Goal: Task Accomplishment & Management: Manage account settings

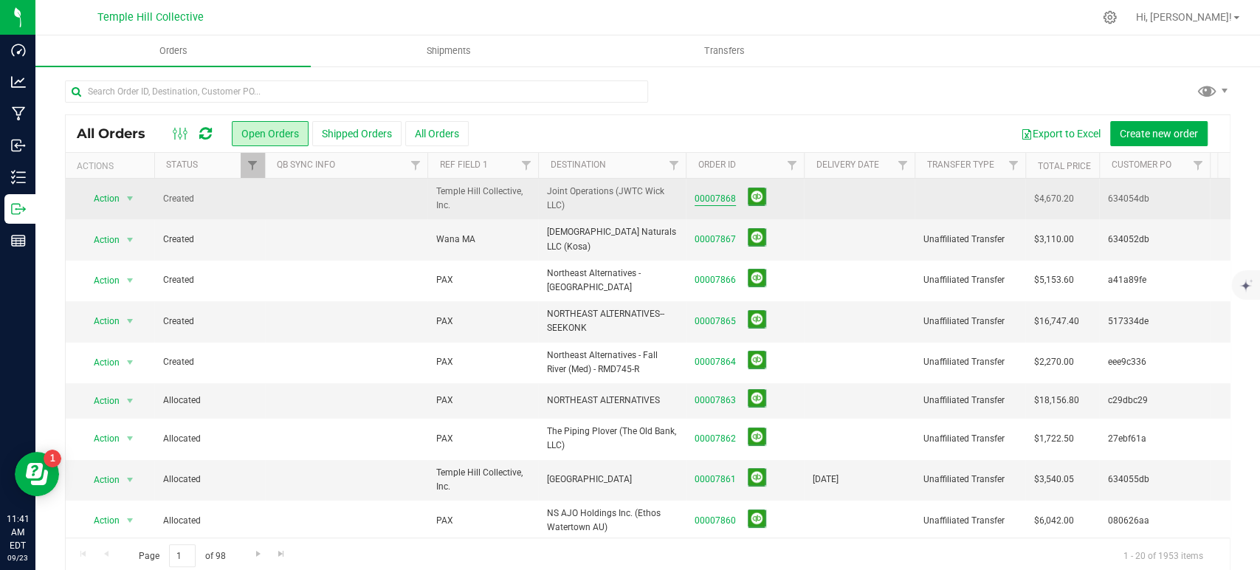
click at [730, 199] on link "00007868" at bounding box center [714, 199] width 41 height 14
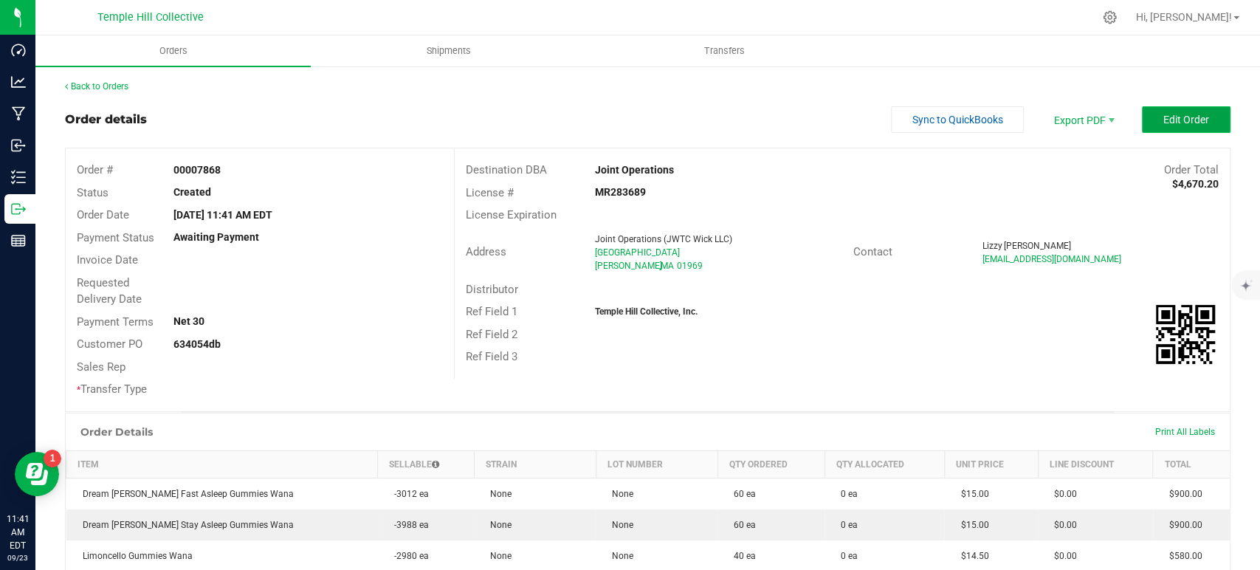
click at [1149, 124] on button "Edit Order" at bounding box center [1186, 119] width 89 height 27
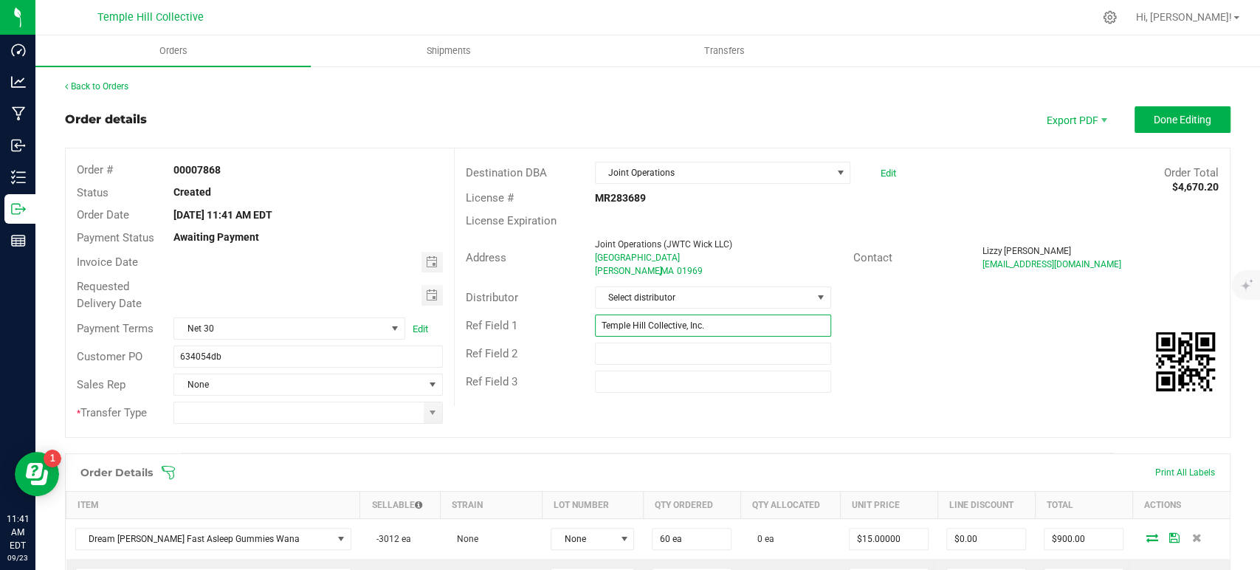
drag, startPoint x: 767, startPoint y: 331, endPoint x: 596, endPoint y: 340, distance: 170.7
click at [596, 340] on div "Destination DBA Joint Operations Edit Order Total $4,670.20 License # MR283689 …" at bounding box center [842, 277] width 776 height 258
type input "Wana MA"
click at [704, 306] on span "Select distributor" at bounding box center [704, 297] width 216 height 21
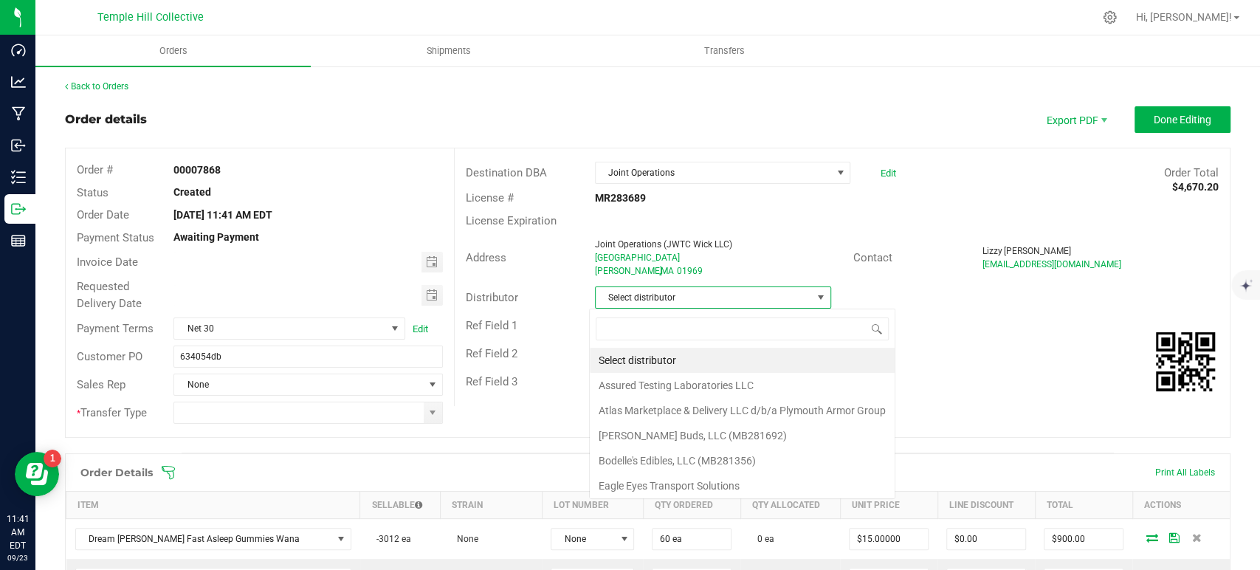
scroll to position [21, 233]
type input "mmm"
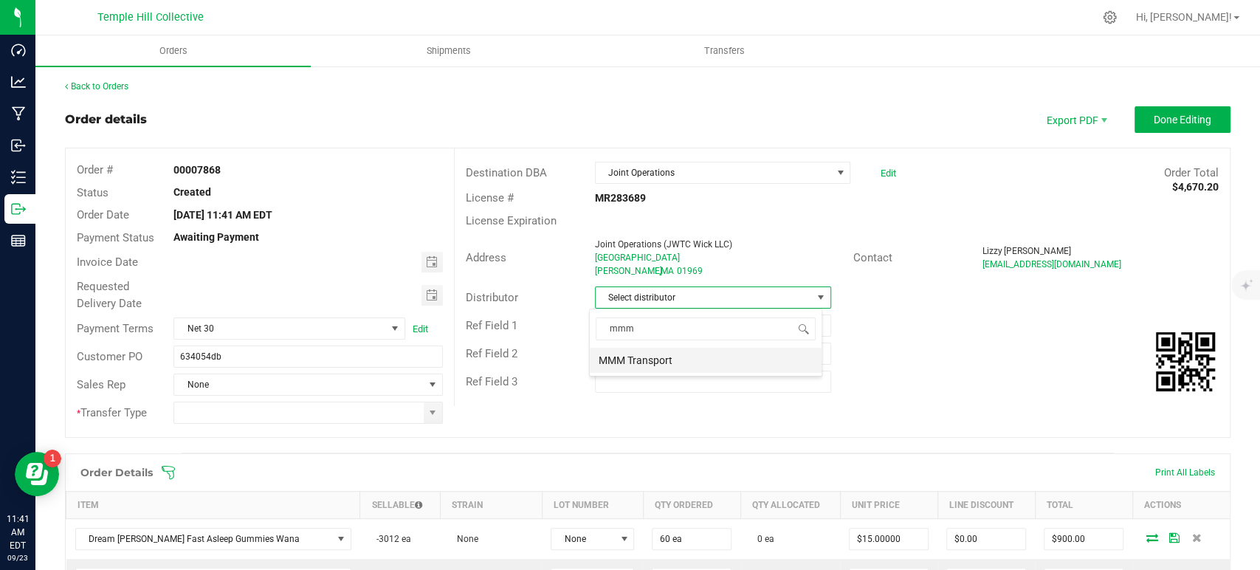
click at [690, 360] on li "MMM Transport" at bounding box center [706, 360] width 232 height 25
click at [432, 413] on span at bounding box center [433, 413] width 12 height 12
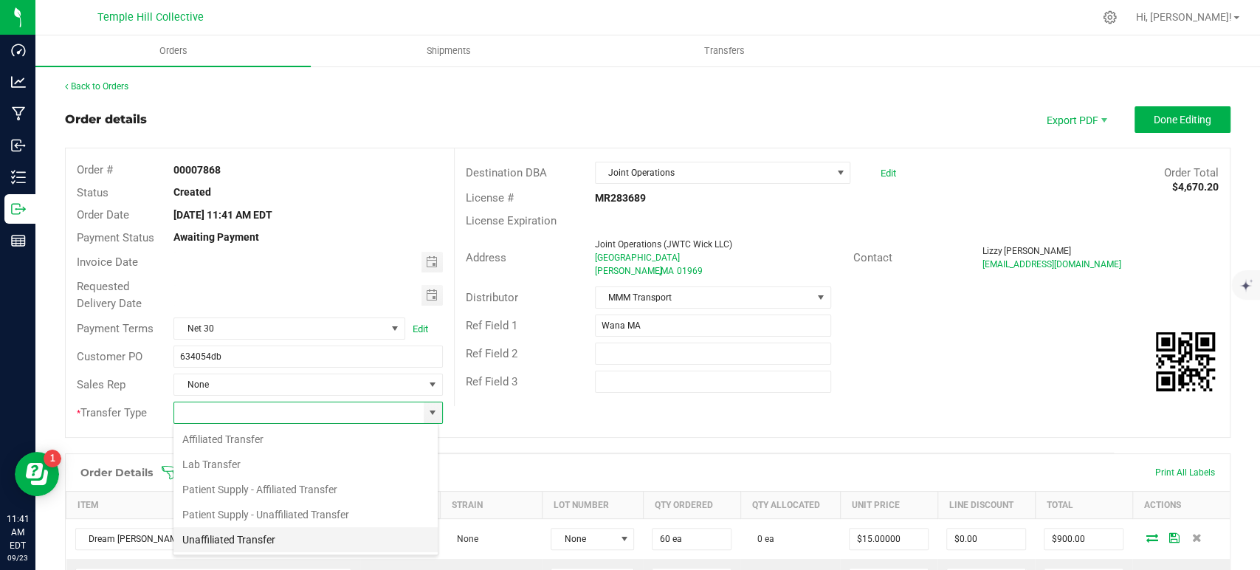
scroll to position [21, 266]
click at [283, 542] on li "Unaffiliated Transfer" at bounding box center [305, 539] width 264 height 25
type input "Unaffiliated Transfer"
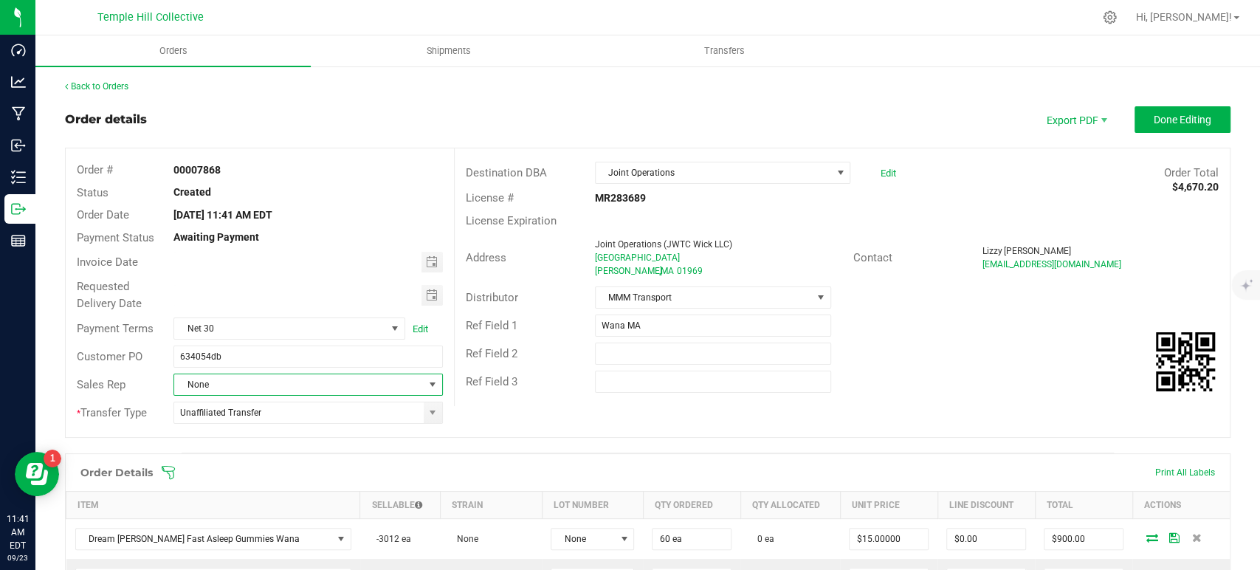
click at [306, 383] on span "None" at bounding box center [298, 384] width 249 height 21
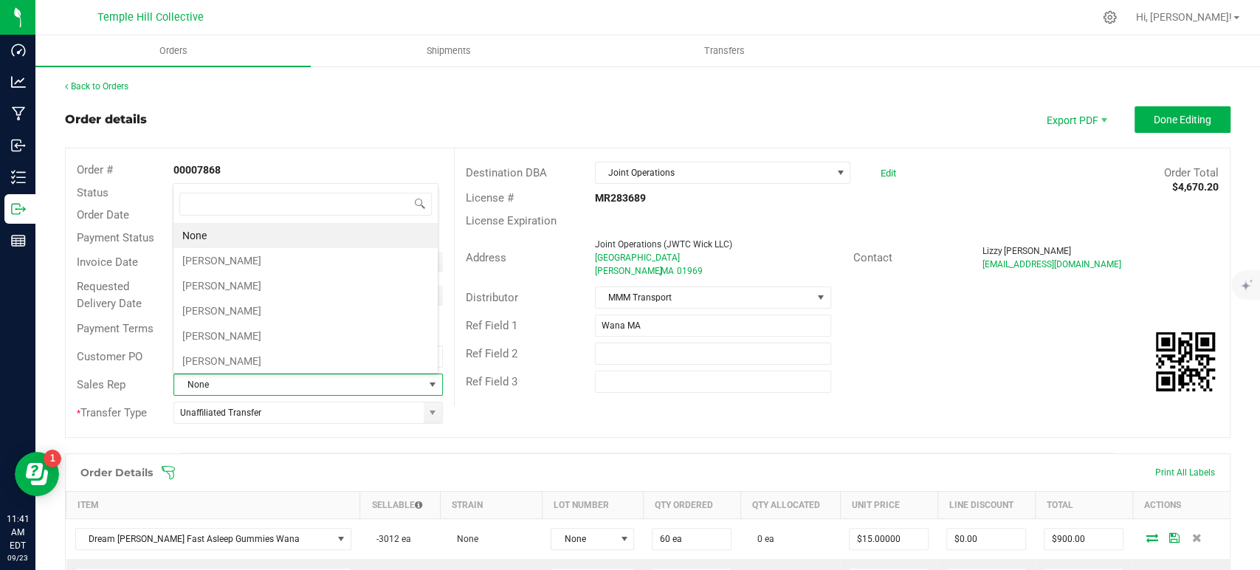
scroll to position [21, 262]
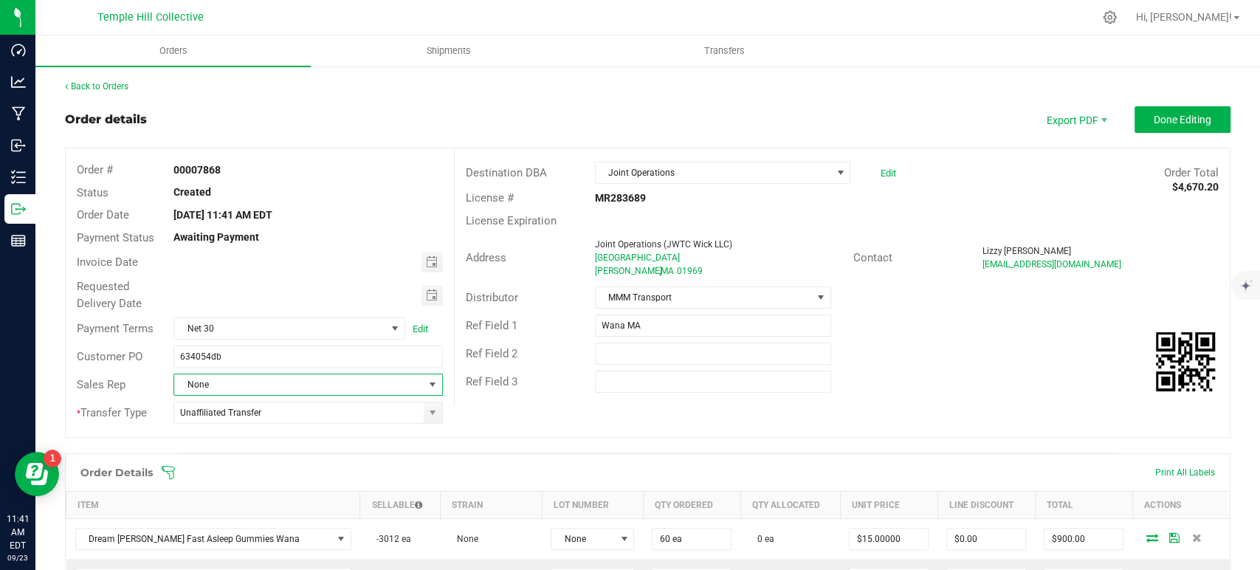
click at [230, 388] on span "None" at bounding box center [298, 384] width 249 height 21
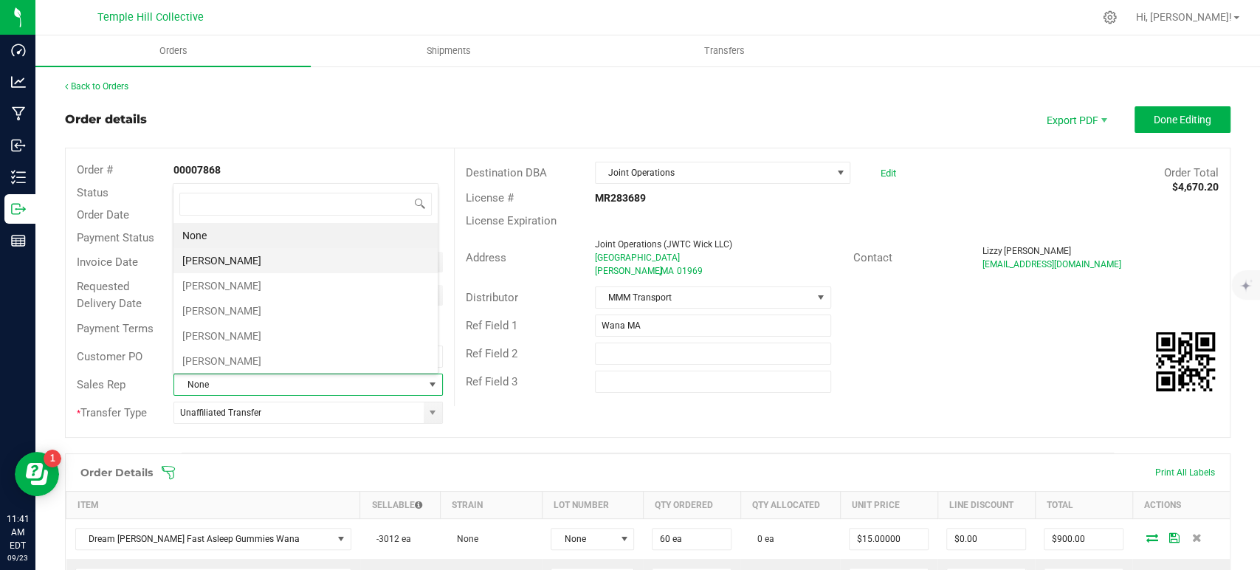
click at [245, 261] on li "[PERSON_NAME]" at bounding box center [305, 260] width 264 height 25
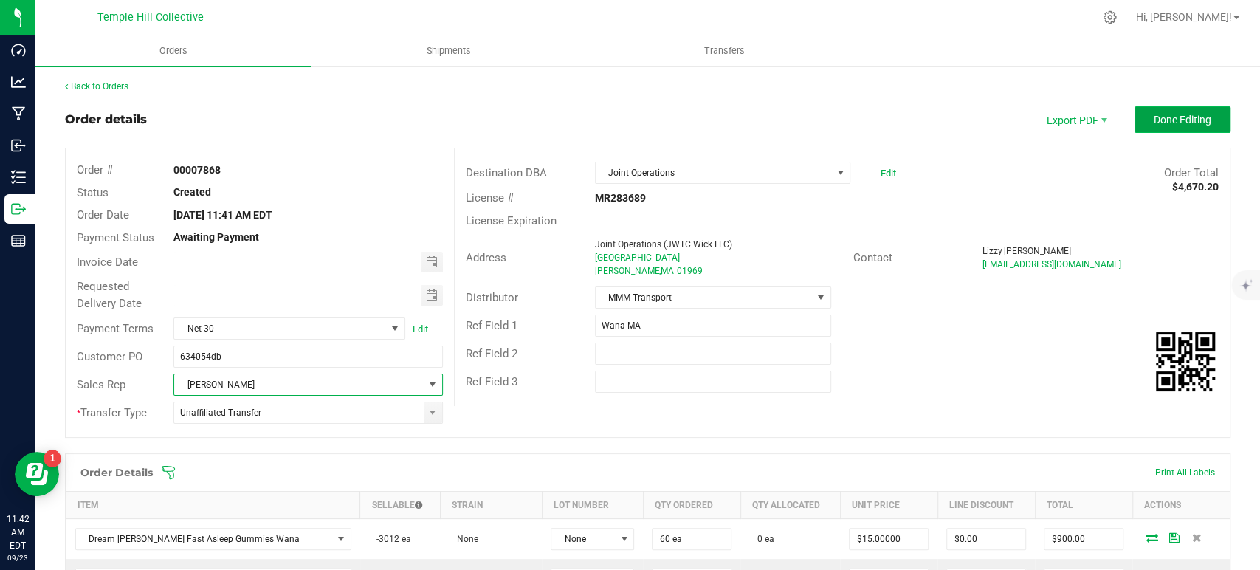
click at [1163, 117] on span "Done Editing" at bounding box center [1182, 120] width 58 height 12
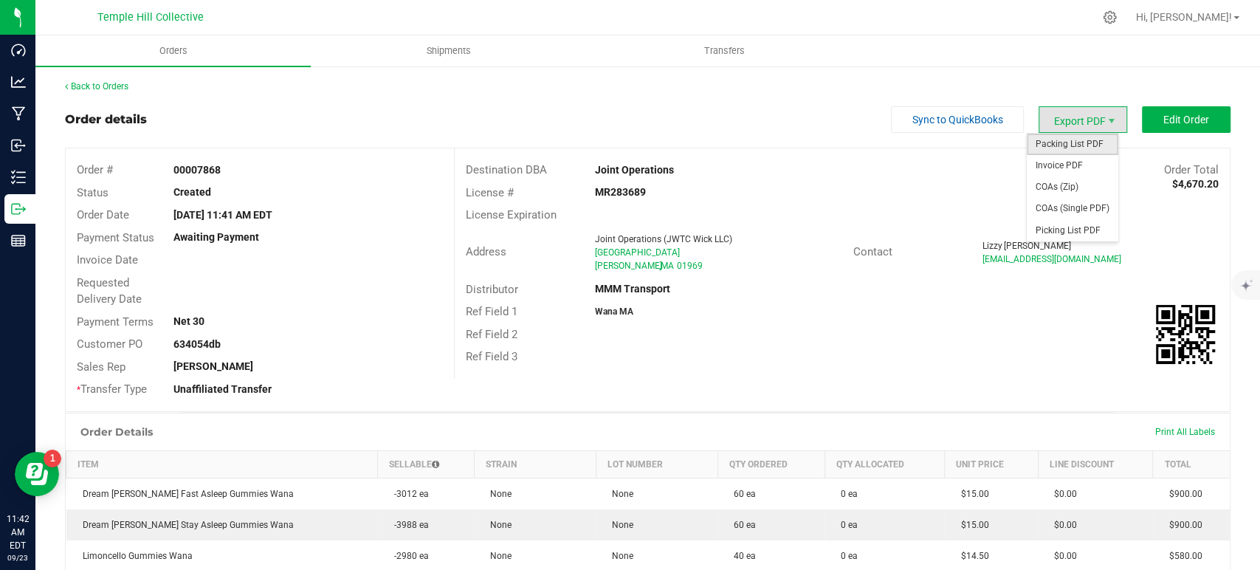
click at [1083, 143] on span "Packing List PDF" at bounding box center [1072, 144] width 92 height 21
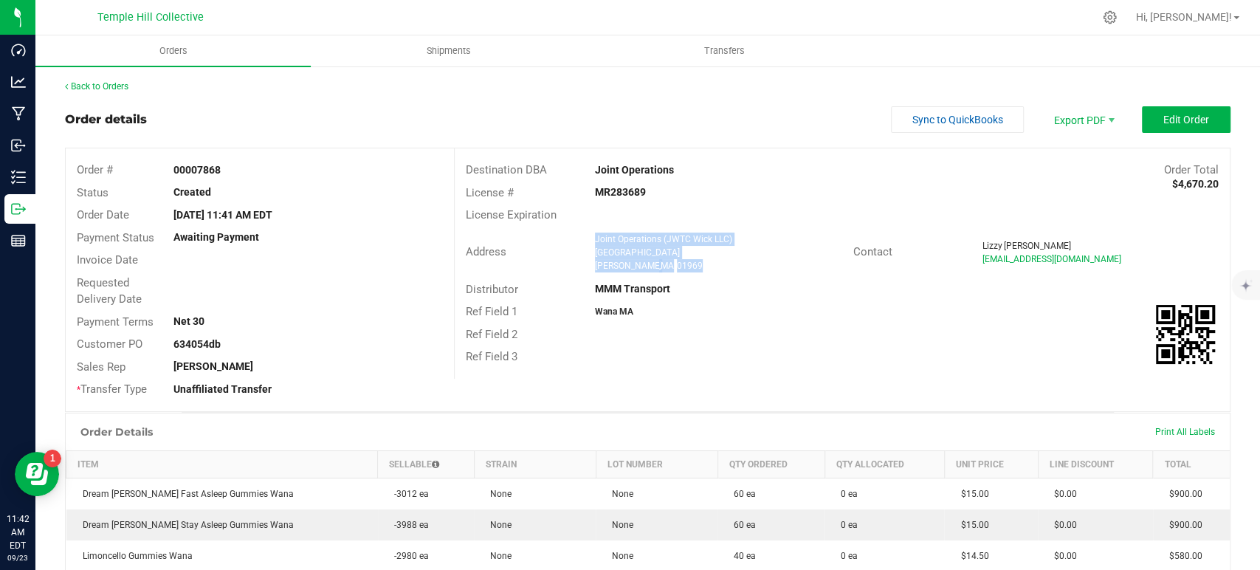
drag, startPoint x: 679, startPoint y: 274, endPoint x: 586, endPoint y: 230, distance: 102.7
click at [586, 230] on div "Address Joint Operations (JWTC Wick LLC) 264 Newburyport Turnpike Rowley , MA 0…" at bounding box center [654, 253] width 398 height 46
copy ngx-name-and-address "Joint Operations (JWTC Wick LLC) 264 Newburyport Turnpike Rowley , MA 01969"
click at [609, 193] on strong "MR283689" at bounding box center [620, 192] width 51 height 12
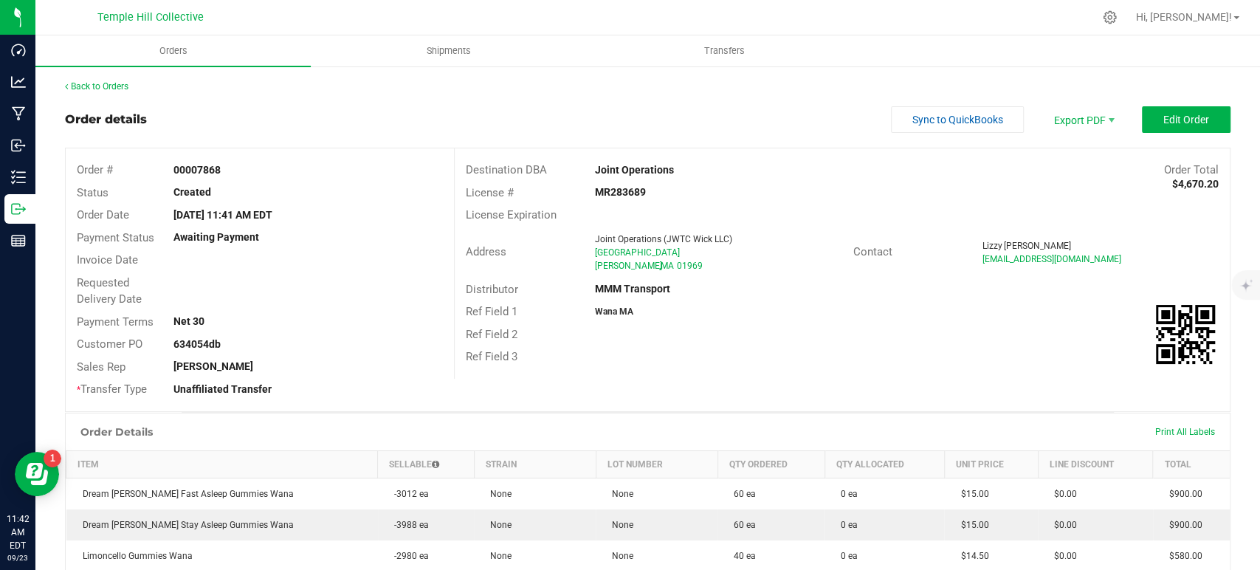
copy strong "MR283689"
click at [118, 84] on link "Back to Orders" at bounding box center [96, 86] width 63 height 10
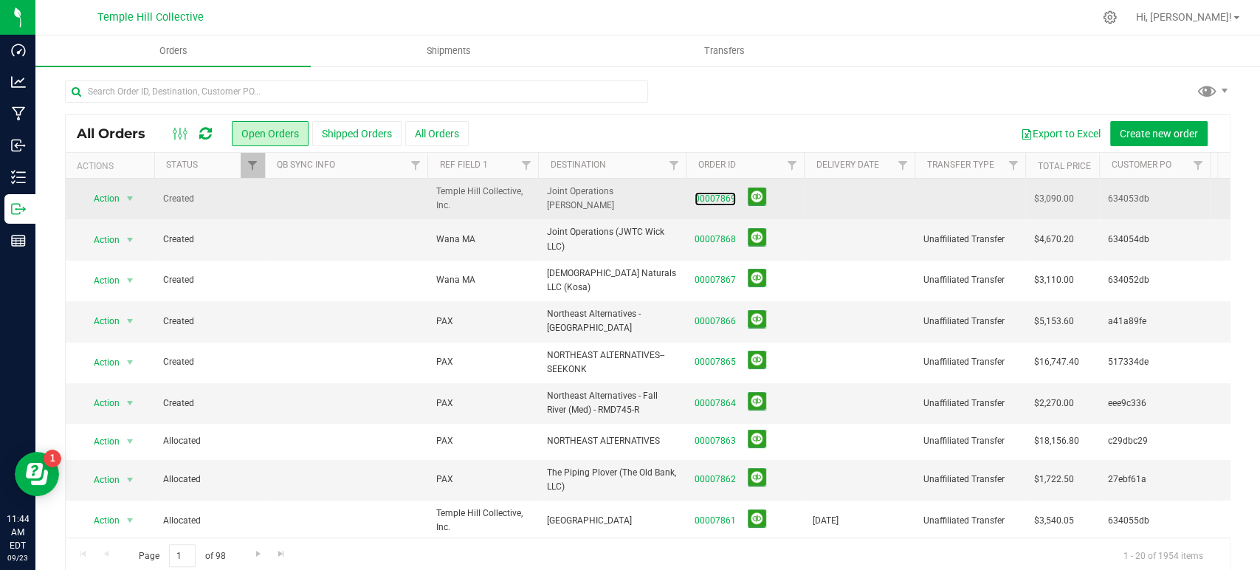
drag, startPoint x: 720, startPoint y: 201, endPoint x: 738, endPoint y: 207, distance: 18.9
click at [720, 201] on link "00007869" at bounding box center [714, 199] width 41 height 14
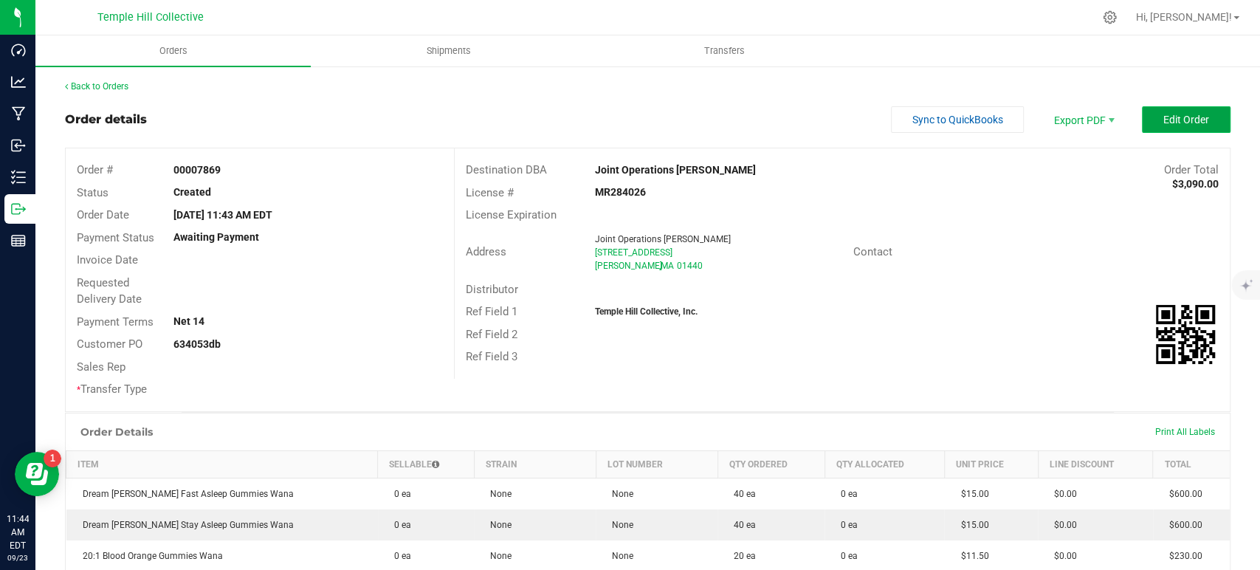
click at [1163, 125] on span "Edit Order" at bounding box center [1186, 120] width 46 height 12
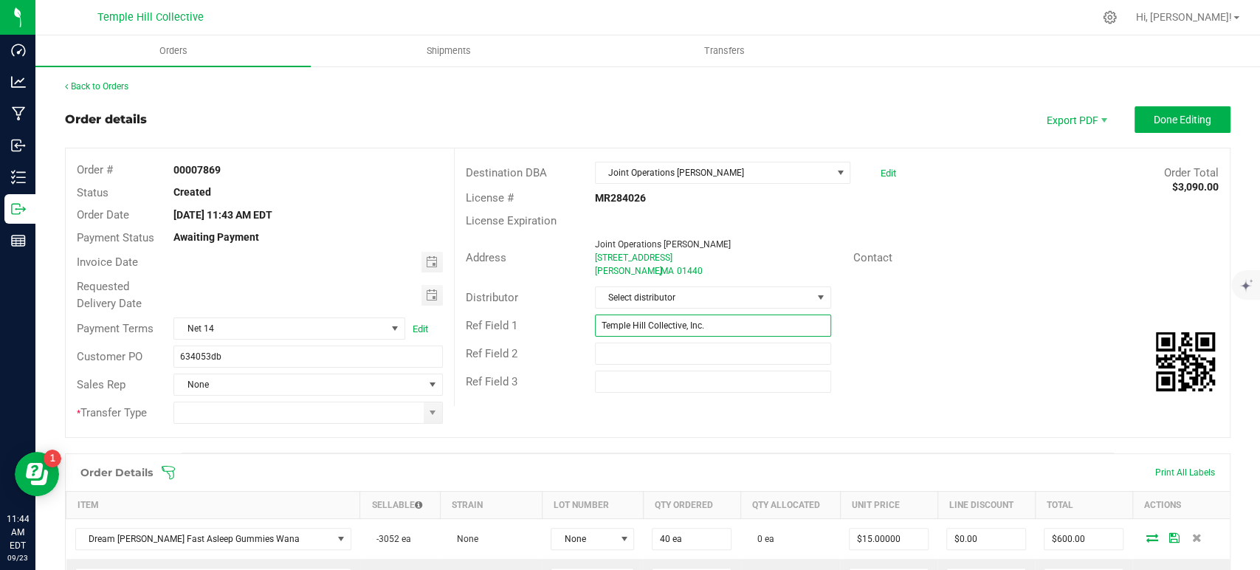
drag, startPoint x: 1155, startPoint y: 125, endPoint x: 565, endPoint y: 341, distance: 628.7
click at [565, 341] on div "Destination DBA Joint Operations Gardner Edit Order Total $3,090.00 License # M…" at bounding box center [842, 277] width 776 height 258
type input "Wana MA"
click at [717, 304] on span "Select distributor" at bounding box center [704, 297] width 216 height 21
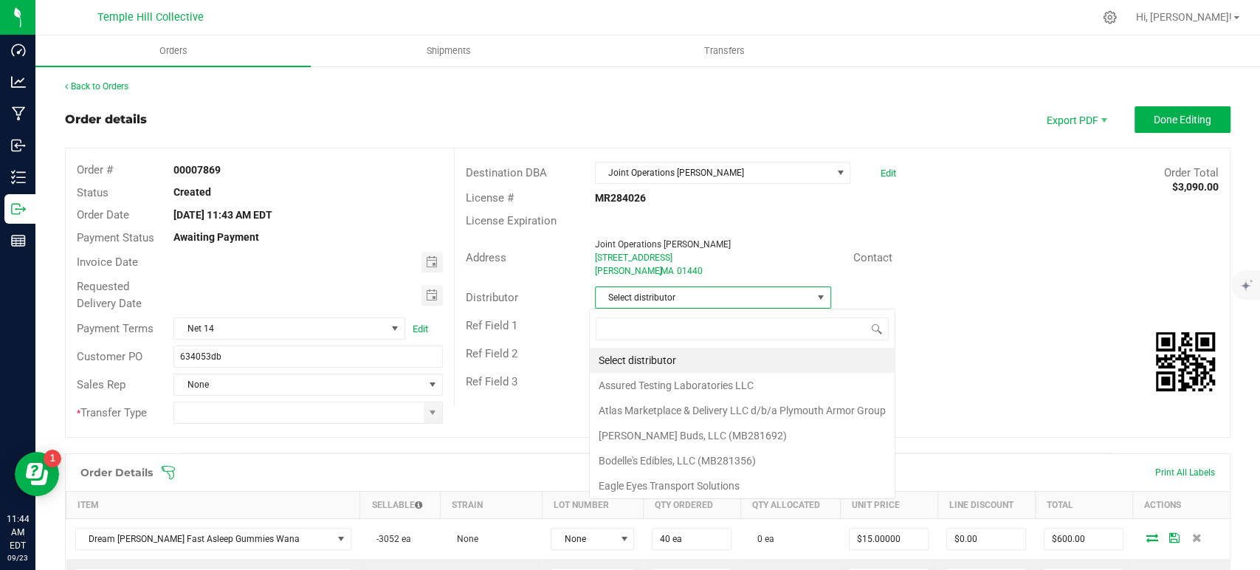
scroll to position [21, 233]
type input "mmm"
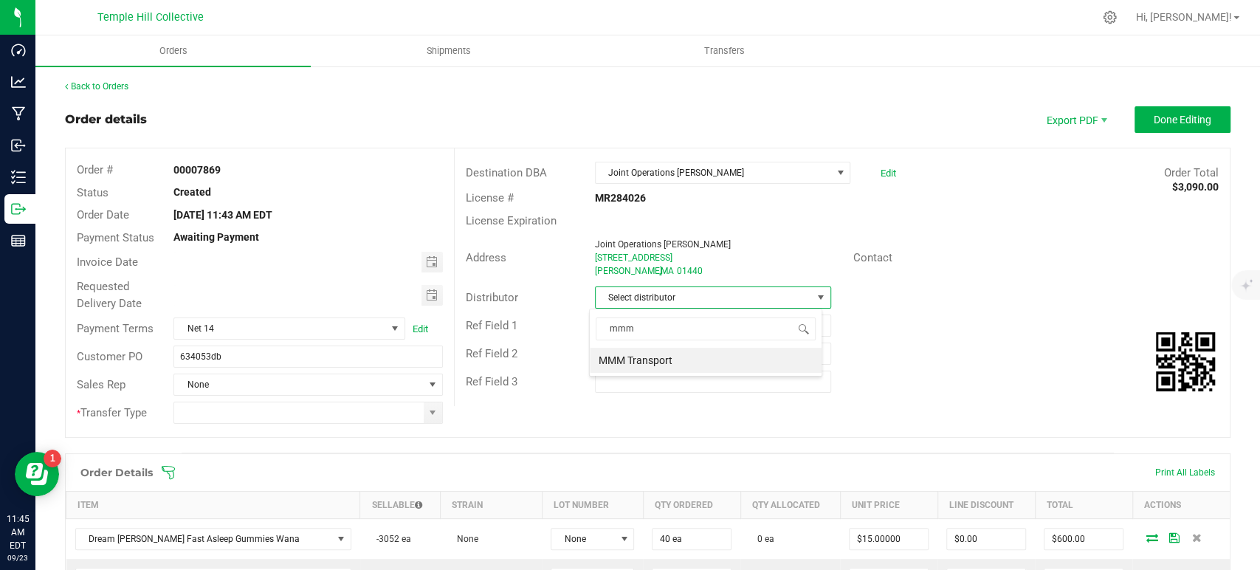
click at [697, 364] on li "MMM Transport" at bounding box center [706, 360] width 232 height 25
click at [432, 418] on span at bounding box center [433, 412] width 18 height 21
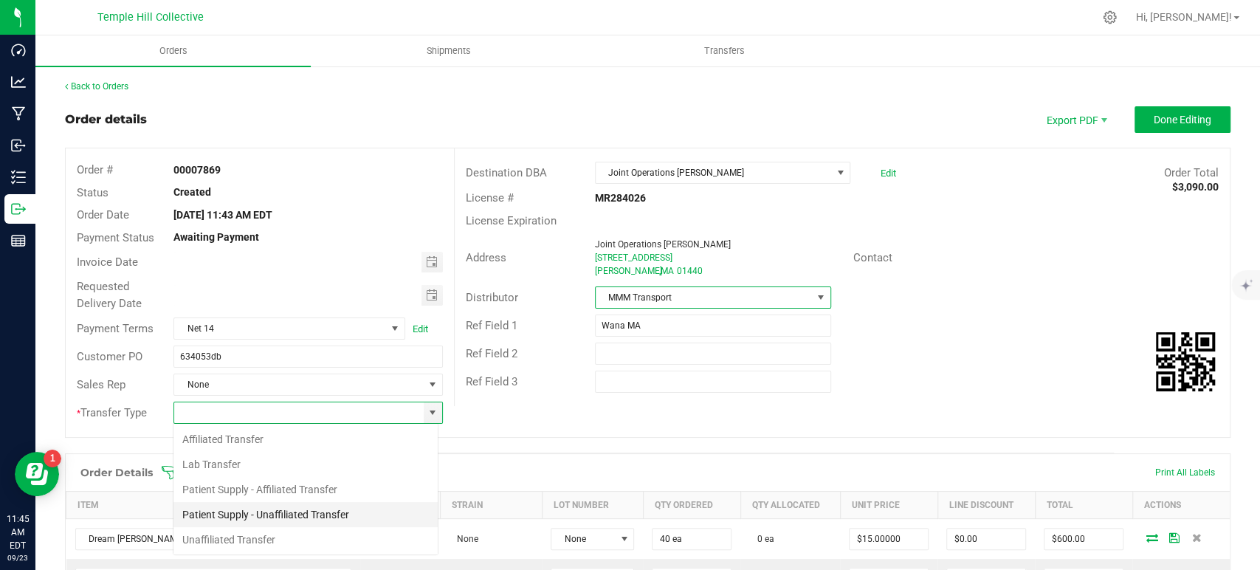
scroll to position [21, 266]
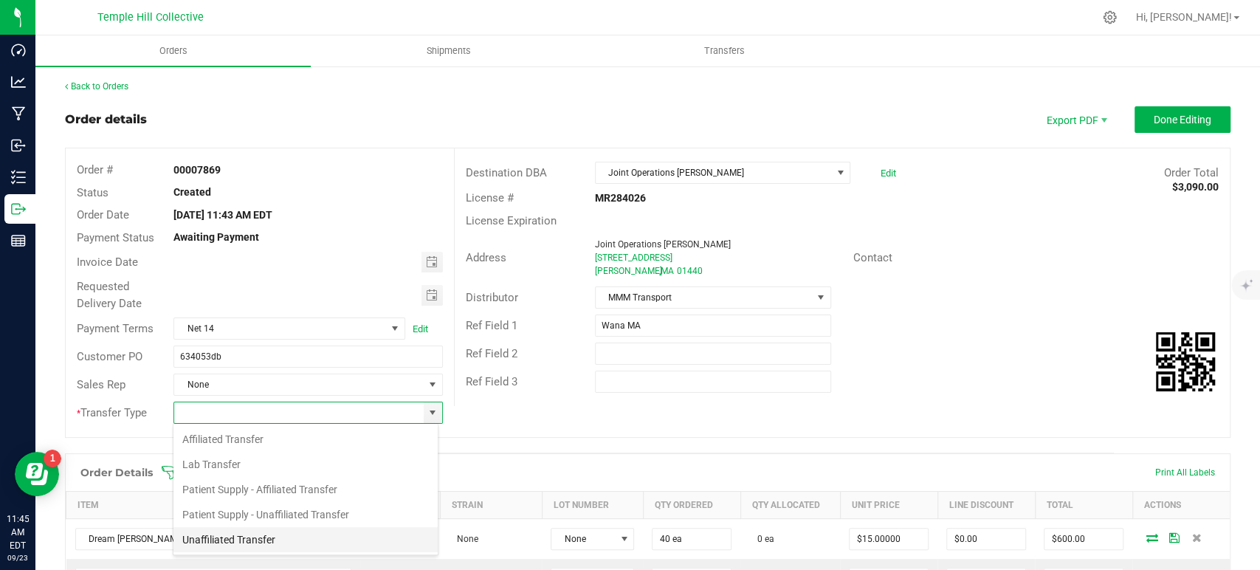
click at [306, 537] on li "Unaffiliated Transfer" at bounding box center [305, 539] width 264 height 25
type input "Unaffiliated Transfer"
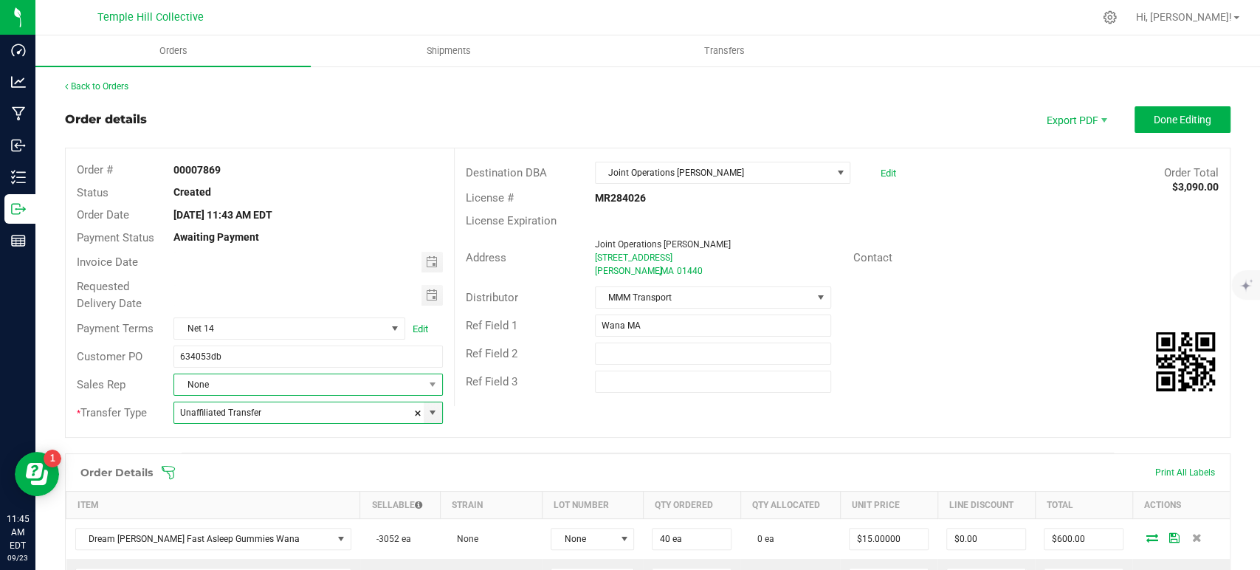
click at [303, 384] on span "None" at bounding box center [298, 384] width 249 height 21
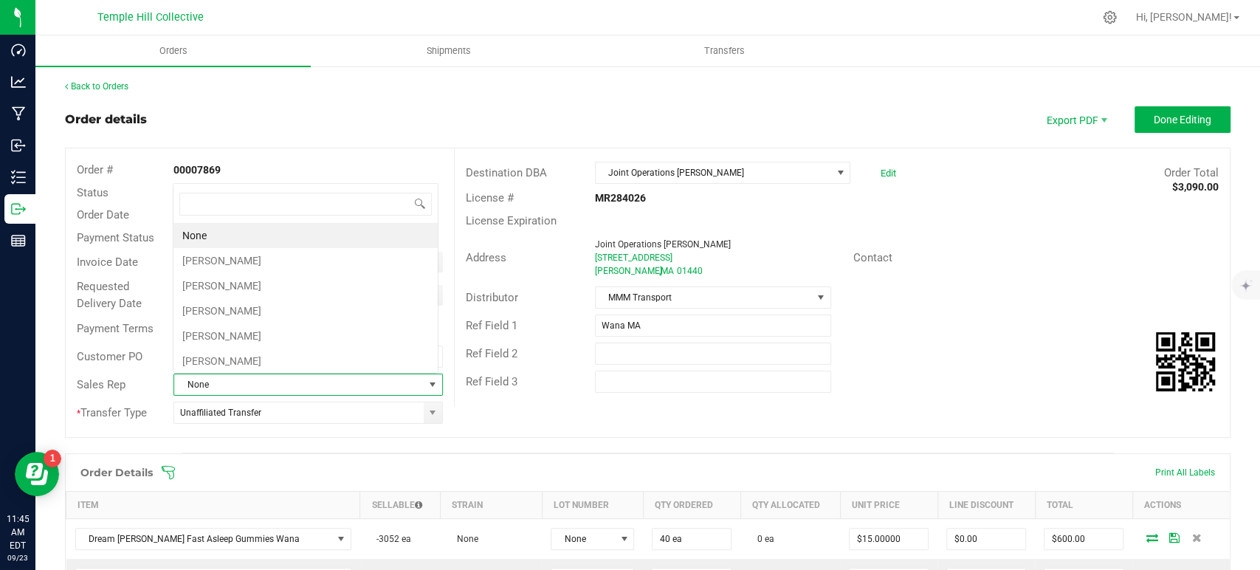
scroll to position [21, 262]
type input "chr"
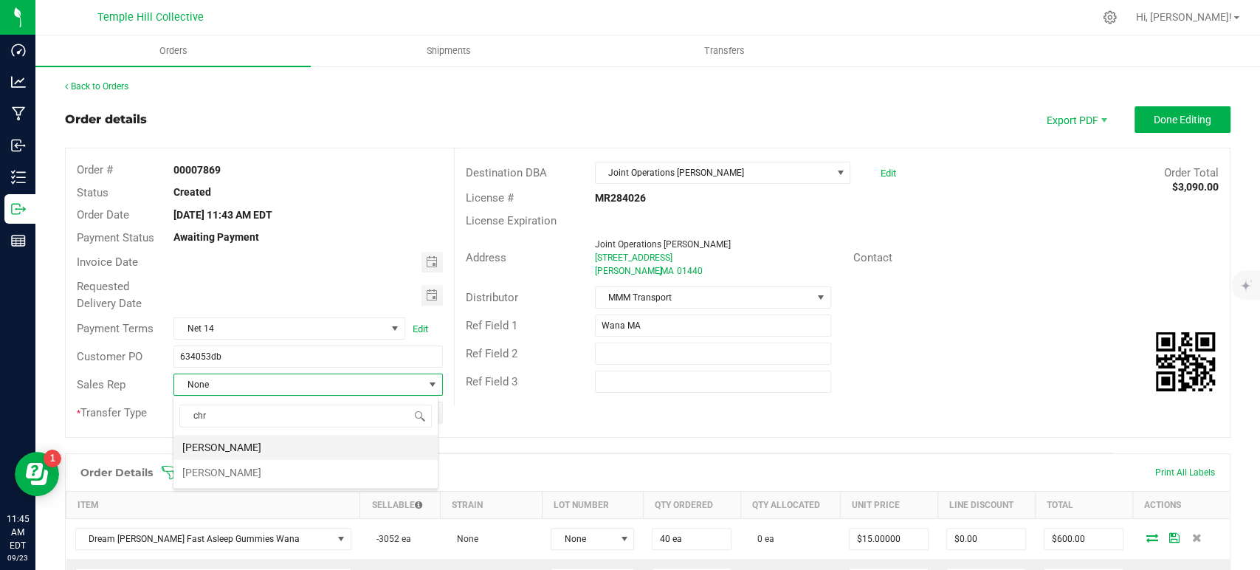
click at [295, 450] on li "[PERSON_NAME]" at bounding box center [305, 447] width 264 height 25
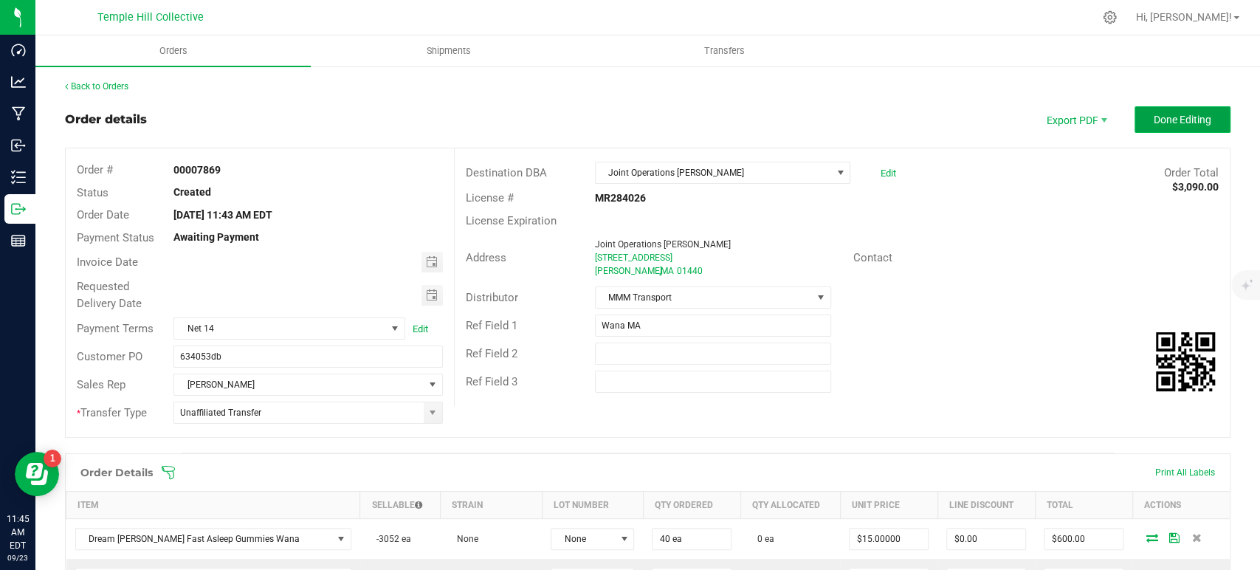
click at [1153, 122] on span "Done Editing" at bounding box center [1182, 120] width 58 height 12
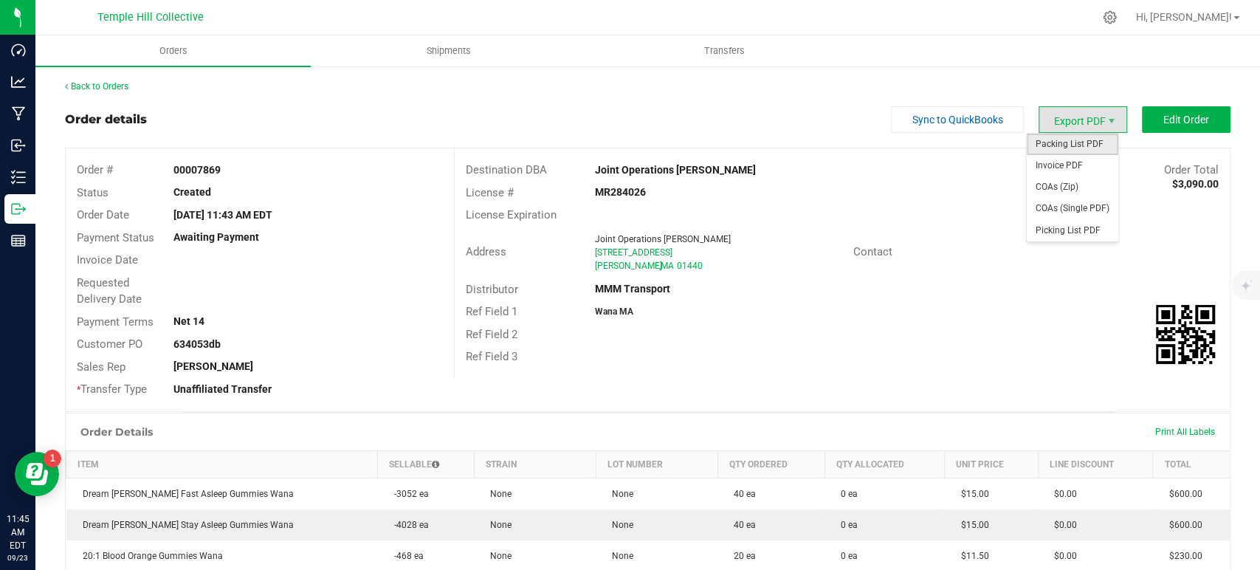
click at [1083, 137] on span "Packing List PDF" at bounding box center [1072, 144] width 92 height 21
drag, startPoint x: 676, startPoint y: 269, endPoint x: 553, endPoint y: 241, distance: 125.7
click at [553, 241] on div "Address Joint Operations Gardner 320 West Broadway Gardner , MA 01440" at bounding box center [654, 253] width 398 height 46
copy div "Joint Operations Gardner 320 West Broadway Gardner , MA 01440"
click at [615, 187] on strong "MR284026" at bounding box center [620, 192] width 51 height 12
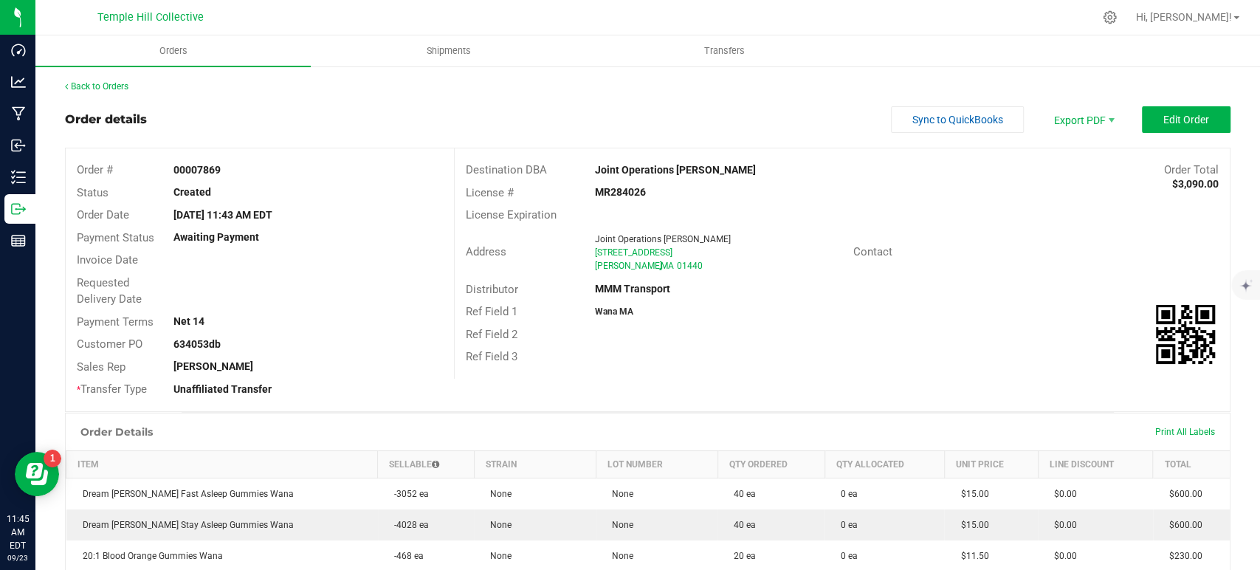
click at [615, 187] on strong "MR284026" at bounding box center [620, 192] width 51 height 12
copy strong "MR284026"
click at [124, 89] on link "Back to Orders" at bounding box center [96, 86] width 63 height 10
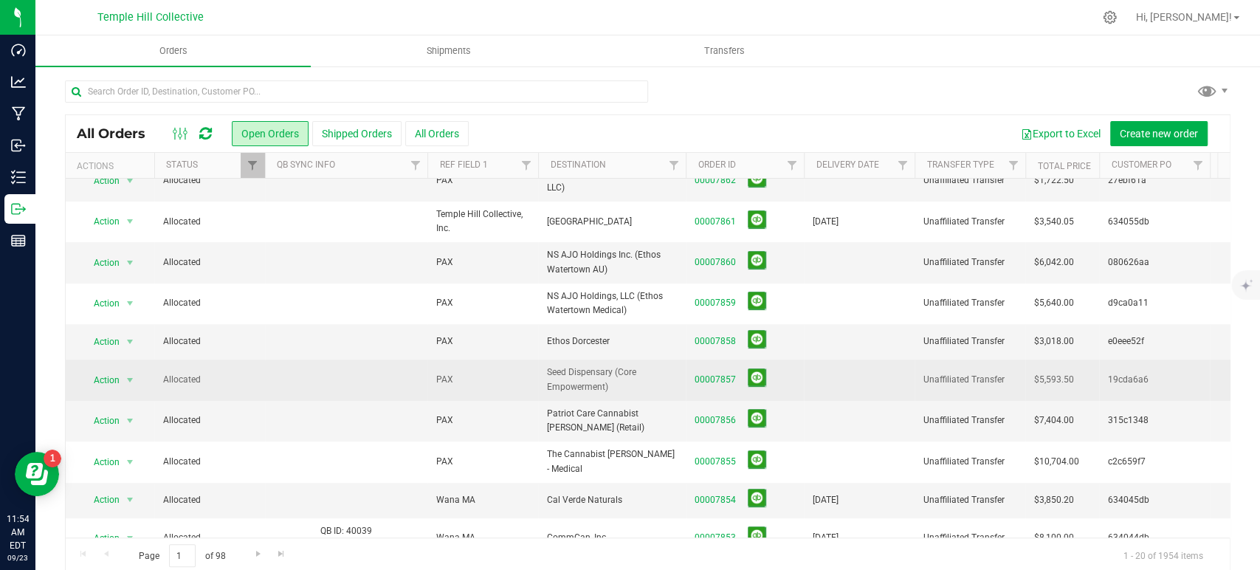
scroll to position [328, 0]
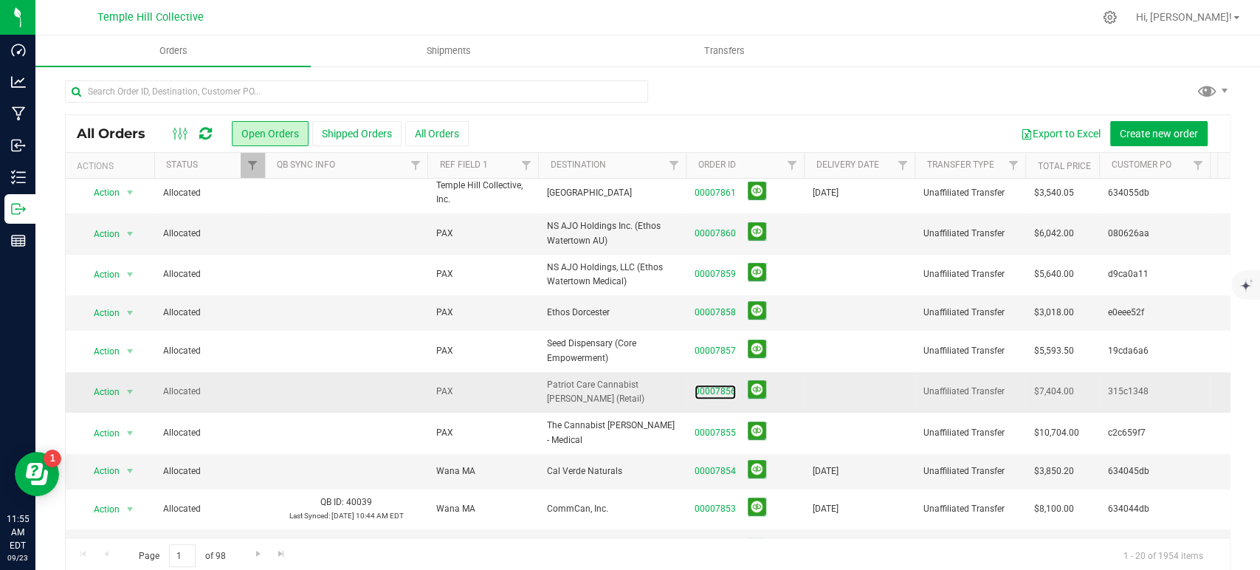
drag, startPoint x: 716, startPoint y: 378, endPoint x: 742, endPoint y: 382, distance: 26.2
click at [716, 384] on link "00007856" at bounding box center [714, 391] width 41 height 14
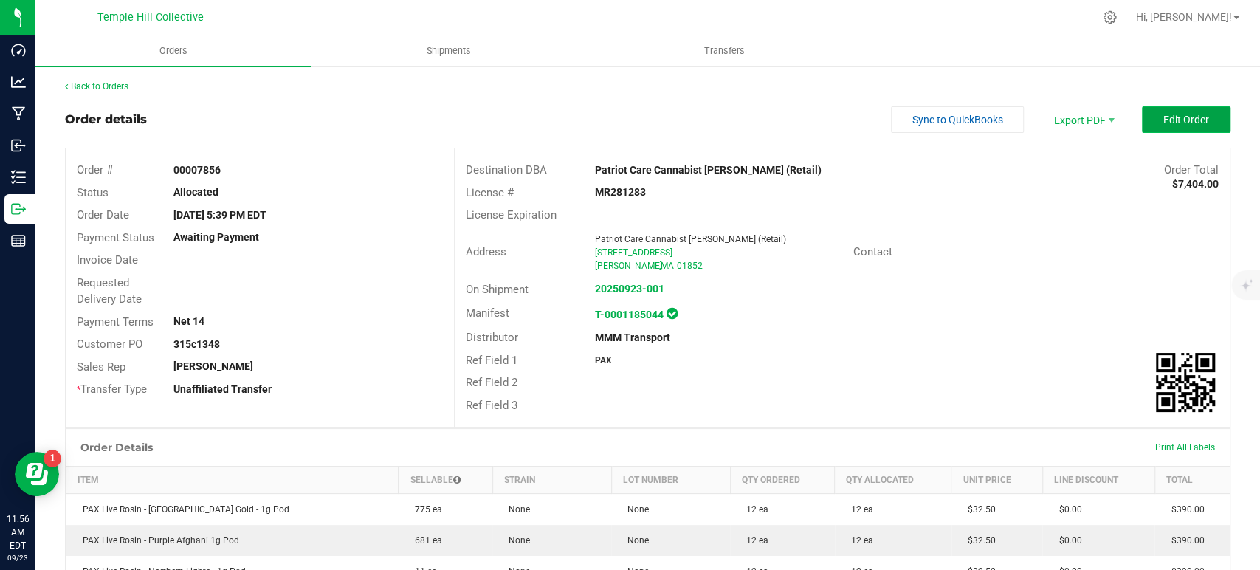
click at [1176, 117] on span "Edit Order" at bounding box center [1186, 120] width 46 height 12
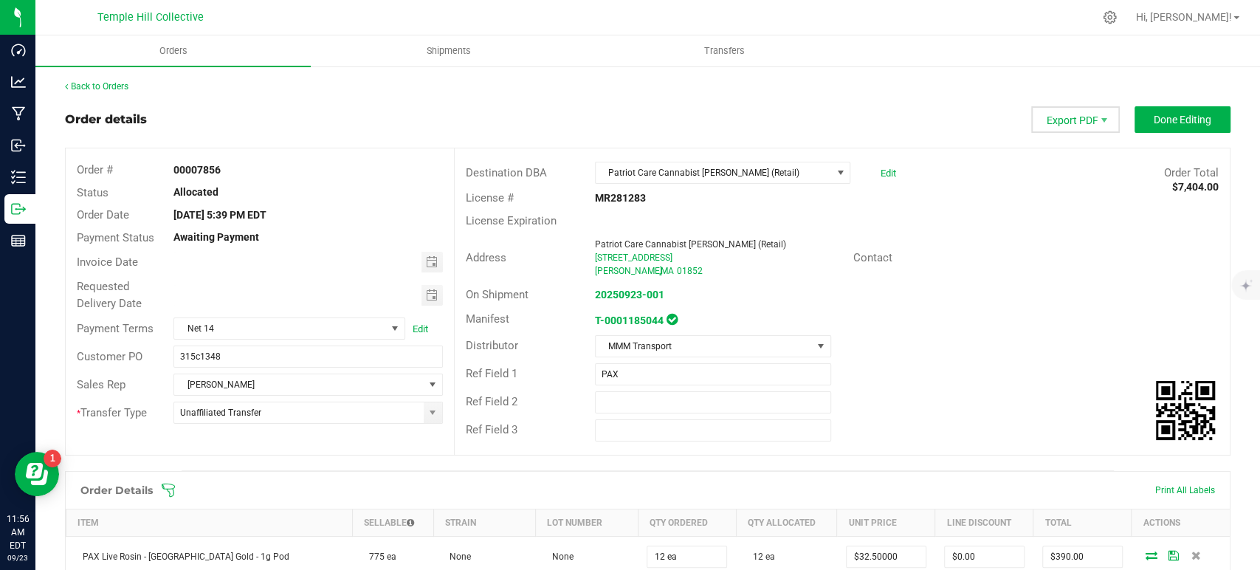
click at [1081, 127] on span "Export PDF" at bounding box center [1075, 119] width 89 height 27
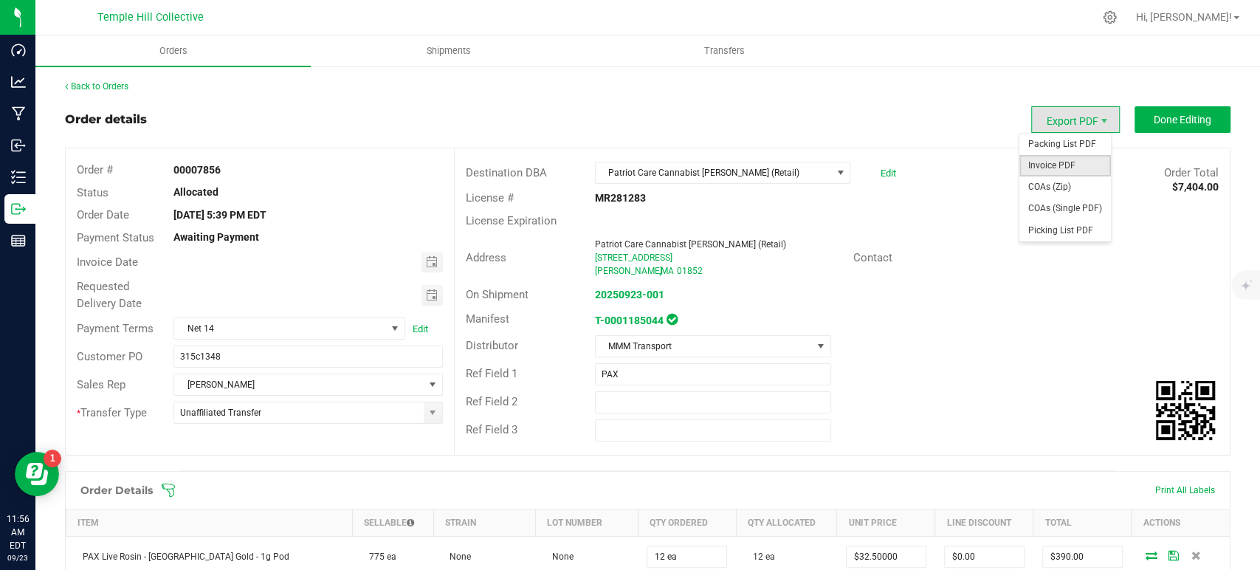
click at [1069, 170] on span "Invoice PDF" at bounding box center [1065, 165] width 92 height 21
click at [1077, 115] on span "Export PDF" at bounding box center [1075, 119] width 89 height 27
click at [1064, 189] on span "COAs (Zip)" at bounding box center [1065, 186] width 92 height 21
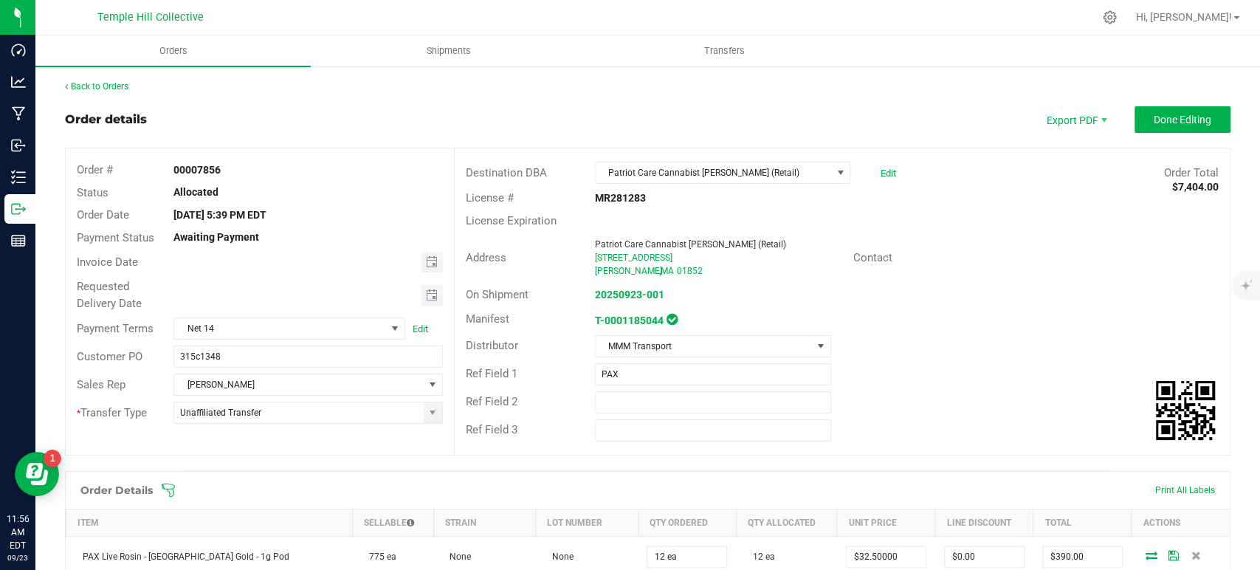
drag, startPoint x: 432, startPoint y: 260, endPoint x: 393, endPoint y: 289, distance: 49.0
click at [432, 260] on span "Toggle calendar" at bounding box center [431, 262] width 12 height 12
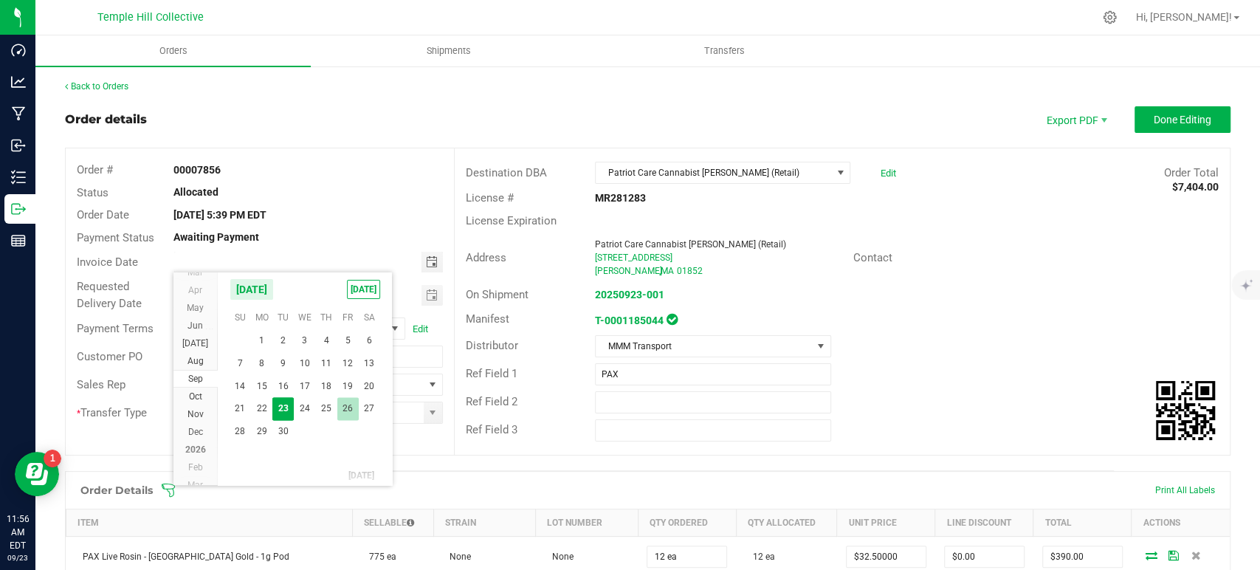
click at [348, 406] on span "26" at bounding box center [347, 408] width 21 height 23
type input "09/26/2025"
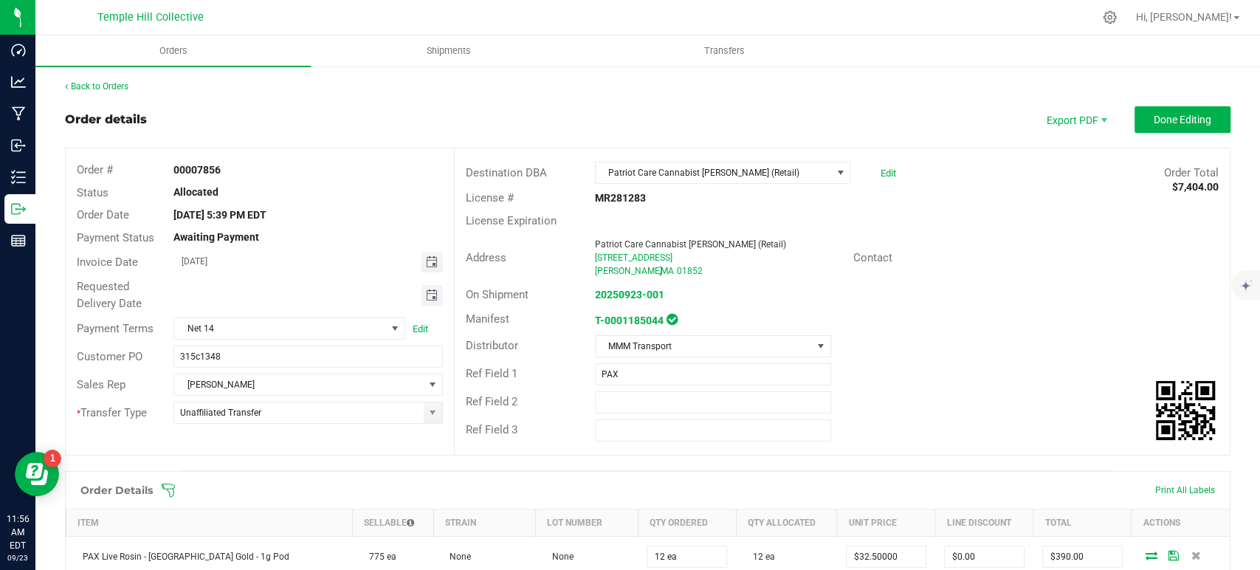
click at [428, 295] on span "Toggle calendar" at bounding box center [431, 295] width 12 height 12
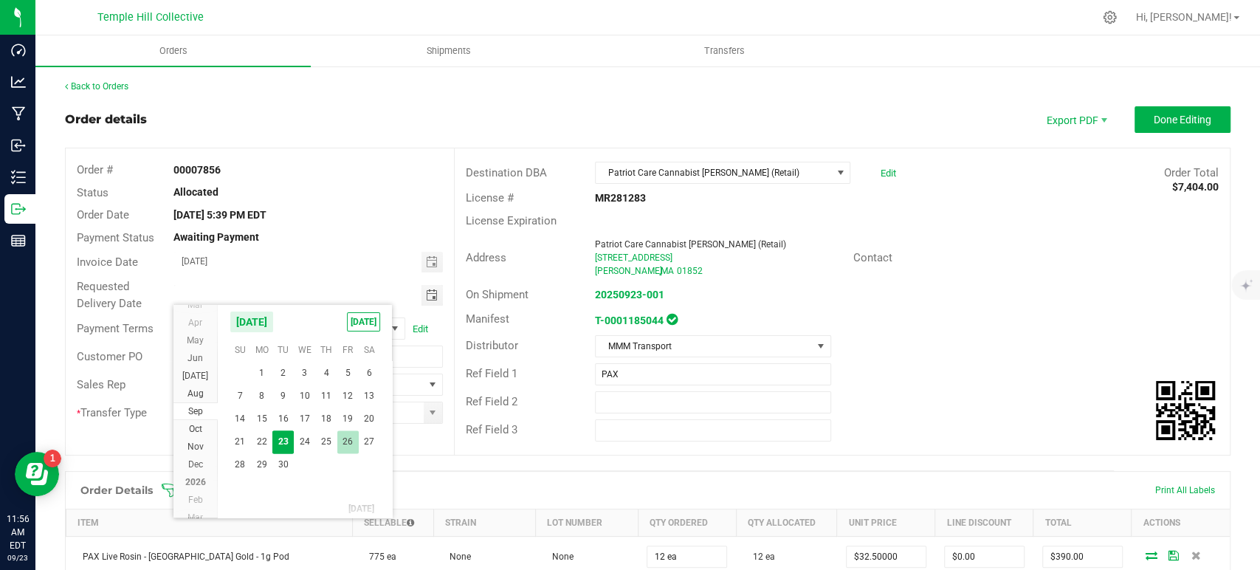
click at [344, 440] on span "26" at bounding box center [347, 441] width 21 height 23
type input "09/26/2025"
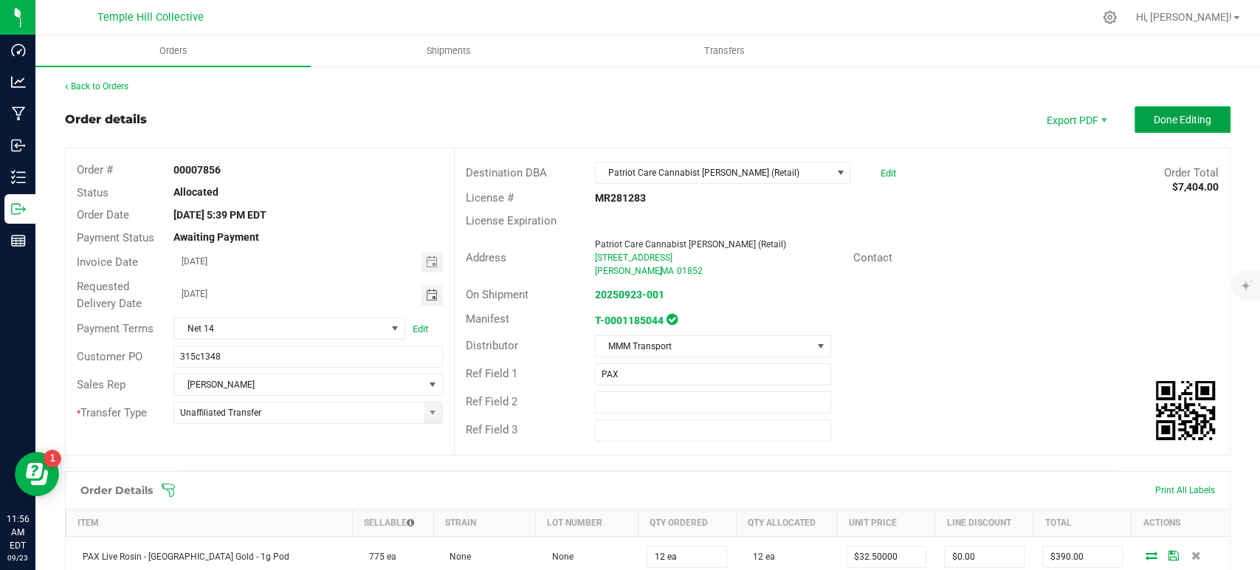
click at [1161, 120] on span "Done Editing" at bounding box center [1182, 120] width 58 height 12
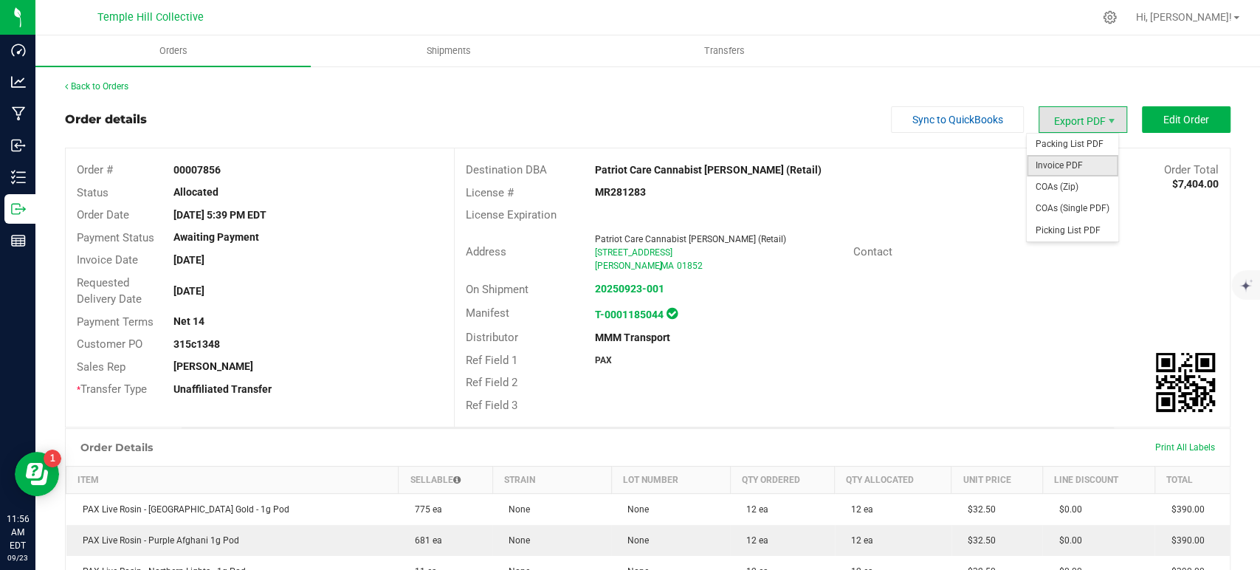
click at [1067, 169] on span "Invoice PDF" at bounding box center [1072, 165] width 92 height 21
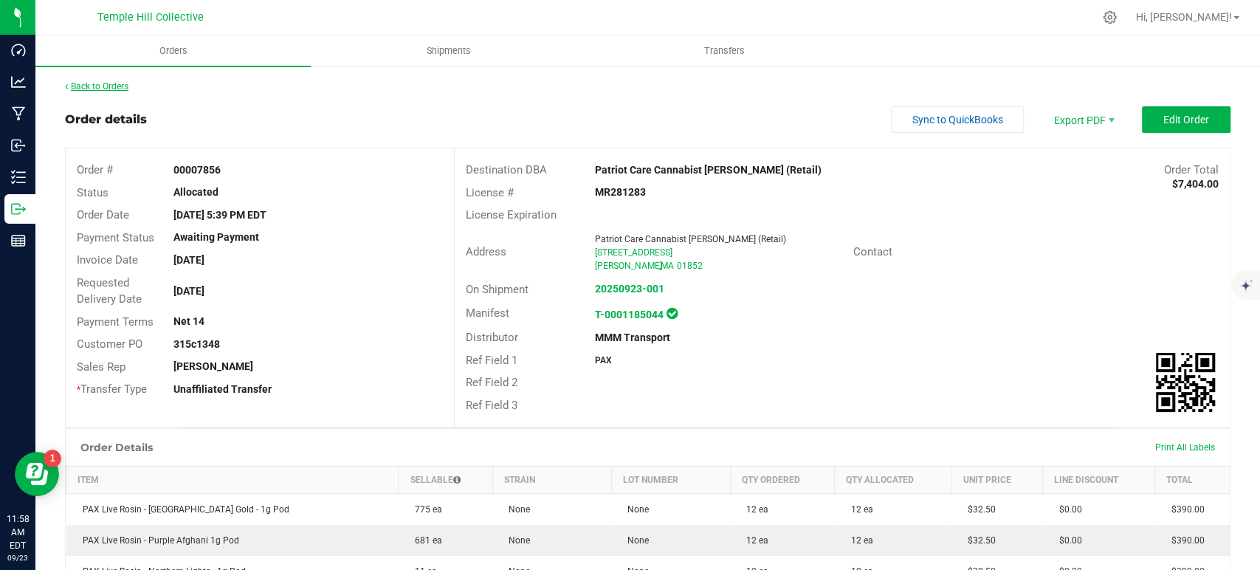
click at [115, 88] on link "Back to Orders" at bounding box center [96, 86] width 63 height 10
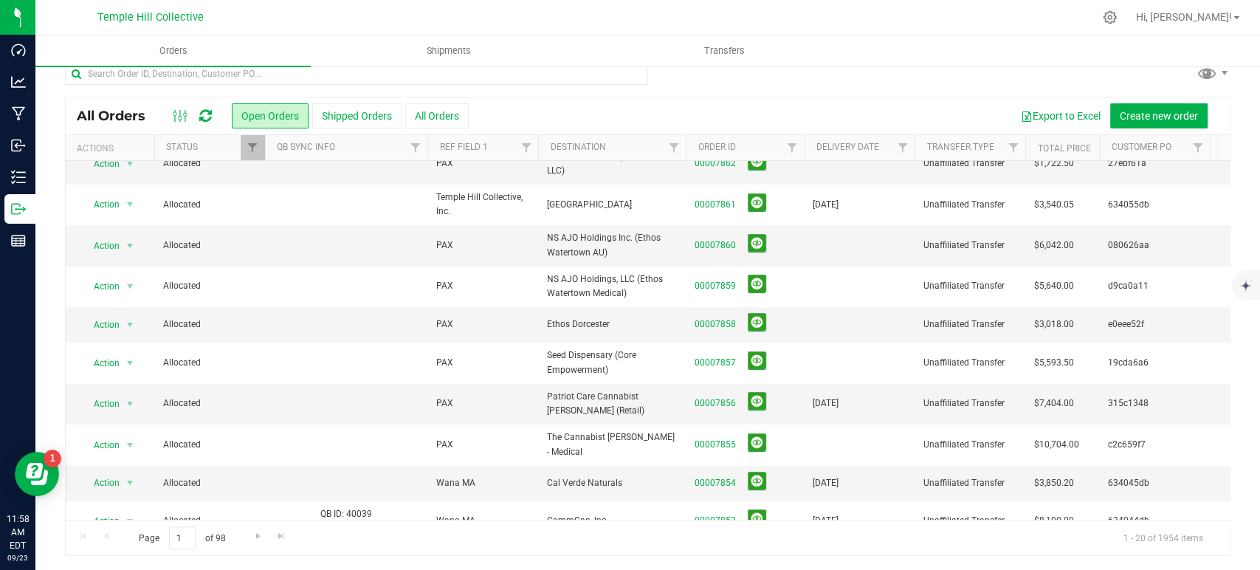
scroll to position [328, 0]
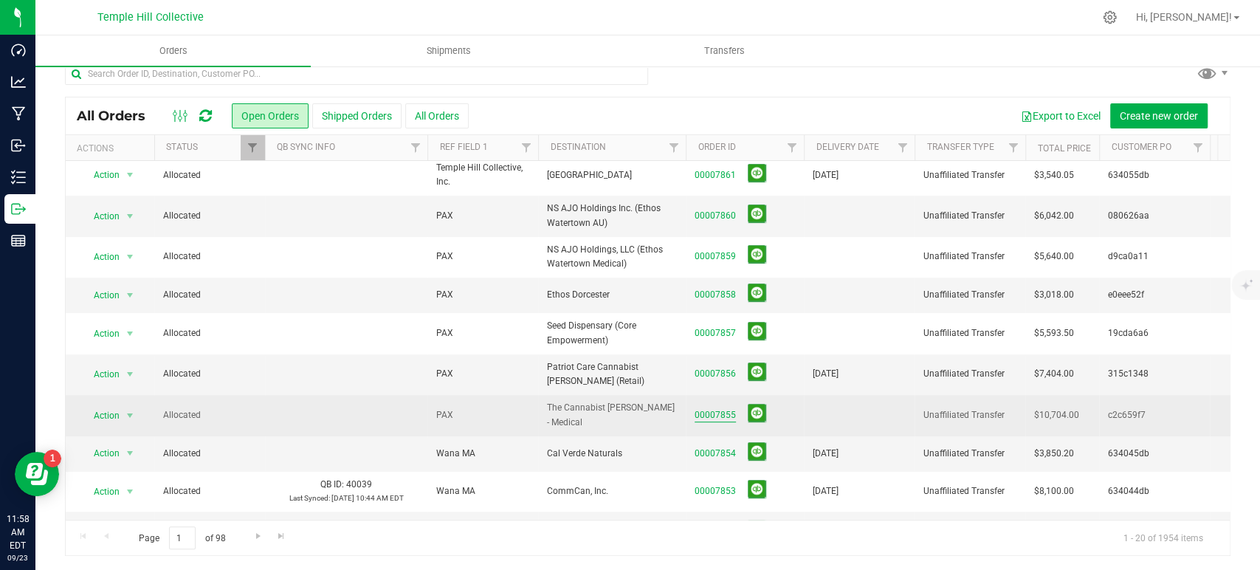
click at [708, 408] on link "00007855" at bounding box center [714, 415] width 41 height 14
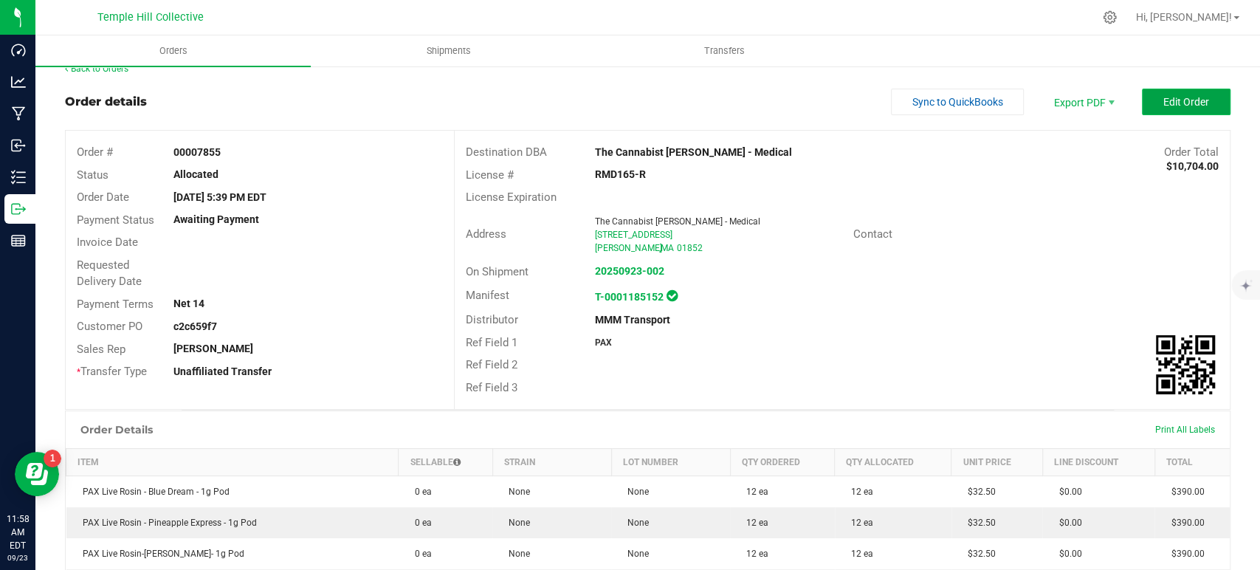
click at [1209, 112] on button "Edit Order" at bounding box center [1186, 102] width 89 height 27
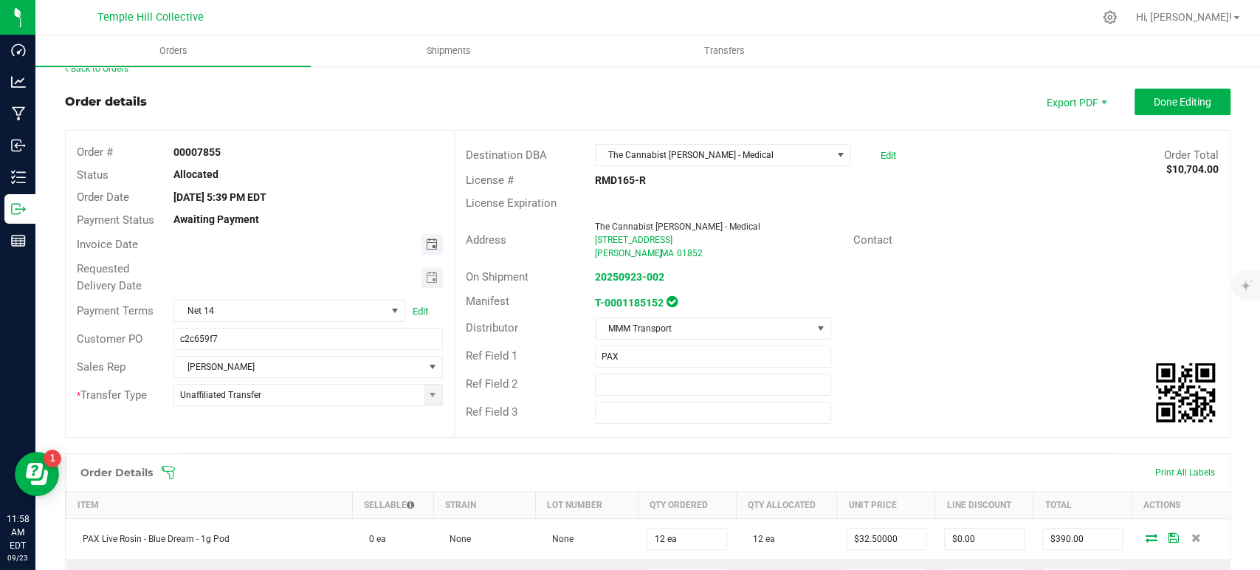
click at [428, 249] on span "Toggle calendar" at bounding box center [431, 244] width 12 height 12
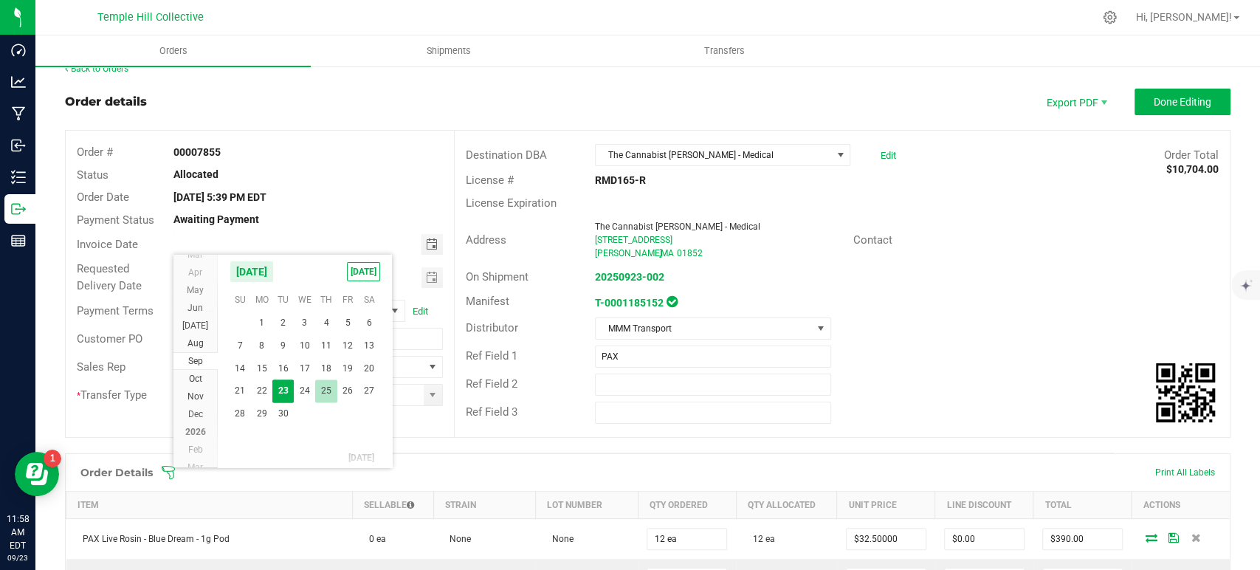
click at [331, 394] on span "25" at bounding box center [325, 390] width 21 height 23
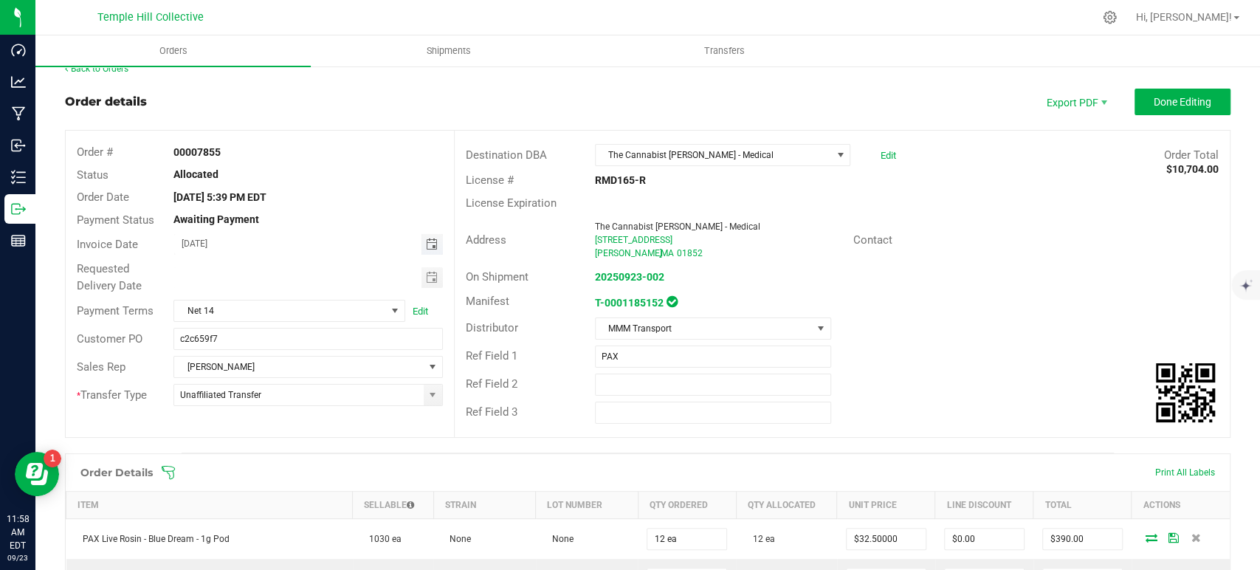
click at [425, 242] on span "Toggle calendar" at bounding box center [431, 244] width 12 height 12
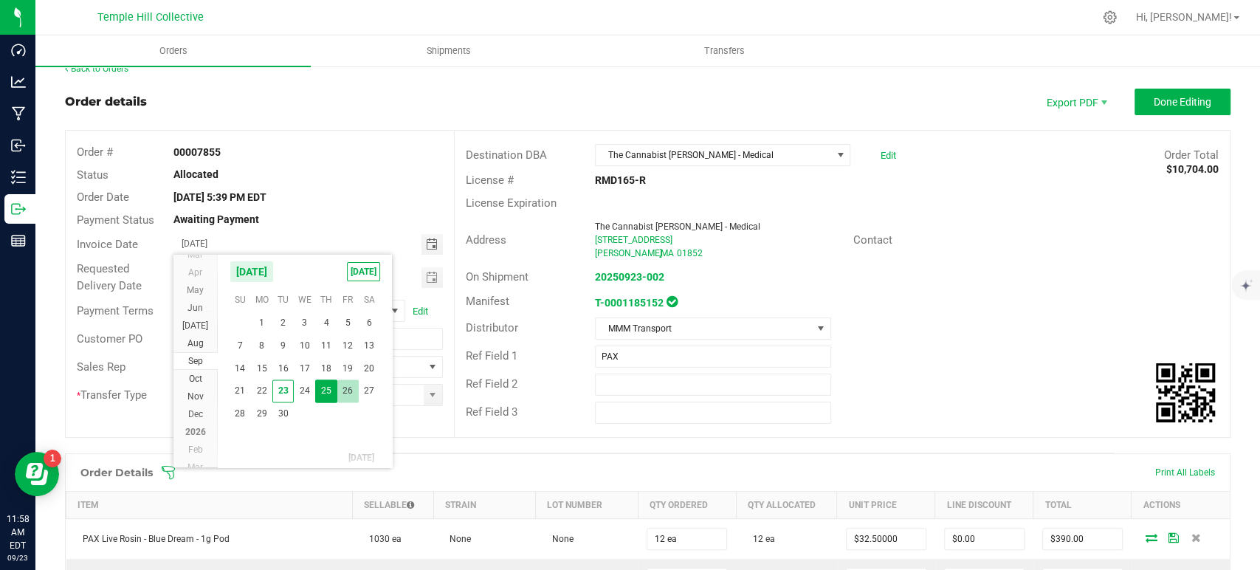
click at [346, 387] on span "26" at bounding box center [347, 390] width 21 height 23
type input "09/26/2025"
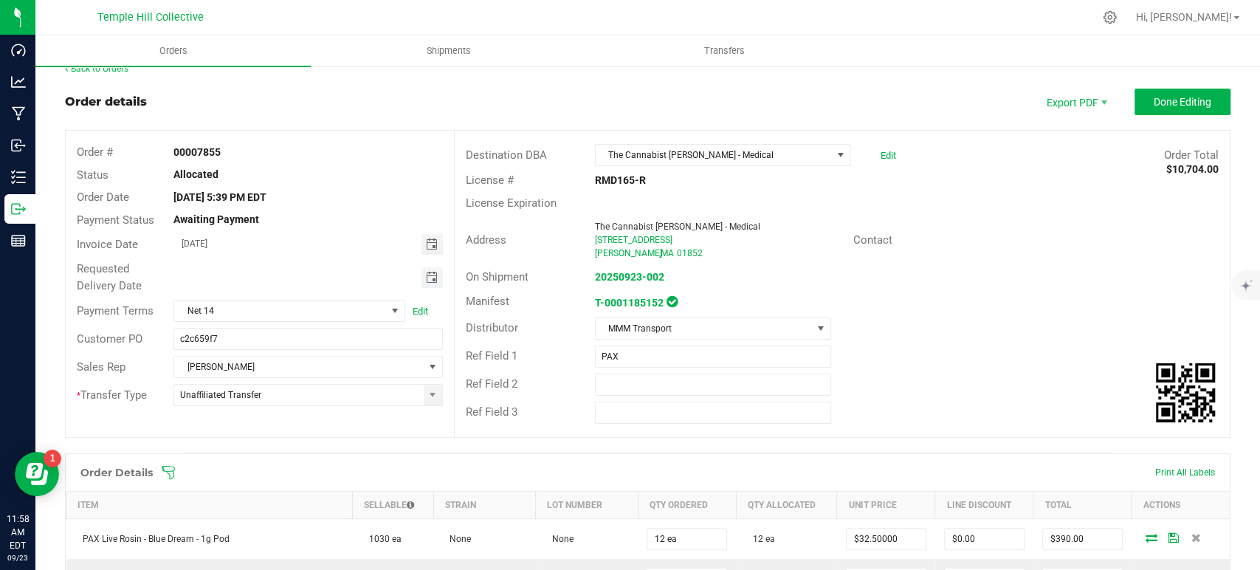
click at [426, 277] on span "Toggle calendar" at bounding box center [431, 278] width 12 height 12
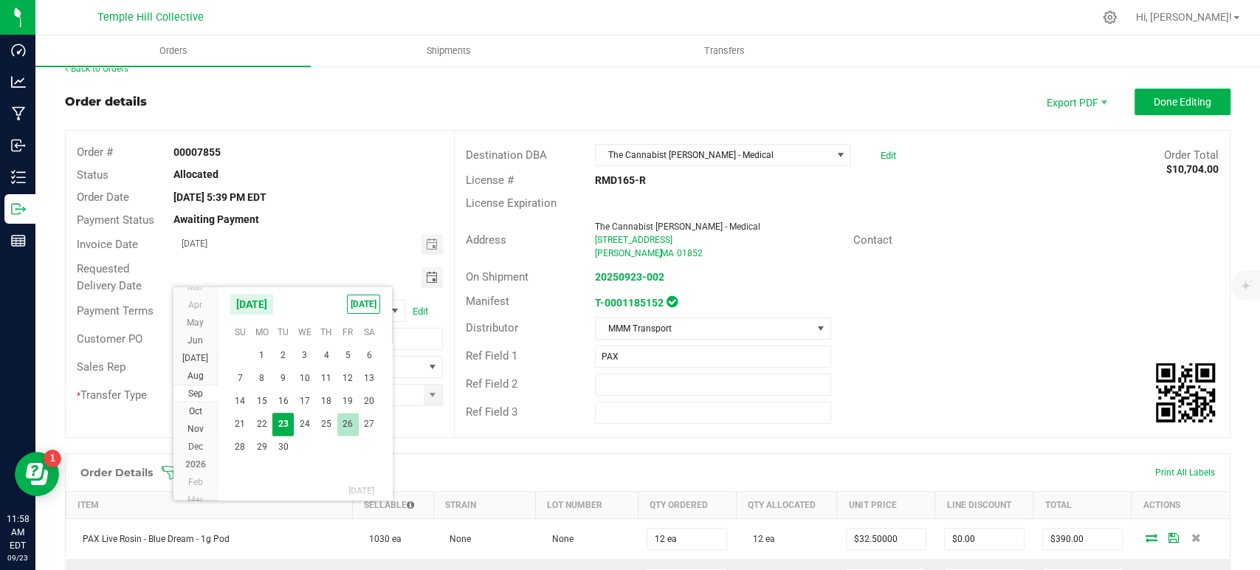
click at [345, 424] on span "26" at bounding box center [347, 424] width 21 height 23
type input "09/26/2025"
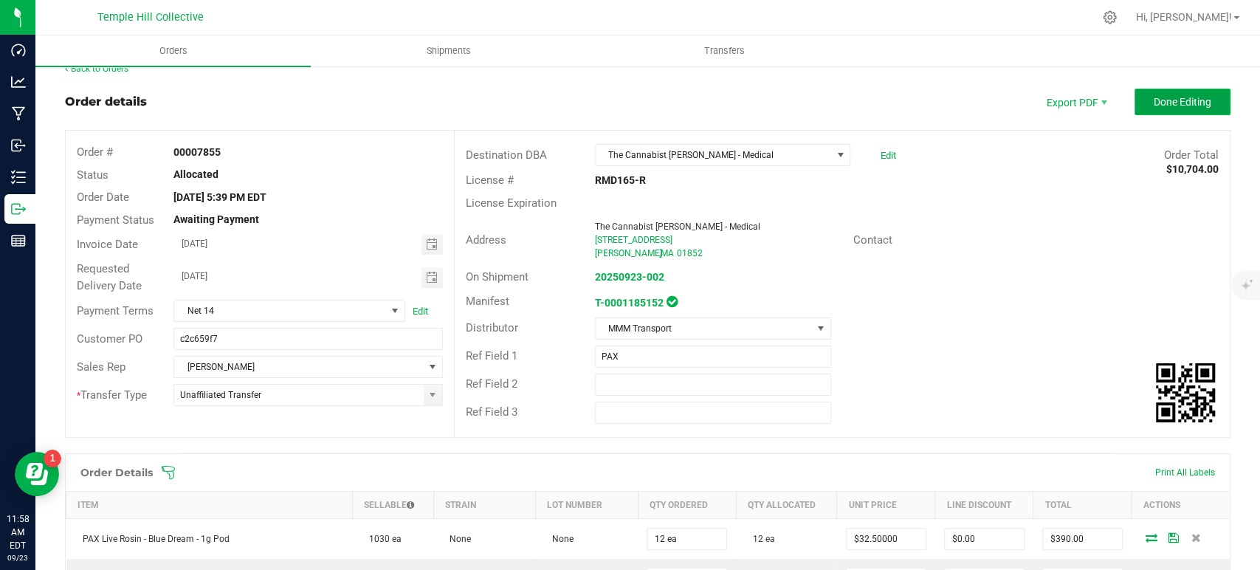
click at [1187, 106] on span "Done Editing" at bounding box center [1182, 102] width 58 height 12
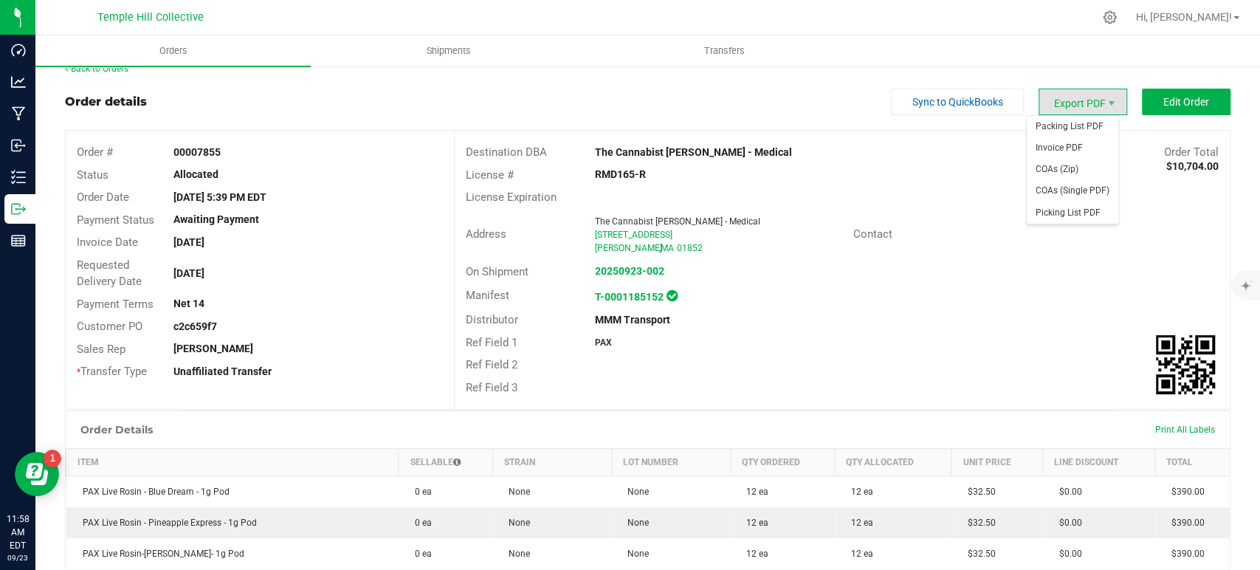
click at [1050, 105] on span "Export PDF" at bounding box center [1082, 102] width 89 height 27
click at [1051, 146] on span "Invoice PDF" at bounding box center [1072, 147] width 92 height 21
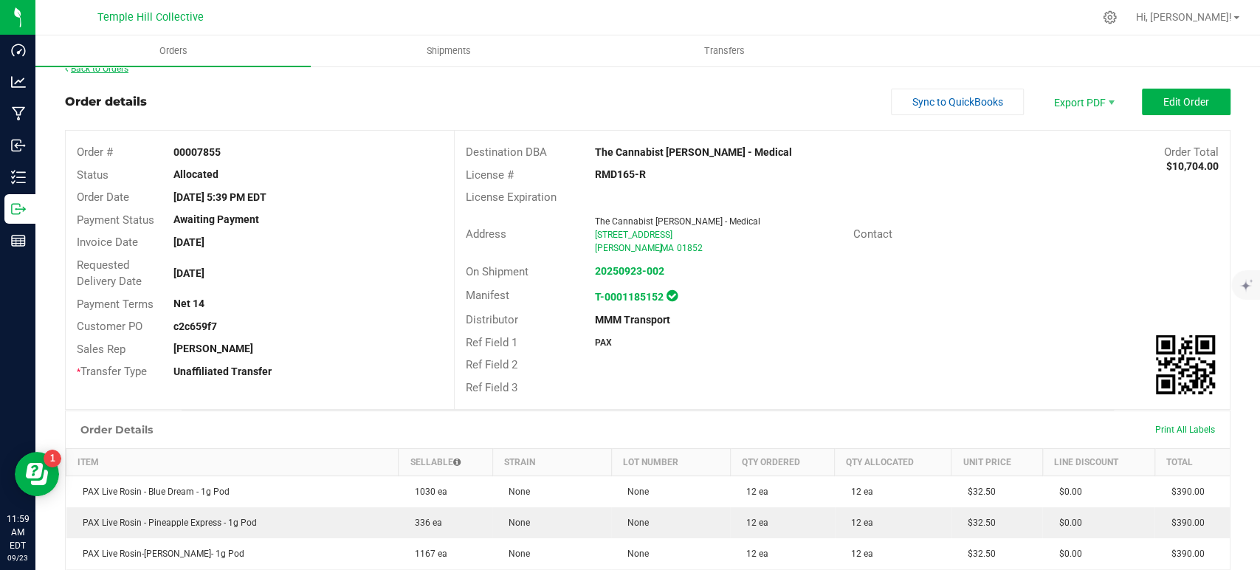
click at [118, 69] on link "Back to Orders" at bounding box center [96, 68] width 63 height 10
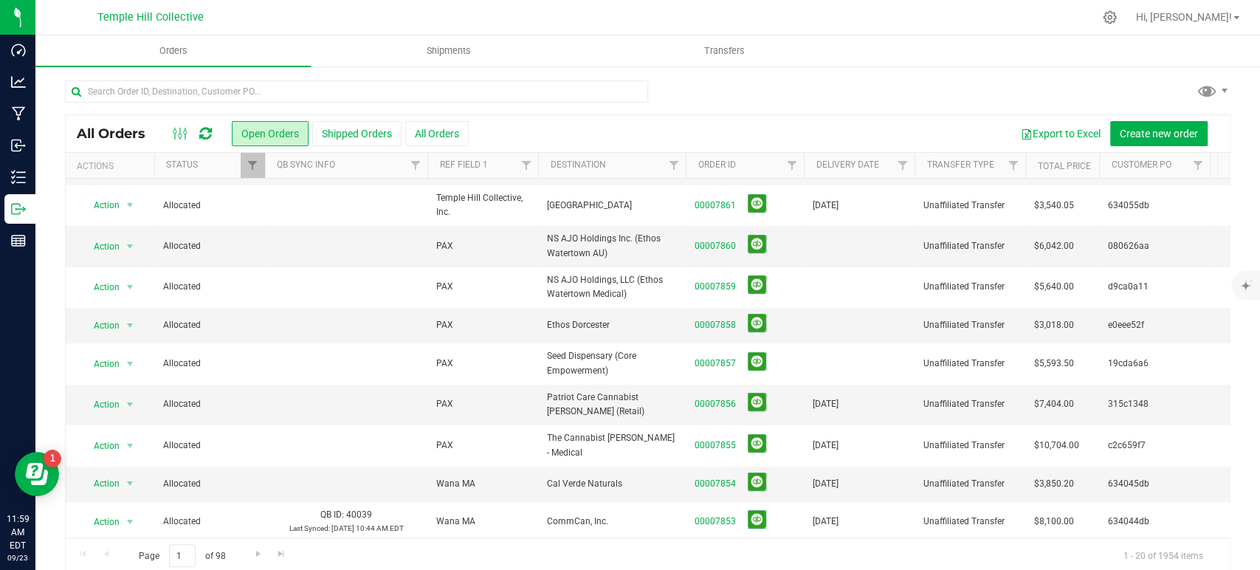
scroll to position [328, 0]
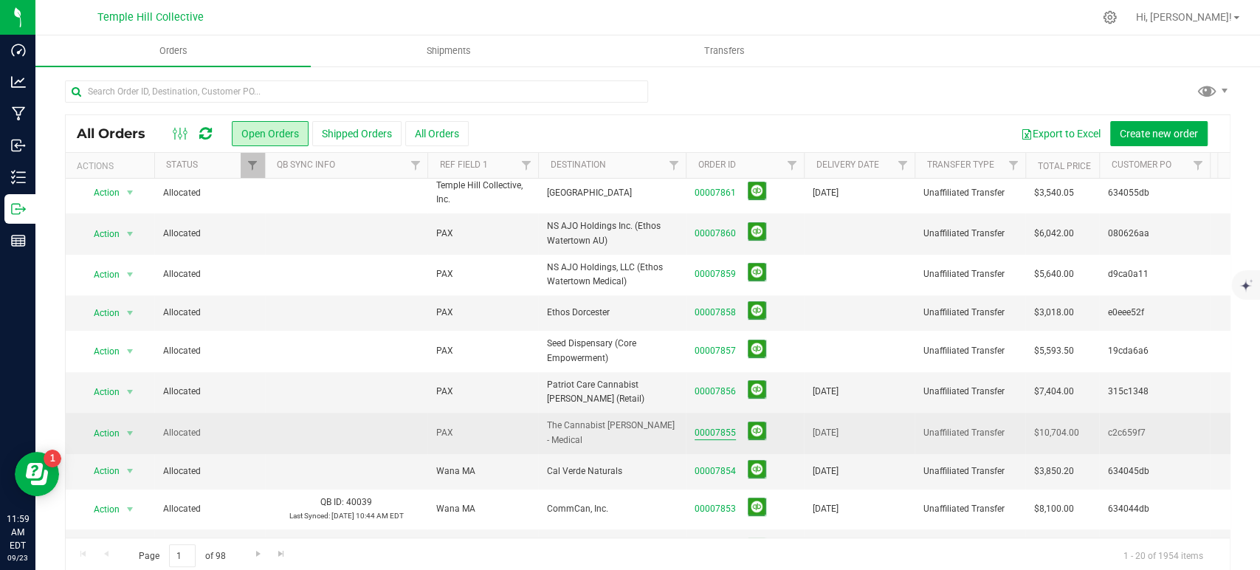
click at [726, 426] on link "00007855" at bounding box center [714, 433] width 41 height 14
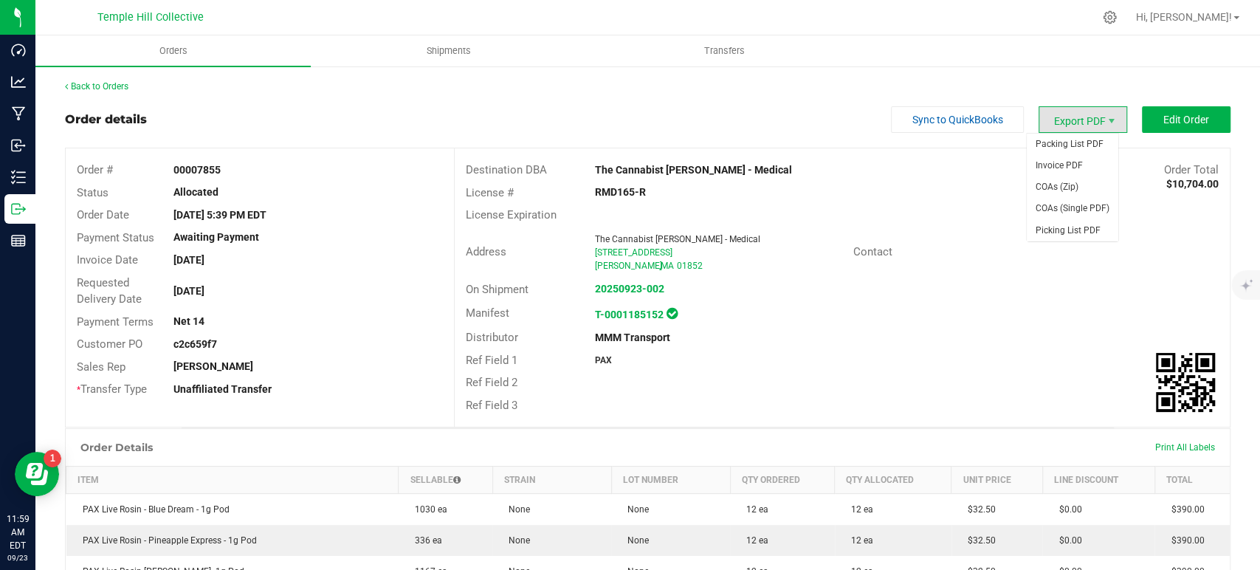
click at [1071, 122] on span "Export PDF" at bounding box center [1082, 119] width 89 height 27
click at [1067, 183] on span "COAs (Zip)" at bounding box center [1072, 186] width 92 height 21
click at [119, 86] on link "Back to Orders" at bounding box center [96, 86] width 63 height 10
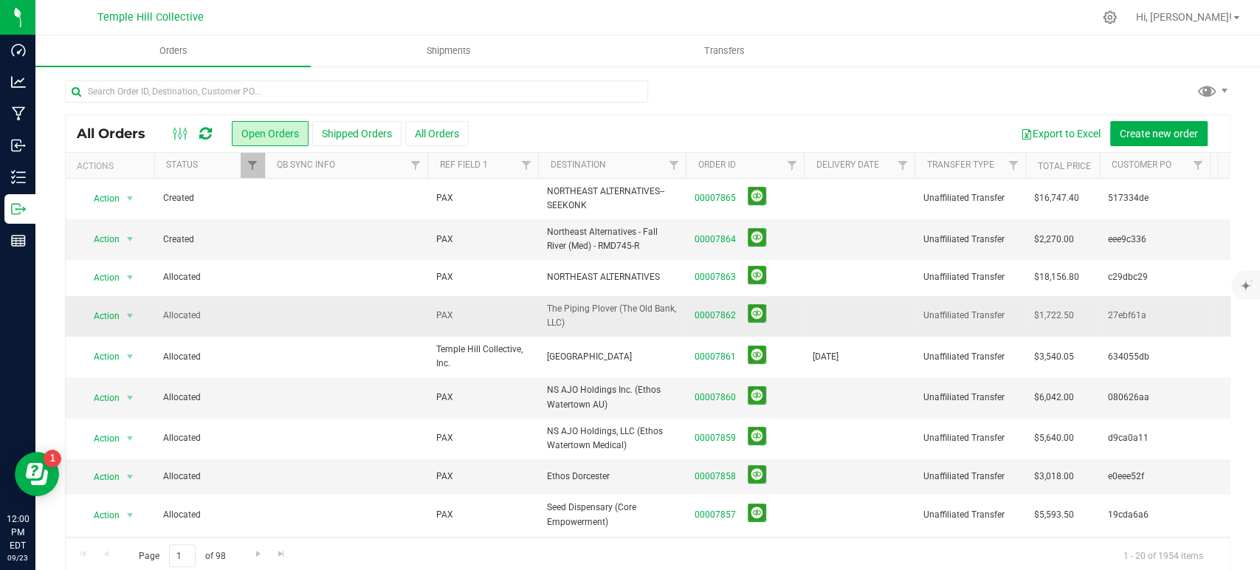
scroll to position [246, 0]
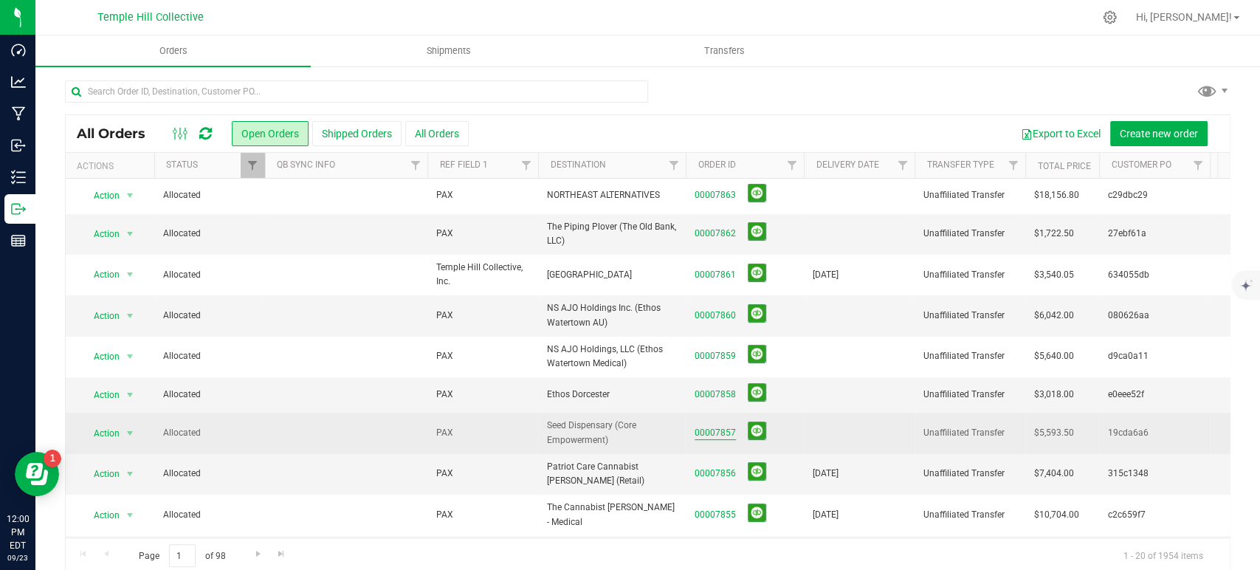
click at [717, 426] on link "00007857" at bounding box center [714, 433] width 41 height 14
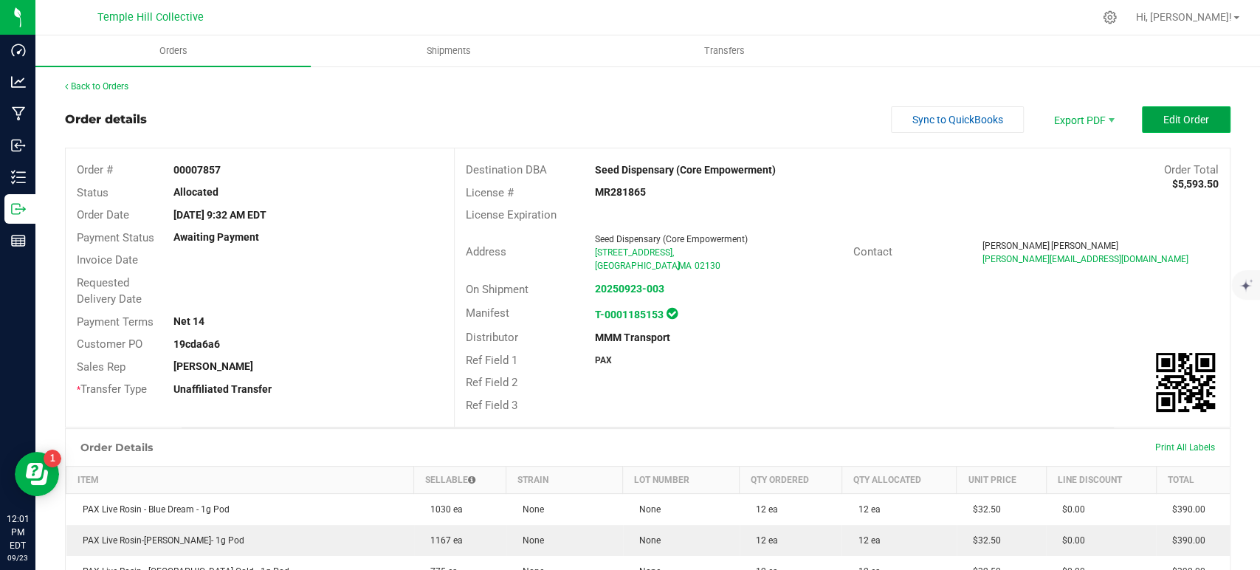
click at [1185, 128] on button "Edit Order" at bounding box center [1186, 119] width 89 height 27
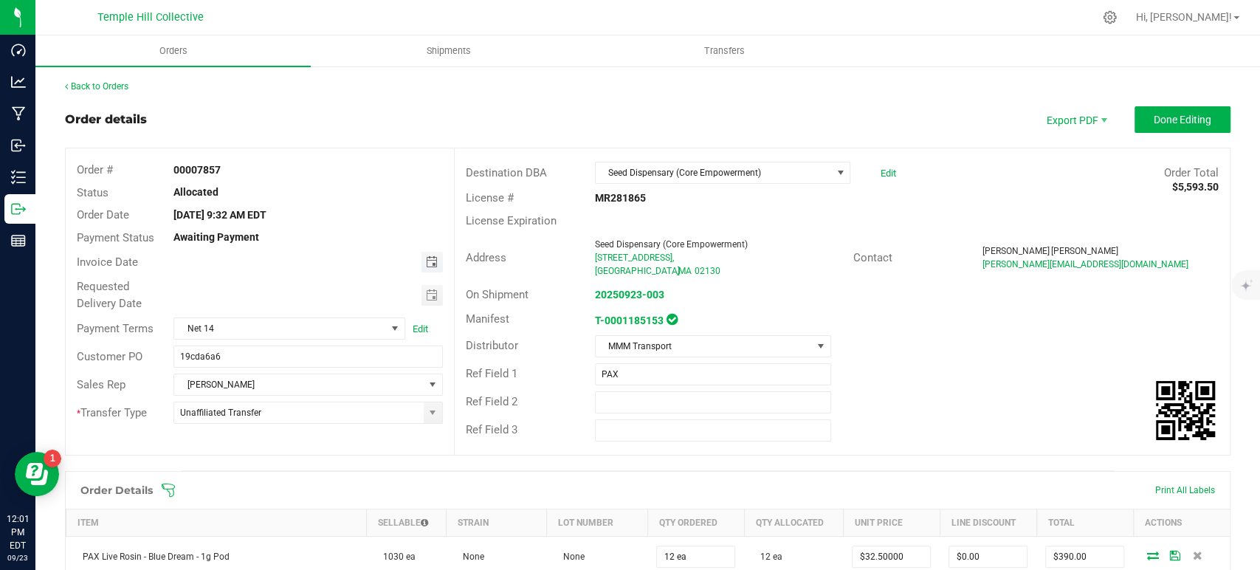
click at [429, 261] on span "Toggle calendar" at bounding box center [431, 262] width 12 height 12
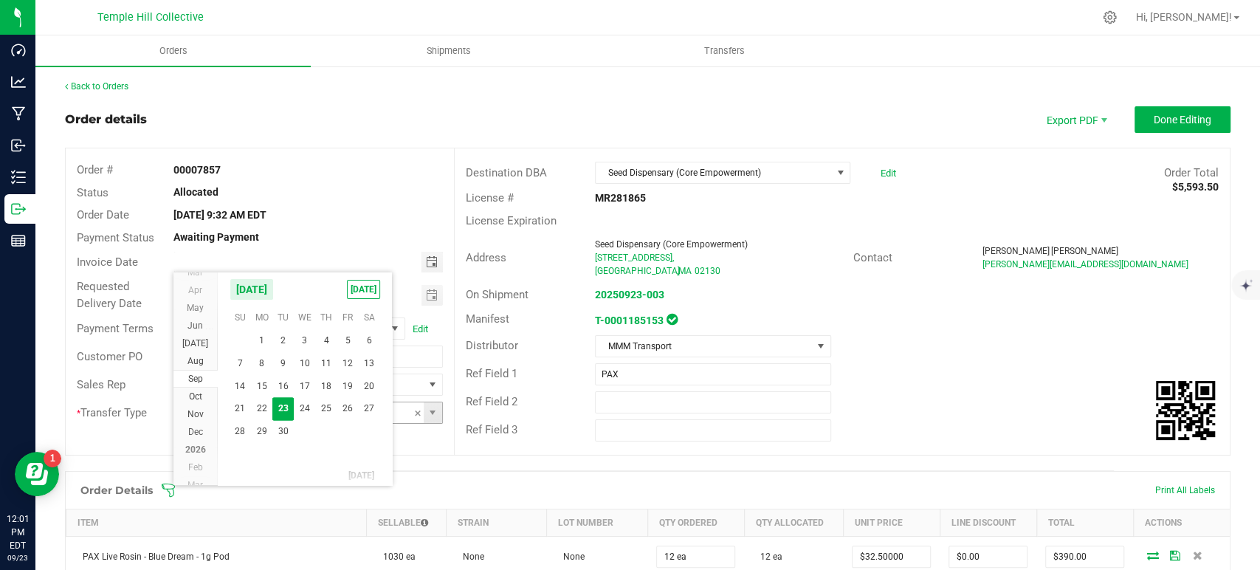
click at [302, 412] on span "24" at bounding box center [304, 408] width 21 height 23
type input "09/24/2025"
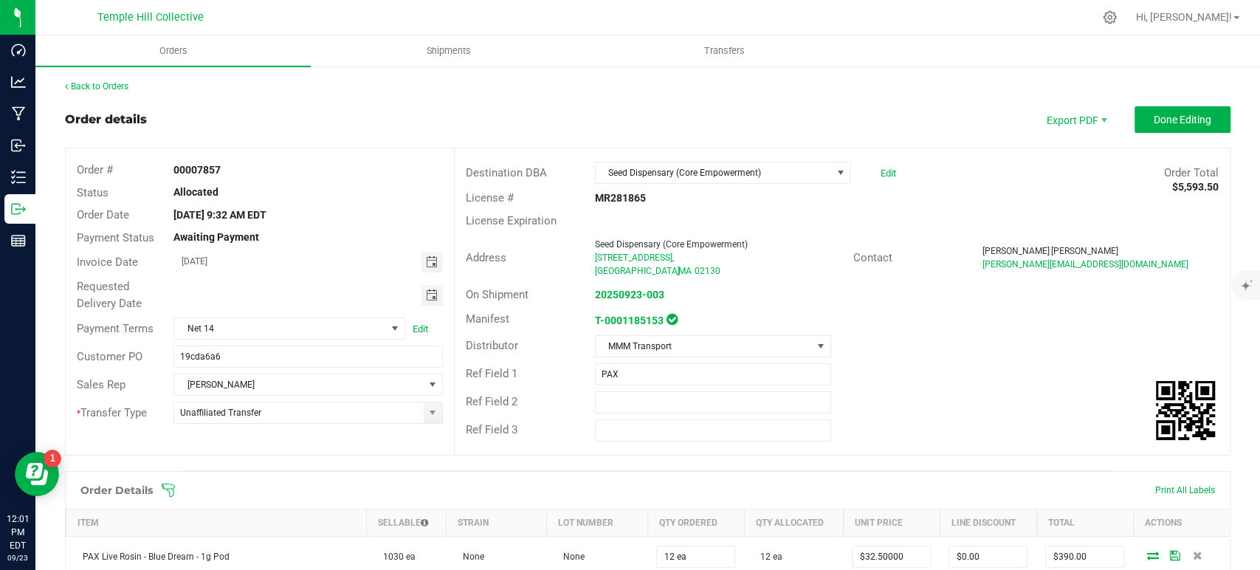
click at [427, 294] on span "Toggle calendar" at bounding box center [431, 295] width 12 height 12
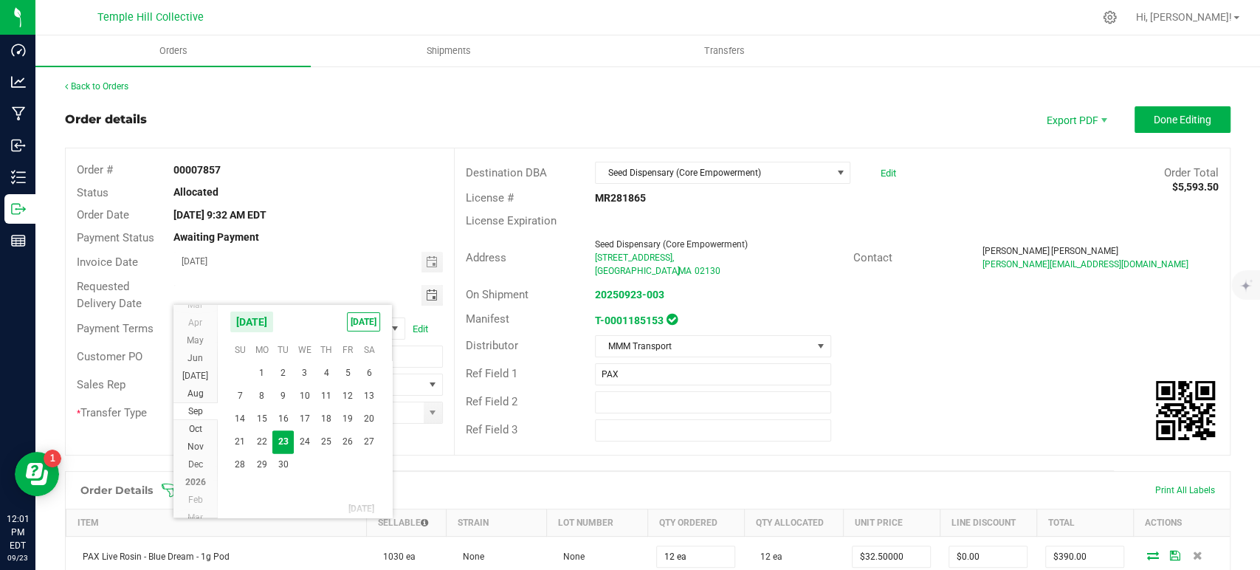
drag, startPoint x: 299, startPoint y: 432, endPoint x: 512, endPoint y: 387, distance: 218.1
click at [300, 432] on span "24" at bounding box center [304, 441] width 21 height 23
type input "09/24/2025"
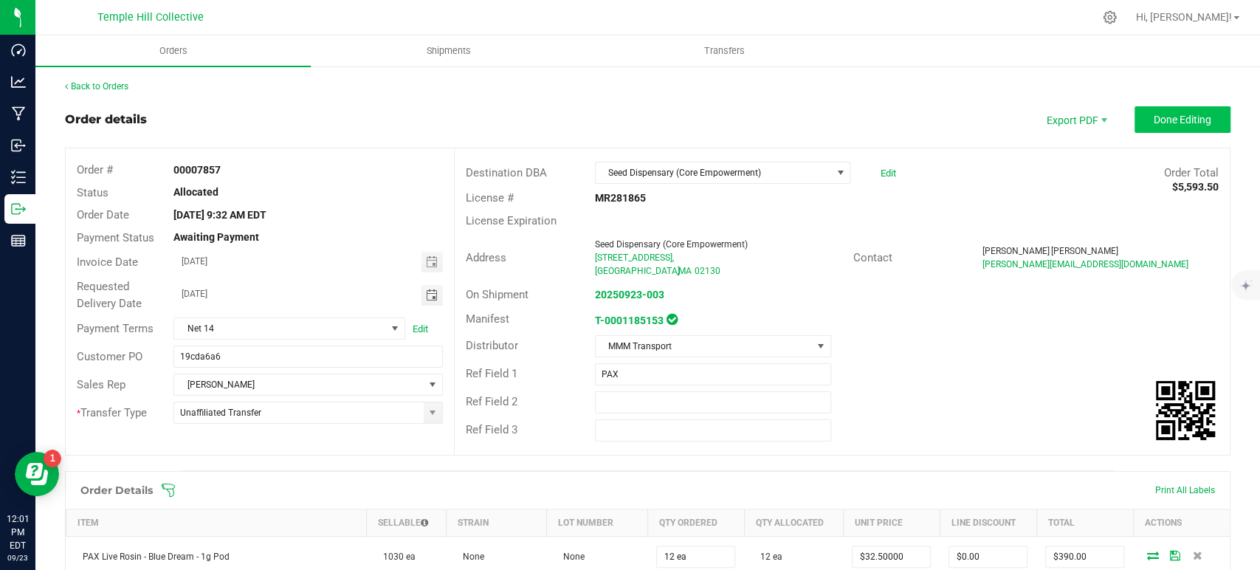
click at [1176, 132] on outbound-order-header "Order details Export PDF Done Editing Order # 00007857 Status Allocated Order D…" at bounding box center [647, 288] width 1165 height 364
drag, startPoint x: 1148, startPoint y: 114, endPoint x: 1063, endPoint y: 114, distance: 85.6
click at [1153, 114] on span "Done Editing" at bounding box center [1182, 120] width 58 height 12
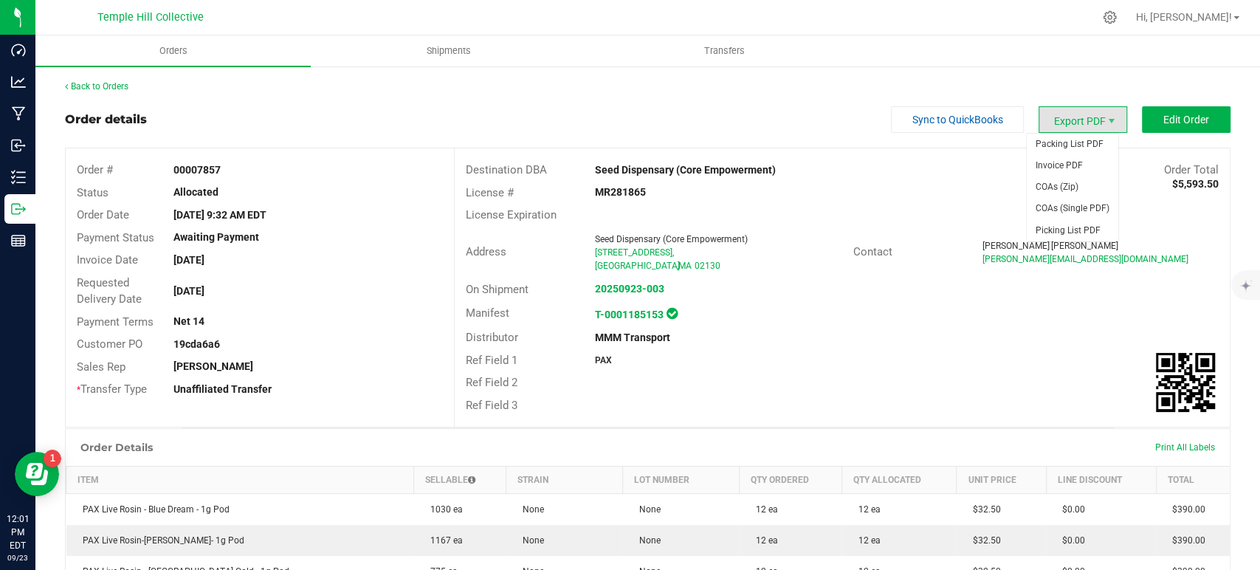
click at [1083, 114] on span "Export PDF" at bounding box center [1082, 119] width 89 height 27
click at [1071, 161] on span "Invoice PDF" at bounding box center [1072, 165] width 92 height 21
click at [118, 91] on link "Back to Orders" at bounding box center [96, 86] width 63 height 10
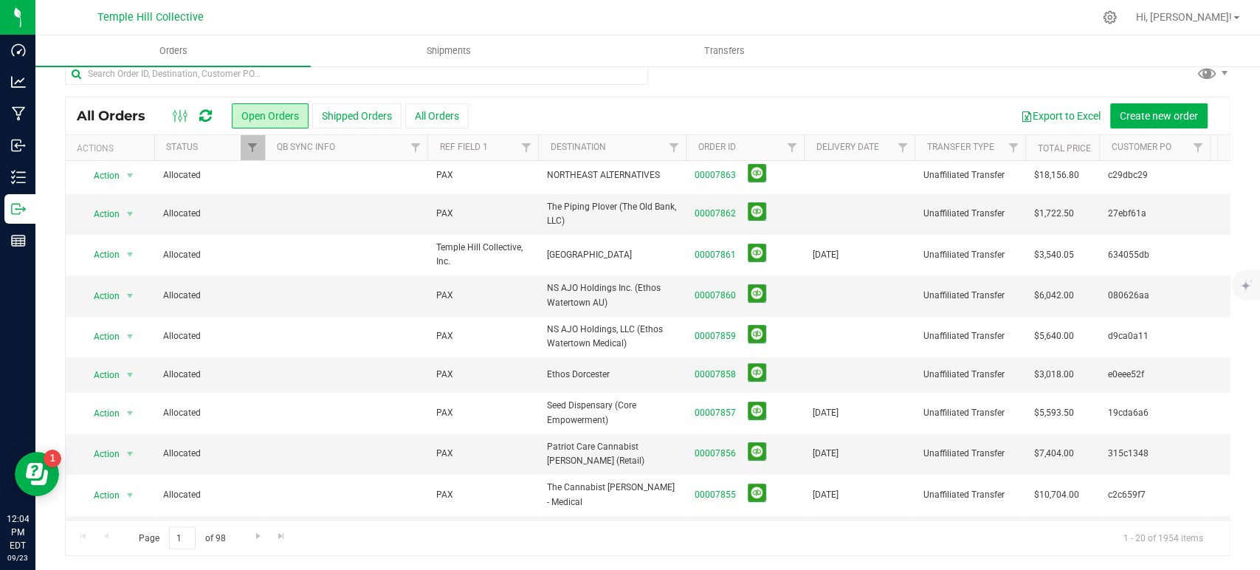
scroll to position [328, 0]
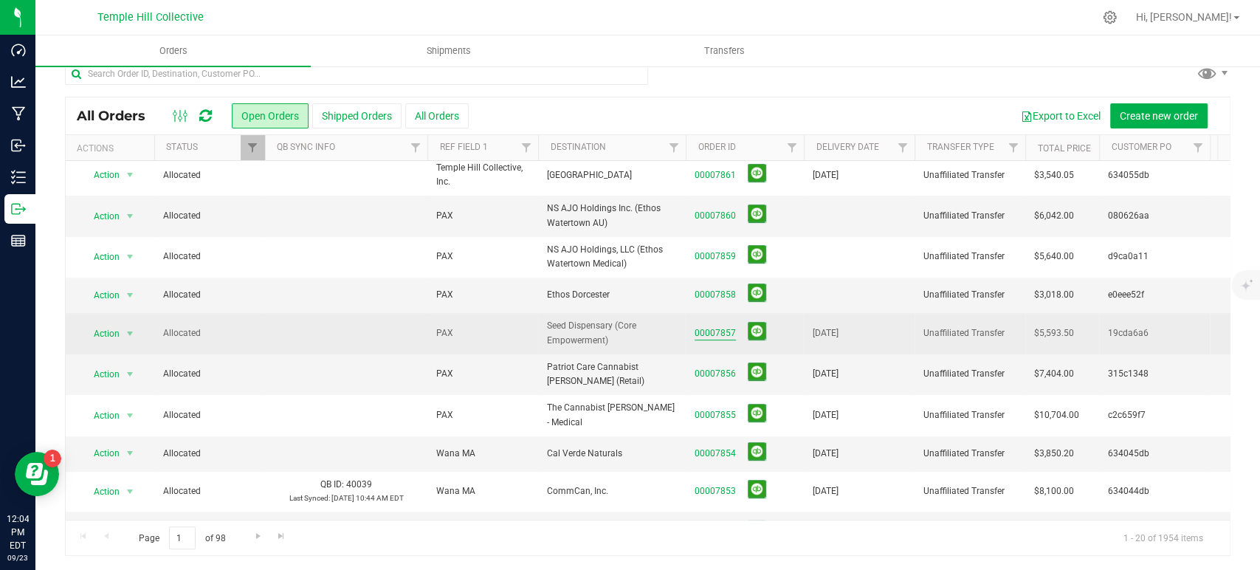
click at [708, 326] on link "00007857" at bounding box center [714, 333] width 41 height 14
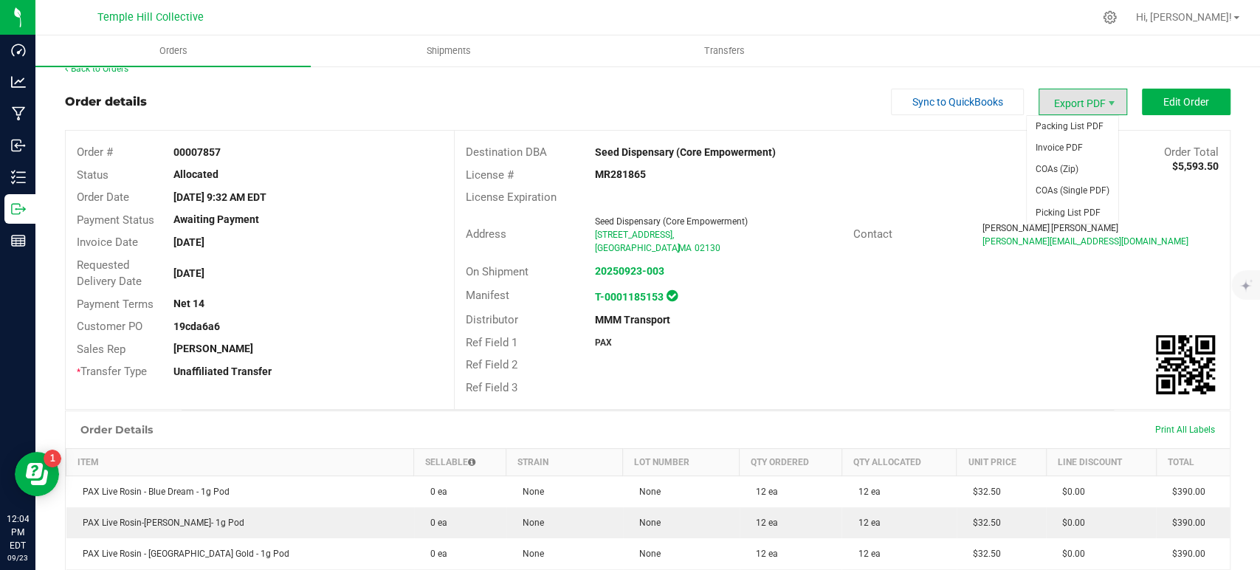
click at [1077, 100] on span "Export PDF" at bounding box center [1082, 102] width 89 height 27
click at [1080, 168] on span "COAs (Zip)" at bounding box center [1072, 169] width 92 height 21
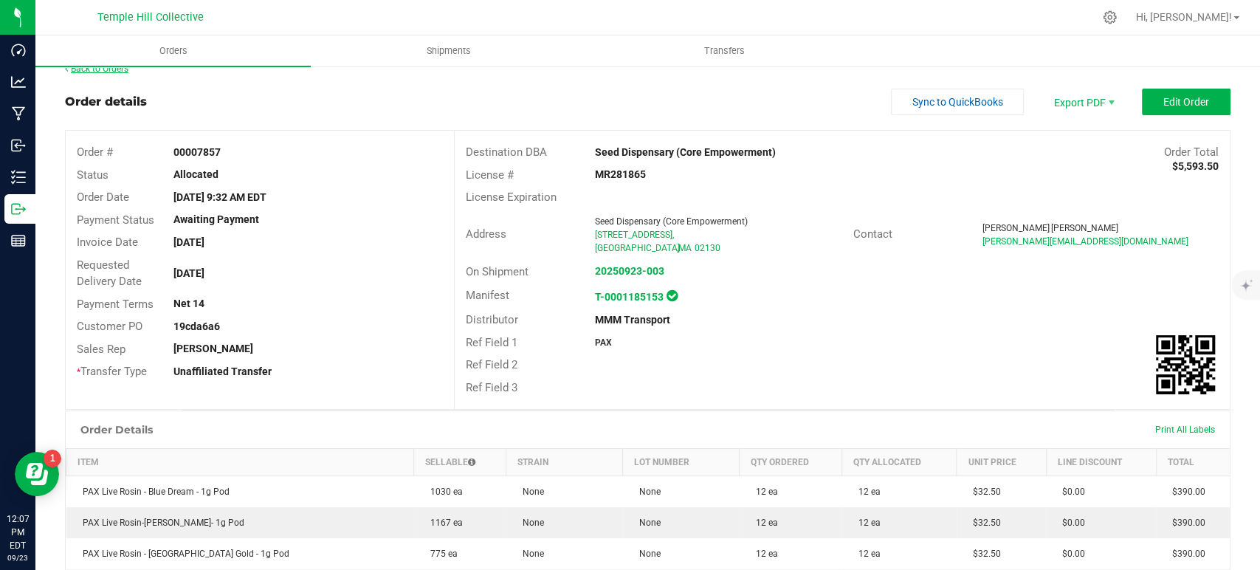
click at [118, 69] on link "Back to Orders" at bounding box center [96, 68] width 63 height 10
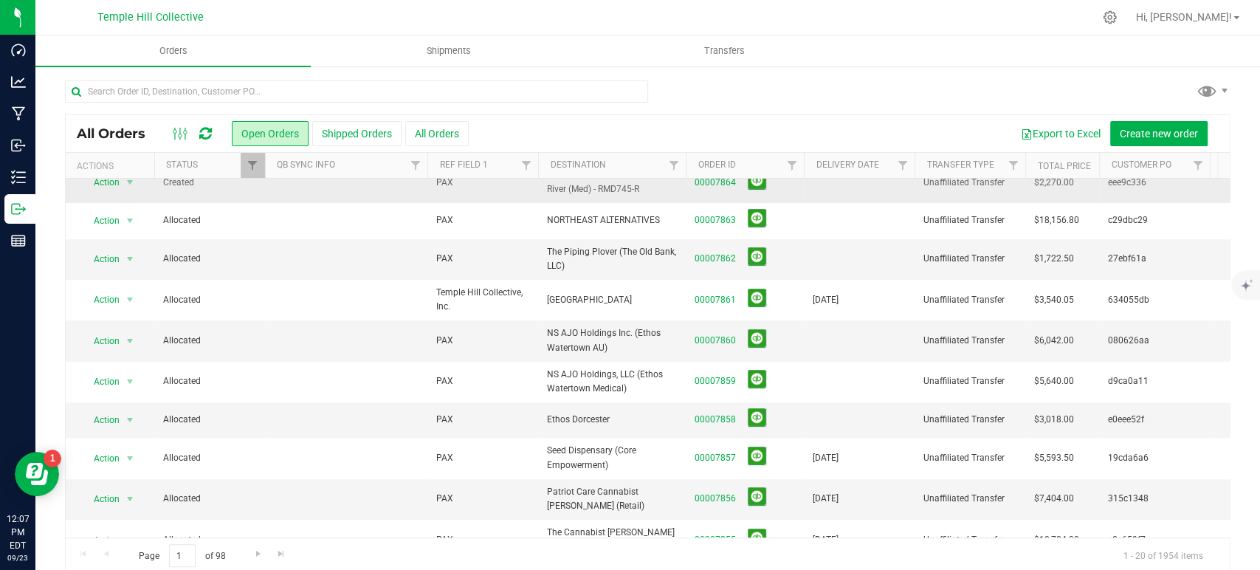
scroll to position [246, 0]
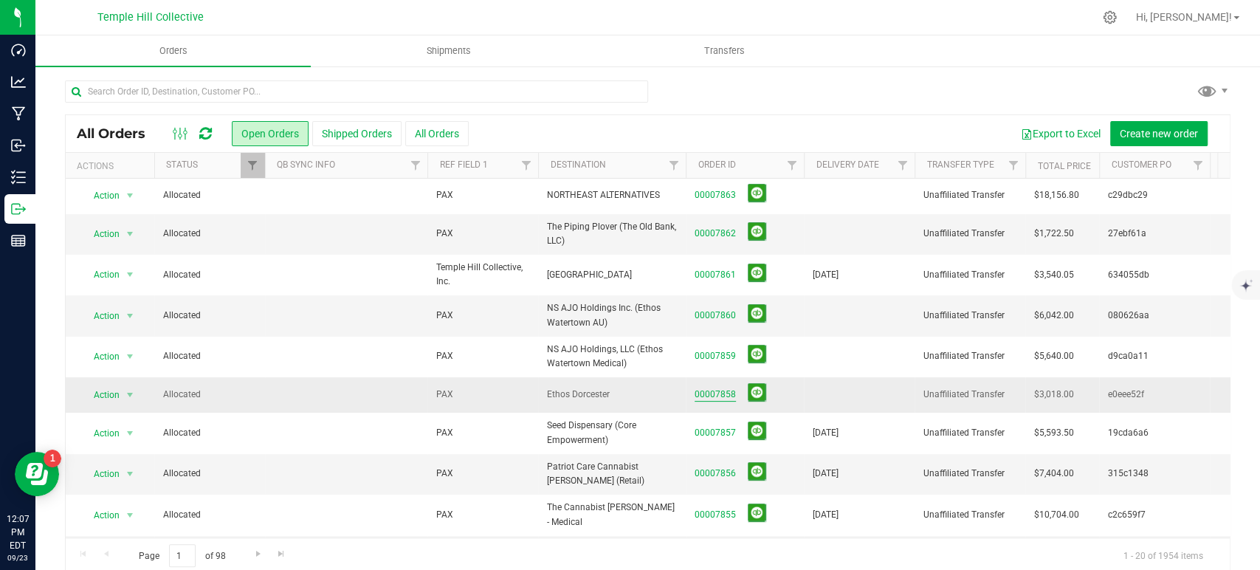
click at [719, 387] on link "00007858" at bounding box center [714, 394] width 41 height 14
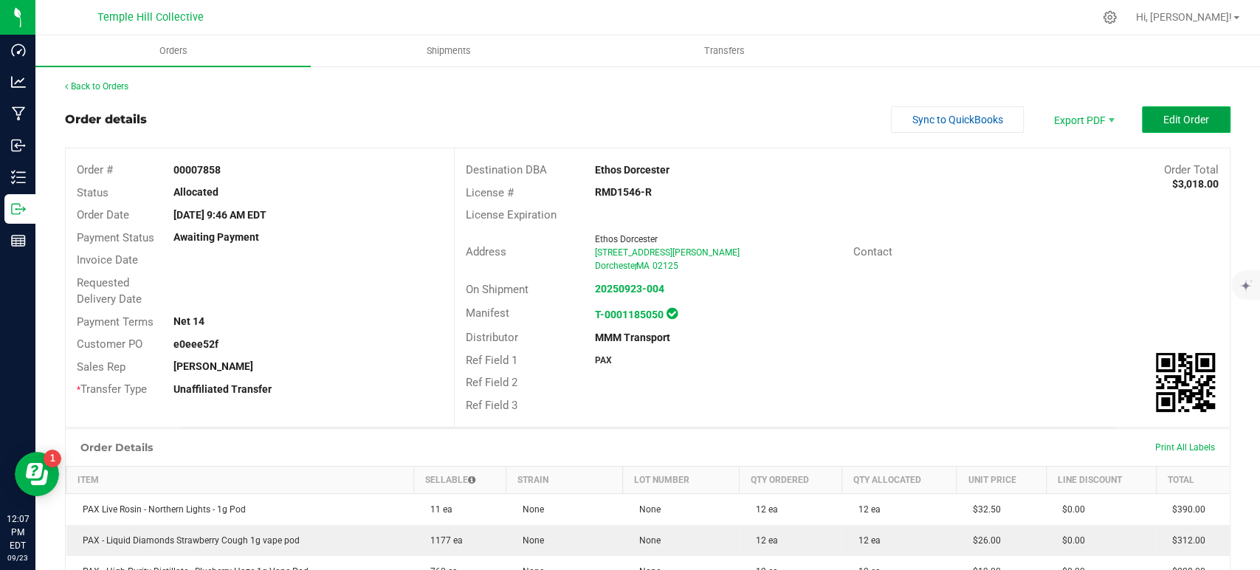
click at [1179, 117] on span "Edit Order" at bounding box center [1186, 120] width 46 height 12
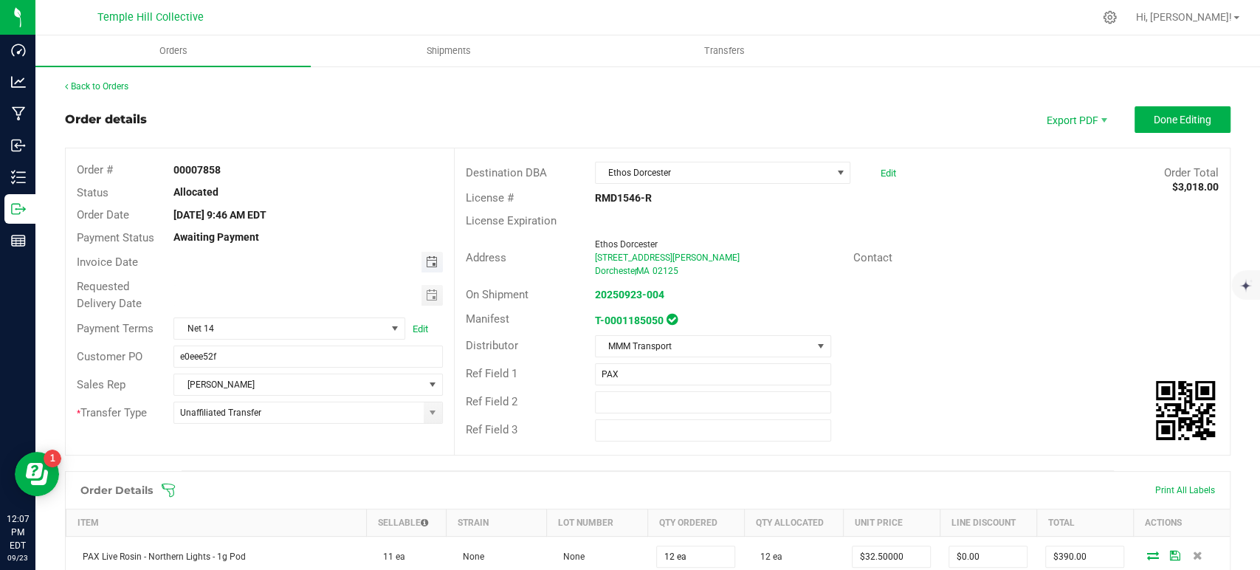
click at [429, 263] on span "Toggle calendar" at bounding box center [431, 262] width 12 height 12
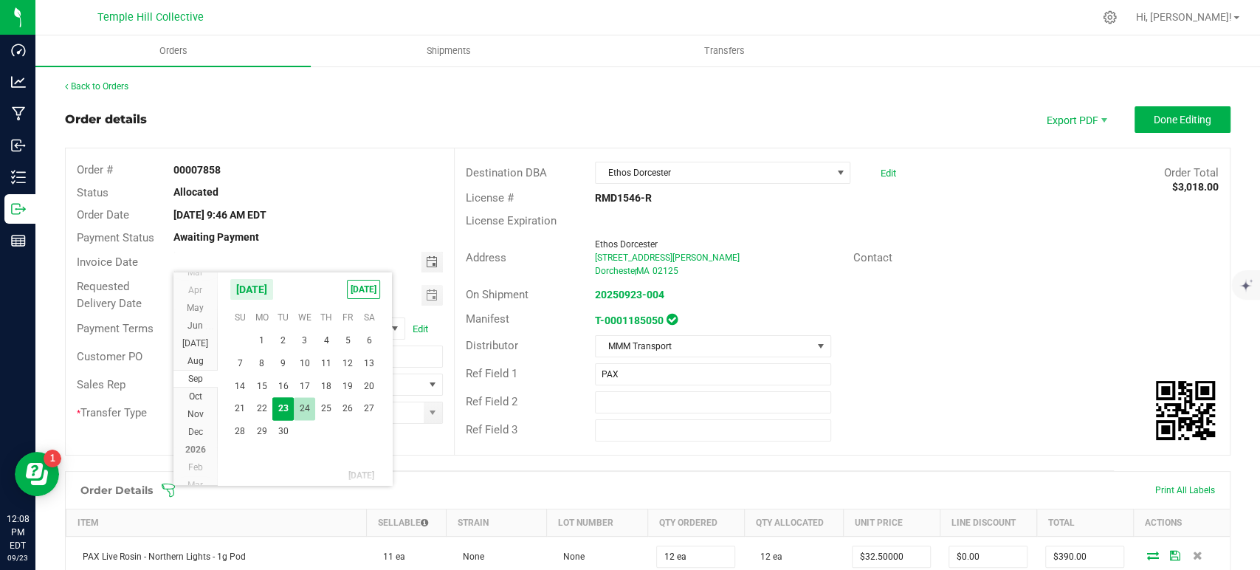
click at [308, 403] on span "24" at bounding box center [304, 408] width 21 height 23
type input "09/24/2025"
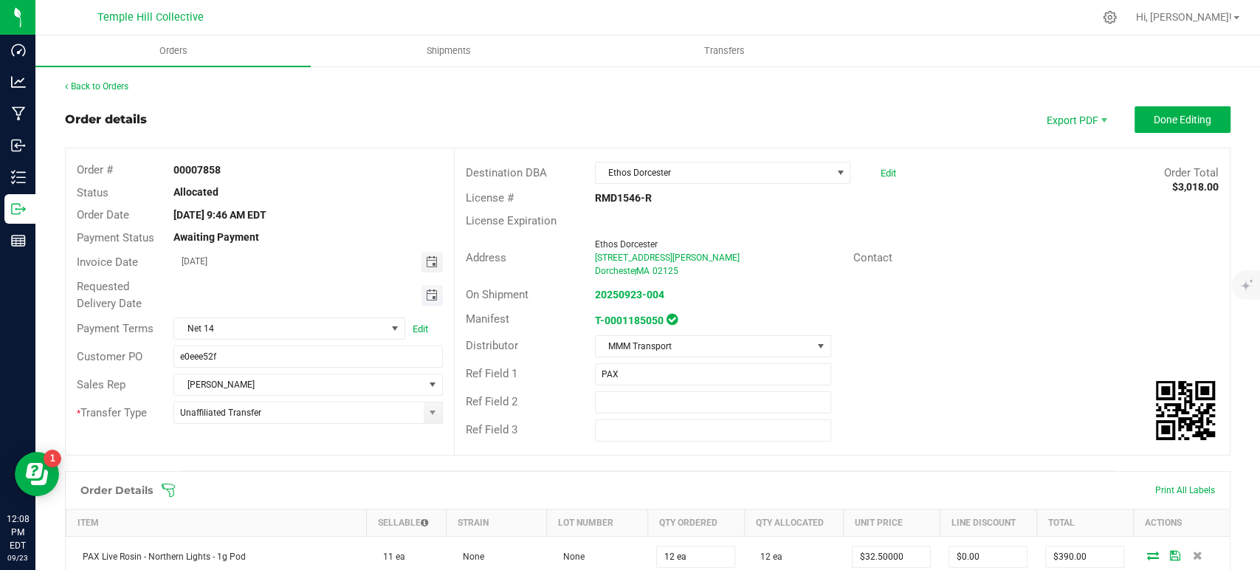
click at [431, 294] on span "Toggle calendar" at bounding box center [431, 295] width 12 height 12
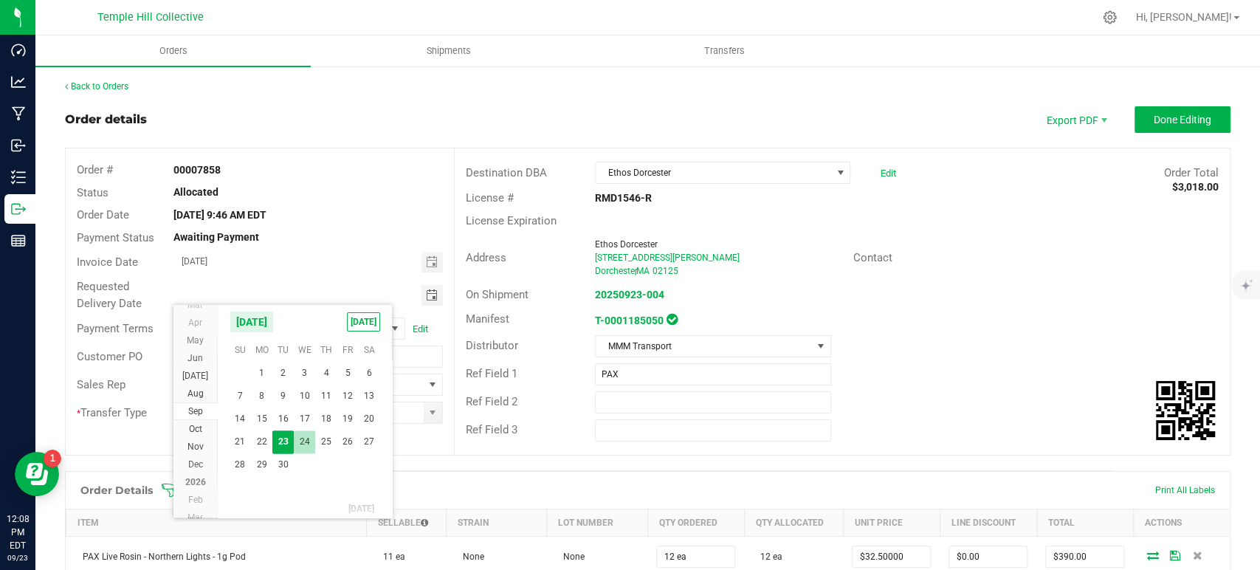
click at [301, 444] on span "24" at bounding box center [304, 441] width 21 height 23
type input "09/24/2025"
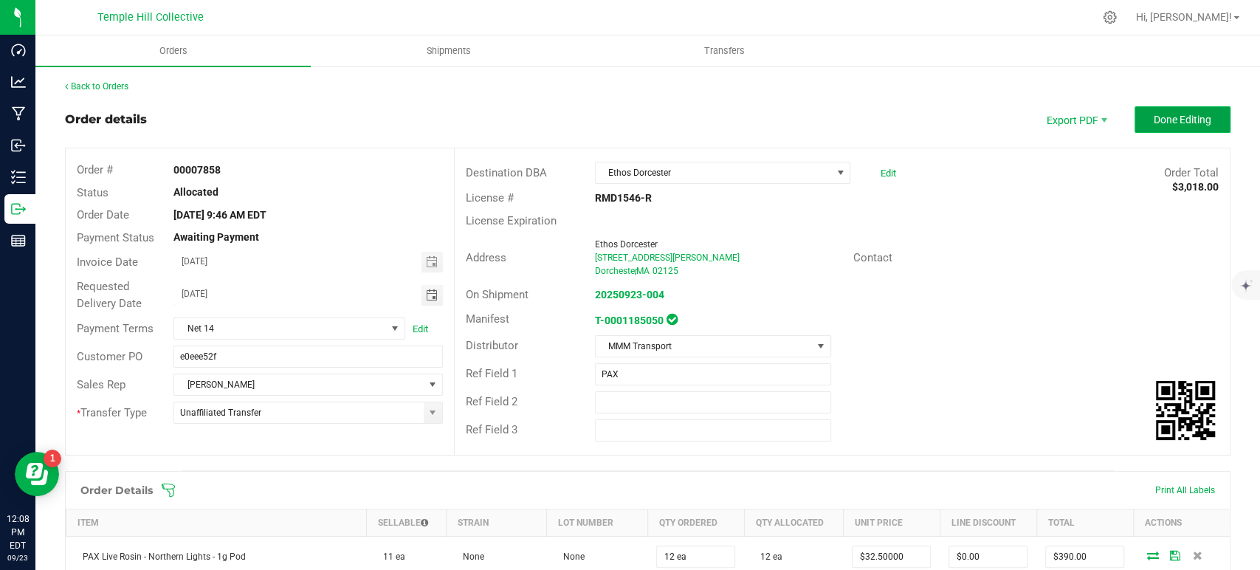
click at [1166, 118] on span "Done Editing" at bounding box center [1182, 120] width 58 height 12
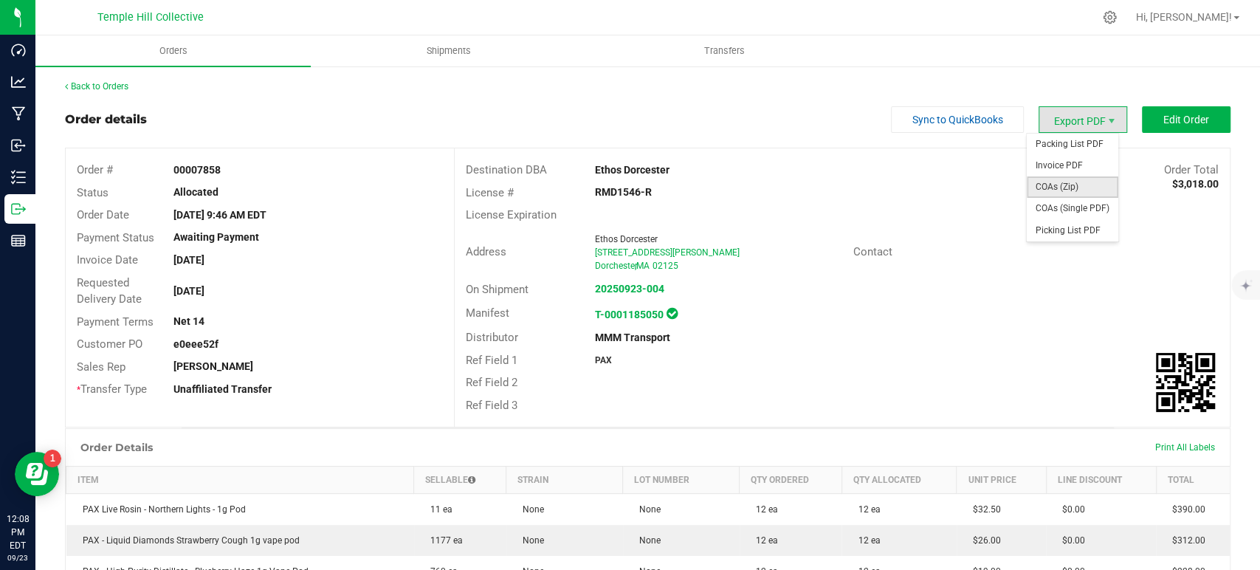
click at [1093, 183] on span "COAs (Zip)" at bounding box center [1072, 186] width 92 height 21
click at [1071, 117] on span "Export PDF" at bounding box center [1082, 119] width 89 height 27
click at [1069, 167] on span "Invoice PDF" at bounding box center [1072, 165] width 92 height 21
click at [127, 85] on link "Back to Orders" at bounding box center [96, 86] width 63 height 10
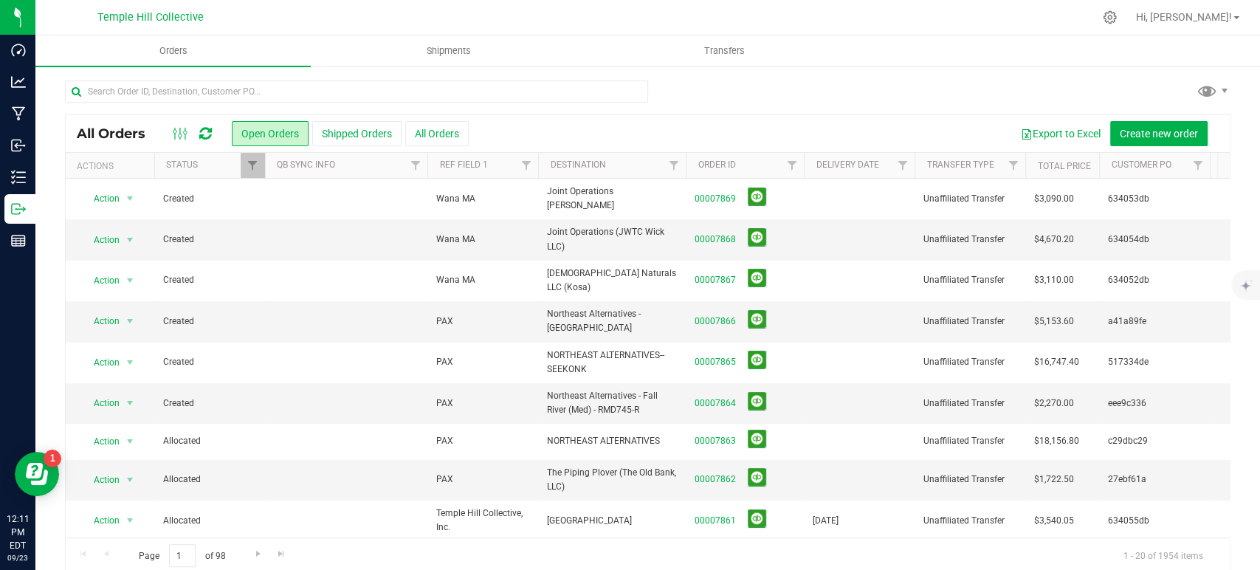
scroll to position [164, 0]
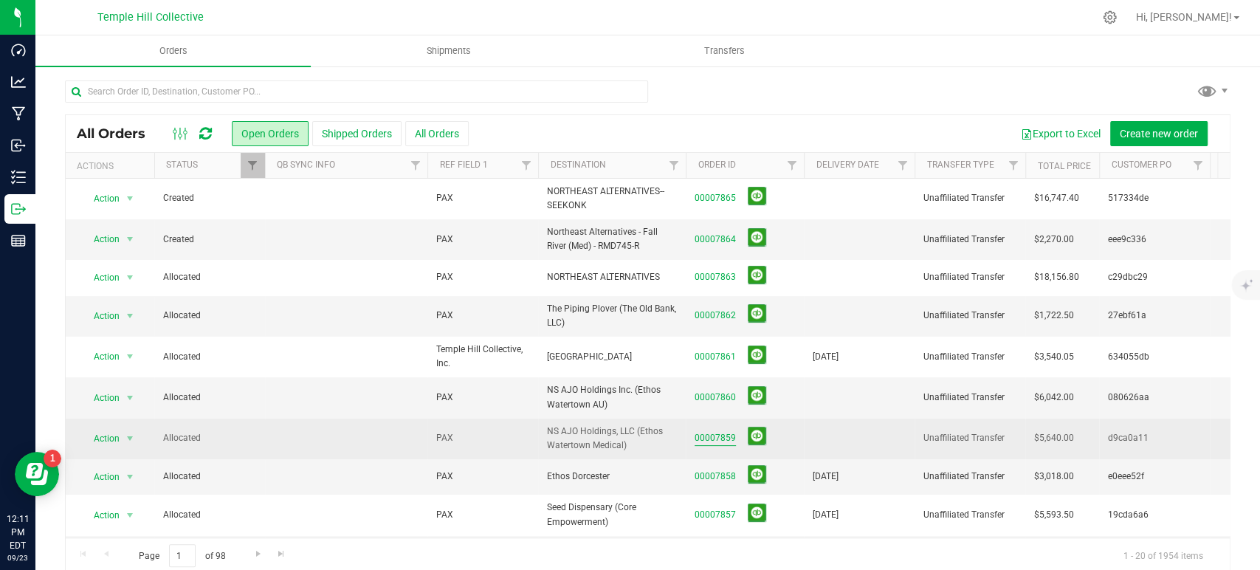
click at [713, 431] on link "00007859" at bounding box center [714, 438] width 41 height 14
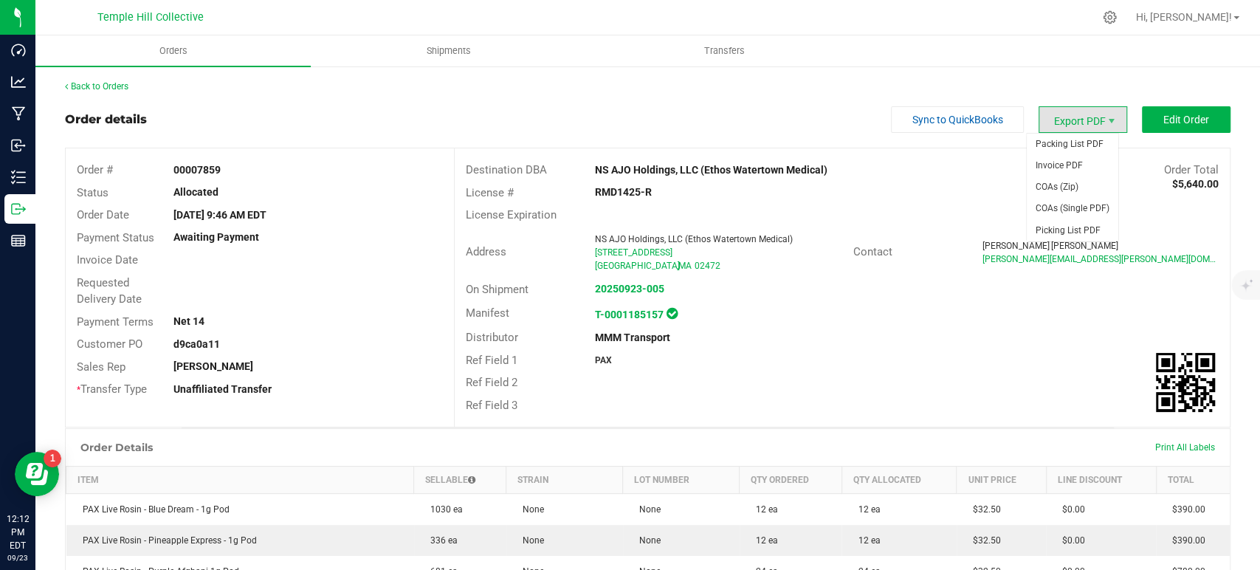
click at [1080, 120] on span "Export PDF" at bounding box center [1082, 119] width 89 height 27
click at [1060, 182] on span "COAs (Zip)" at bounding box center [1072, 186] width 92 height 21
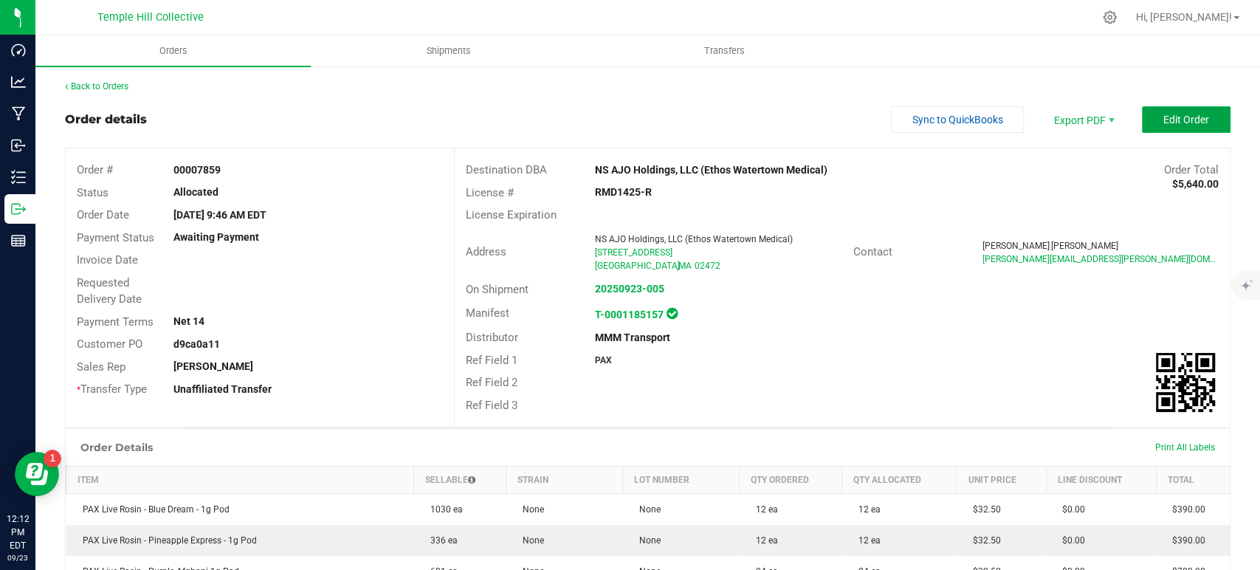
click at [1204, 124] on button "Edit Order" at bounding box center [1186, 119] width 89 height 27
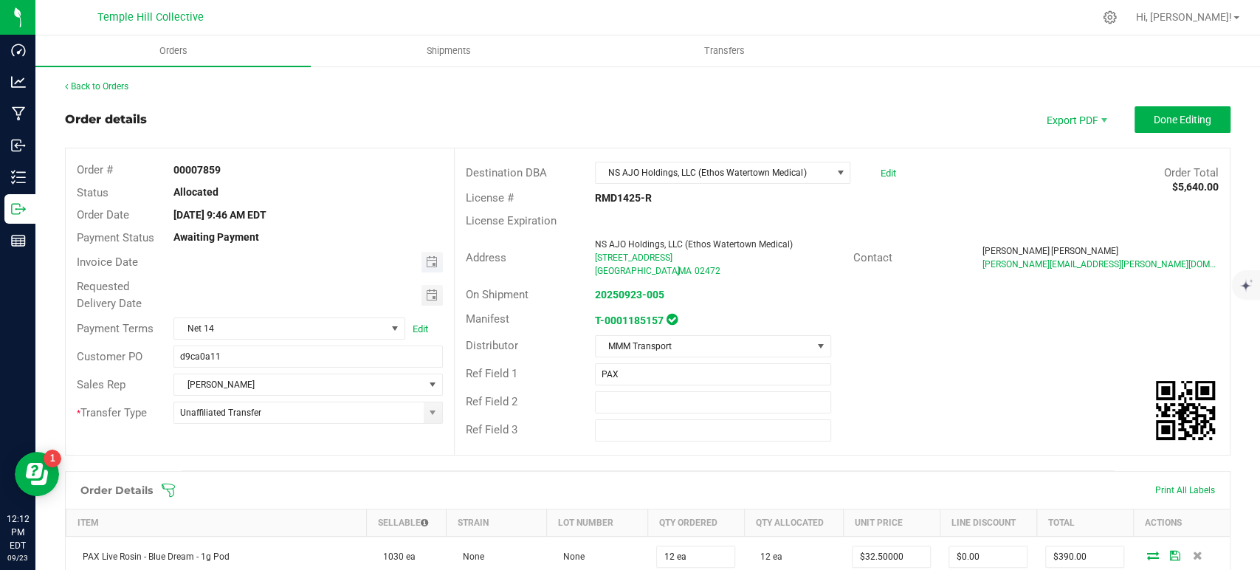
click at [431, 254] on span "Toggle calendar" at bounding box center [431, 262] width 21 height 21
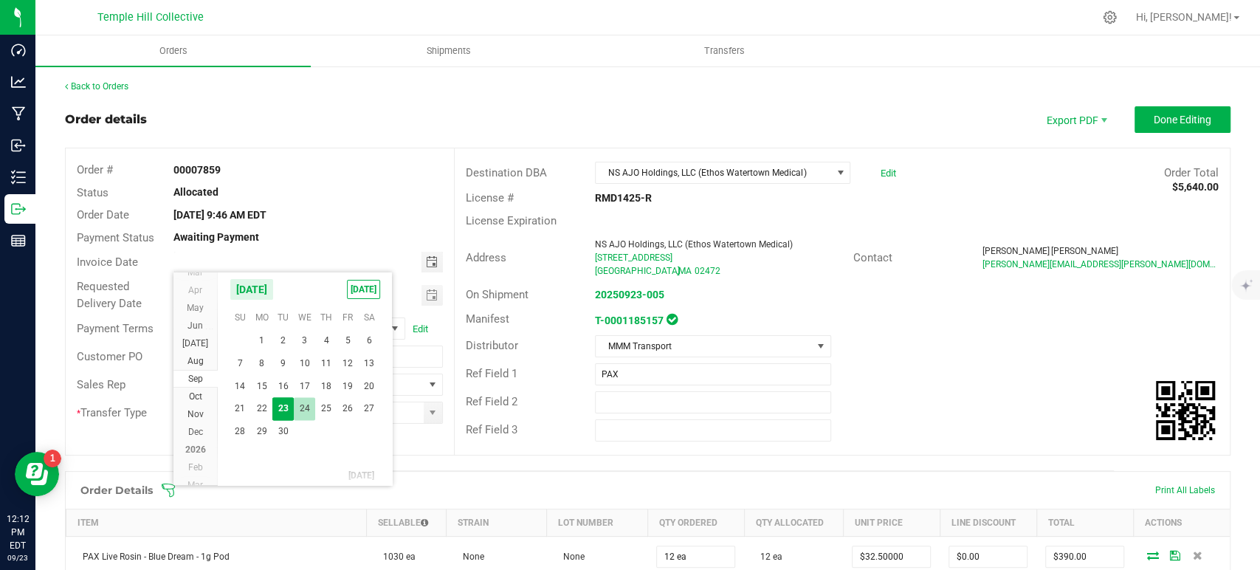
click at [309, 407] on span "24" at bounding box center [304, 408] width 21 height 23
type input "09/24/2025"
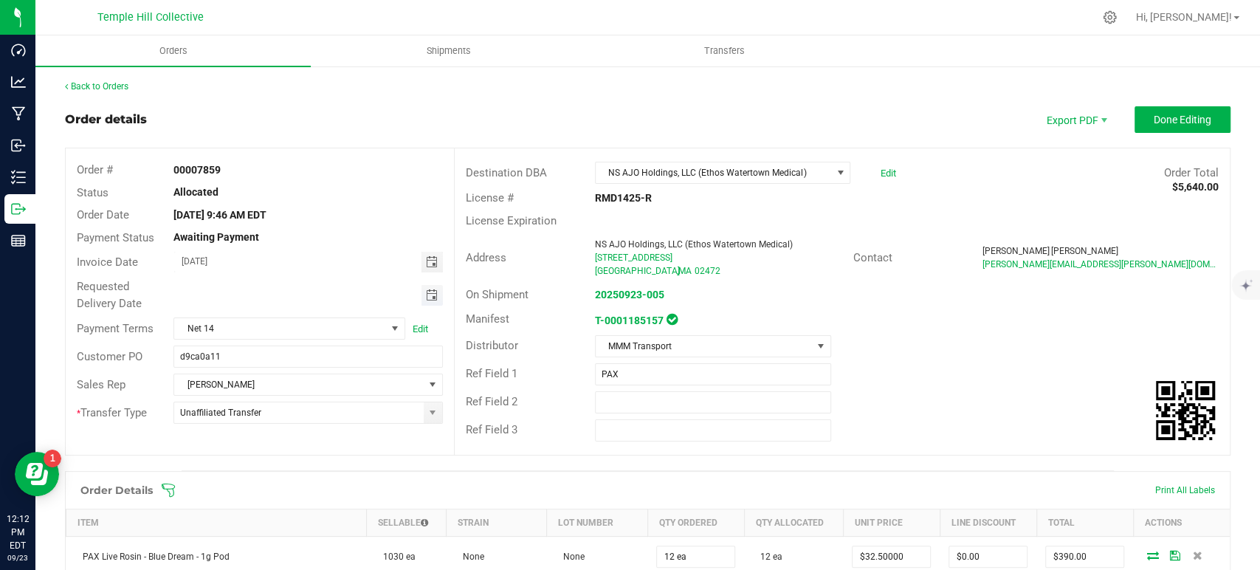
click at [425, 294] on span "Toggle calendar" at bounding box center [431, 295] width 12 height 12
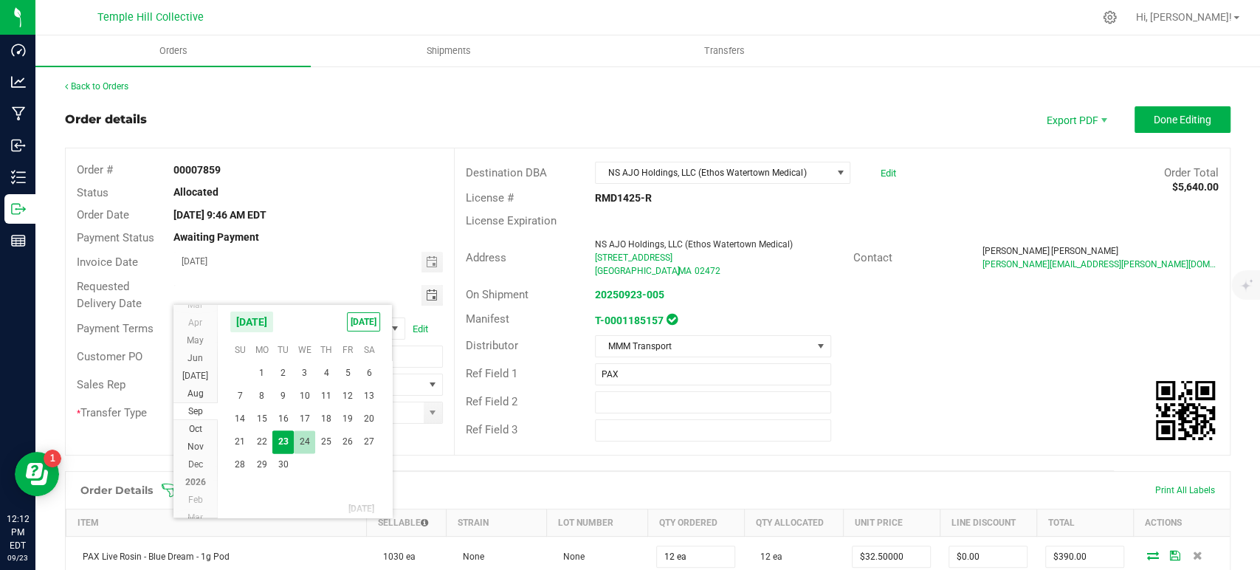
click at [300, 440] on span "24" at bounding box center [304, 441] width 21 height 23
type input "09/24/2025"
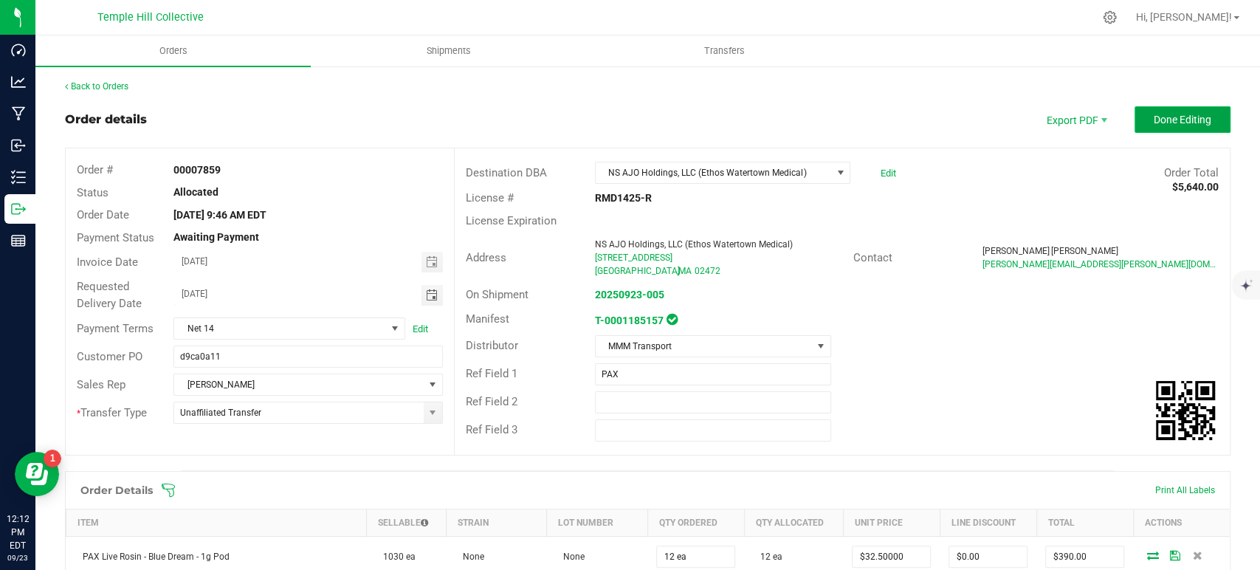
click at [1161, 128] on button "Done Editing" at bounding box center [1182, 119] width 96 height 27
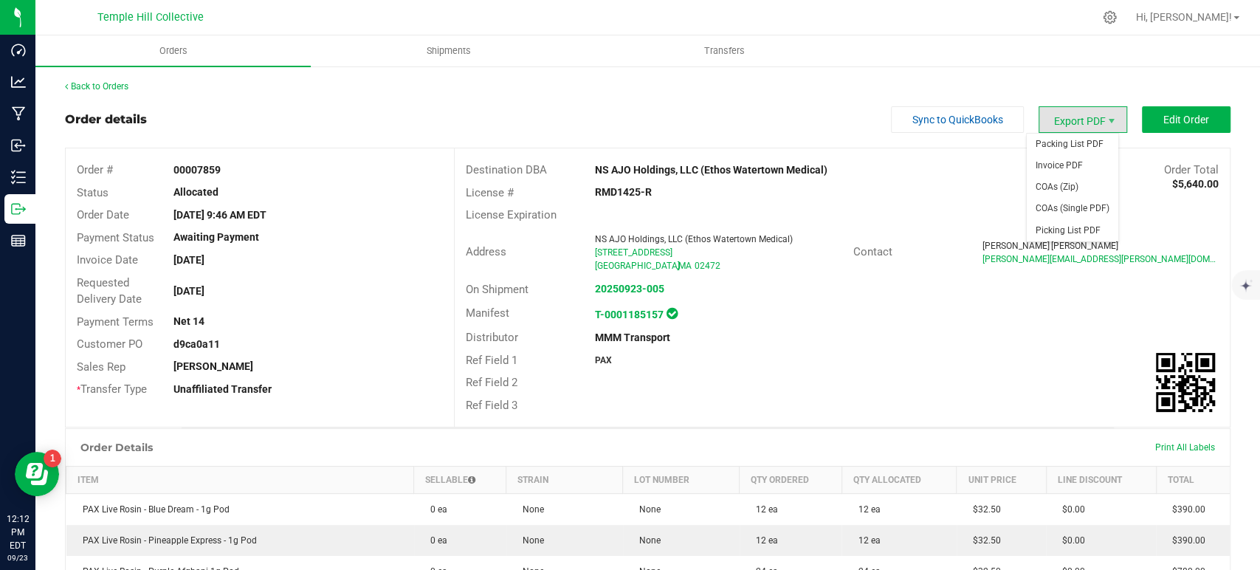
click at [1064, 127] on span "Export PDF" at bounding box center [1082, 119] width 89 height 27
click at [1055, 164] on span "Invoice PDF" at bounding box center [1072, 165] width 92 height 21
click at [78, 81] on link "Back to Orders" at bounding box center [96, 86] width 63 height 10
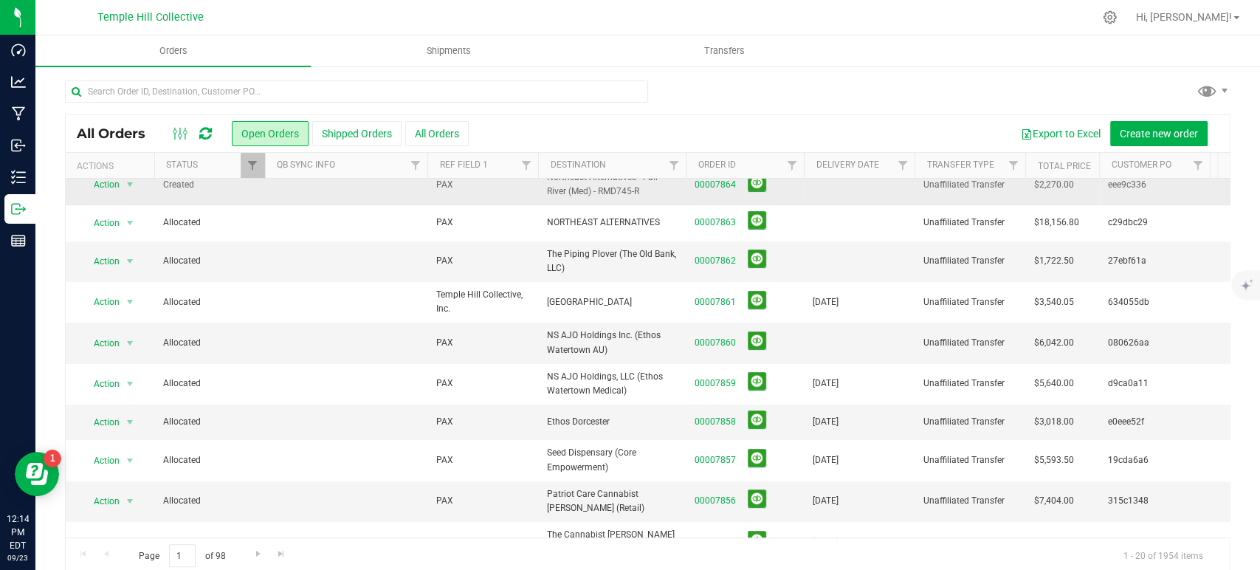
scroll to position [246, 0]
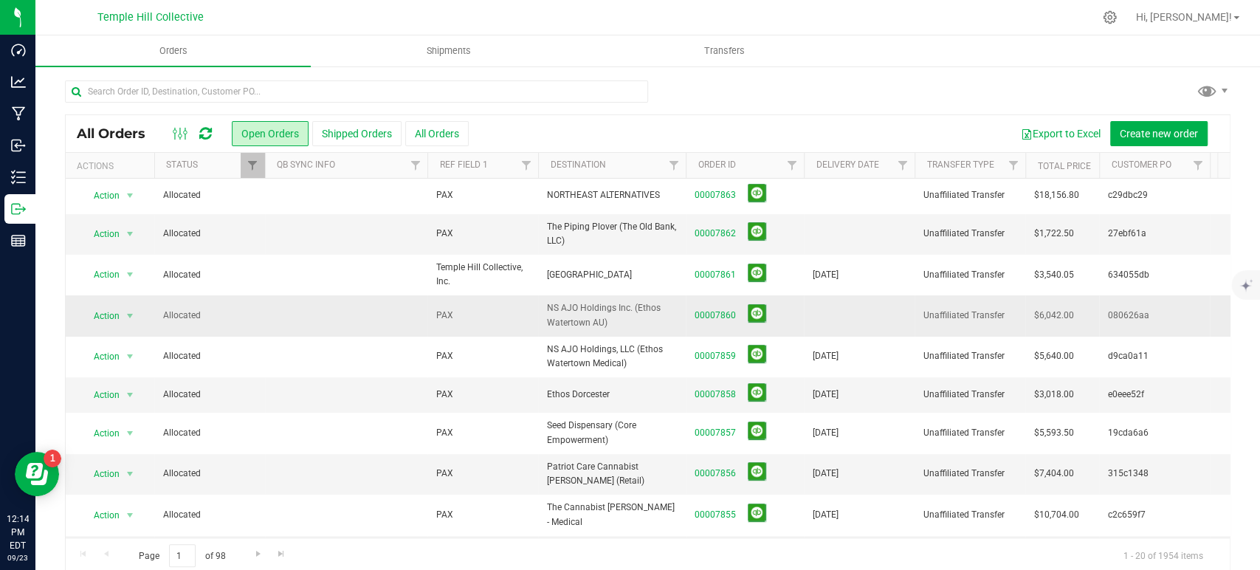
drag, startPoint x: 719, startPoint y: 311, endPoint x: 737, endPoint y: 310, distance: 17.8
click at [719, 311] on span "00007860" at bounding box center [744, 315] width 100 height 23
click at [722, 308] on link "00007860" at bounding box center [714, 315] width 41 height 14
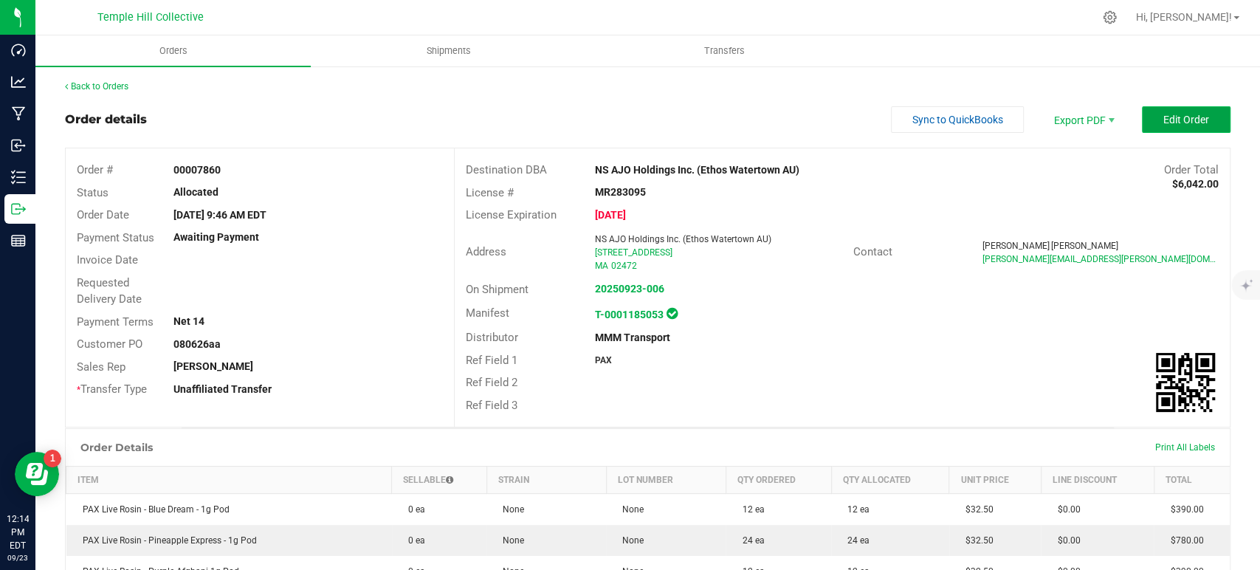
click at [1163, 122] on span "Edit Order" at bounding box center [1186, 120] width 46 height 12
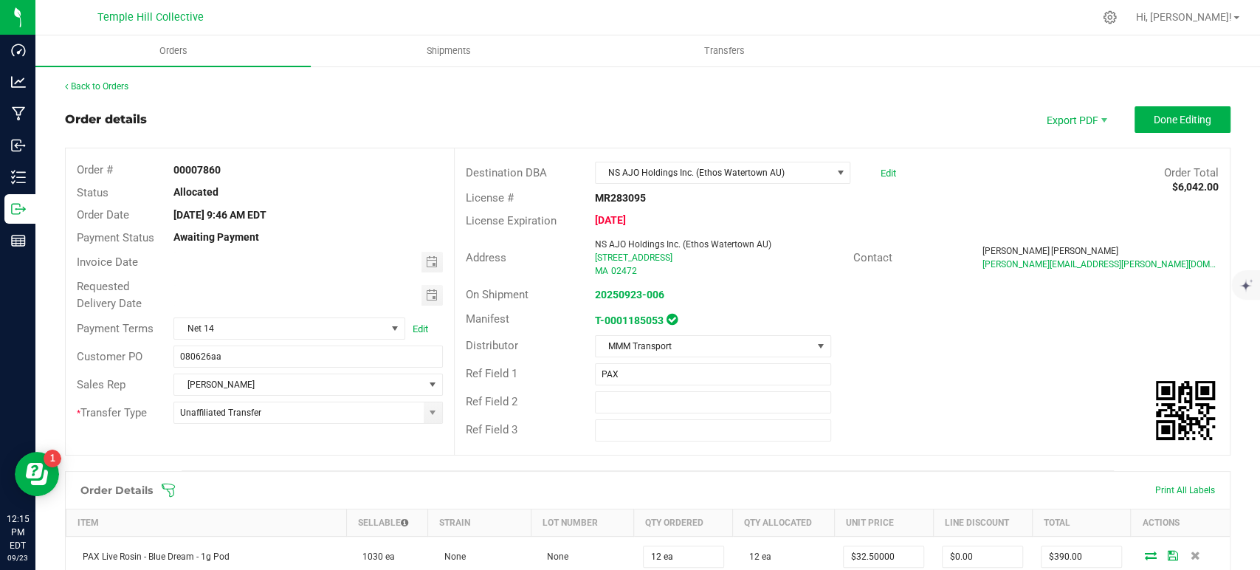
click at [429, 252] on div at bounding box center [307, 262] width 269 height 21
click at [429, 260] on span "Toggle calendar" at bounding box center [431, 262] width 12 height 12
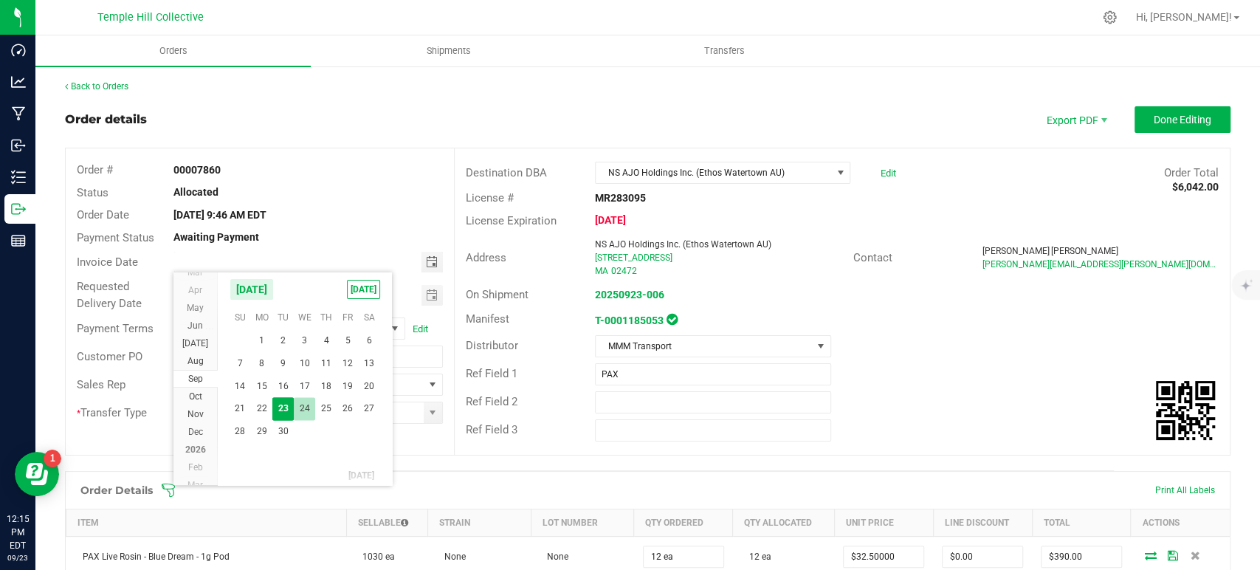
click at [305, 412] on span "24" at bounding box center [304, 408] width 21 height 23
type input "09/24/2025"
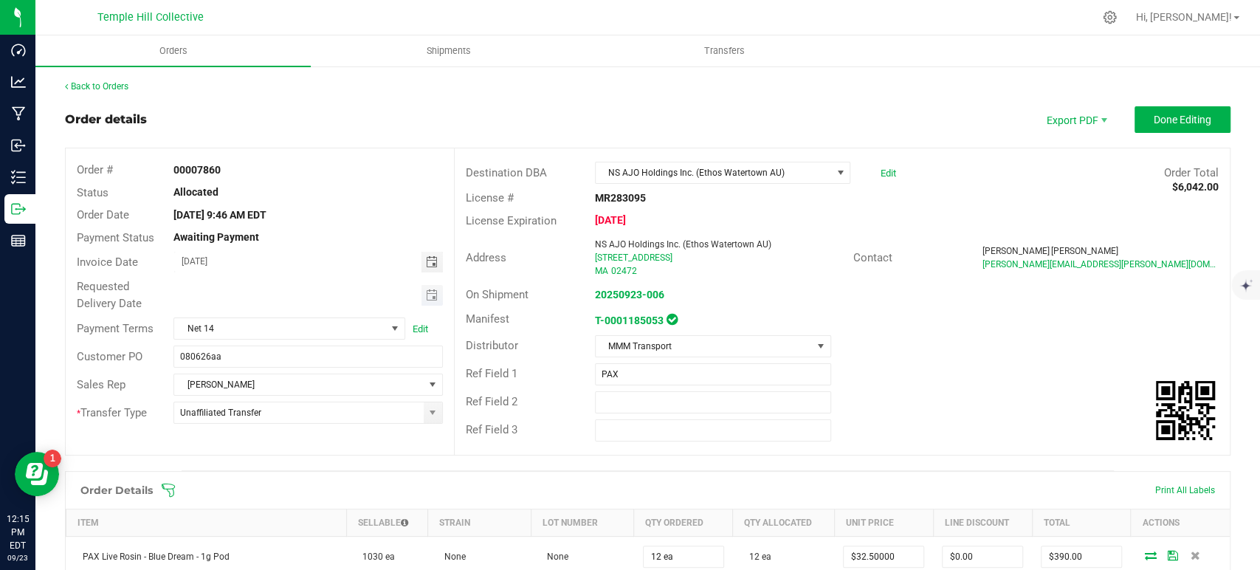
click at [435, 290] on span "Toggle calendar" at bounding box center [431, 295] width 21 height 21
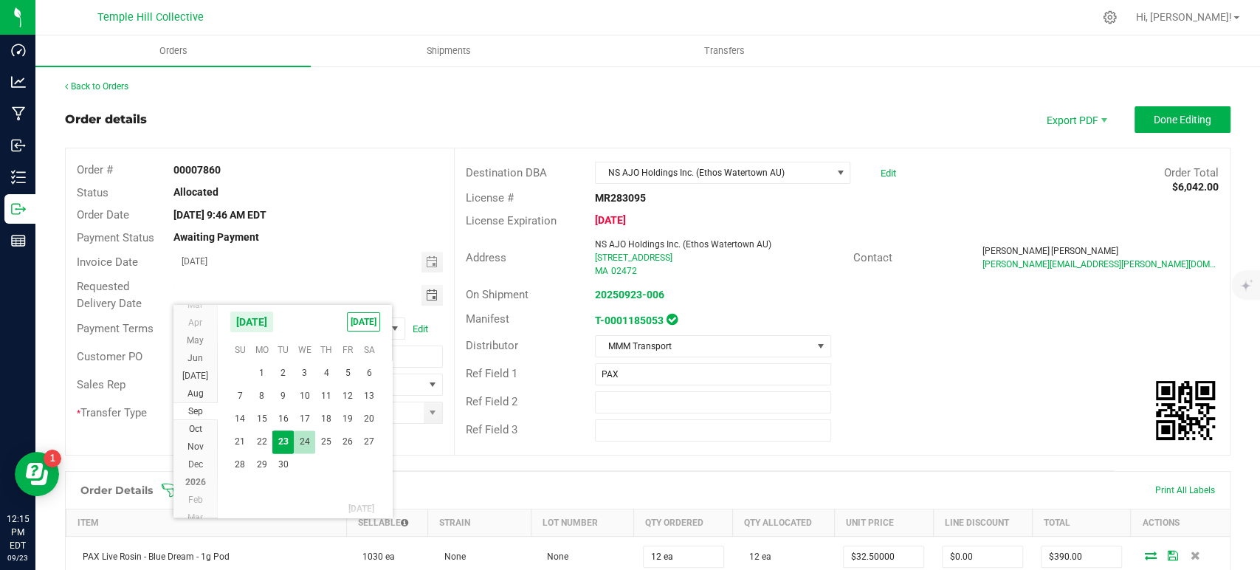
click at [303, 444] on span "24" at bounding box center [304, 441] width 21 height 23
type input "09/24/2025"
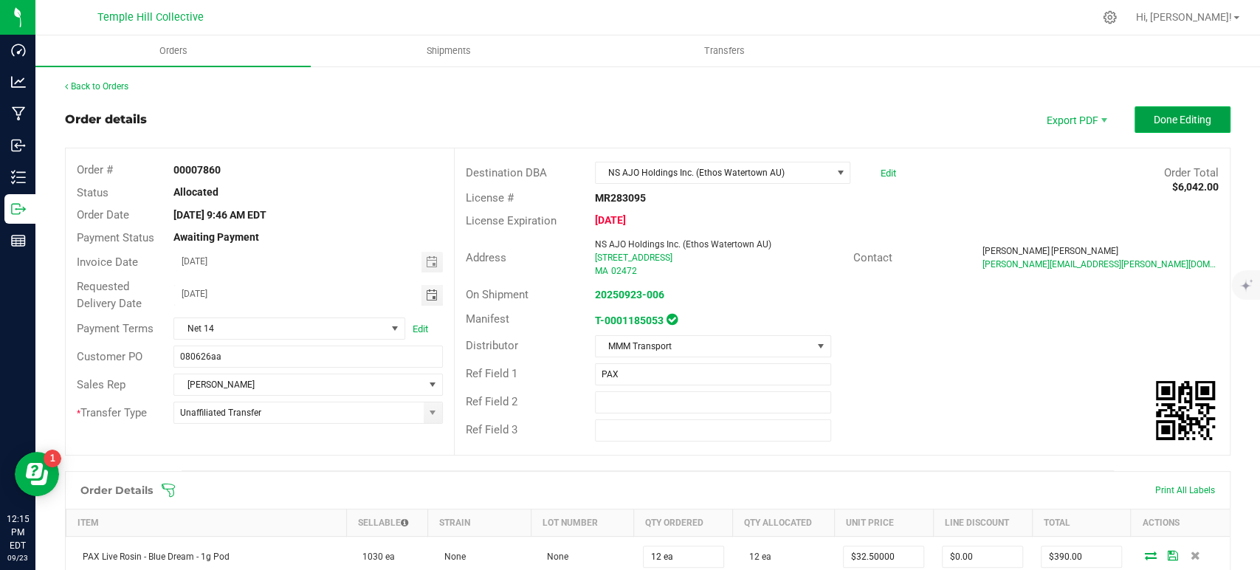
click at [1153, 114] on span "Done Editing" at bounding box center [1182, 120] width 58 height 12
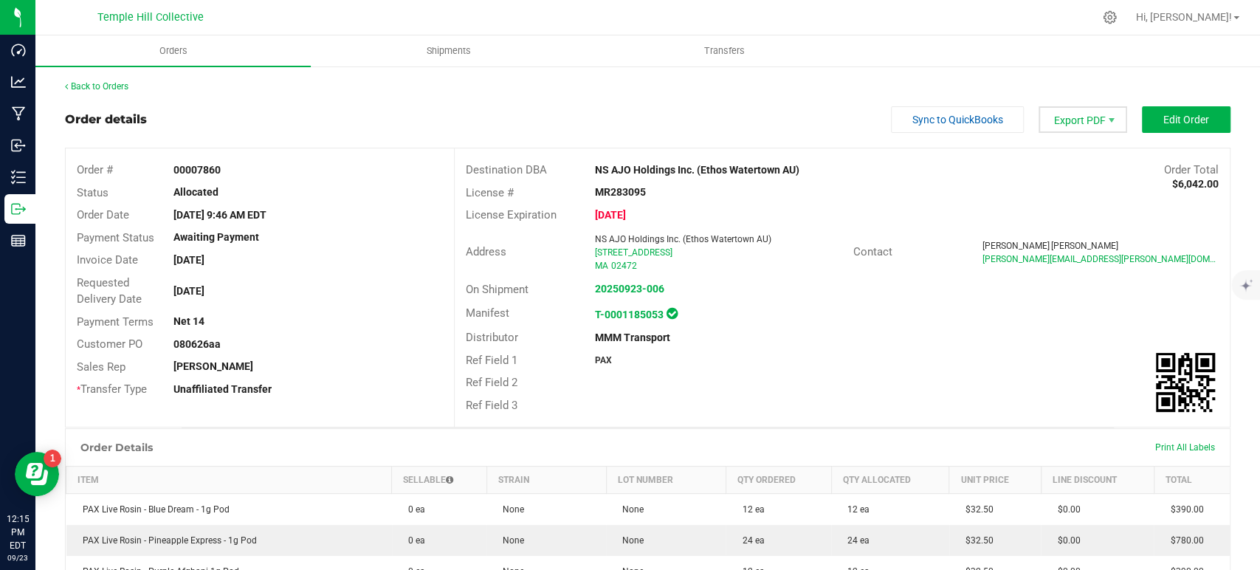
click at [1062, 112] on span "Export PDF" at bounding box center [1082, 119] width 89 height 27
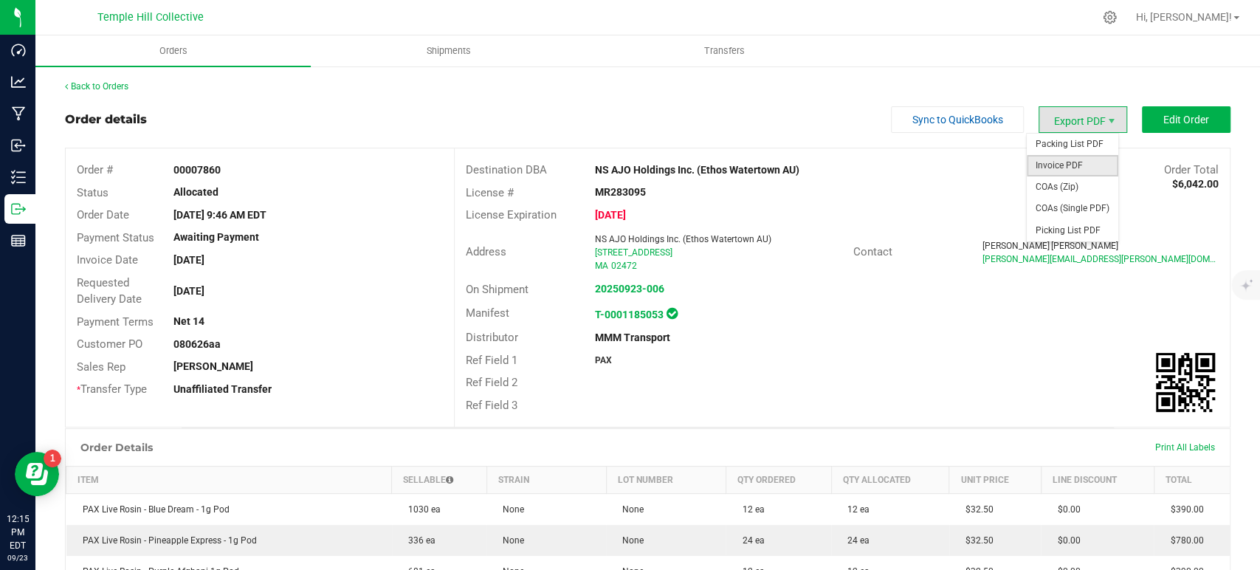
click at [1061, 165] on span "Invoice PDF" at bounding box center [1072, 165] width 92 height 21
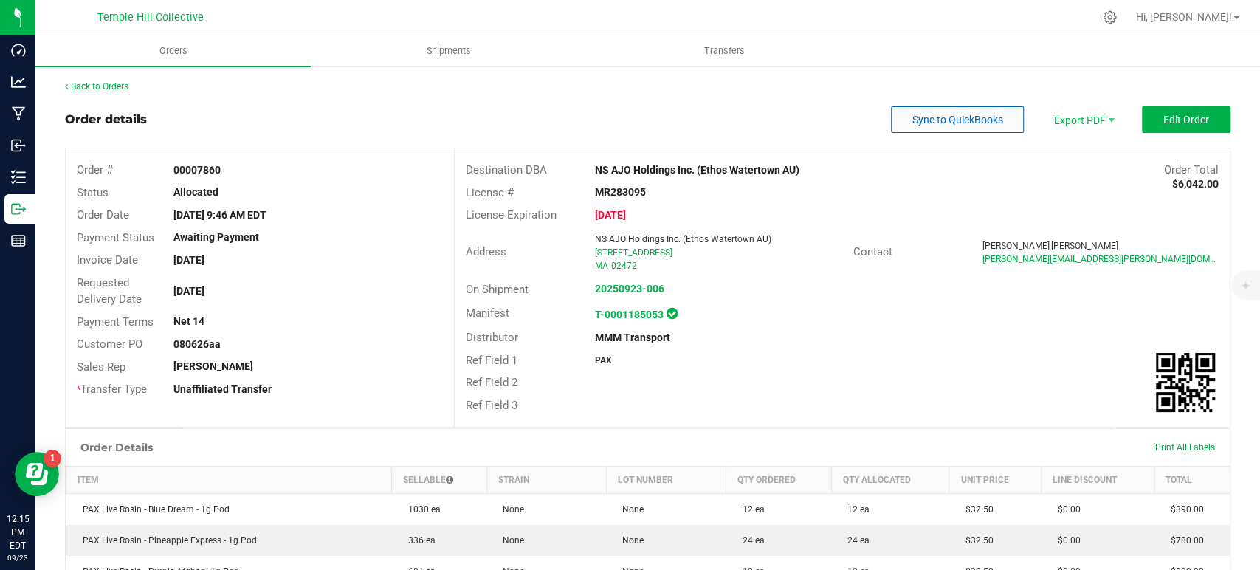
drag, startPoint x: 841, startPoint y: 103, endPoint x: 888, endPoint y: 109, distance: 46.9
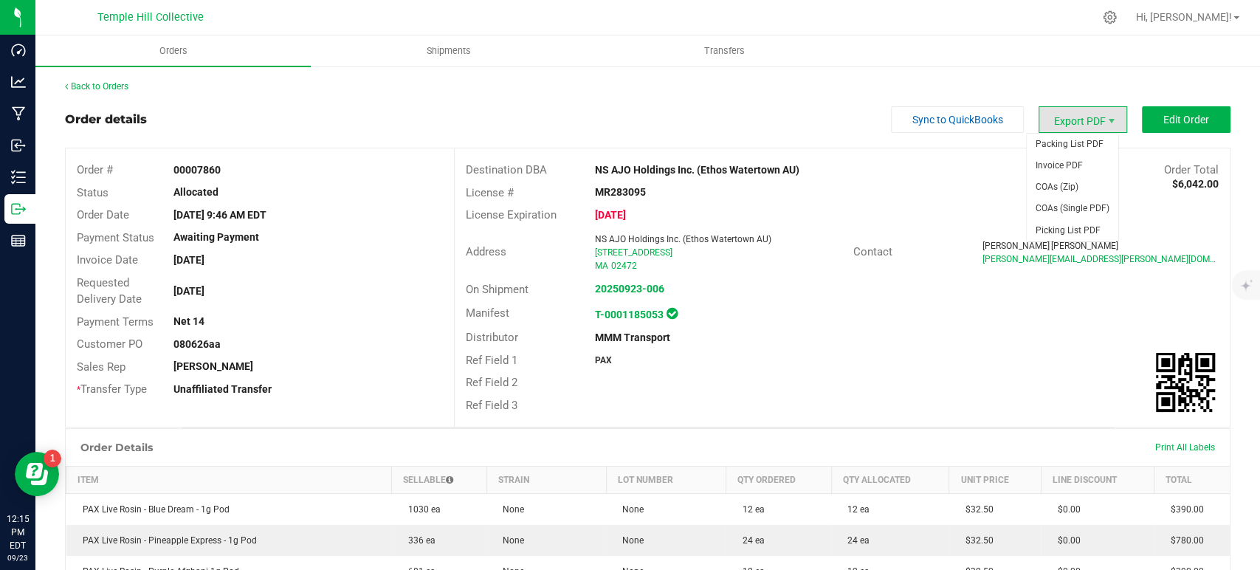
click at [1083, 122] on span "Export PDF" at bounding box center [1082, 119] width 89 height 27
click at [1077, 183] on span "COAs (Zip)" at bounding box center [1072, 186] width 92 height 21
click at [90, 87] on link "Back to Orders" at bounding box center [96, 86] width 63 height 10
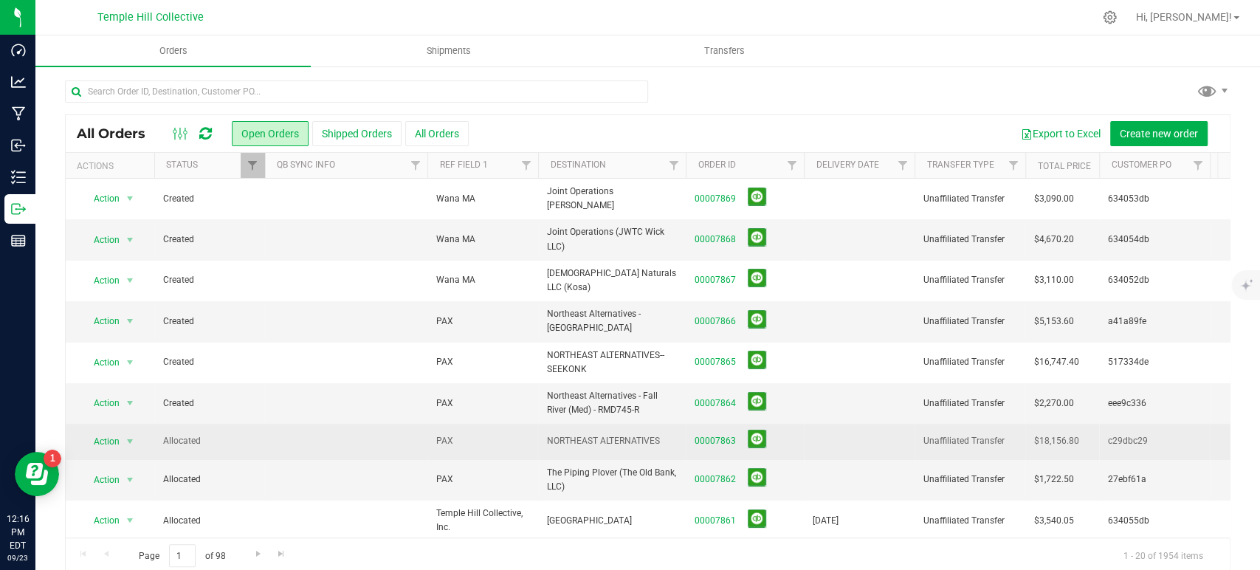
scroll to position [246, 0]
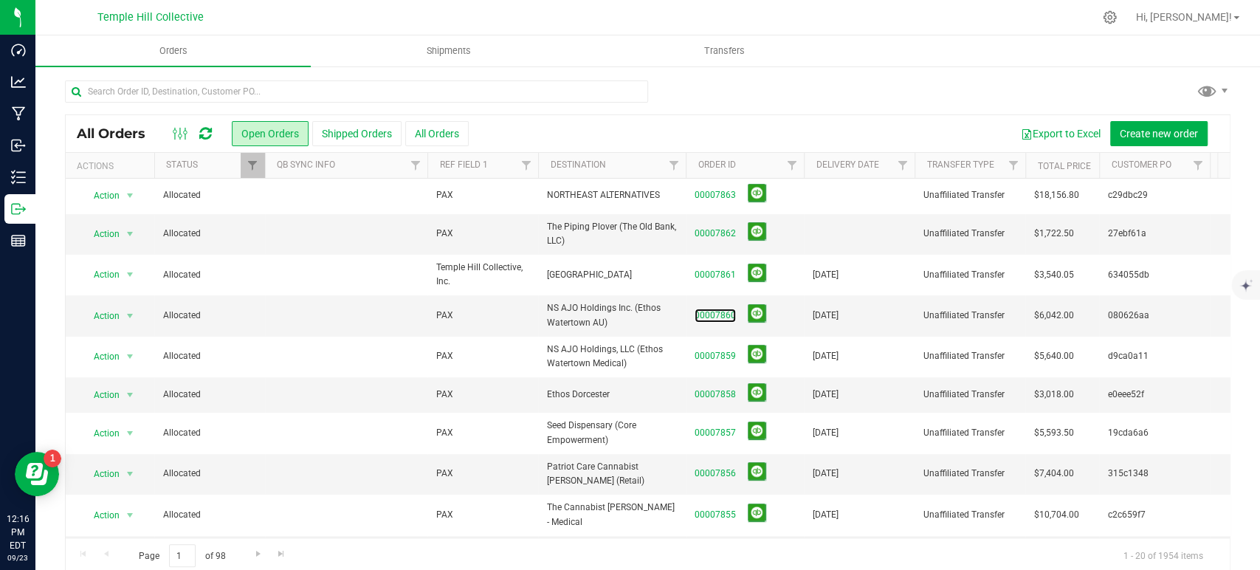
click at [724, 308] on link "00007860" at bounding box center [714, 315] width 41 height 14
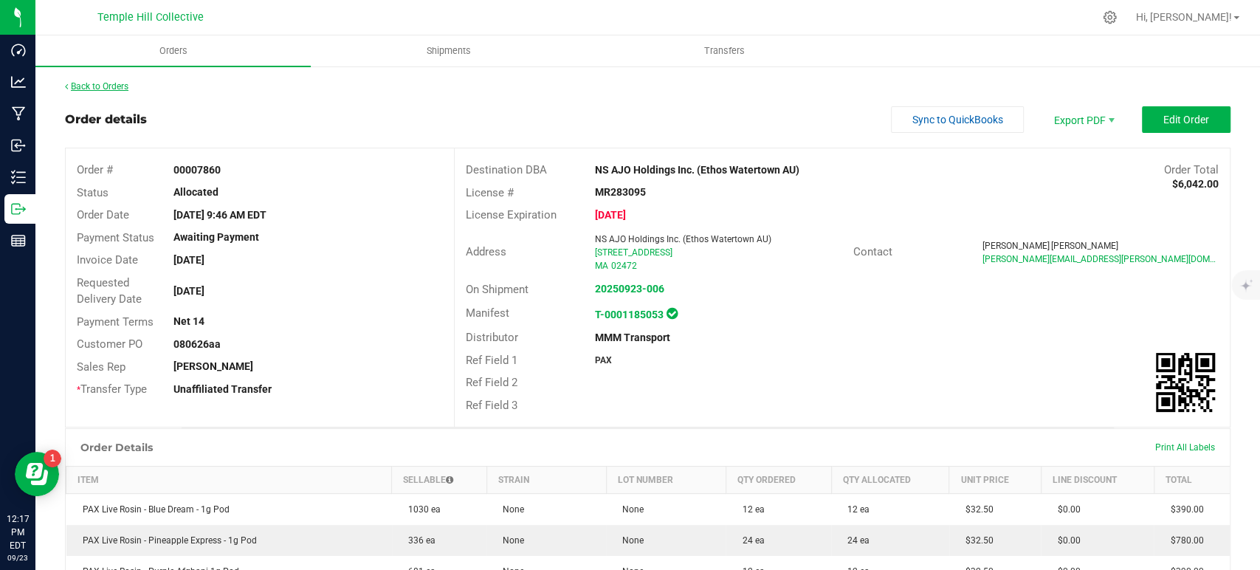
click at [113, 84] on link "Back to Orders" at bounding box center [96, 86] width 63 height 10
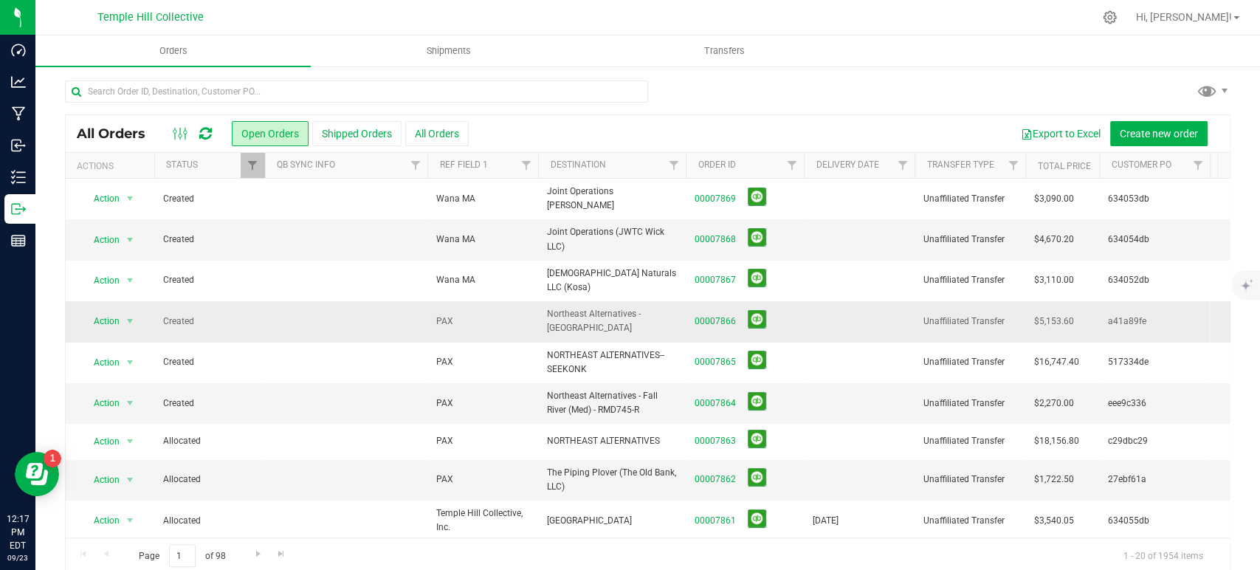
scroll to position [82, 0]
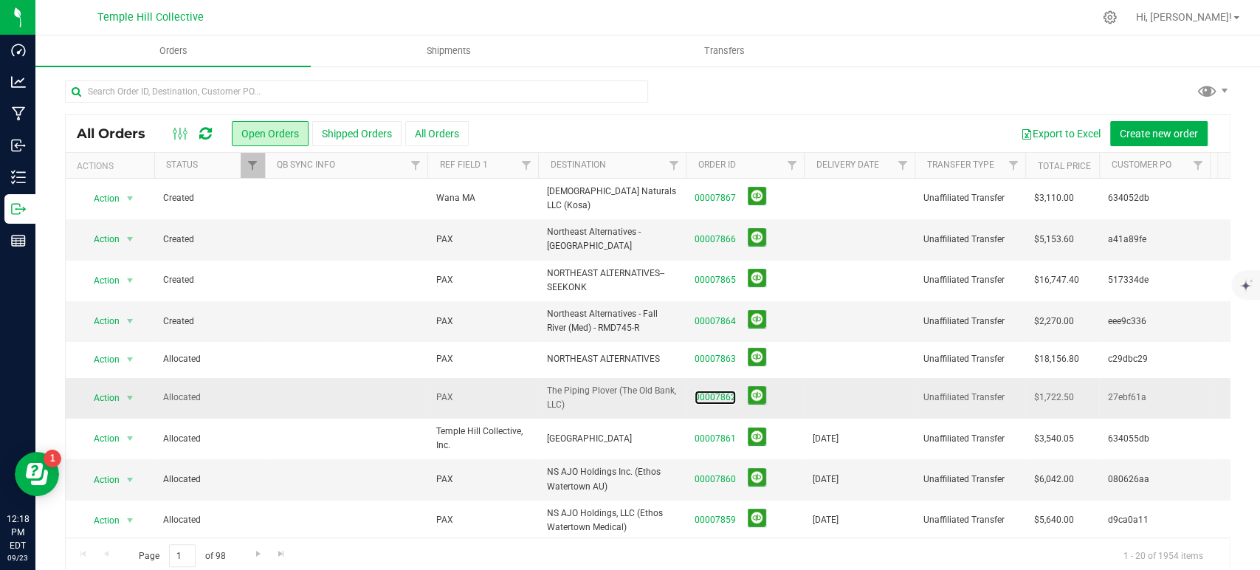
drag, startPoint x: 727, startPoint y: 387, endPoint x: 792, endPoint y: 384, distance: 65.0
click at [727, 390] on link "00007862" at bounding box center [714, 397] width 41 height 14
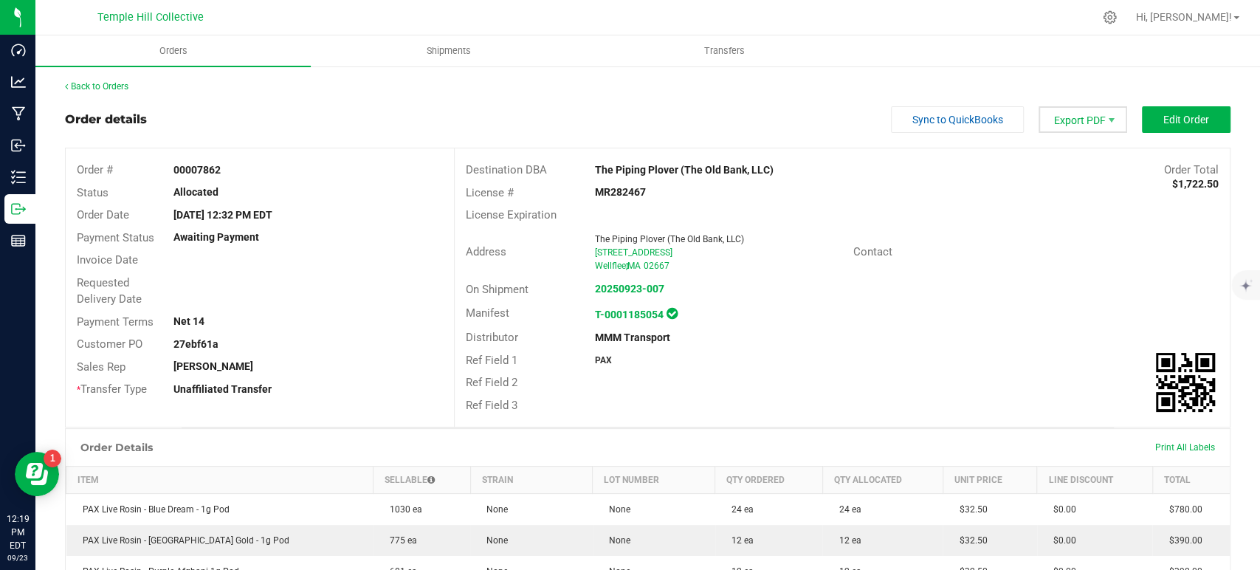
drag, startPoint x: 1063, startPoint y: 118, endPoint x: 1064, endPoint y: 131, distance: 12.6
click at [1063, 118] on span "Export PDF" at bounding box center [1082, 119] width 89 height 27
click at [1055, 183] on span "COAs (Zip)" at bounding box center [1072, 186] width 92 height 21
click at [1173, 125] on span "Edit Order" at bounding box center [1186, 120] width 46 height 12
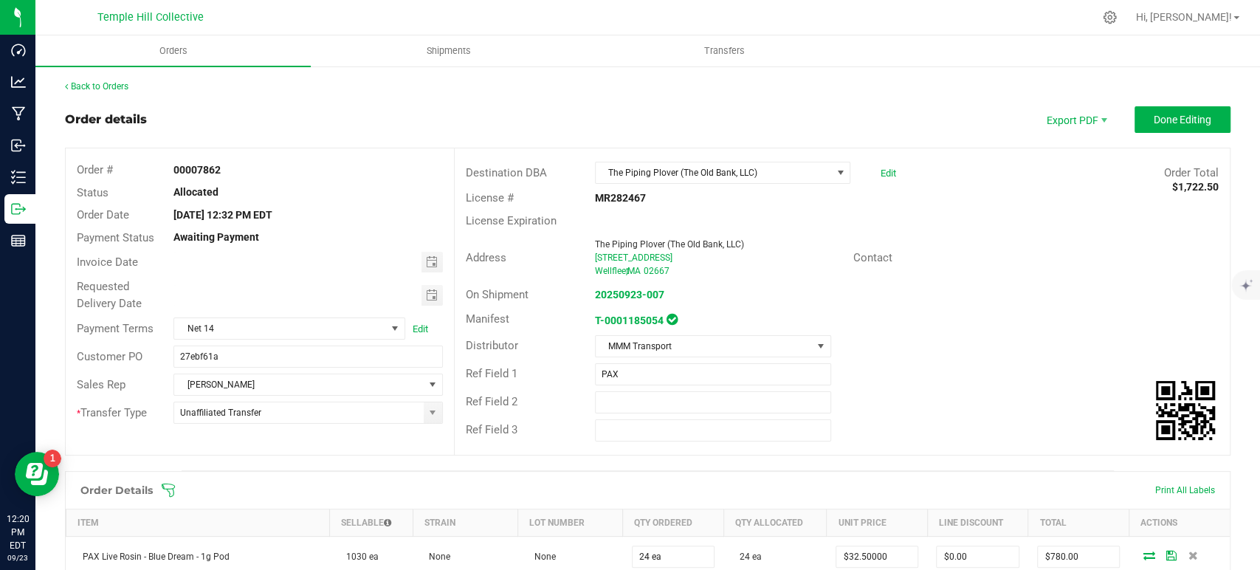
drag, startPoint x: 426, startPoint y: 263, endPoint x: 404, endPoint y: 280, distance: 27.5
click at [426, 263] on span "Toggle calendar" at bounding box center [431, 262] width 12 height 12
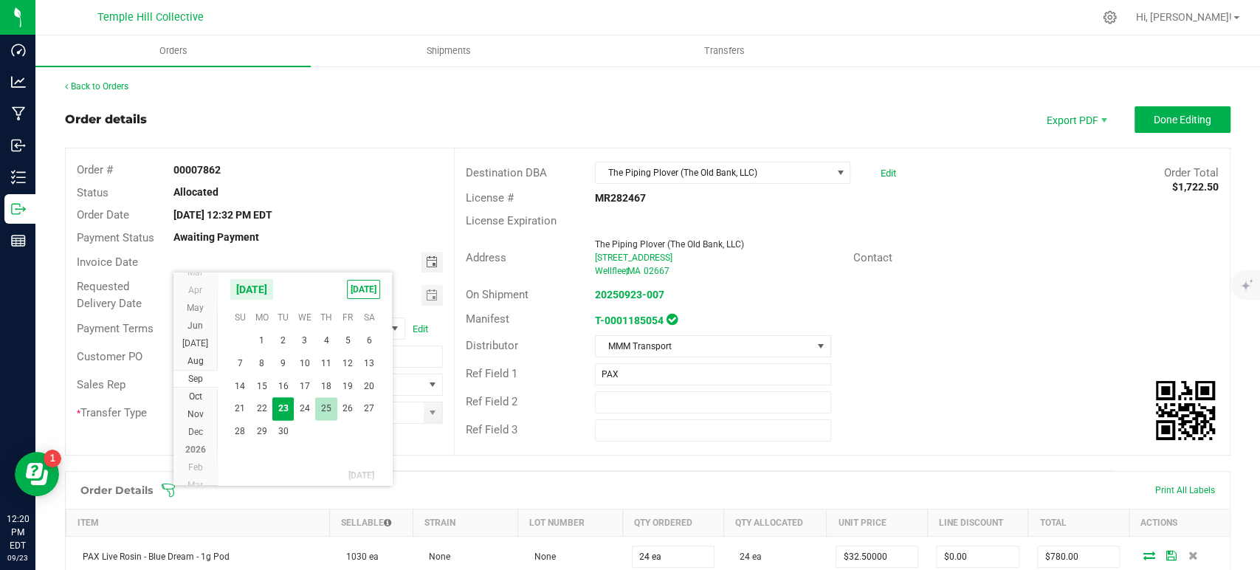
click at [321, 407] on span "25" at bounding box center [325, 408] width 21 height 23
type input "[DATE]"
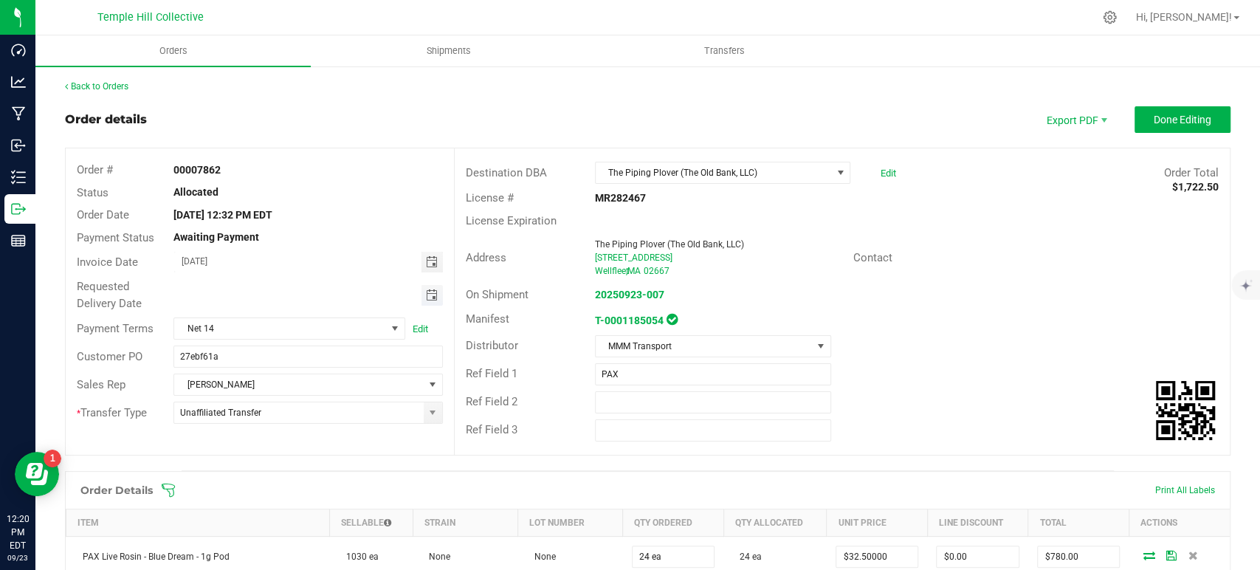
click at [428, 294] on span "Toggle calendar" at bounding box center [431, 295] width 12 height 12
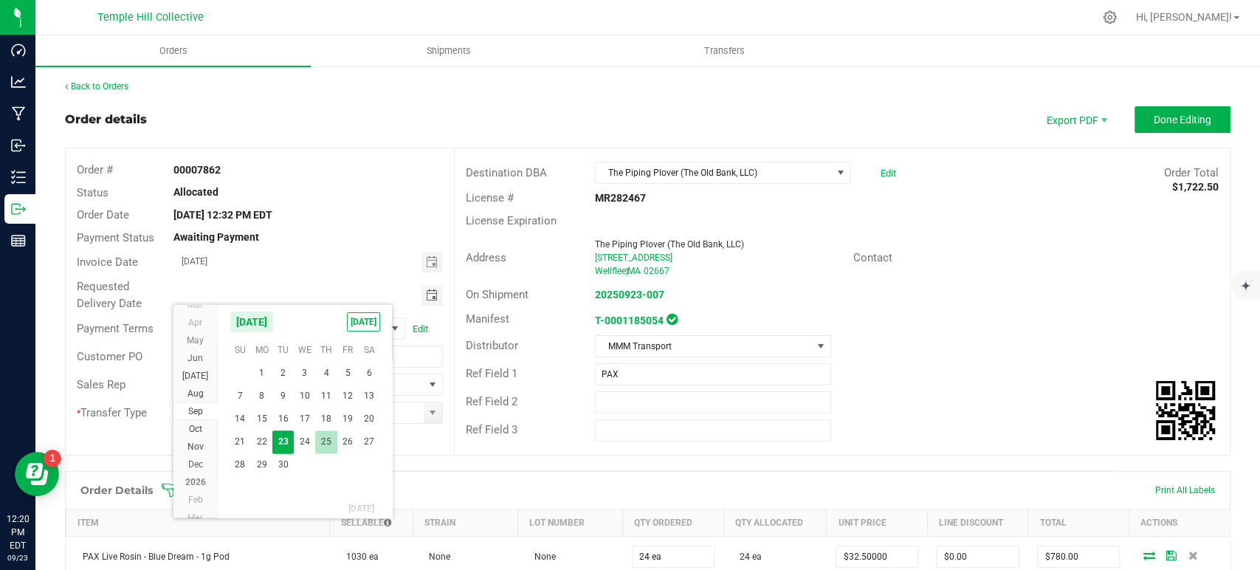
click at [331, 439] on span "25" at bounding box center [325, 441] width 21 height 23
type input "[DATE]"
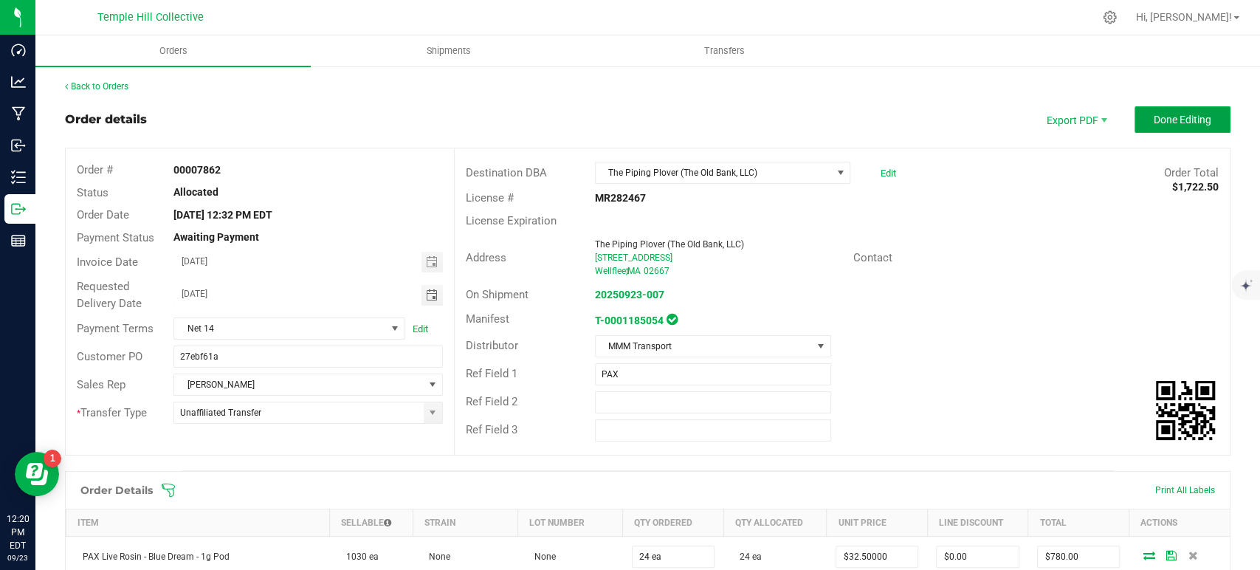
click at [1188, 114] on span "Done Editing" at bounding box center [1182, 120] width 58 height 12
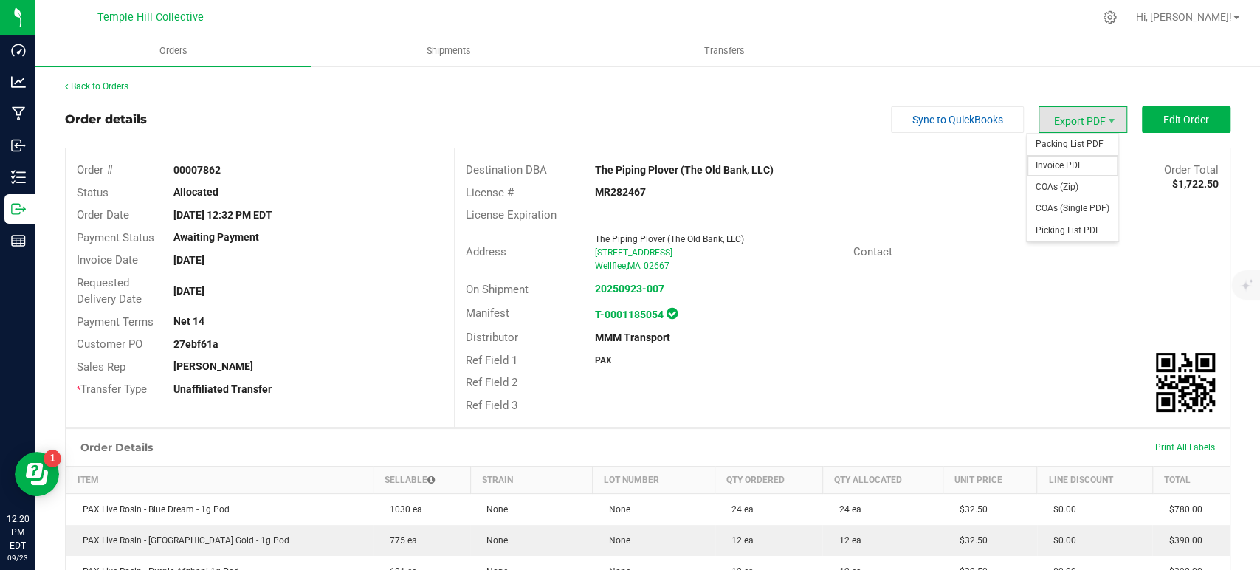
drag, startPoint x: 1074, startPoint y: 161, endPoint x: 1009, endPoint y: 168, distance: 66.1
click at [1074, 161] on span "Invoice PDF" at bounding box center [1072, 165] width 92 height 21
click at [120, 81] on link "Back to Orders" at bounding box center [96, 86] width 63 height 10
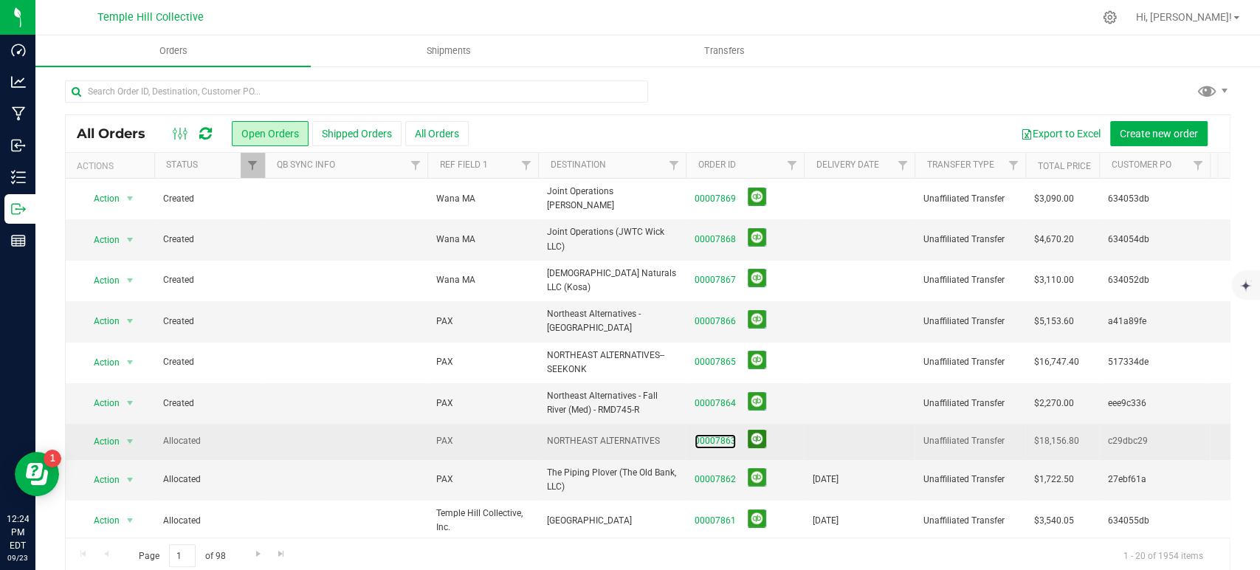
drag, startPoint x: 725, startPoint y: 429, endPoint x: 762, endPoint y: 425, distance: 37.2
click at [725, 434] on link "00007863" at bounding box center [714, 441] width 41 height 14
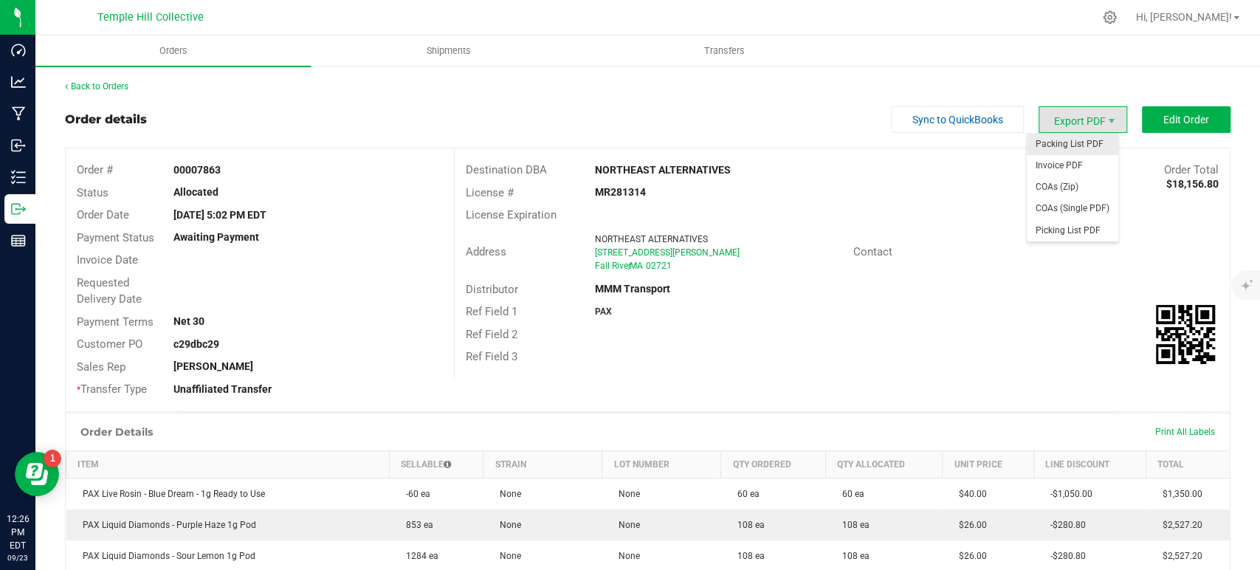
drag, startPoint x: 1078, startPoint y: 111, endPoint x: 1075, endPoint y: 140, distance: 29.7
click at [1078, 111] on span "Export PDF" at bounding box center [1082, 119] width 89 height 27
click at [1065, 186] on span "COAs (Zip)" at bounding box center [1072, 186] width 92 height 21
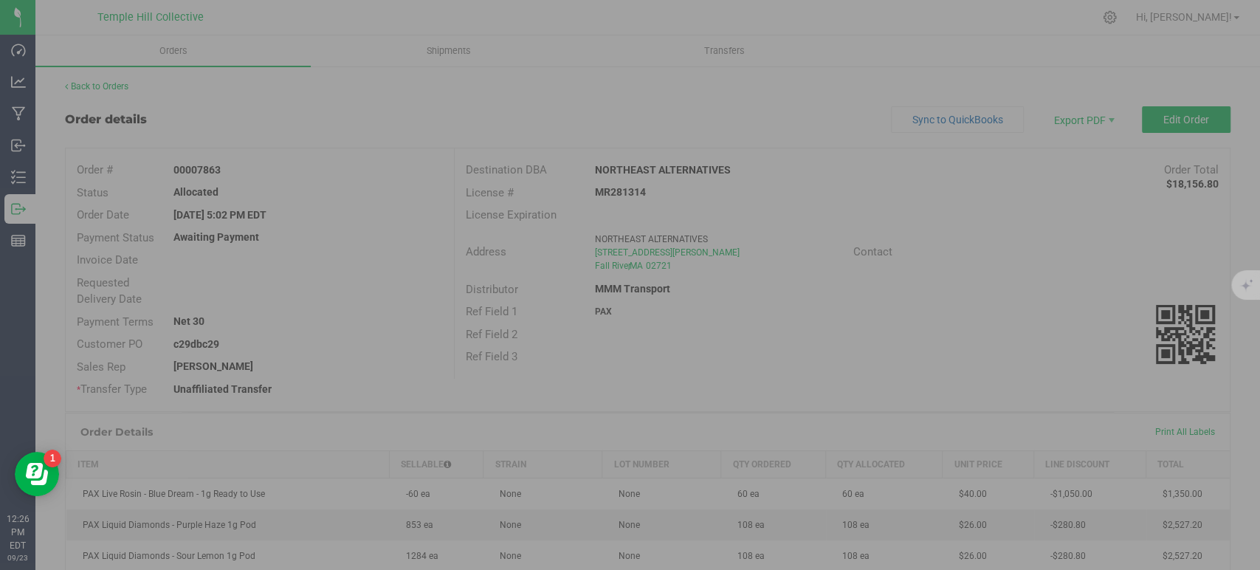
click at [88, 83] on div at bounding box center [630, 285] width 1260 height 570
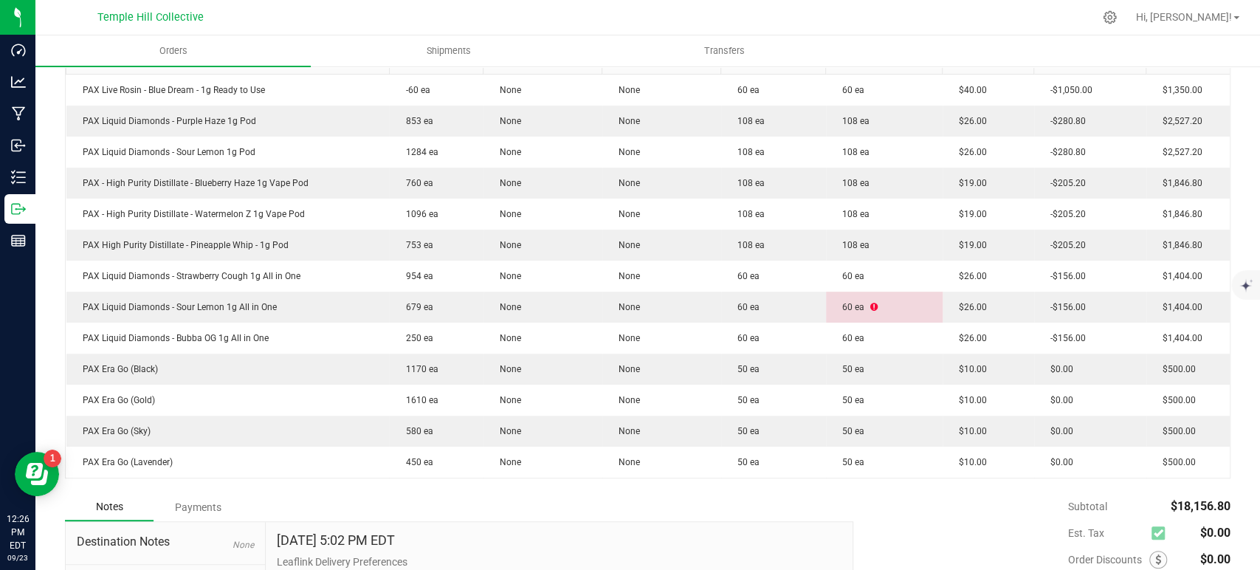
scroll to position [403, 0]
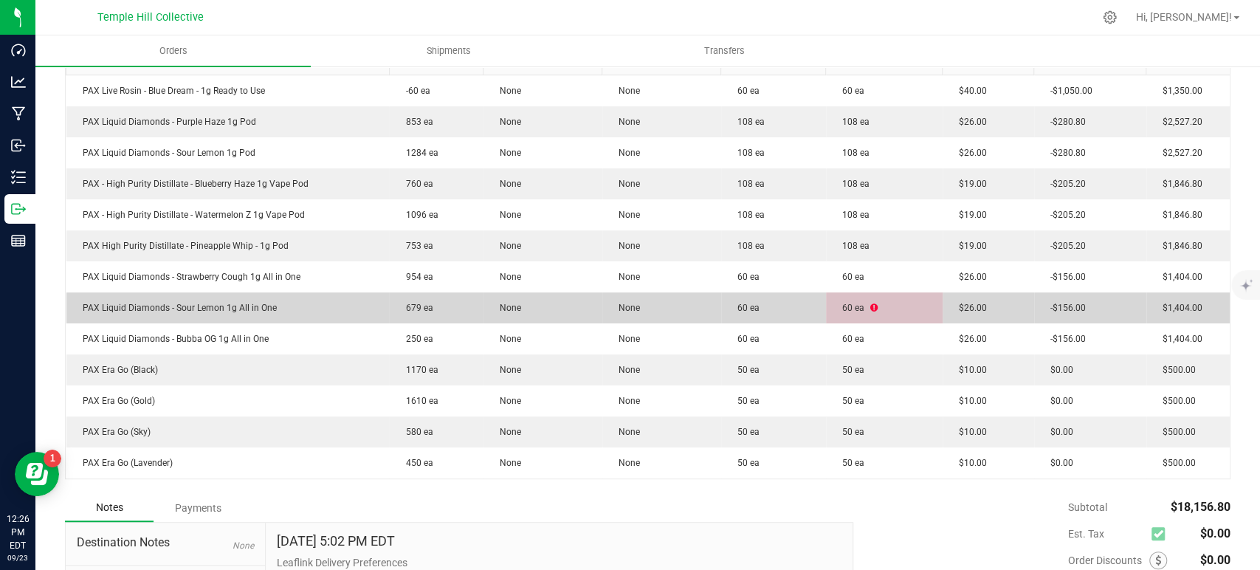
click at [870, 307] on icon at bounding box center [873, 307] width 7 height 9
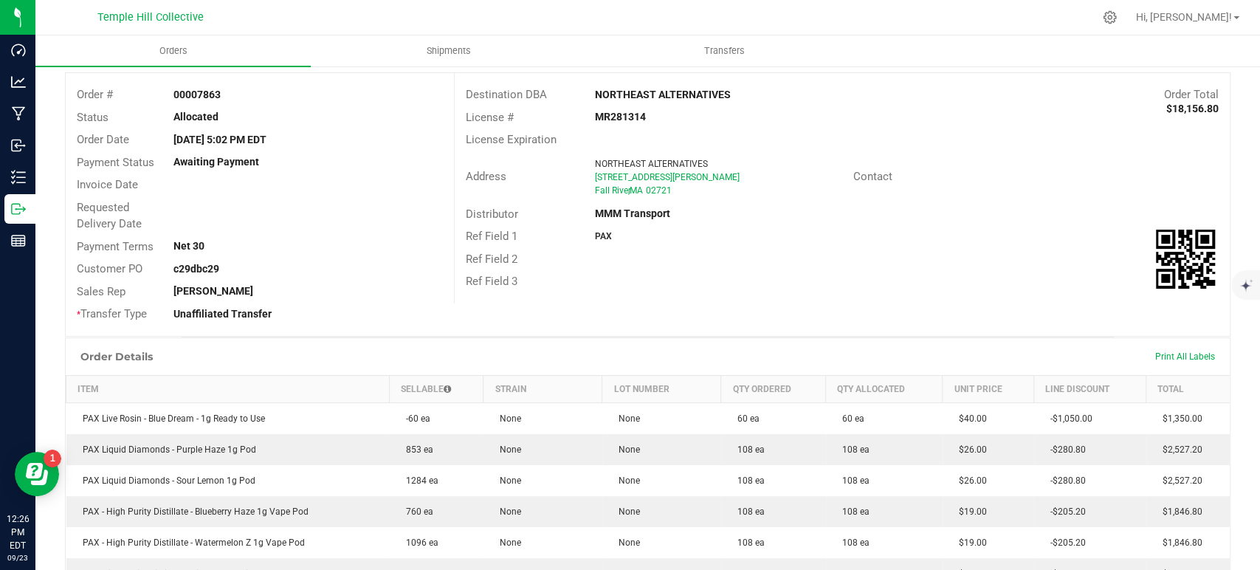
scroll to position [0, 0]
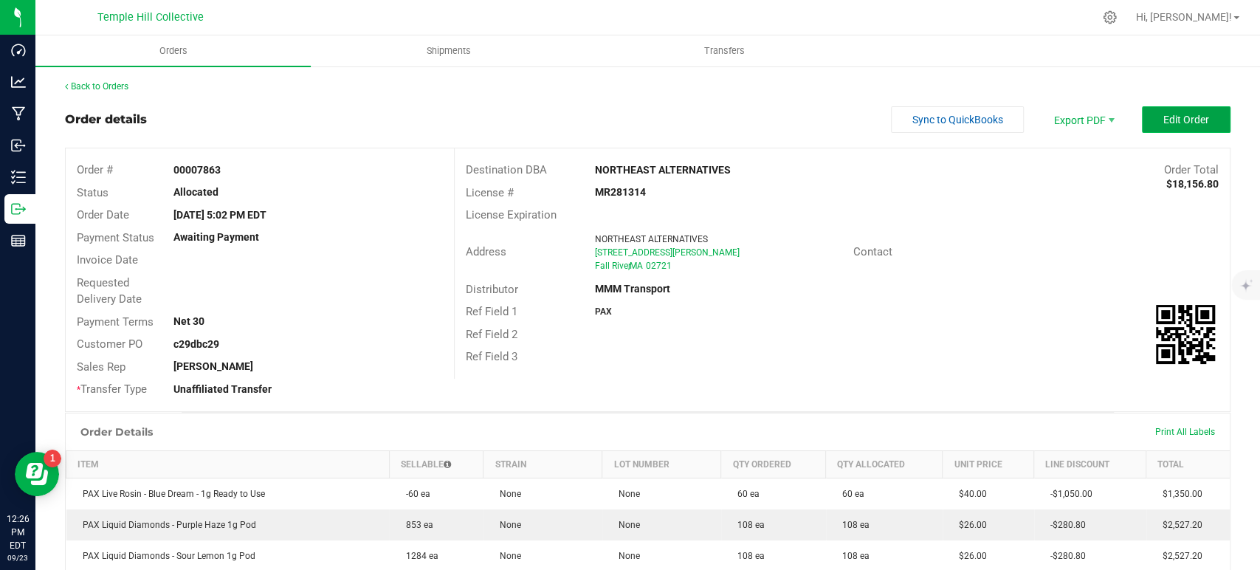
click at [1163, 122] on span "Edit Order" at bounding box center [1186, 120] width 46 height 12
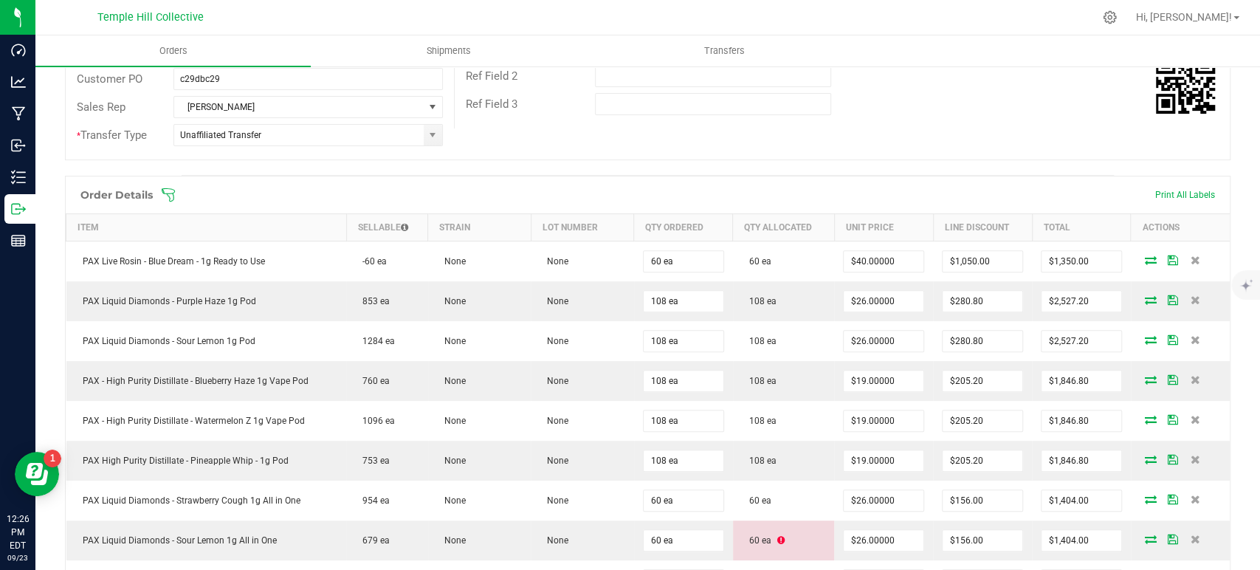
scroll to position [328, 0]
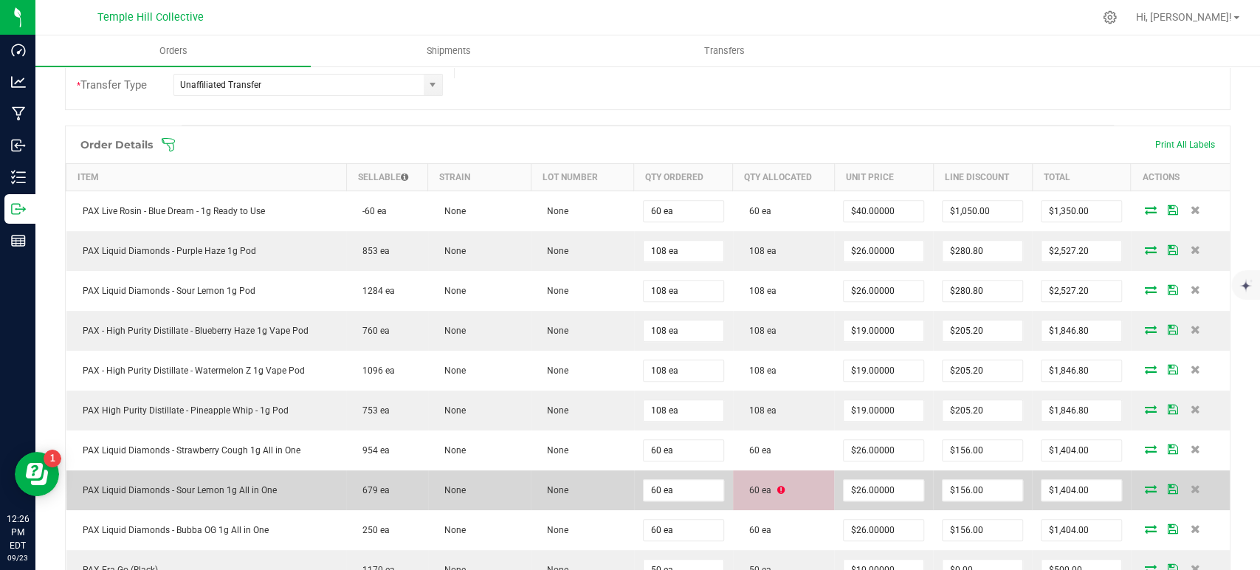
click at [777, 486] on icon at bounding box center [780, 490] width 7 height 9
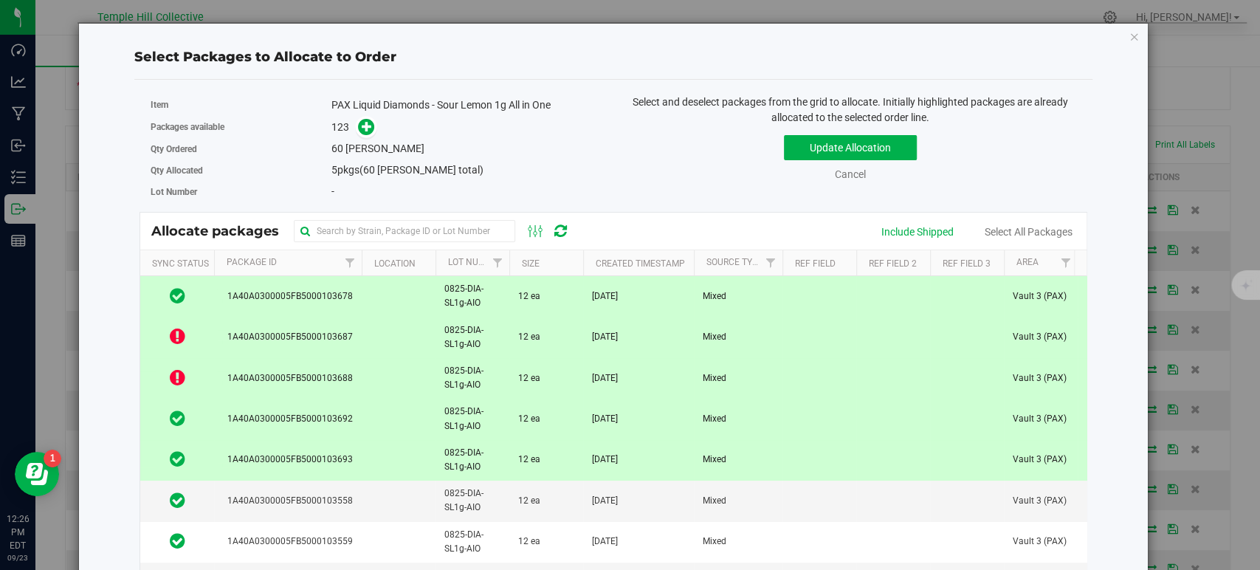
scroll to position [82, 0]
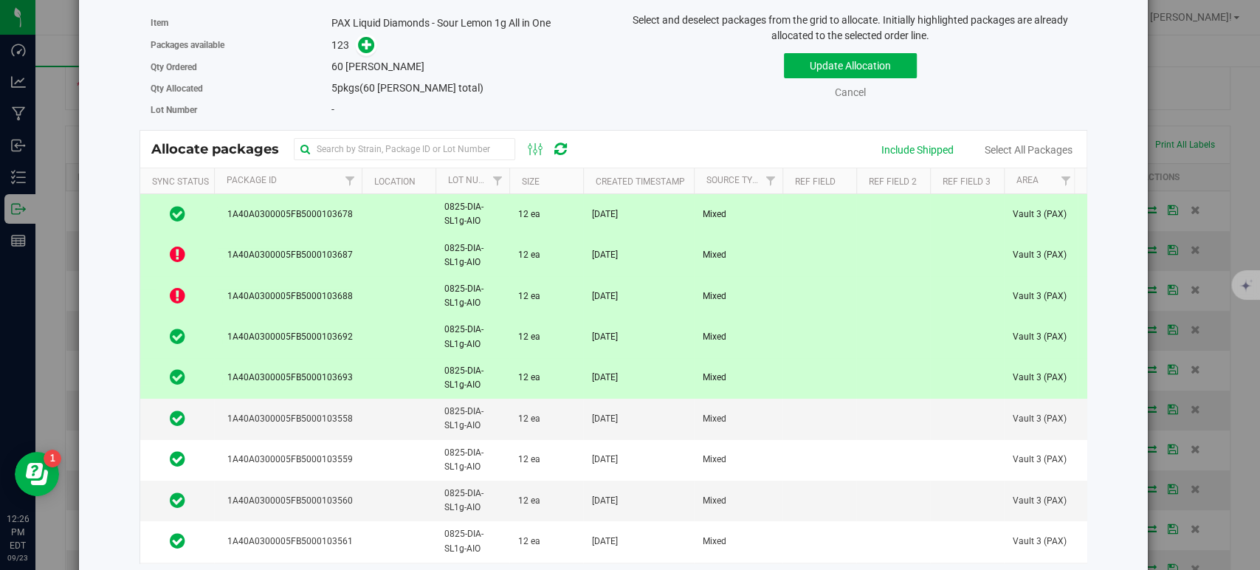
click at [268, 256] on span "1A40A0300005FB5000103687" at bounding box center [287, 255] width 131 height 14
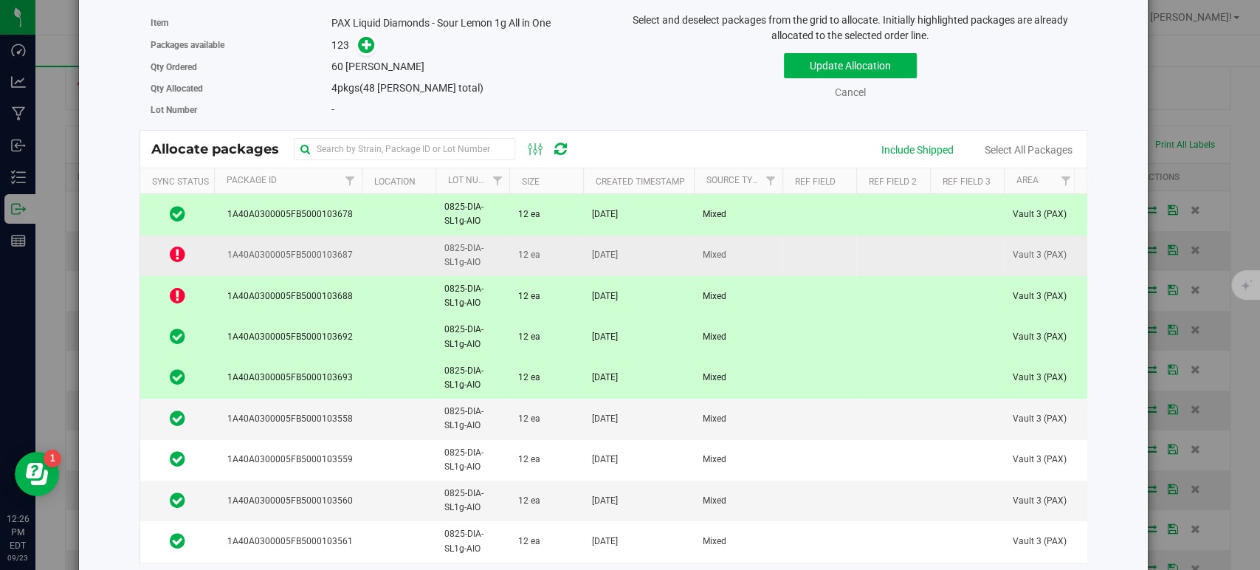
click at [243, 253] on span "1A40A0300005FB5000103687" at bounding box center [287, 255] width 131 height 14
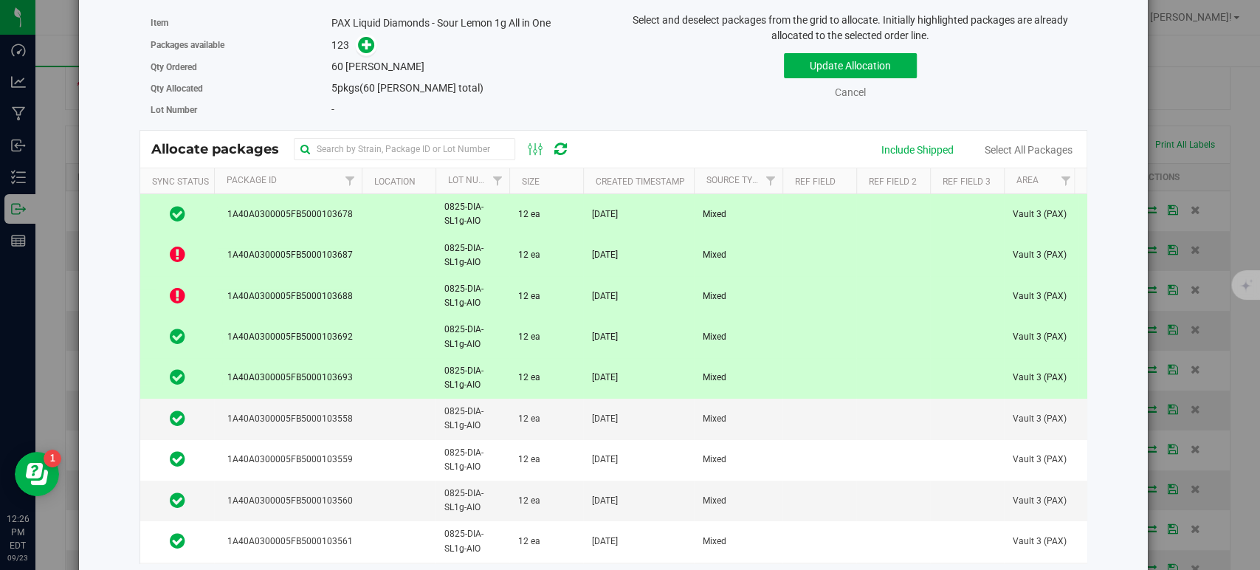
click at [178, 254] on icon at bounding box center [177, 254] width 15 height 18
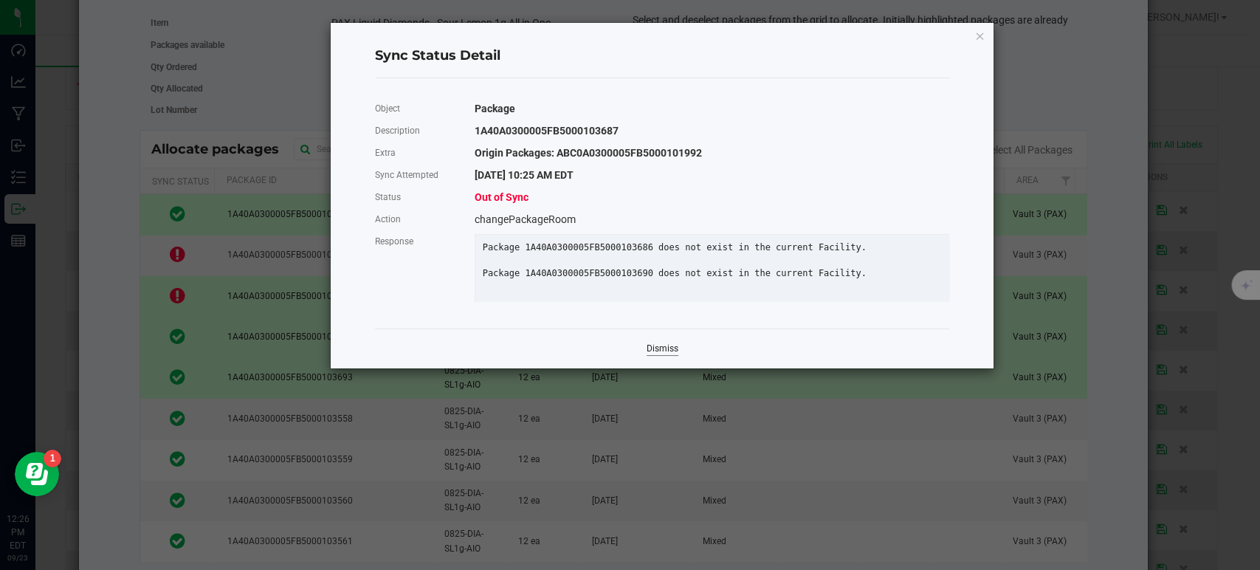
click at [672, 355] on link "Dismiss" at bounding box center [662, 348] width 32 height 13
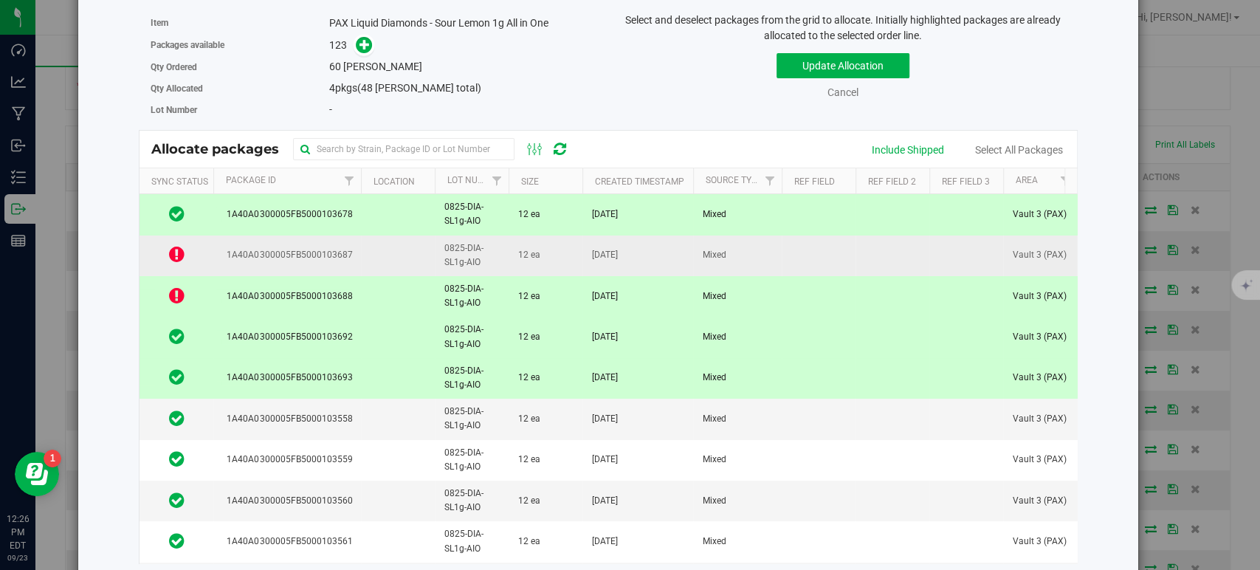
click at [416, 260] on td at bounding box center [398, 255] width 74 height 41
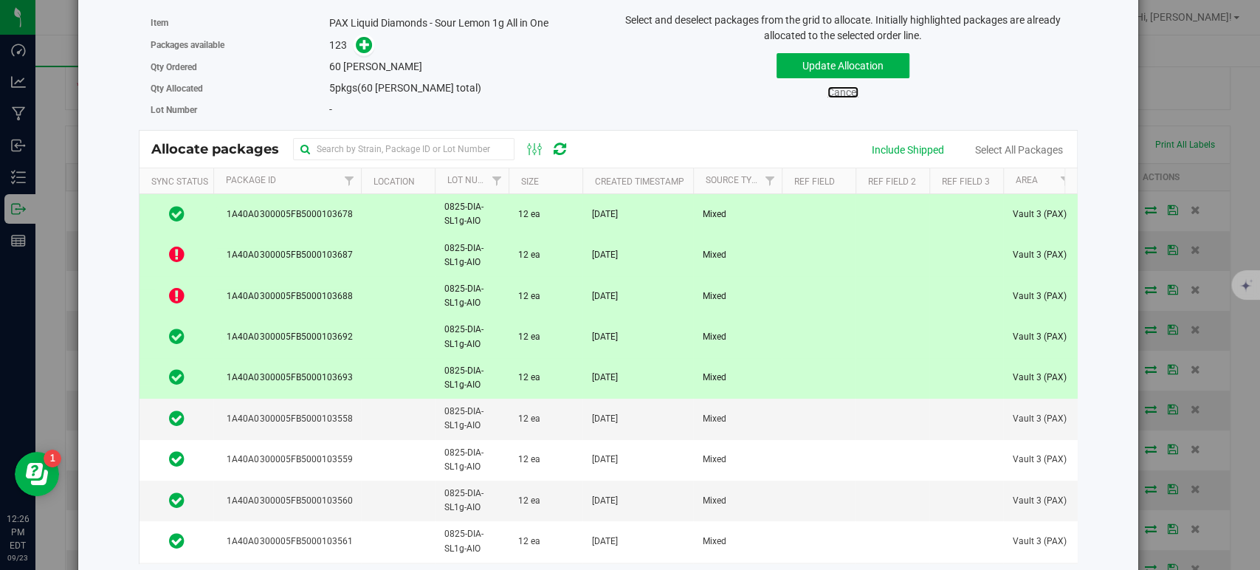
drag, startPoint x: 844, startPoint y: 93, endPoint x: 832, endPoint y: 96, distance: 12.2
click at [844, 93] on link "Cancel" at bounding box center [842, 92] width 31 height 12
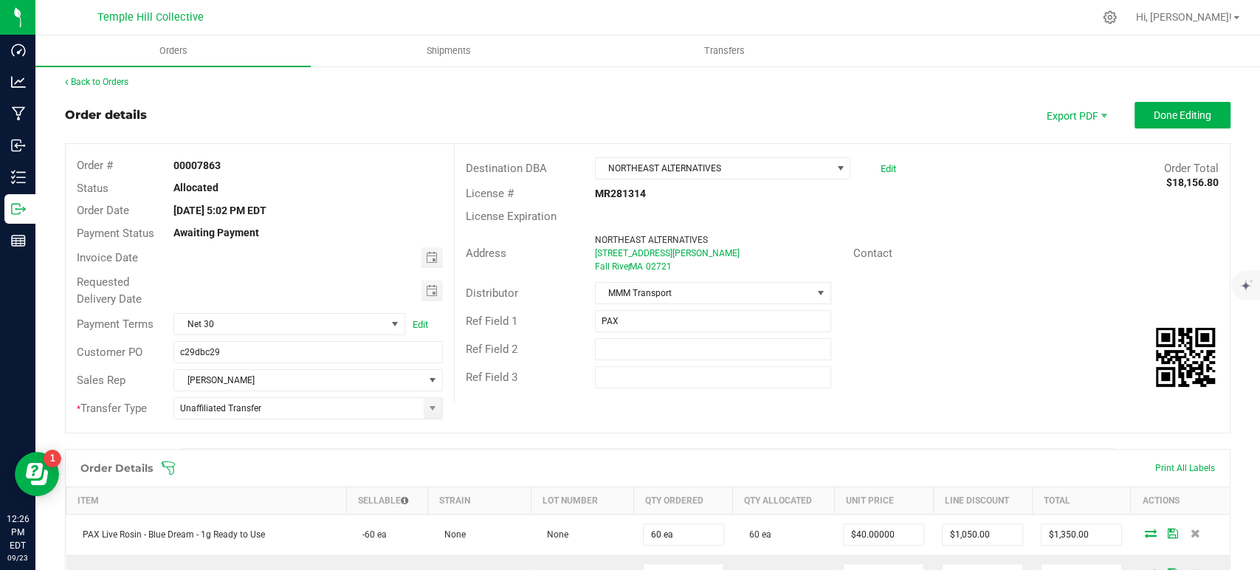
scroll to position [0, 0]
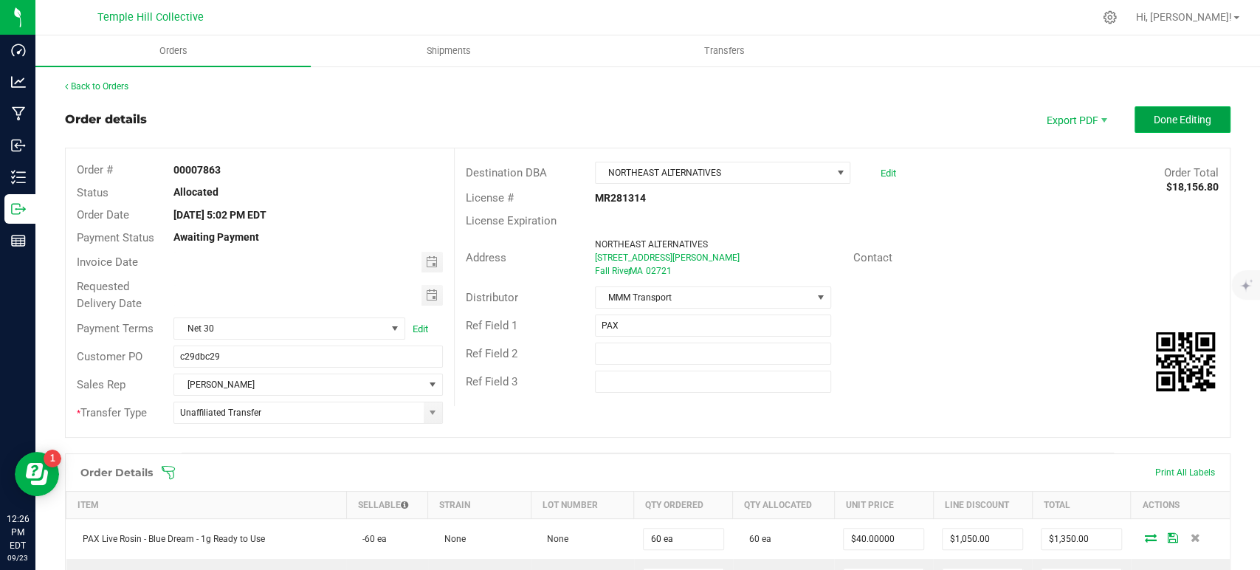
click at [1164, 116] on span "Done Editing" at bounding box center [1182, 120] width 58 height 12
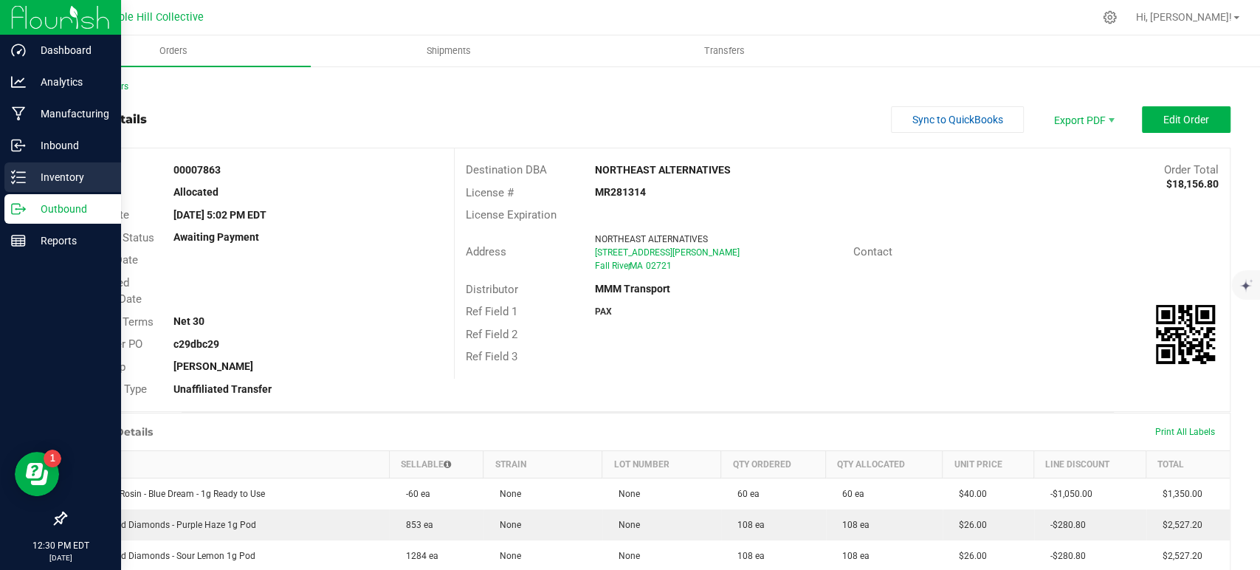
click at [35, 182] on p "Inventory" at bounding box center [70, 177] width 89 height 18
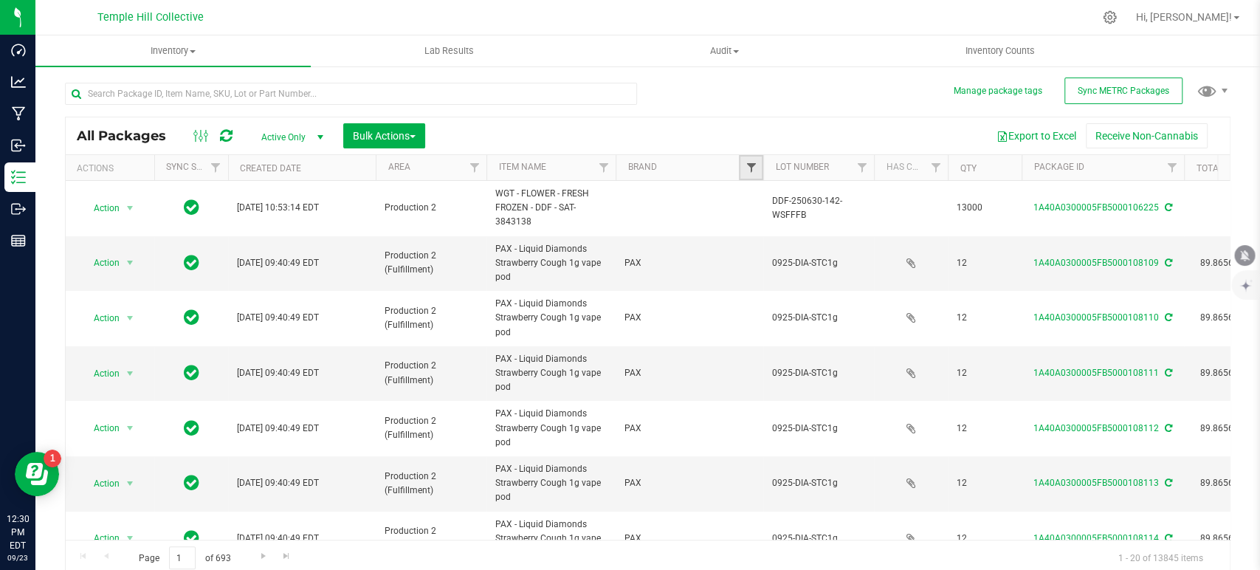
click at [758, 160] on link "Filter" at bounding box center [751, 167] width 24 height 25
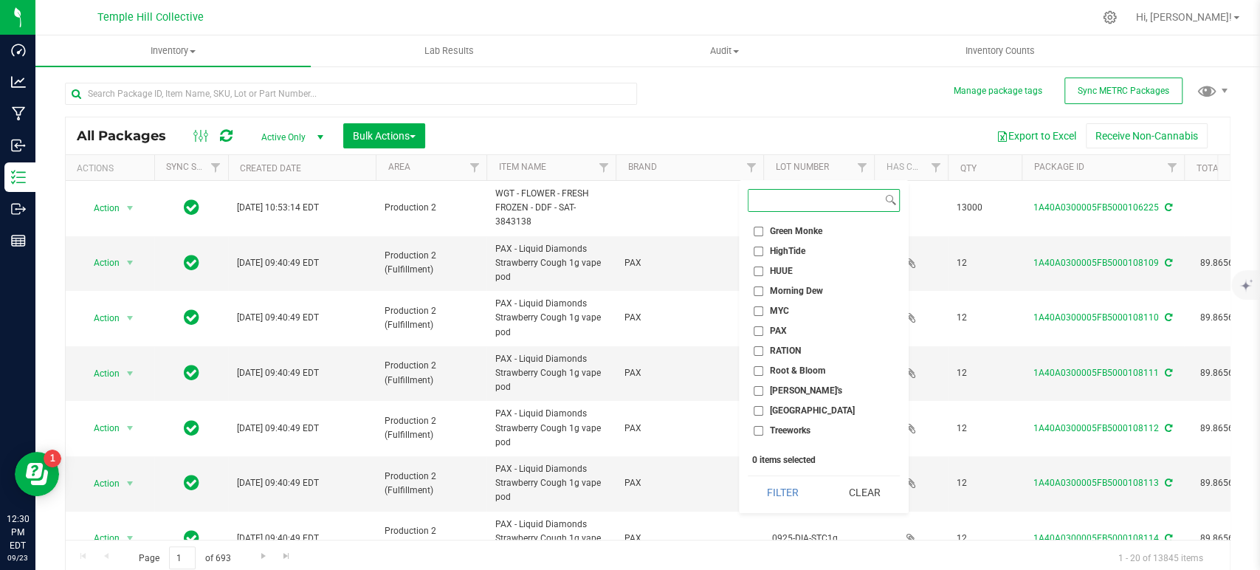
scroll to position [328, 0]
click at [790, 379] on span "Squier's" at bounding box center [806, 380] width 72 height 9
click at [763, 379] on input "Squier's" at bounding box center [758, 381] width 10 height 10
checkbox input "true"
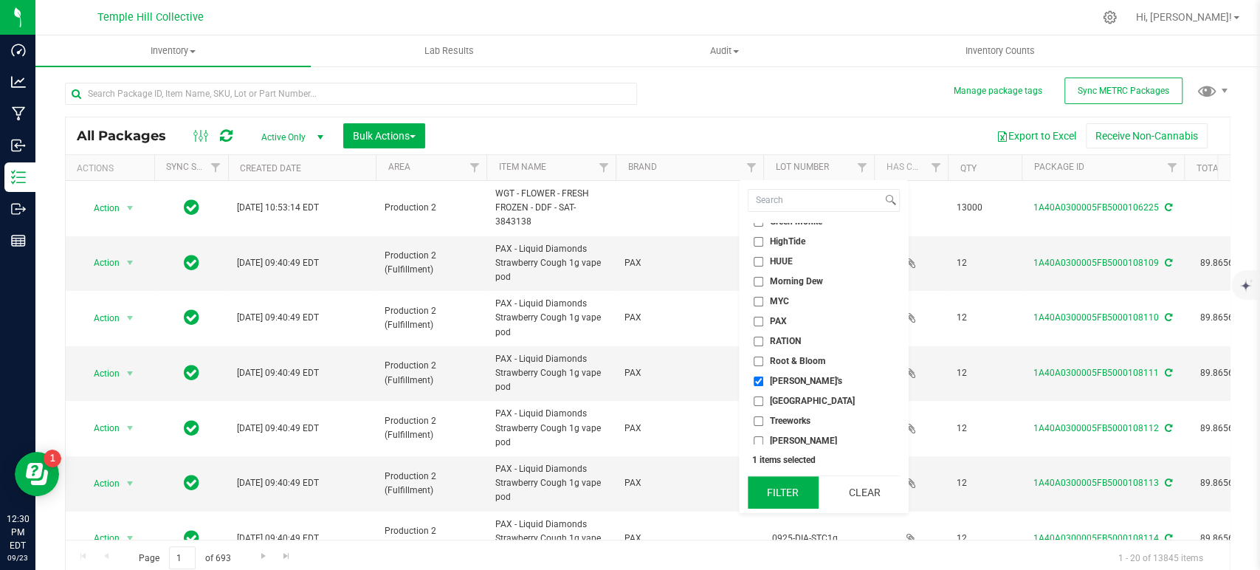
click at [788, 489] on button "Filter" at bounding box center [783, 492] width 71 height 32
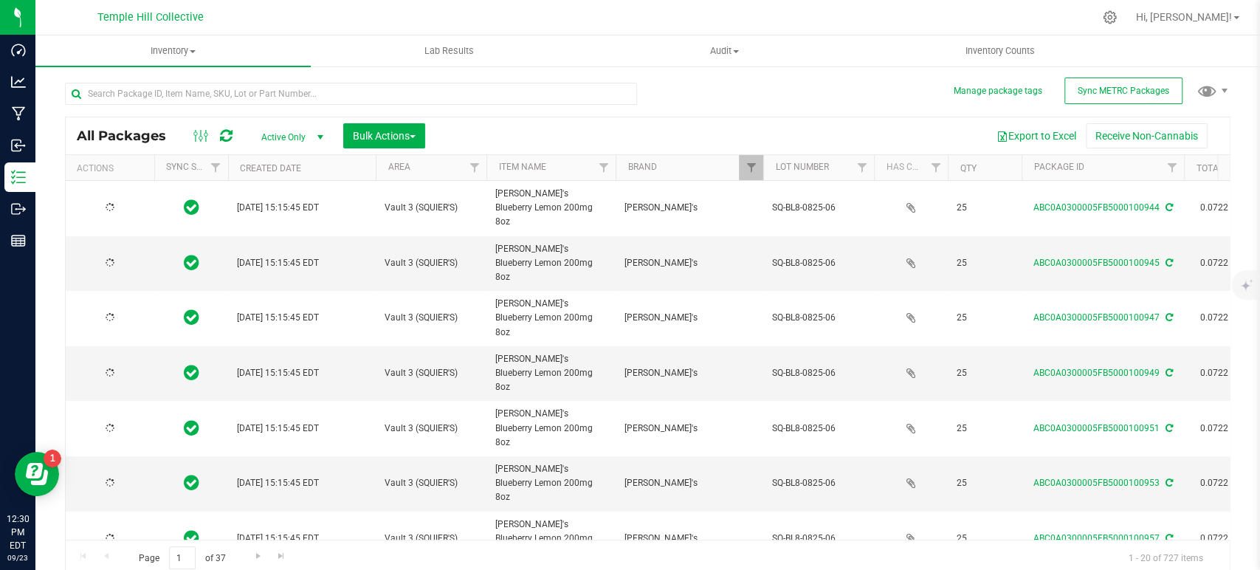
type input "2026-08-15"
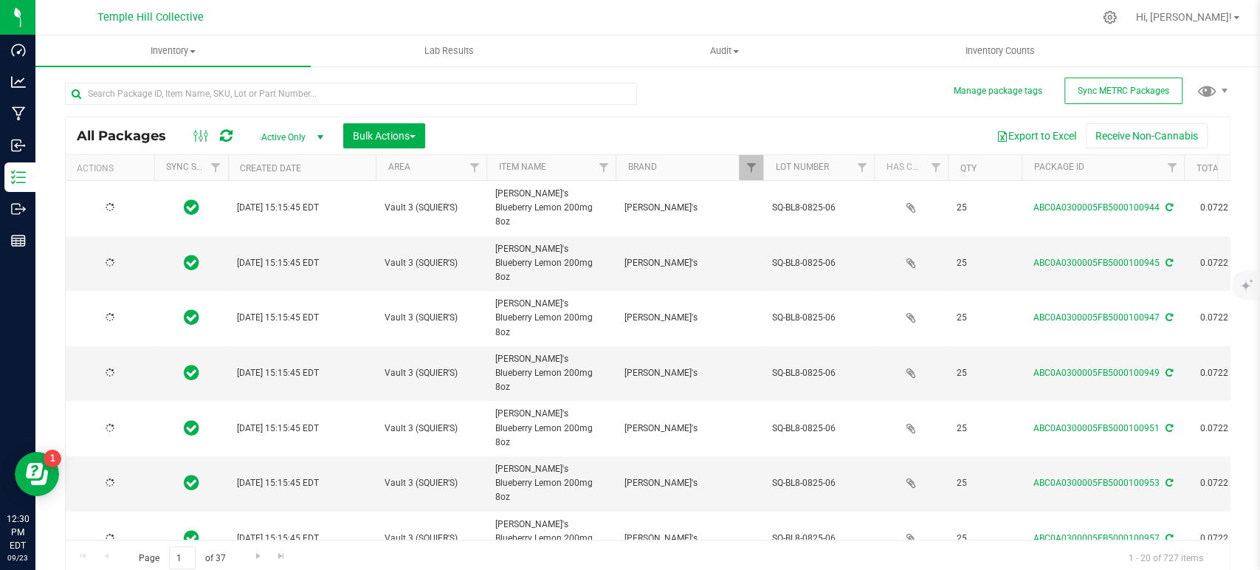
type input "2026-08-15"
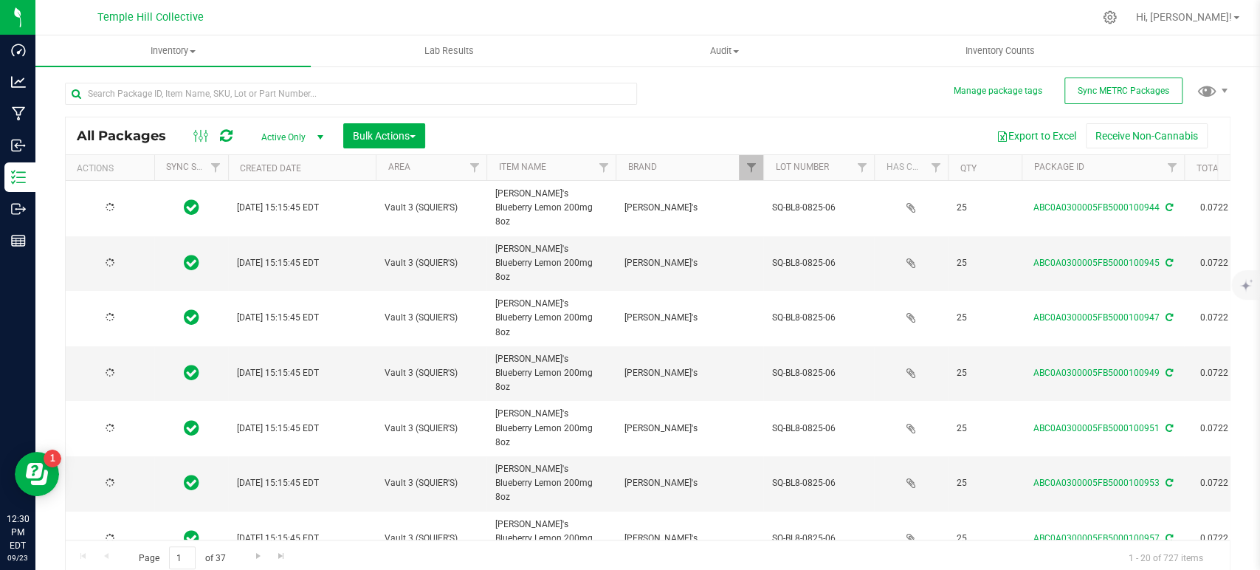
type input "2026-08-15"
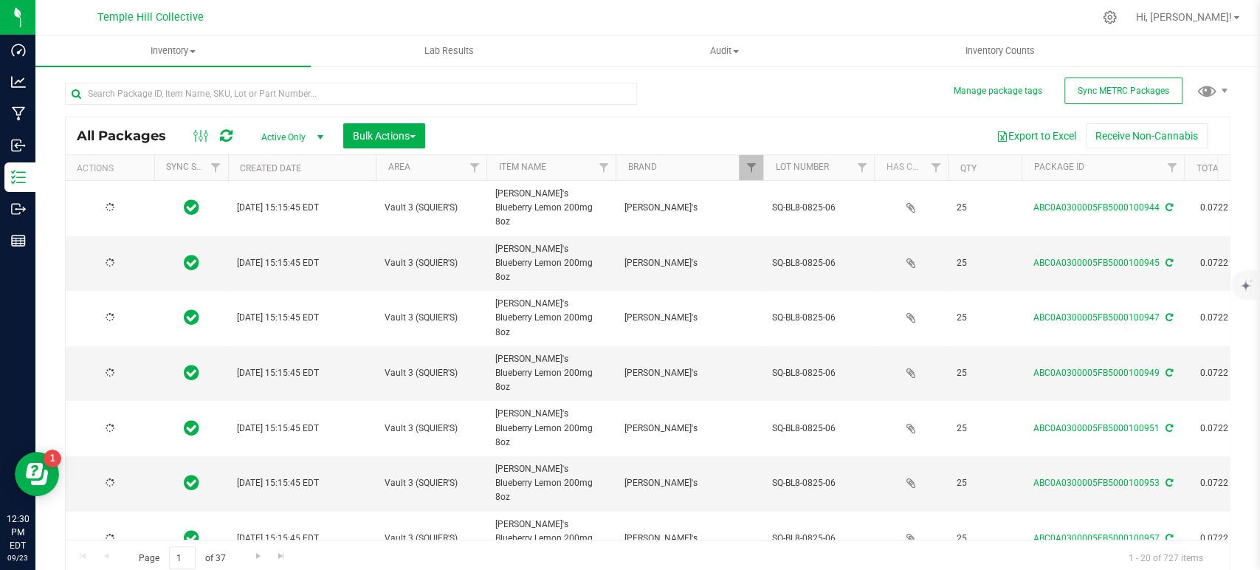
type input "2026-08-15"
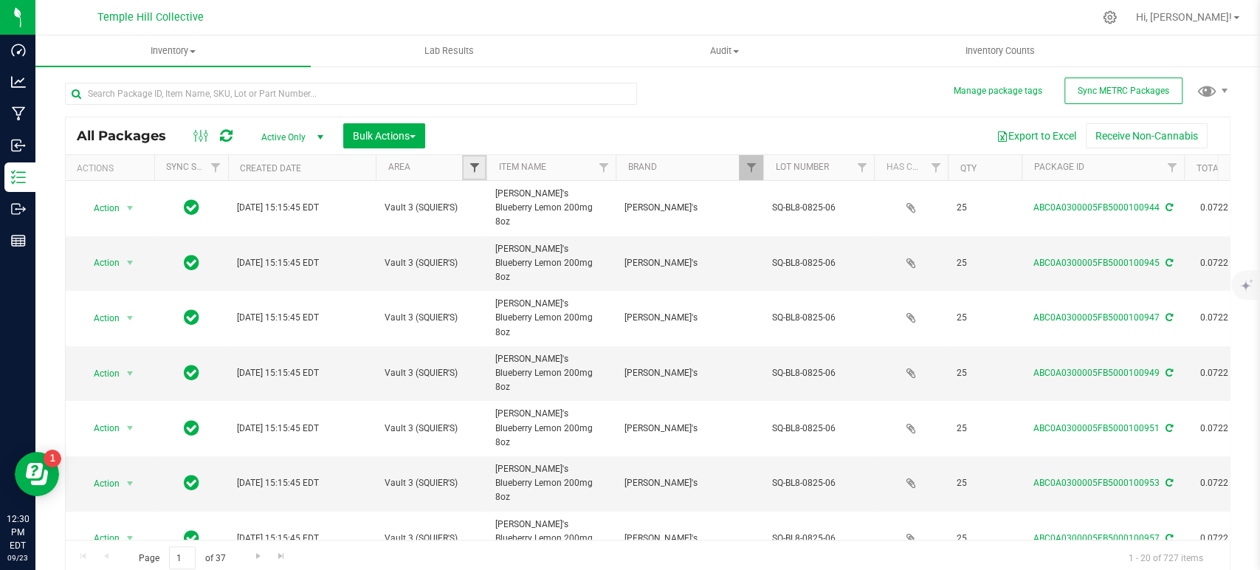
click at [477, 168] on span "Filter" at bounding box center [474, 168] width 12 height 12
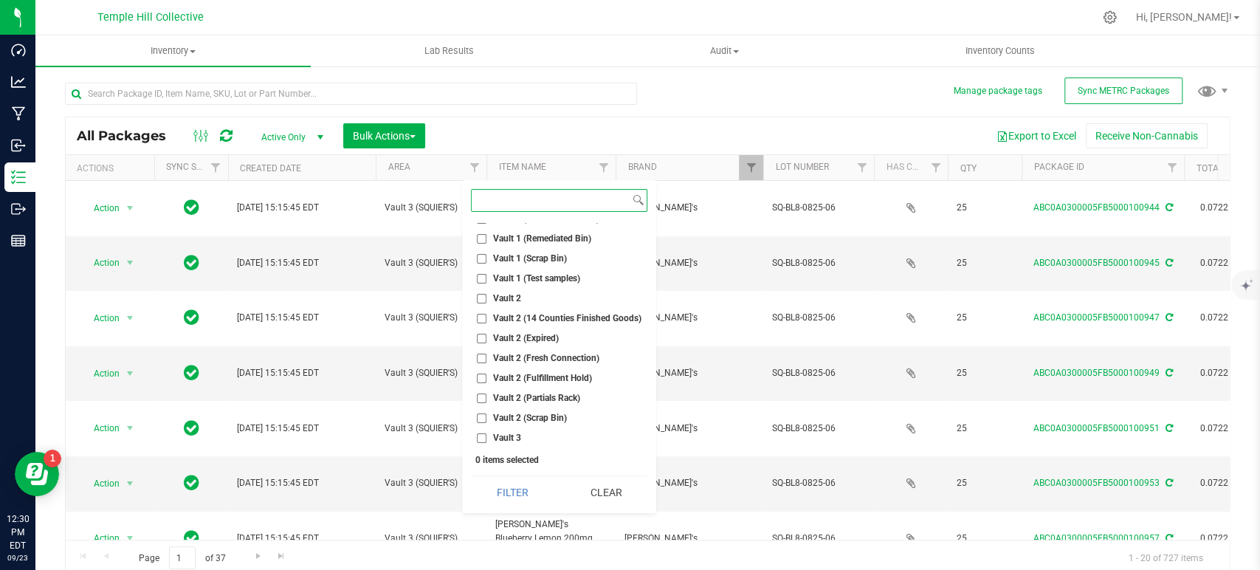
scroll to position [570, 0]
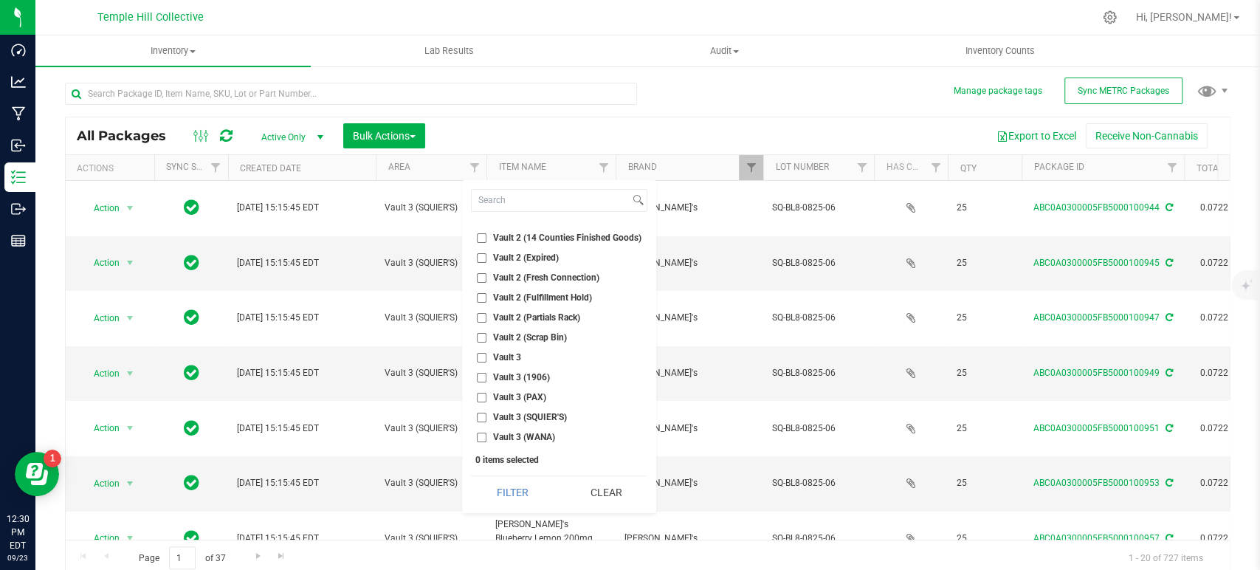
click at [534, 417] on span "Vault 3 (SQUIER'S)" at bounding box center [530, 417] width 74 height 9
click at [486, 417] on input "Vault 3 (SQUIER'S)" at bounding box center [482, 418] width 10 height 10
checkbox input "true"
click at [517, 494] on button "Filter" at bounding box center [512, 492] width 83 height 32
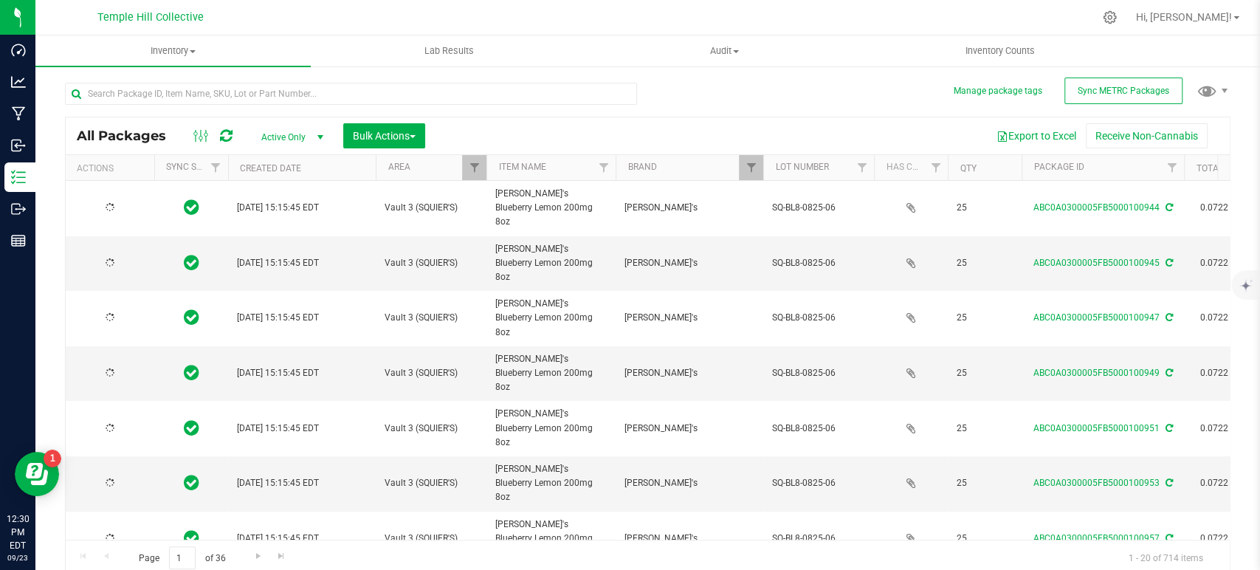
type input "2026-08-15"
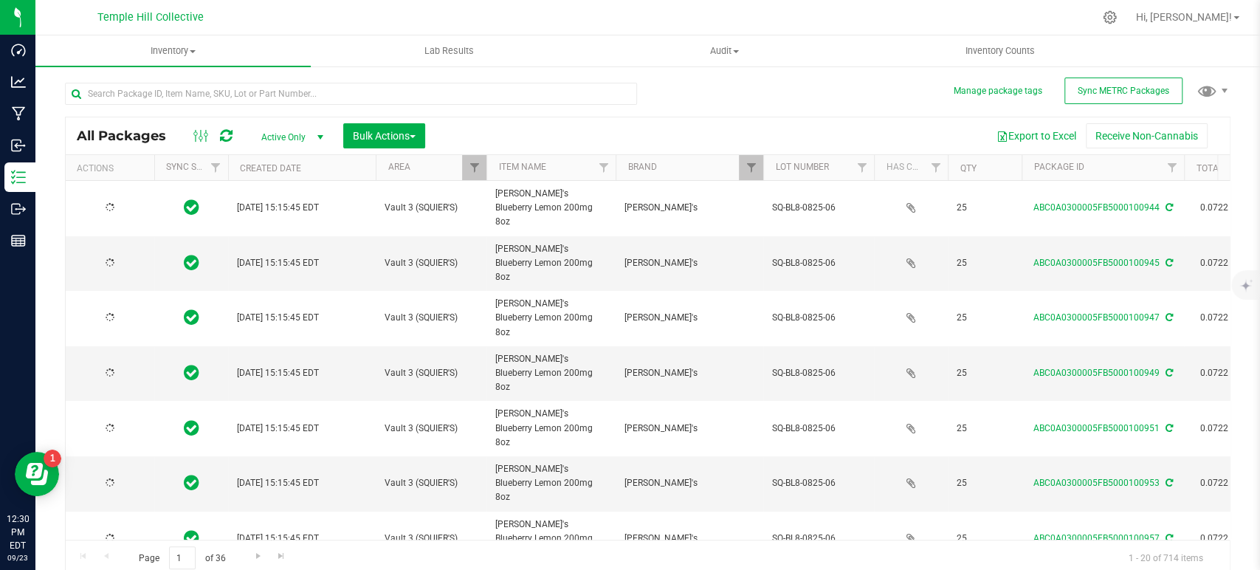
type input "2026-08-15"
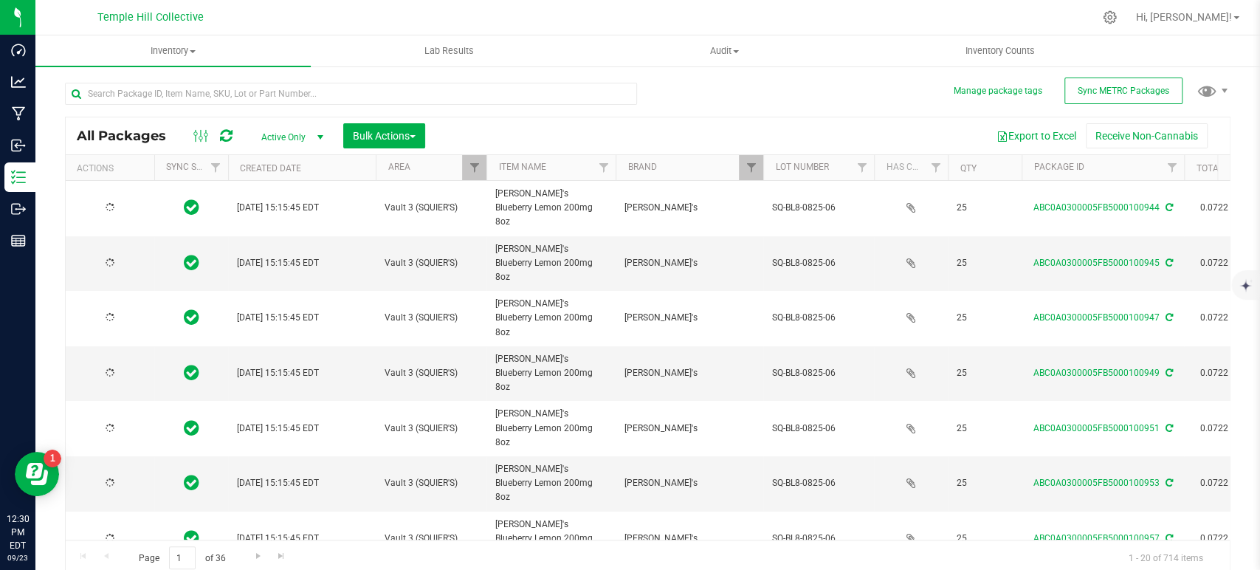
type input "2026-08-15"
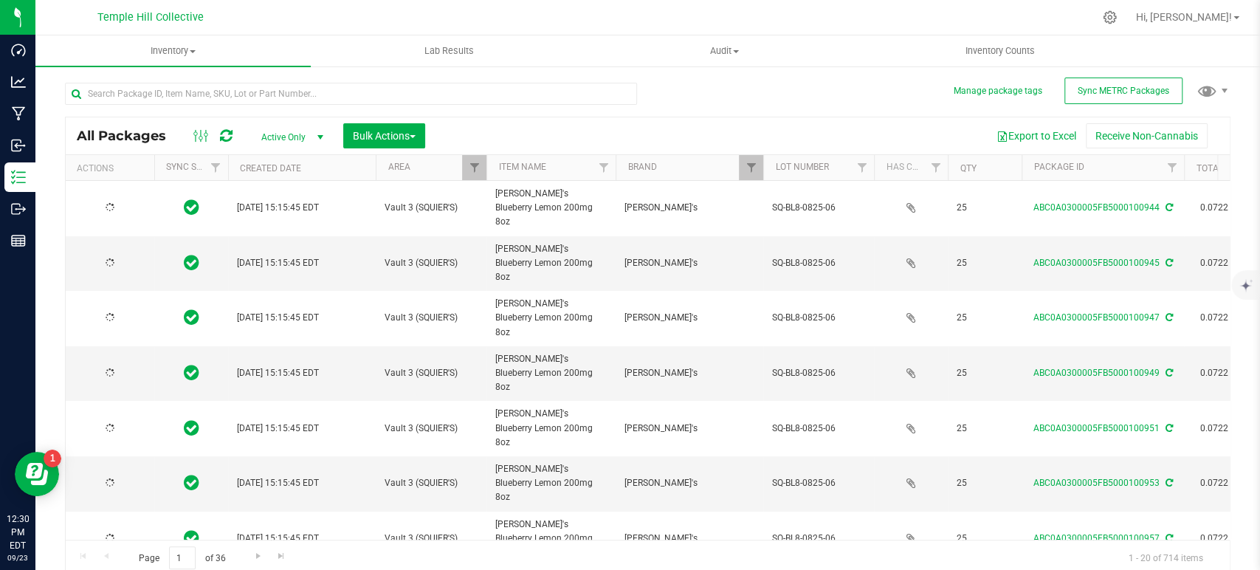
type input "2026-08-15"
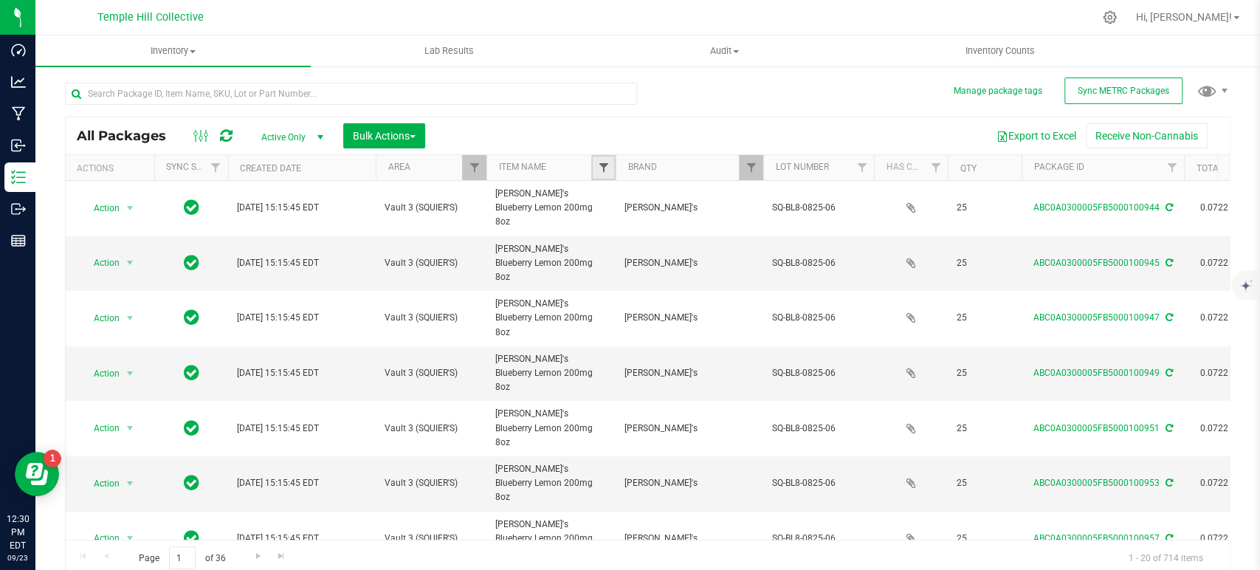
click at [599, 166] on span "Filter" at bounding box center [603, 168] width 12 height 12
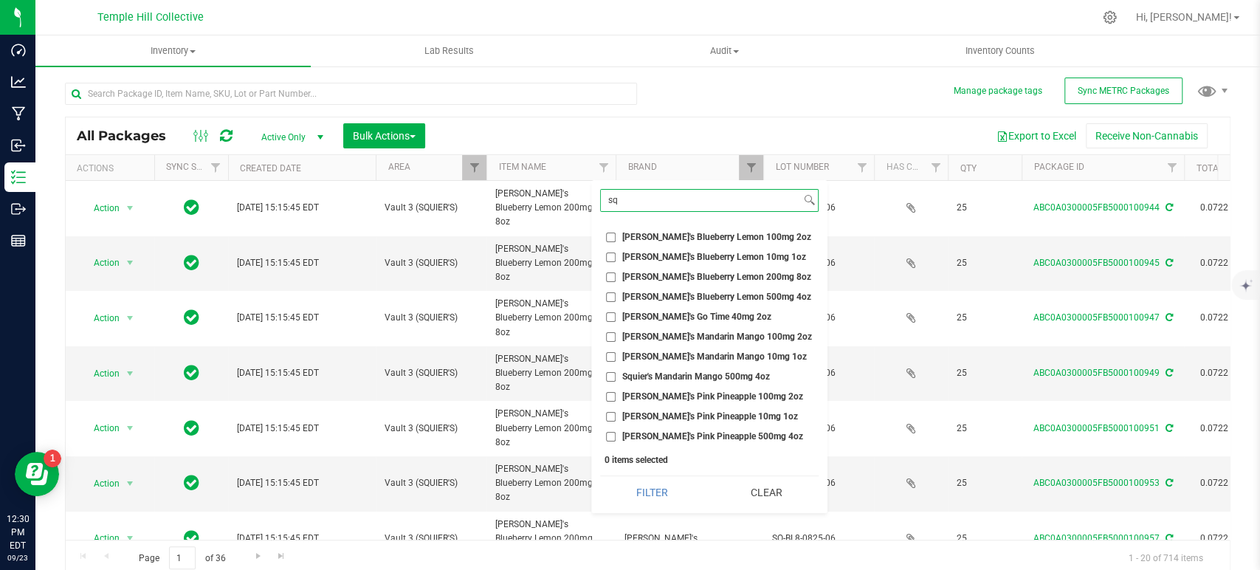
scroll to position [410, 0]
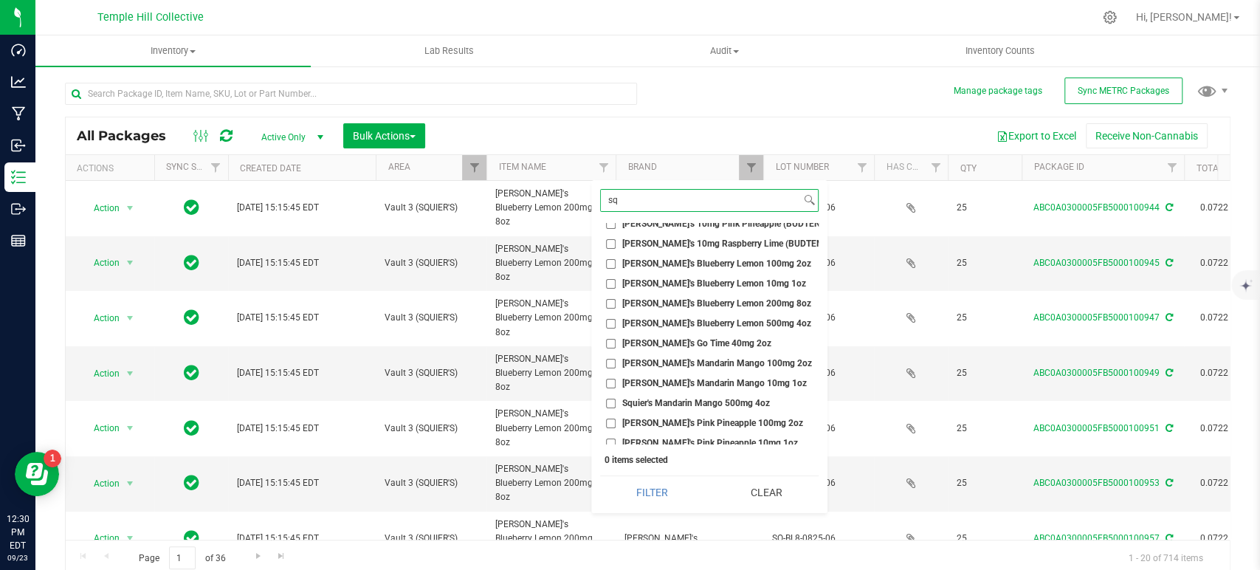
type input "sq"
click at [669, 284] on span "Squier's Blueberry Lemon 10mg 1oz" at bounding box center [714, 283] width 184 height 9
click at [615, 284] on input "Squier's Blueberry Lemon 10mg 1oz" at bounding box center [611, 284] width 10 height 10
checkbox input "true"
click at [677, 380] on span "Squier's Mandarin Mango 10mg 1oz" at bounding box center [714, 383] width 184 height 9
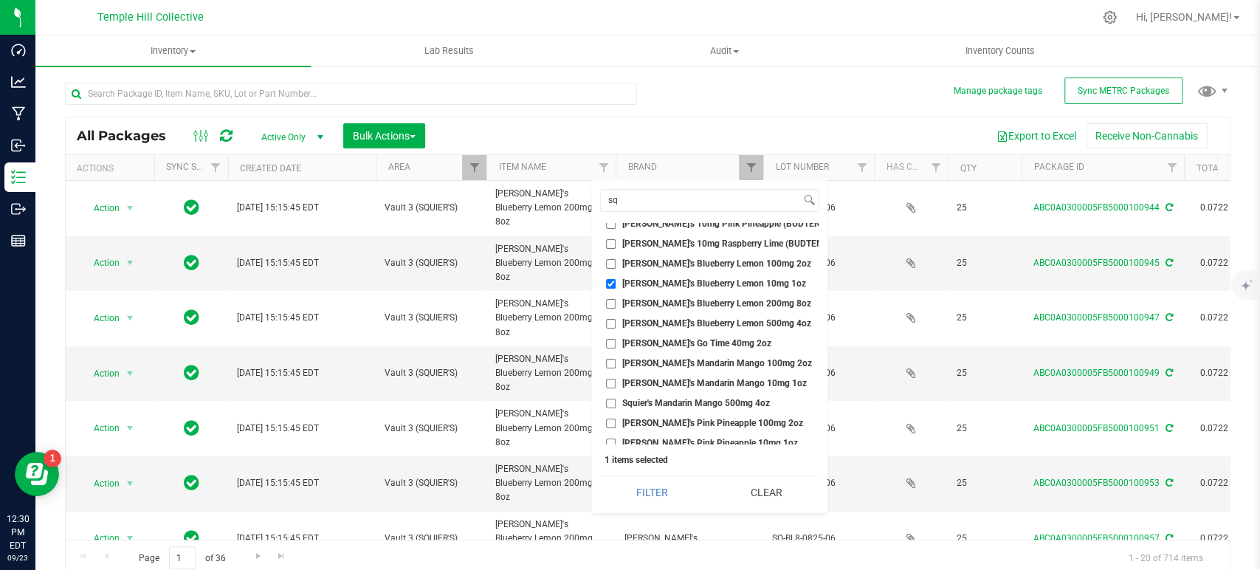
click at [615, 380] on input "Squier's Mandarin Mango 10mg 1oz" at bounding box center [611, 384] width 10 height 10
checkbox input "true"
click at [686, 359] on span "Squier's Pink Pineapple 10mg 1oz" at bounding box center [710, 360] width 176 height 9
click at [615, 359] on input "Squier's Pink Pineapple 10mg 1oz" at bounding box center [611, 361] width 10 height 10
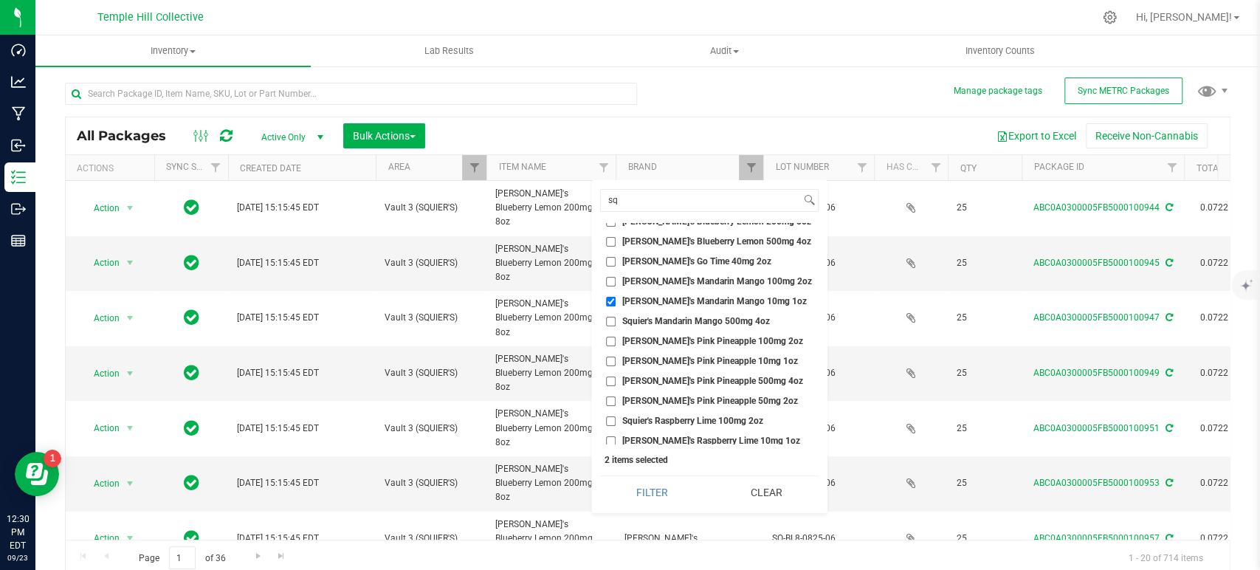
checkbox input "true"
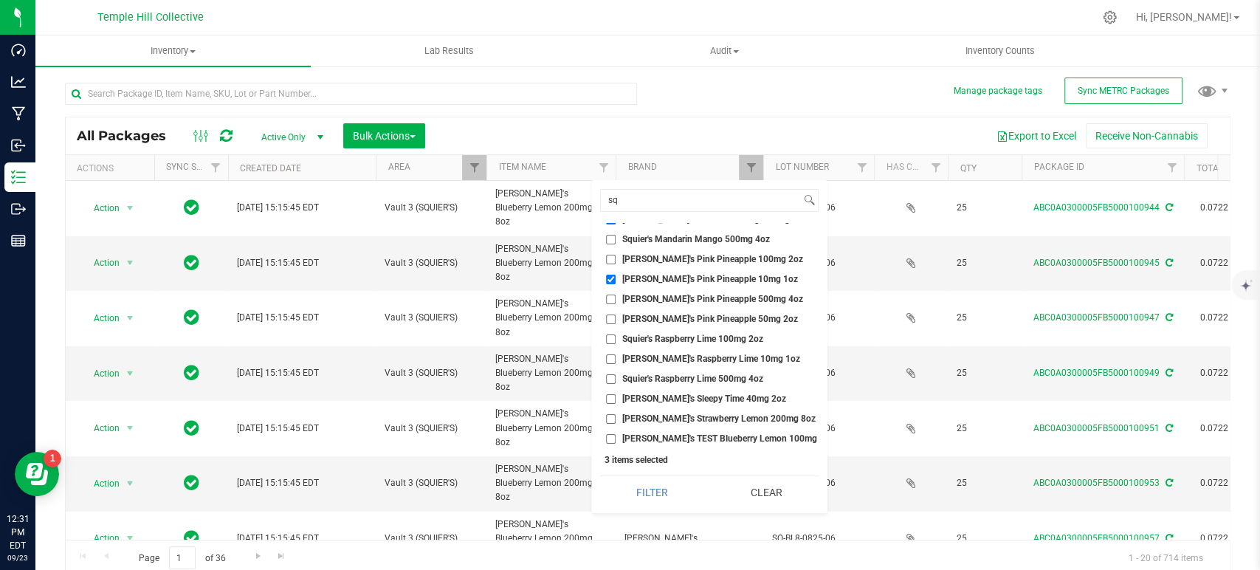
click at [692, 357] on span "Squier's Raspberry Lime 10mg 1oz" at bounding box center [711, 358] width 178 height 9
click at [615, 357] on input "Squier's Raspberry Lime 10mg 1oz" at bounding box center [611, 359] width 10 height 10
checkbox input "true"
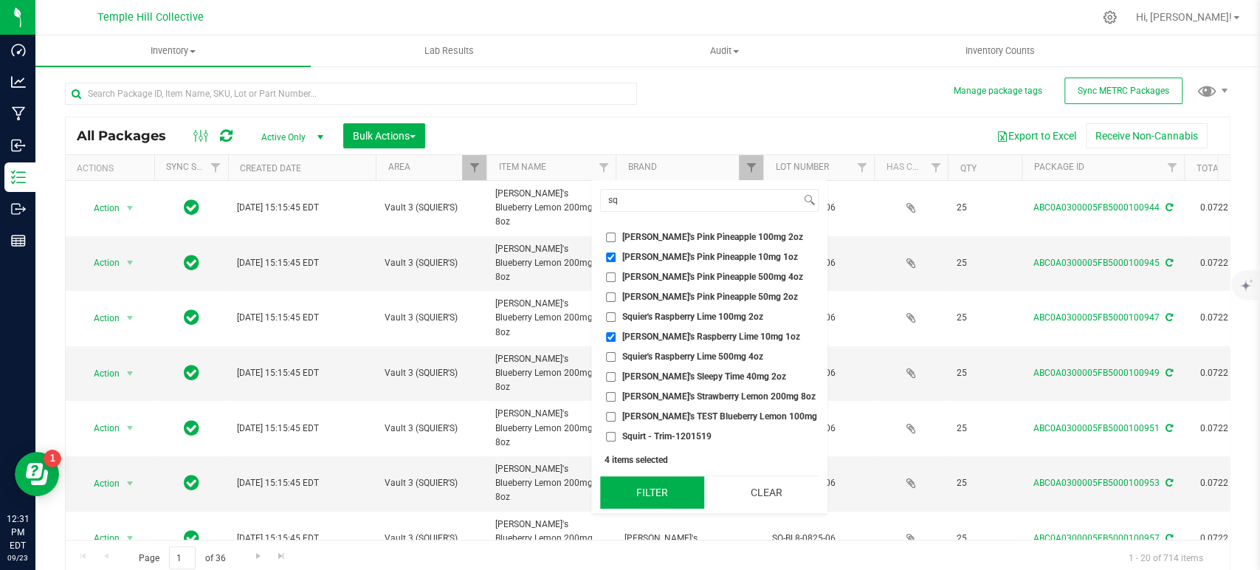
click at [655, 493] on button "Filter" at bounding box center [652, 492] width 104 height 32
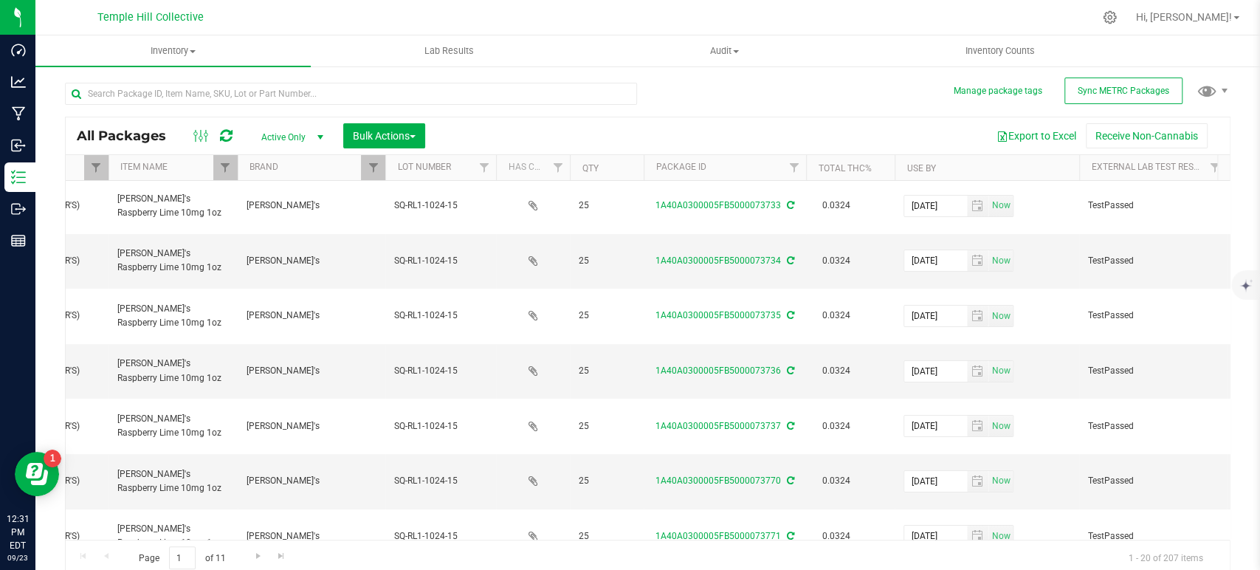
scroll to position [0, 378]
click at [1034, 133] on button "Export to Excel" at bounding box center [1036, 135] width 99 height 25
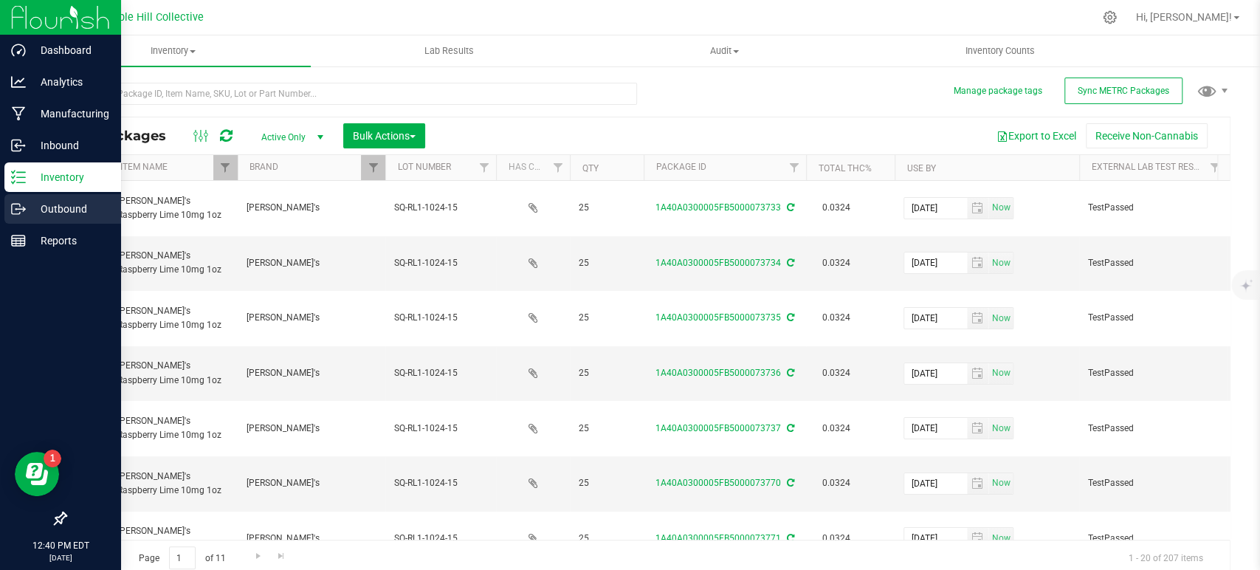
click at [19, 212] on icon at bounding box center [16, 209] width 8 height 10
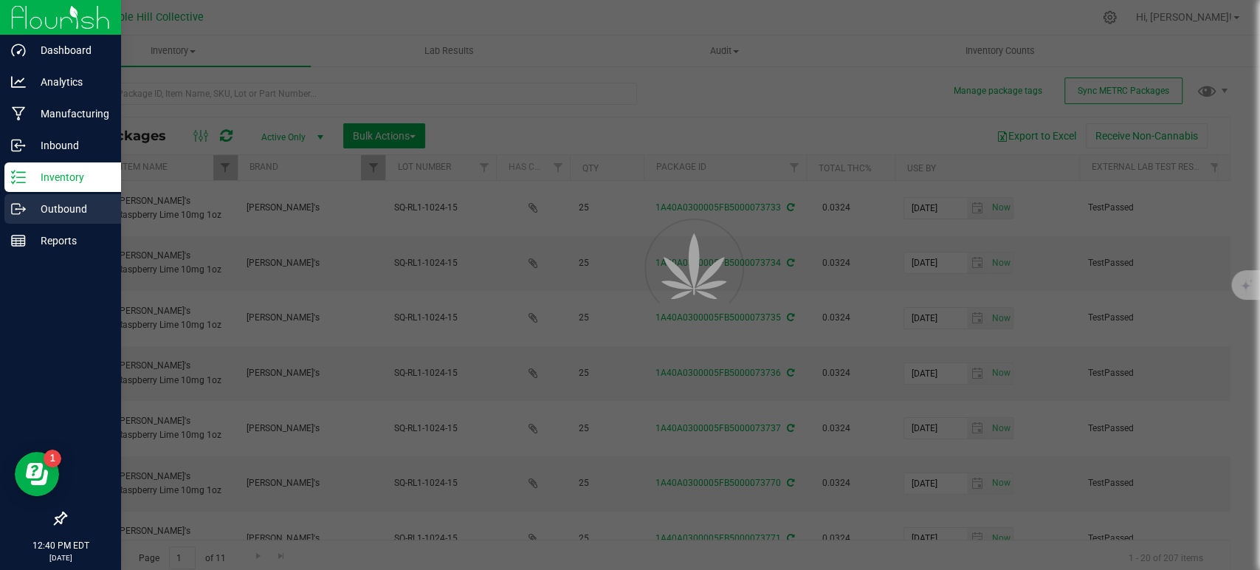
click at [19, 212] on icon at bounding box center [16, 209] width 8 height 10
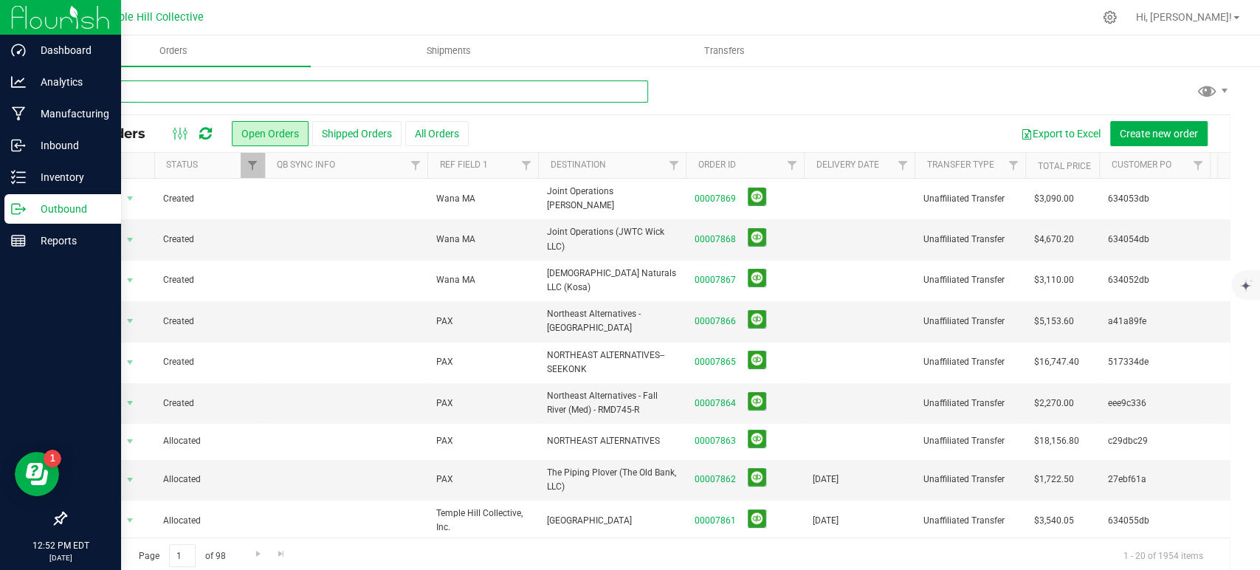
click at [306, 88] on input "text" at bounding box center [356, 91] width 583 height 22
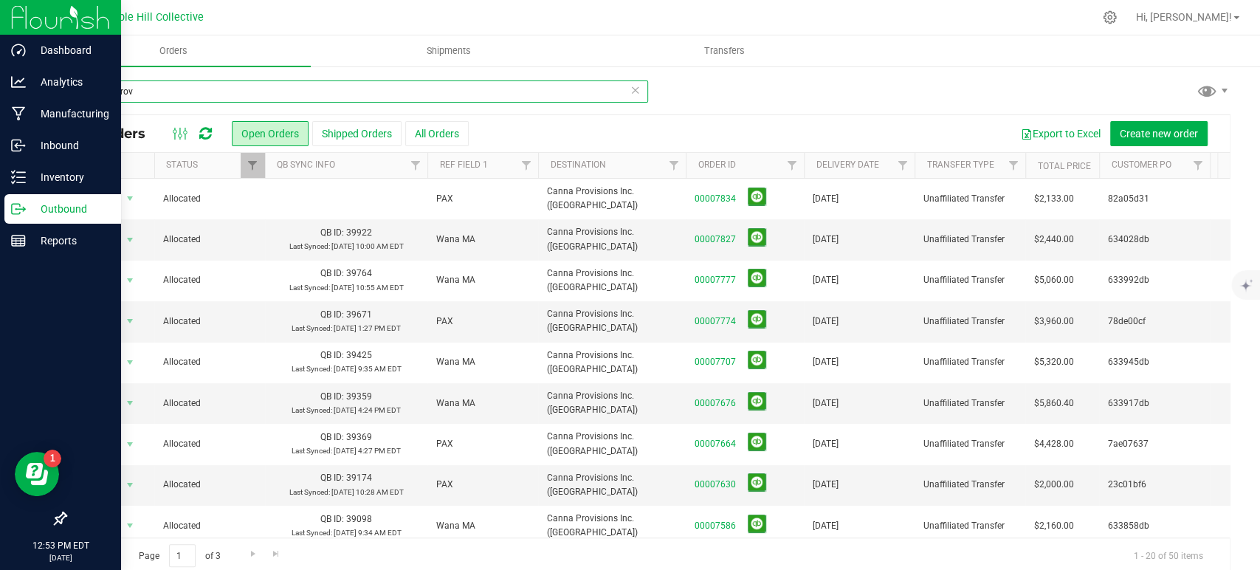
type input "canna prov"
click at [630, 89] on icon at bounding box center [635, 89] width 10 height 18
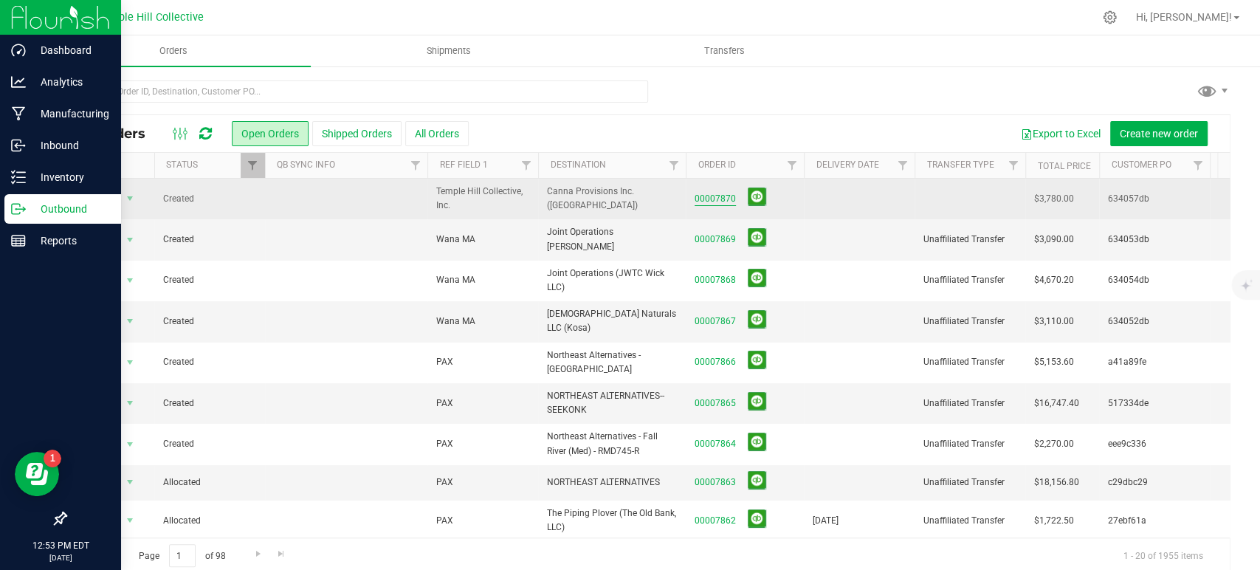
click at [717, 199] on link "00007870" at bounding box center [714, 199] width 41 height 14
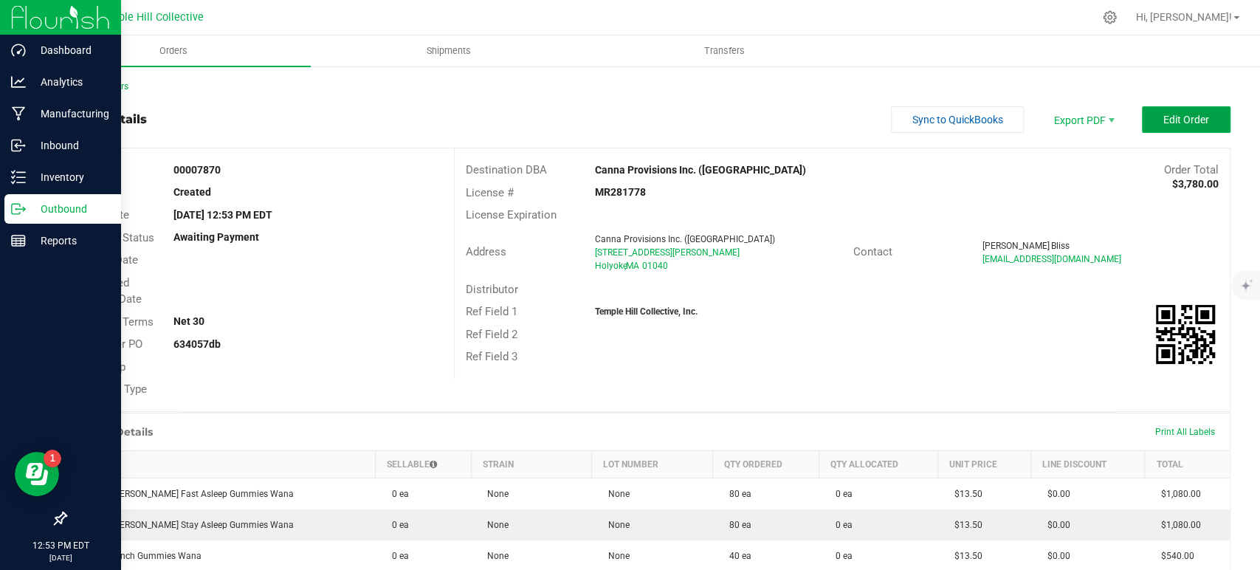
click at [1157, 131] on button "Edit Order" at bounding box center [1186, 119] width 89 height 27
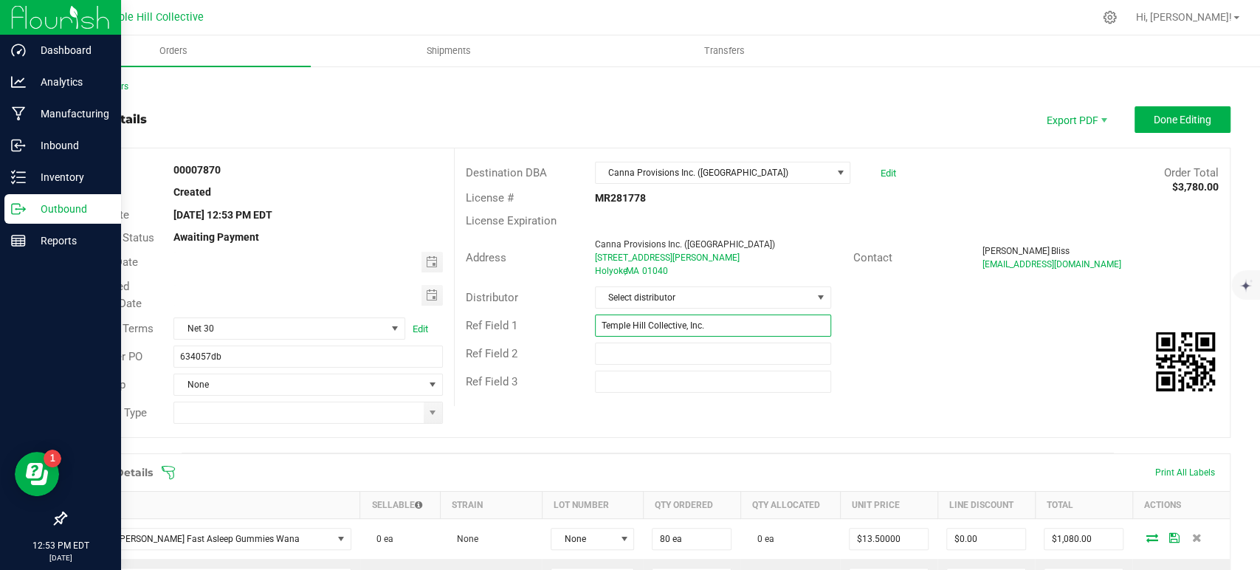
drag, startPoint x: 732, startPoint y: 322, endPoint x: 546, endPoint y: 328, distance: 186.1
click at [546, 328] on div "Ref Field 1 Temple Hill Collective, Inc." at bounding box center [842, 325] width 775 height 28
type input "Wana MA"
click at [723, 294] on span "Select distributor" at bounding box center [704, 297] width 216 height 21
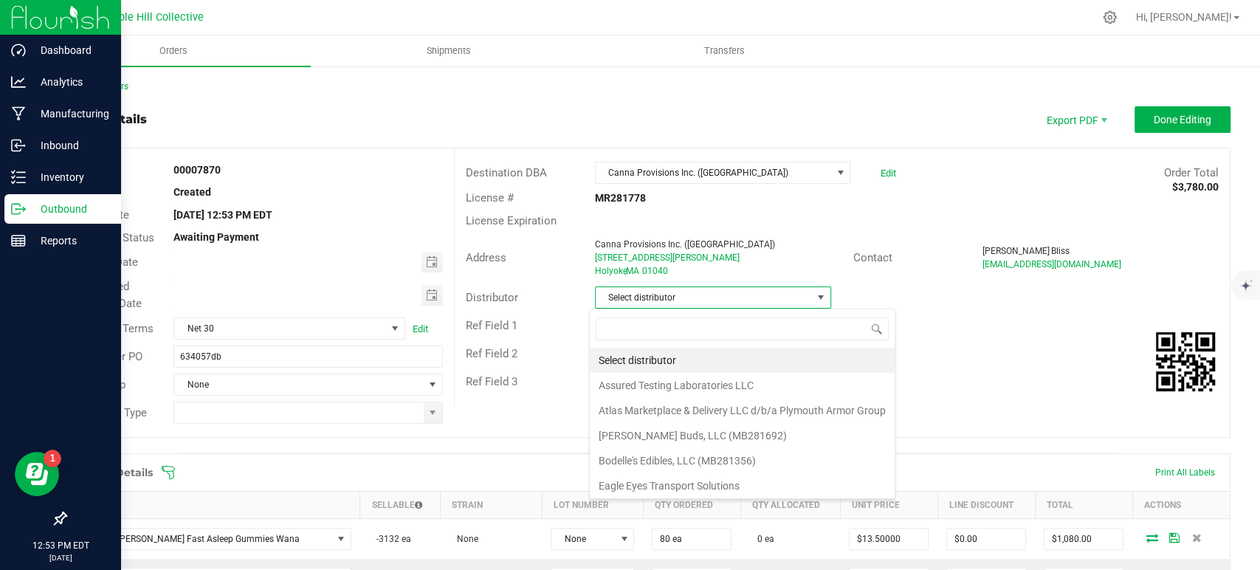
scroll to position [21, 233]
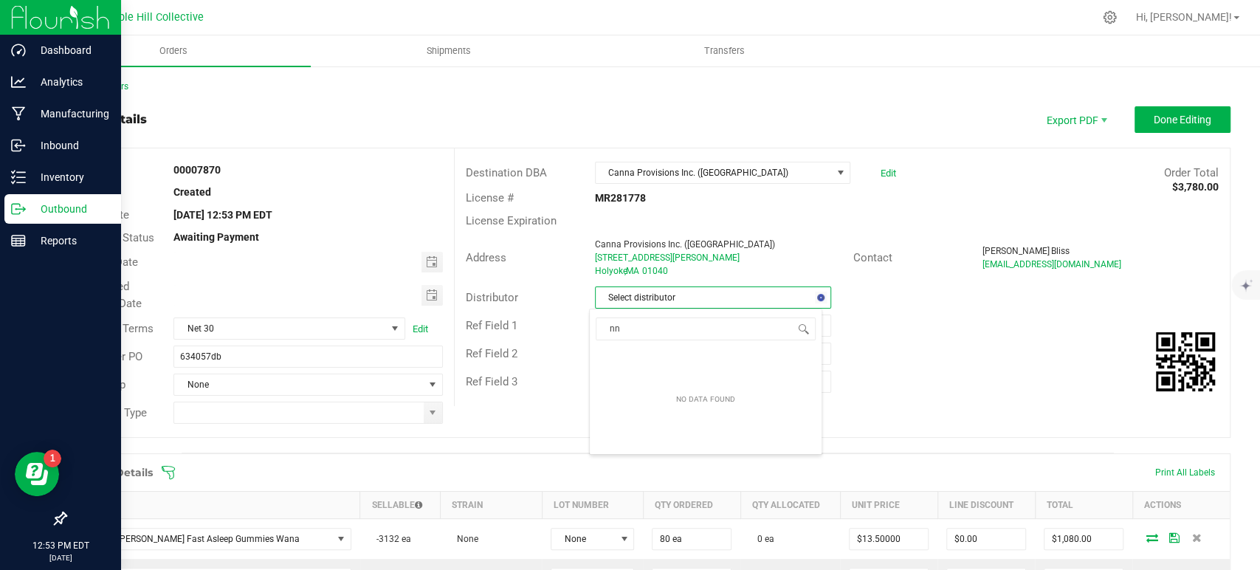
type input "n"
type input "mmm"
click at [673, 361] on li "MMM Transport" at bounding box center [706, 360] width 232 height 25
click at [427, 415] on span at bounding box center [433, 413] width 12 height 12
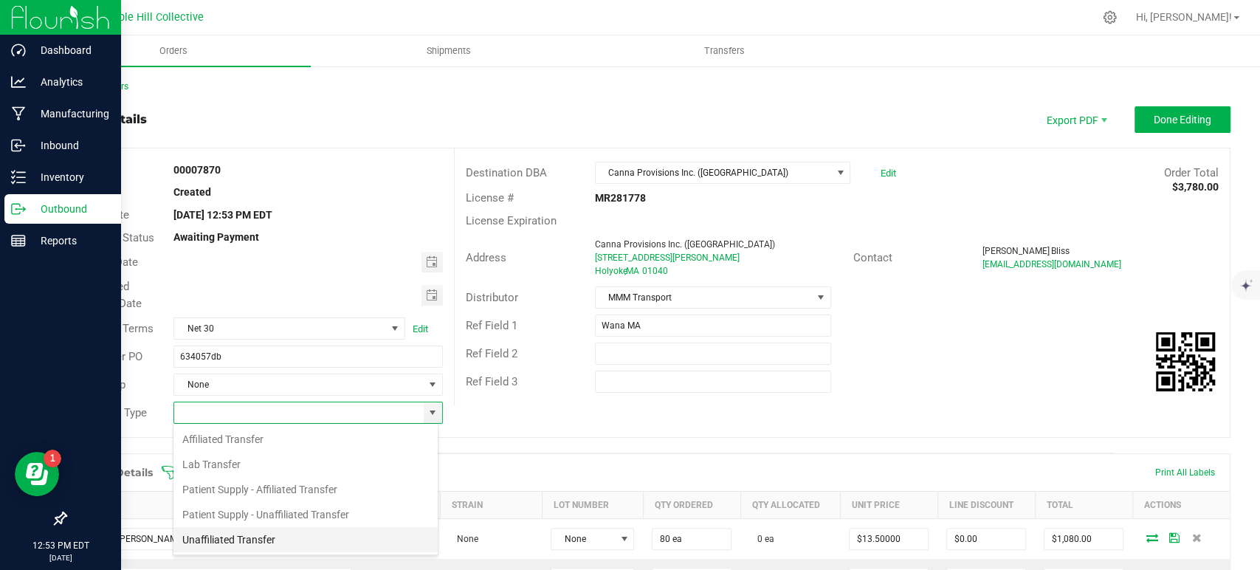
scroll to position [21, 266]
click at [258, 535] on li "Unaffiliated Transfer" at bounding box center [305, 539] width 264 height 25
type input "Unaffiliated Transfer"
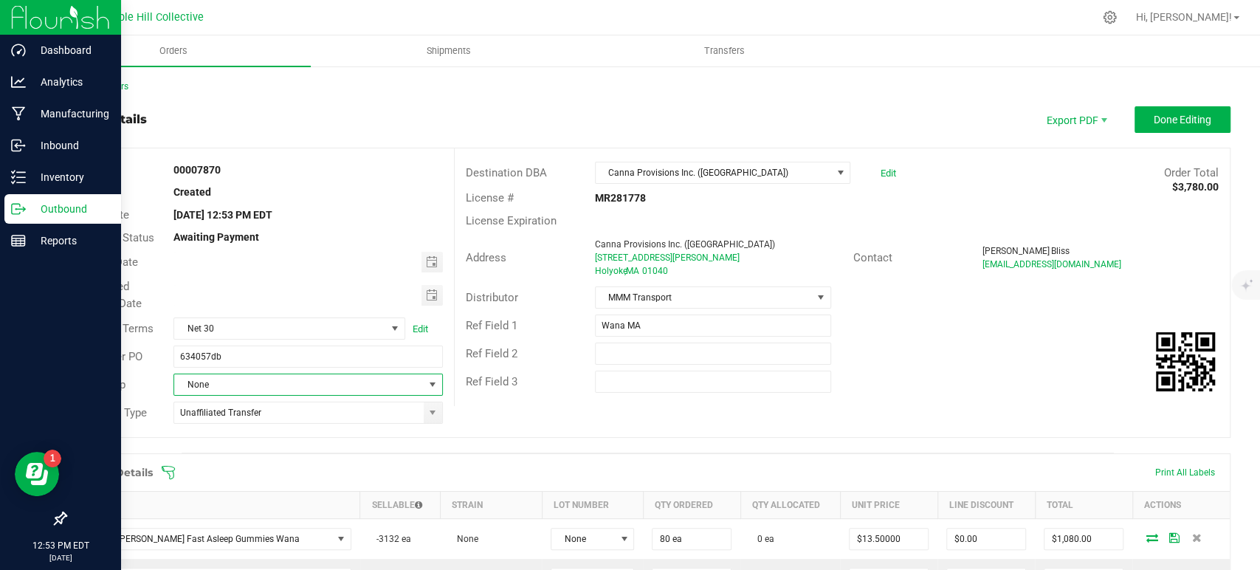
click at [319, 385] on span "None" at bounding box center [298, 384] width 249 height 21
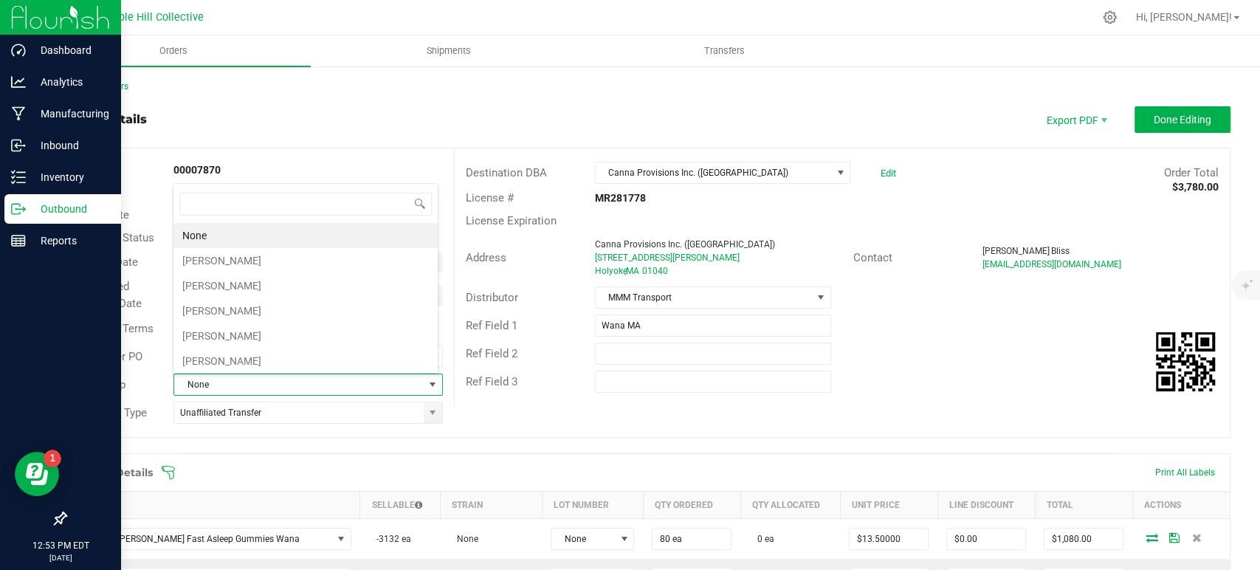
scroll to position [21, 262]
type input "hill"
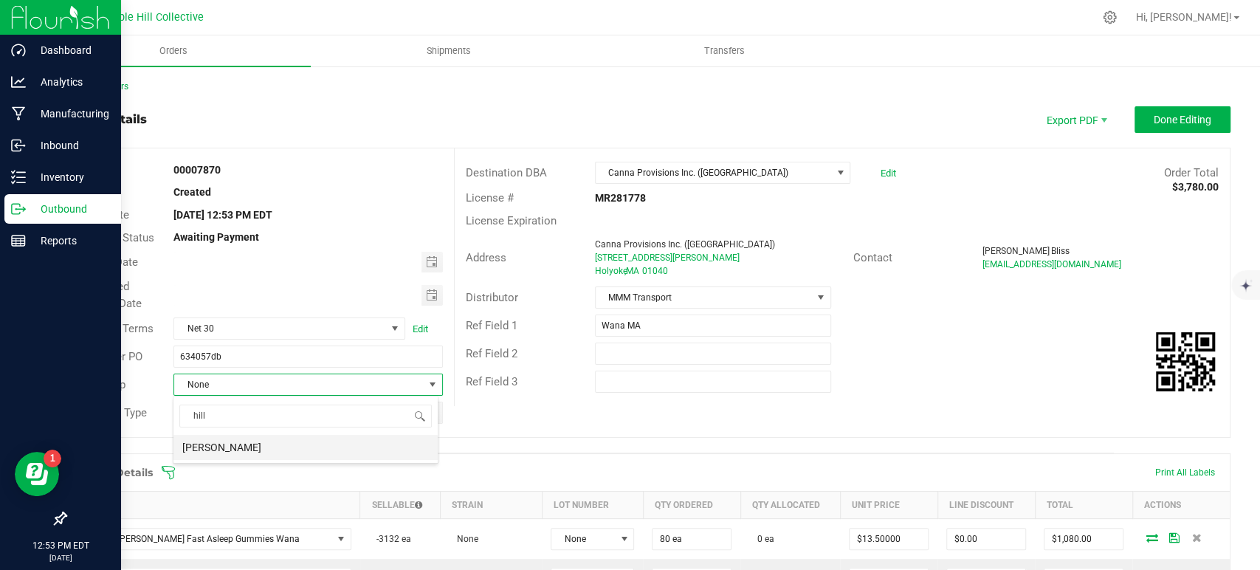
click at [303, 447] on li "[PERSON_NAME]" at bounding box center [305, 447] width 264 height 25
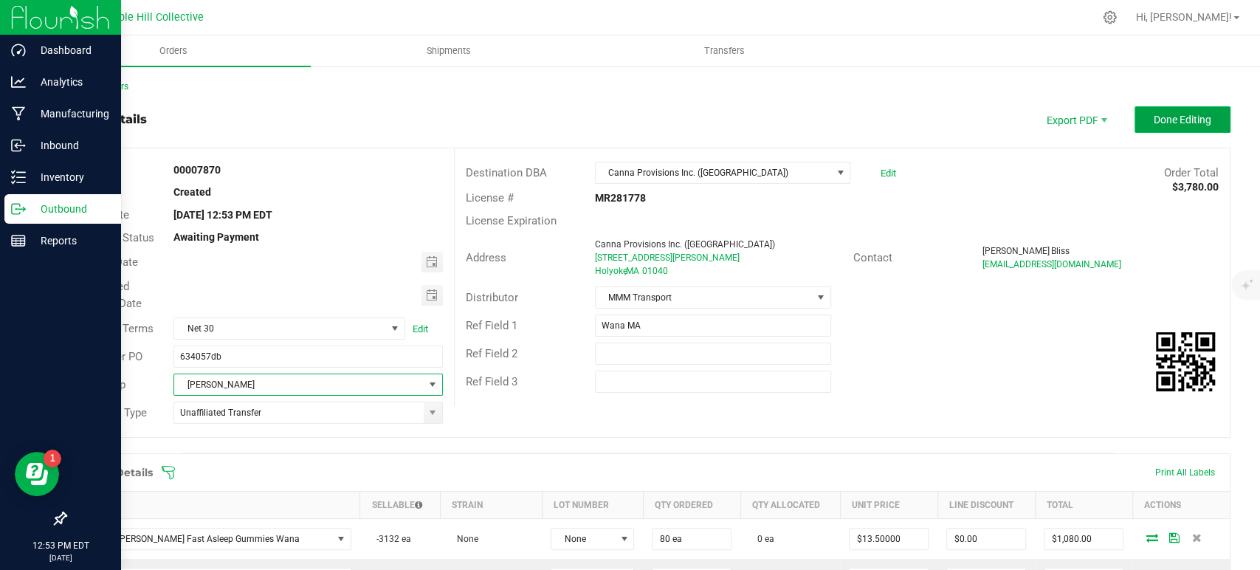
click at [1153, 130] on button "Done Editing" at bounding box center [1182, 119] width 96 height 27
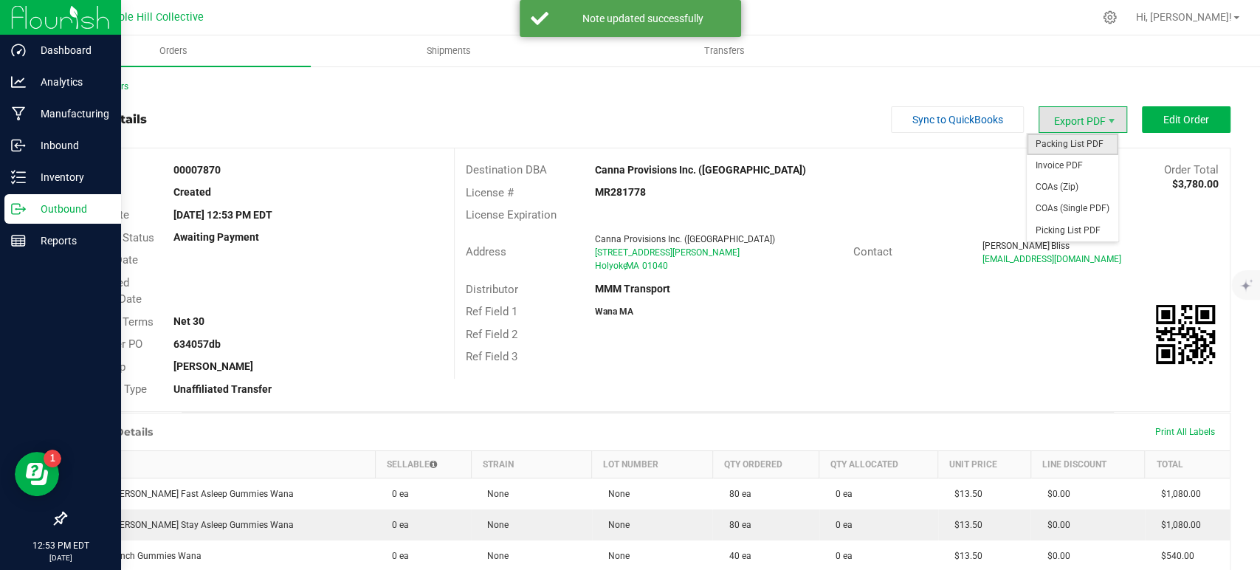
click at [1038, 139] on span "Packing List PDF" at bounding box center [1072, 144] width 92 height 21
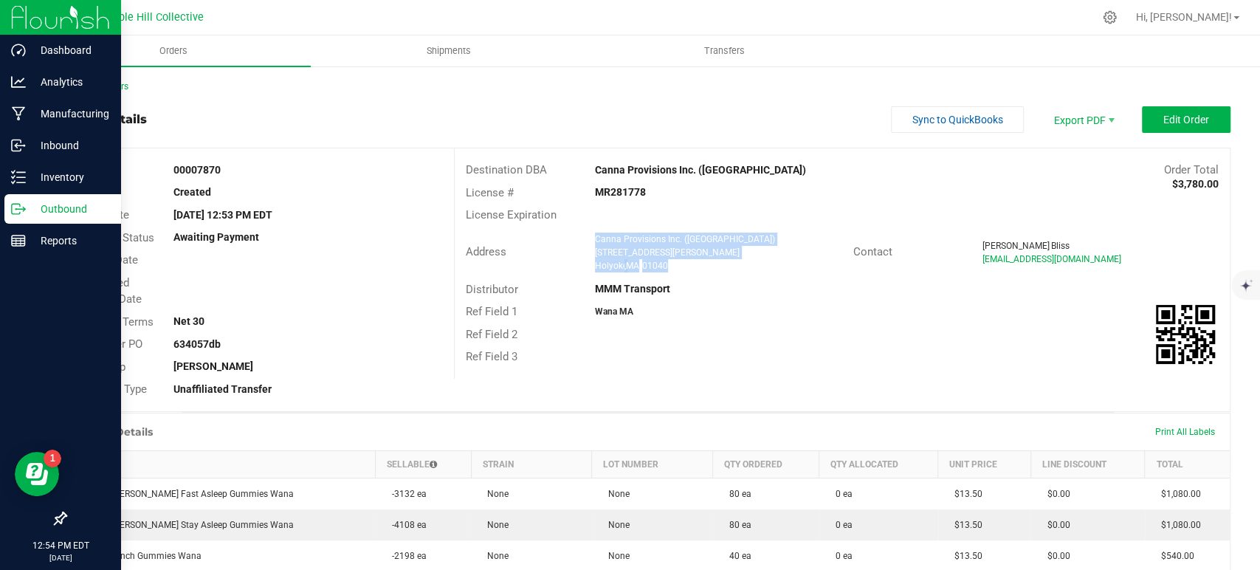
drag, startPoint x: 673, startPoint y: 264, endPoint x: 579, endPoint y: 235, distance: 98.3
click at [579, 235] on div "Address Canna Provisions Inc. (Holyoke) 380 Dwight Street Holyoke , MA 01040" at bounding box center [654, 253] width 398 height 46
copy ngx-name-and-address "Canna Provisions Inc. (Holyoke) 380 Dwight Street Holyoke , MA 01040"
click at [612, 187] on strong "MR281778" at bounding box center [620, 192] width 51 height 12
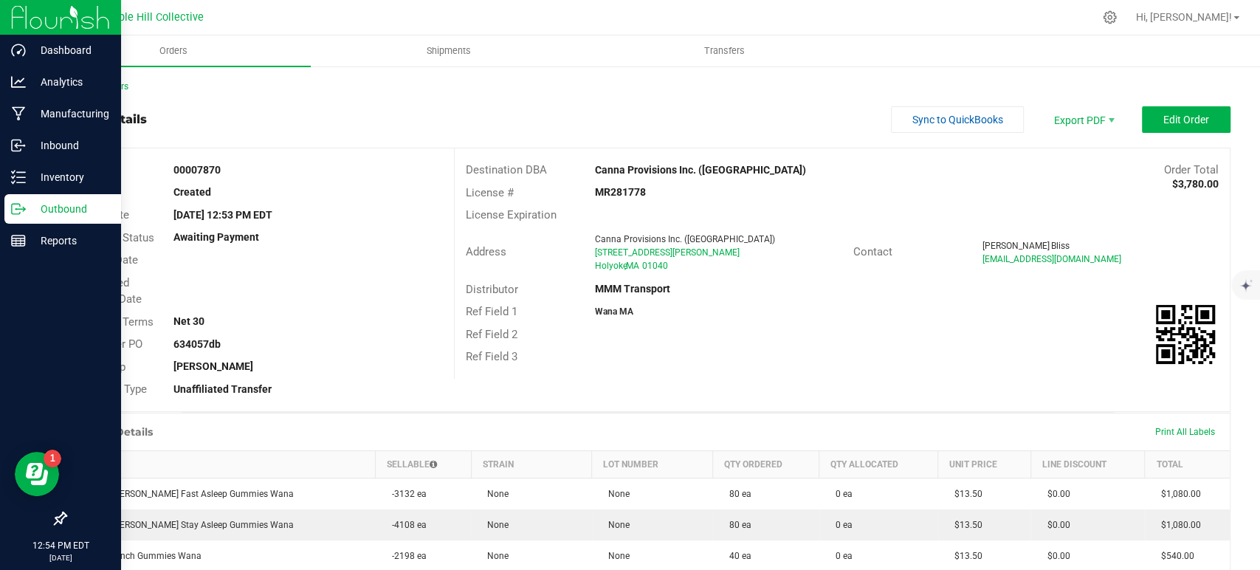
copy strong "MR281778"
click at [128, 83] on link "Back to Orders" at bounding box center [96, 86] width 63 height 10
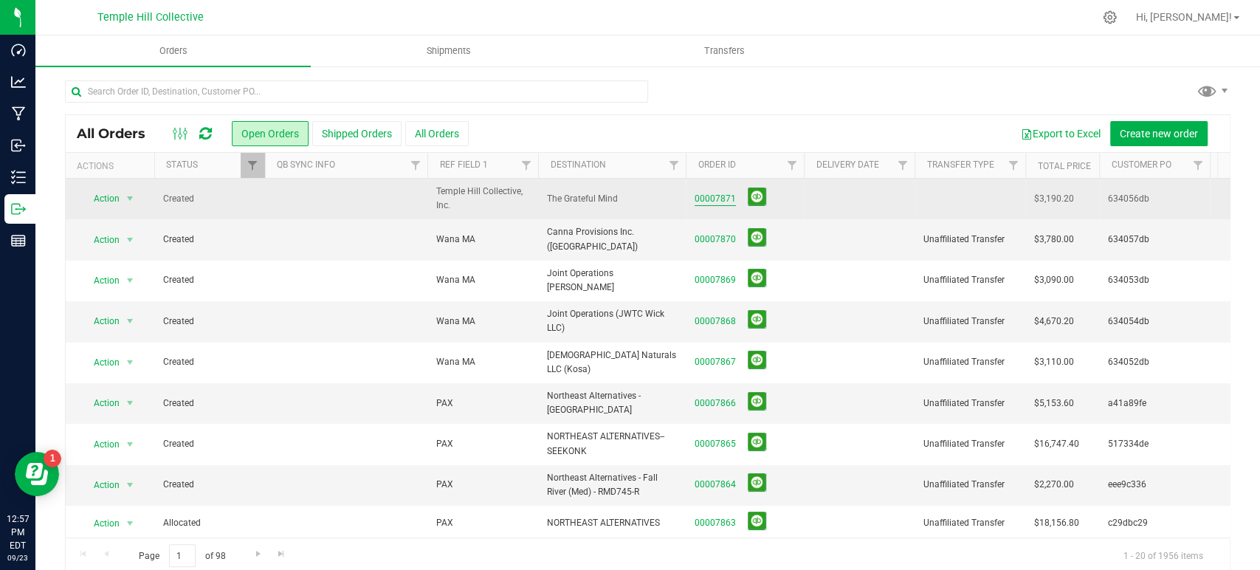
click at [726, 198] on link "00007871" at bounding box center [714, 199] width 41 height 14
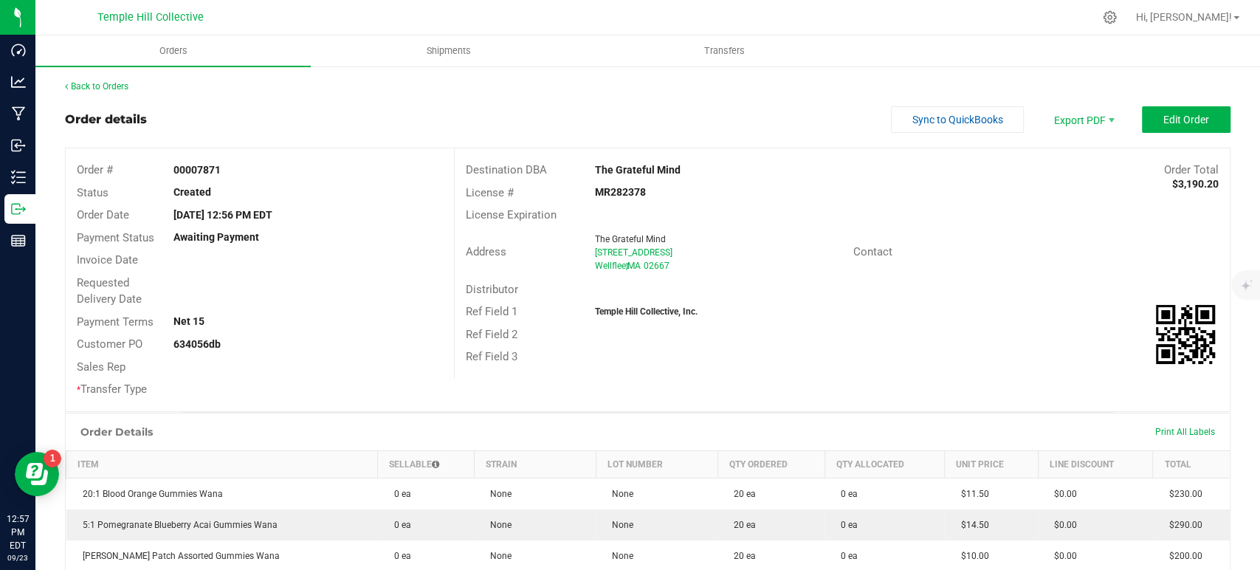
click at [1153, 140] on outbound-order-header "Order details Sync to QuickBooks Export PDF Edit Order Order # 00007871 Status …" at bounding box center [647, 259] width 1165 height 306
click at [1167, 124] on span "Edit Order" at bounding box center [1186, 120] width 46 height 12
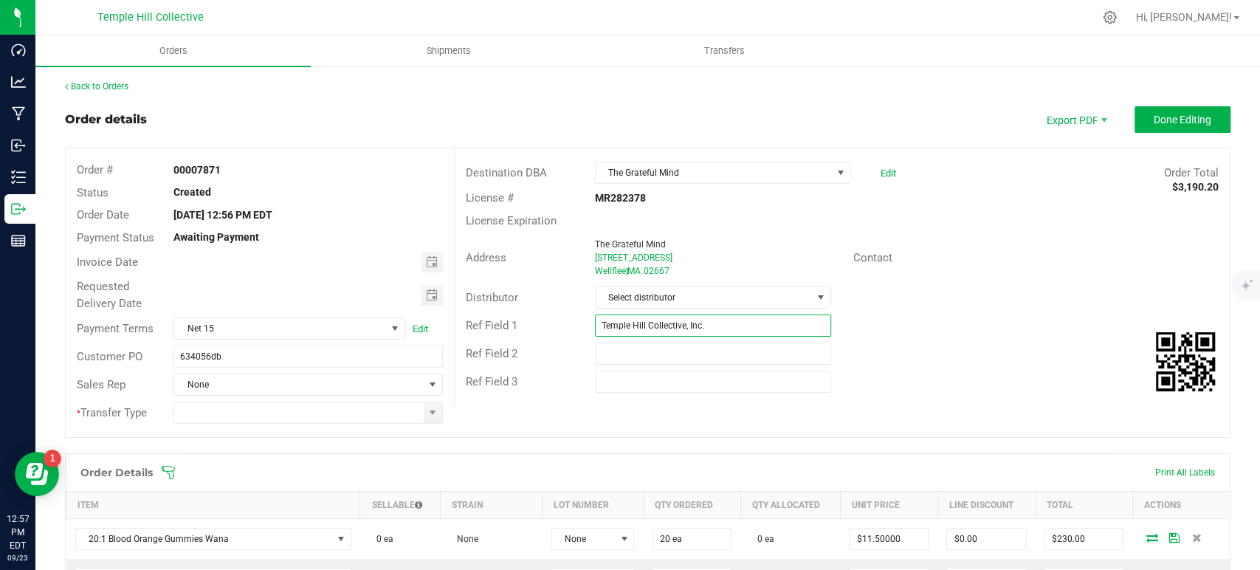
drag, startPoint x: 731, startPoint y: 327, endPoint x: 561, endPoint y: 335, distance: 170.7
click at [561, 335] on div "Ref Field 1 Temple Hill Collective, Inc." at bounding box center [842, 325] width 775 height 28
type input "Wana MA"
click at [717, 295] on span "Select distributor" at bounding box center [704, 297] width 216 height 21
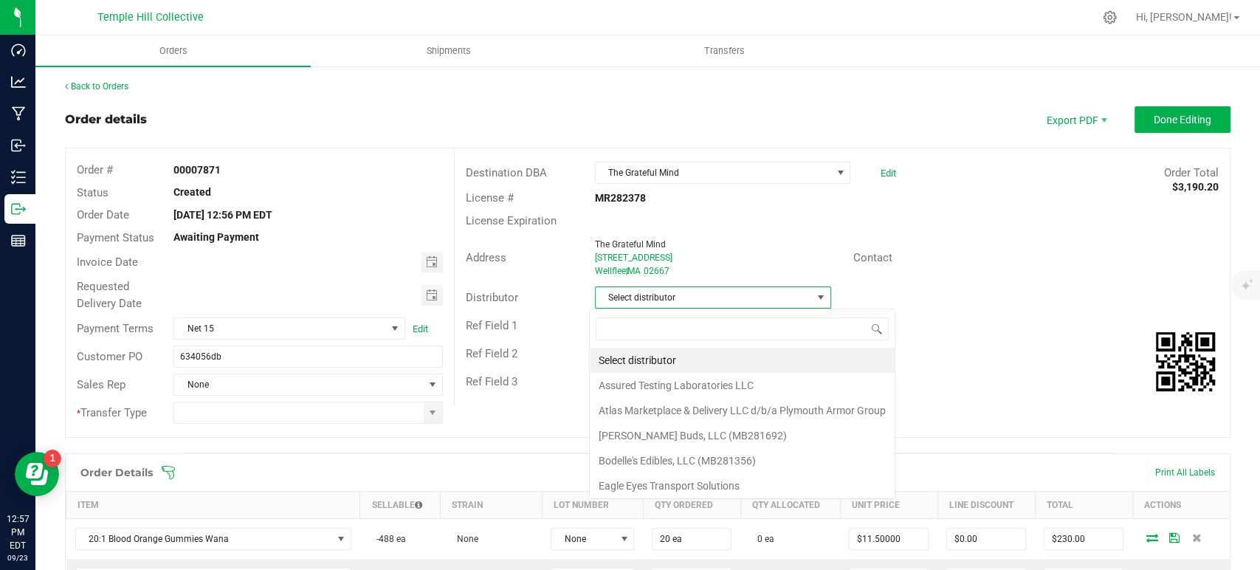
scroll to position [21, 233]
type input "mmm"
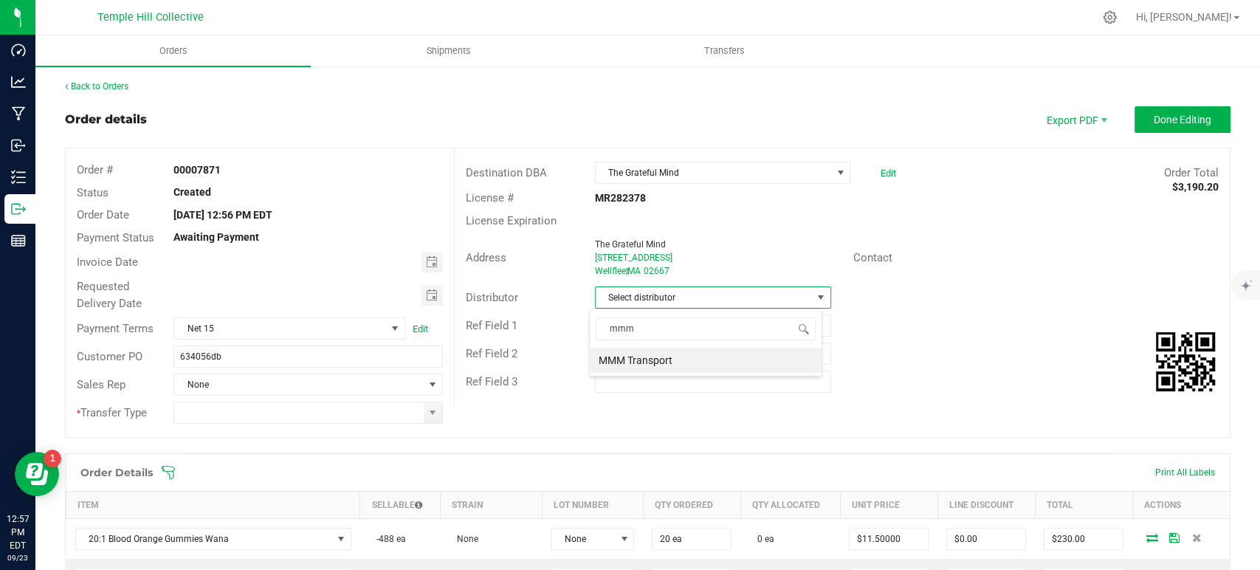
click at [686, 353] on li "MMM Transport" at bounding box center [706, 360] width 232 height 25
click at [429, 407] on span at bounding box center [433, 413] width 12 height 12
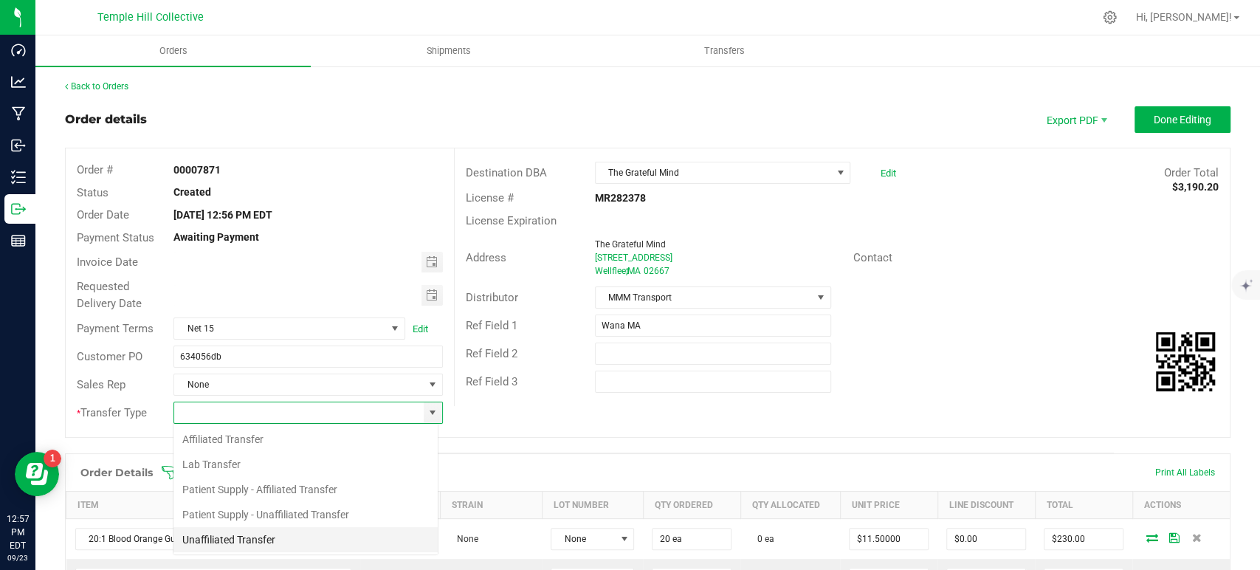
scroll to position [21, 266]
click at [244, 530] on li "Unaffiliated Transfer" at bounding box center [305, 539] width 264 height 25
type input "Unaffiliated Transfer"
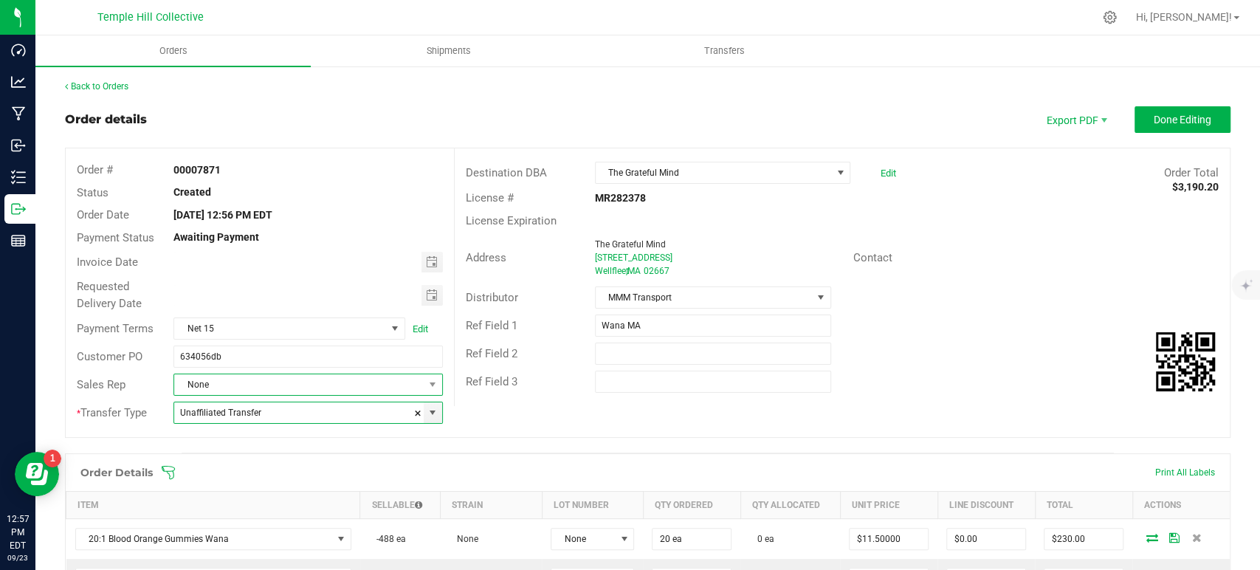
click at [289, 374] on span "None" at bounding box center [298, 384] width 249 height 21
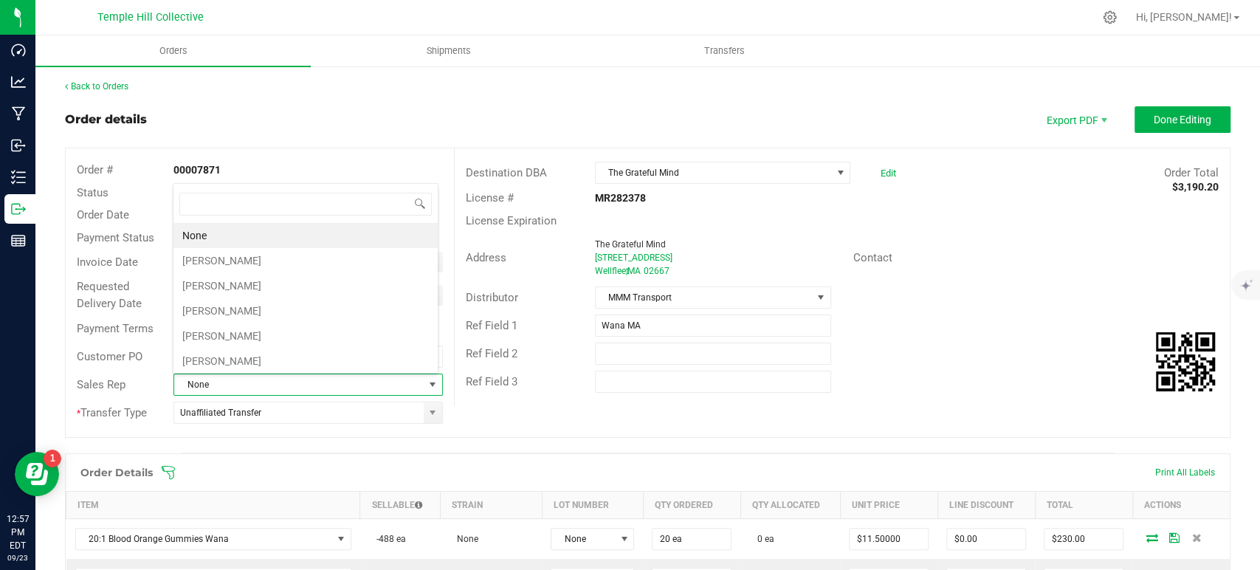
scroll to position [21, 262]
type input "sea"
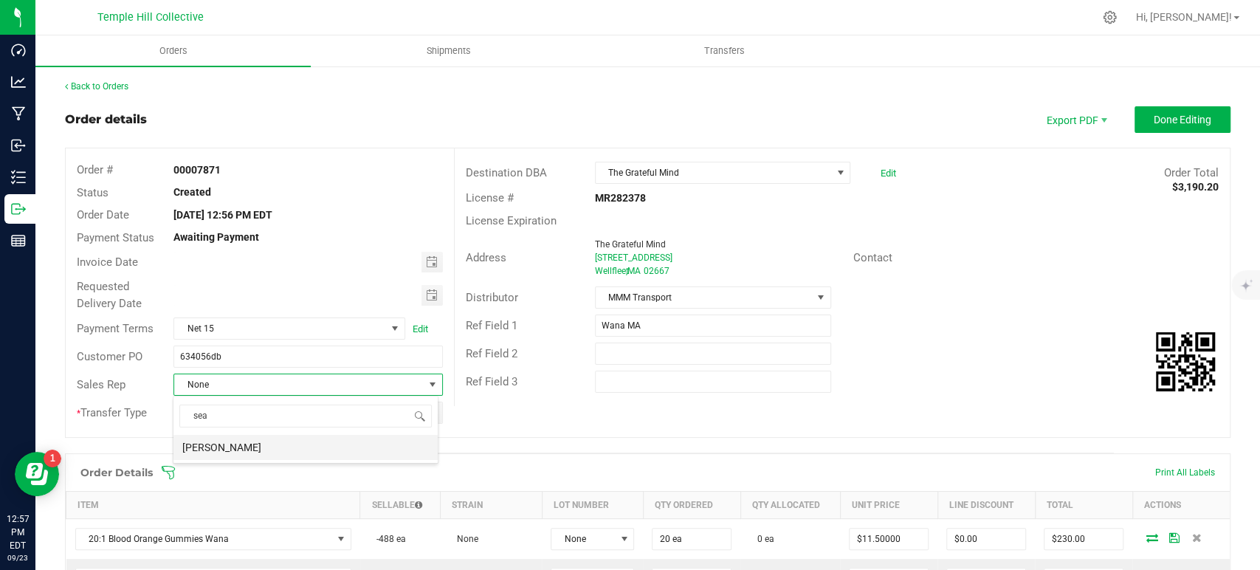
click at [289, 455] on li "[PERSON_NAME]" at bounding box center [305, 447] width 264 height 25
click at [1159, 125] on span "Done Editing" at bounding box center [1182, 120] width 58 height 12
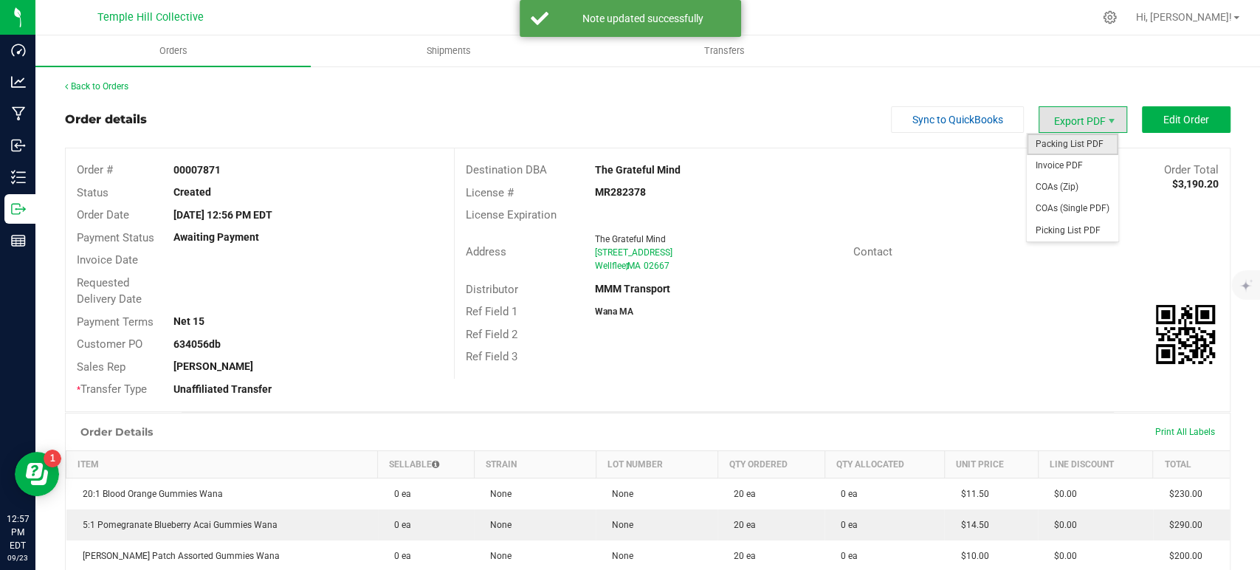
click at [1067, 145] on span "Packing List PDF" at bounding box center [1072, 144] width 92 height 21
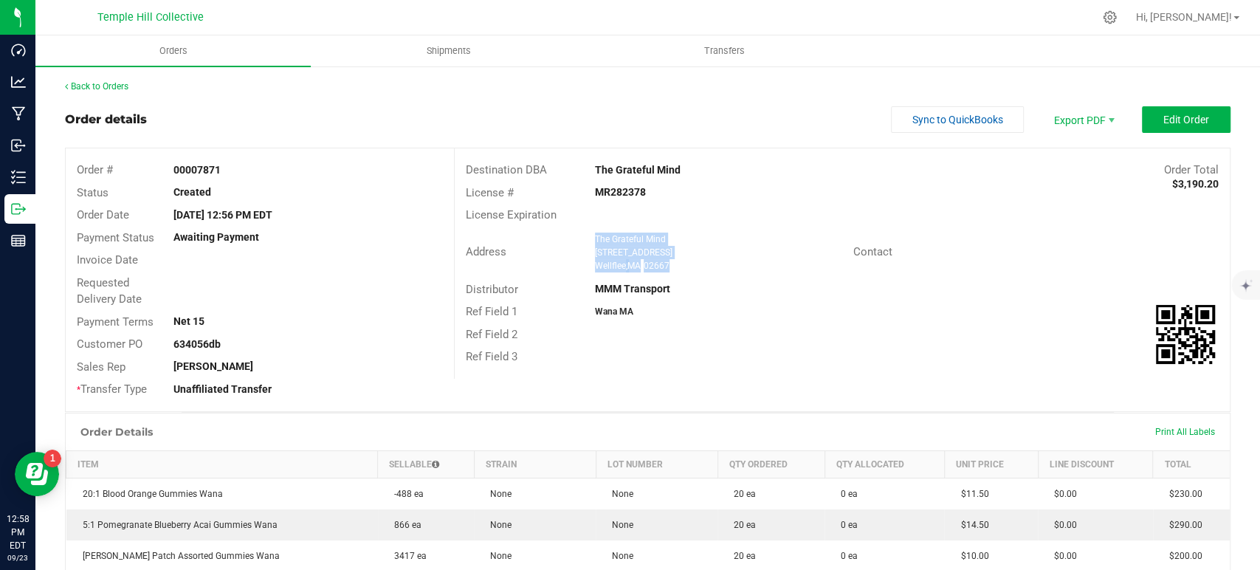
drag, startPoint x: 690, startPoint y: 268, endPoint x: 587, endPoint y: 238, distance: 106.7
click at [587, 238] on div "The Grateful Mind 15 Bank Street Wellfleet , MA 02667" at bounding box center [720, 252] width 266 height 40
copy ngx-name-and-address "The Grateful Mind 15 Bank Street Wellfleet , MA 02667"
click at [621, 187] on strong "MR282378" at bounding box center [620, 192] width 51 height 12
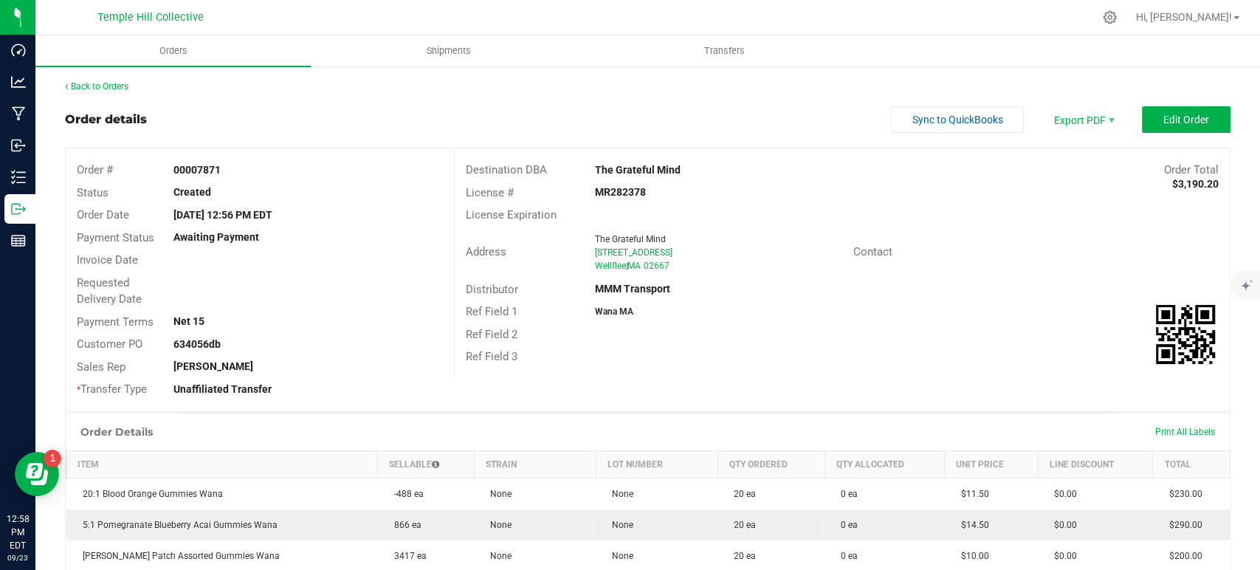
copy strong "MR282378"
click at [84, 82] on link "Back to Orders" at bounding box center [96, 86] width 63 height 10
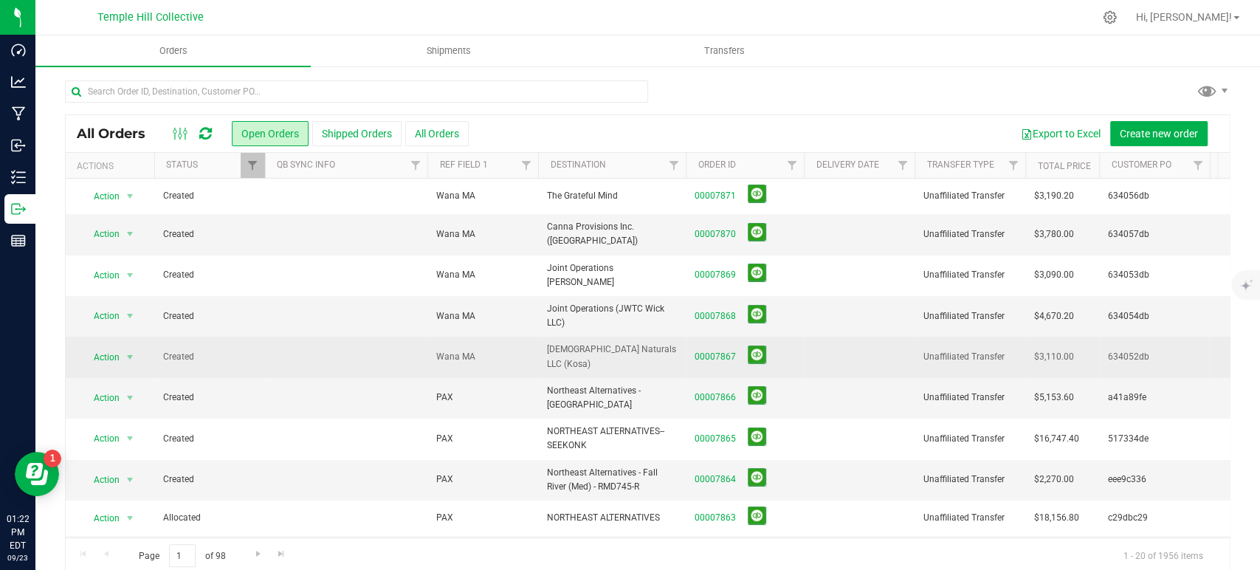
scroll to position [82, 0]
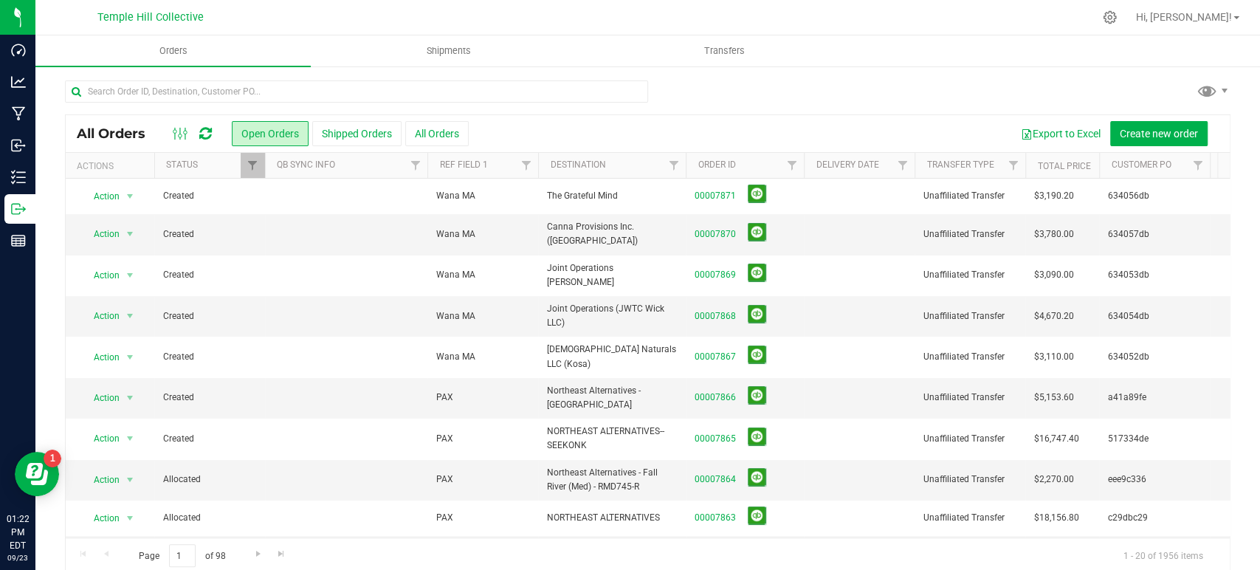
scroll to position [82, 0]
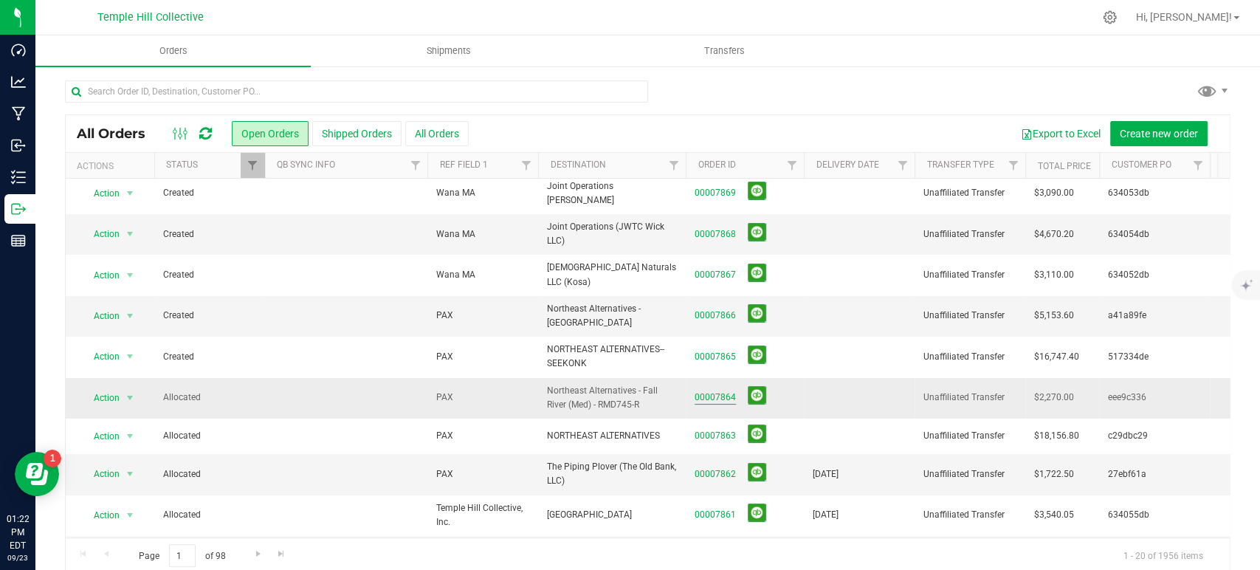
click at [701, 390] on link "00007864" at bounding box center [714, 397] width 41 height 14
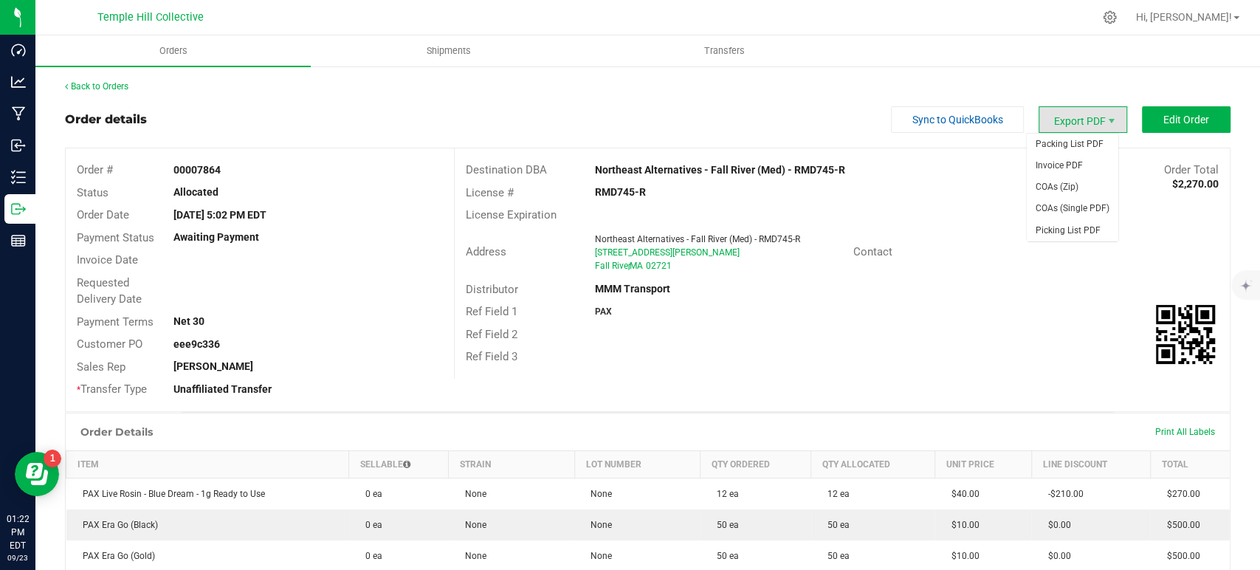
click at [1087, 125] on span "Export PDF" at bounding box center [1082, 119] width 89 height 27
click at [1077, 187] on span "COAs (Zip)" at bounding box center [1072, 186] width 92 height 21
click at [124, 87] on link "Back to Orders" at bounding box center [96, 86] width 63 height 10
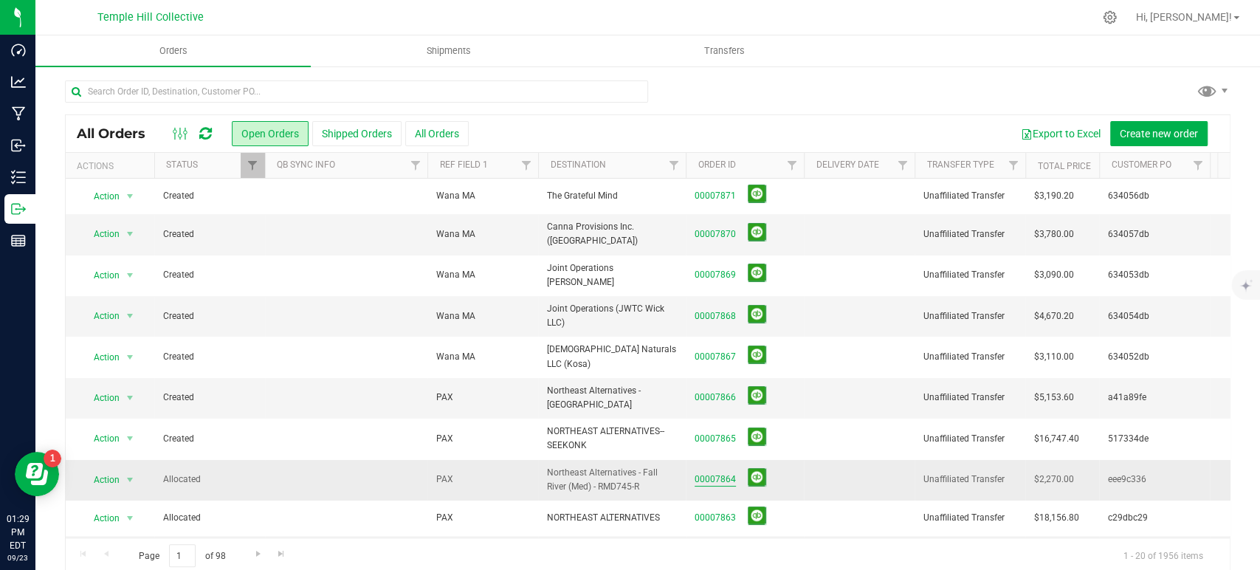
scroll to position [164, 0]
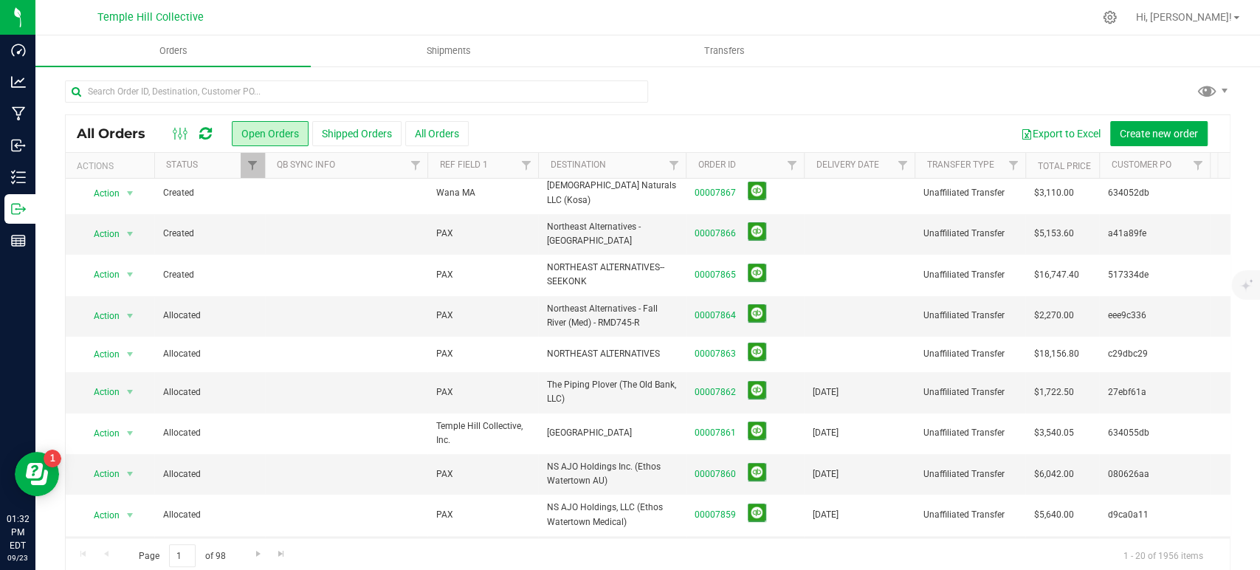
drag, startPoint x: 742, startPoint y: 427, endPoint x: 624, endPoint y: 152, distance: 298.8
click at [624, 152] on div "All Orders Open Orders Shipped Orders All Orders Export to Excel Create new ord…" at bounding box center [647, 343] width 1165 height 459
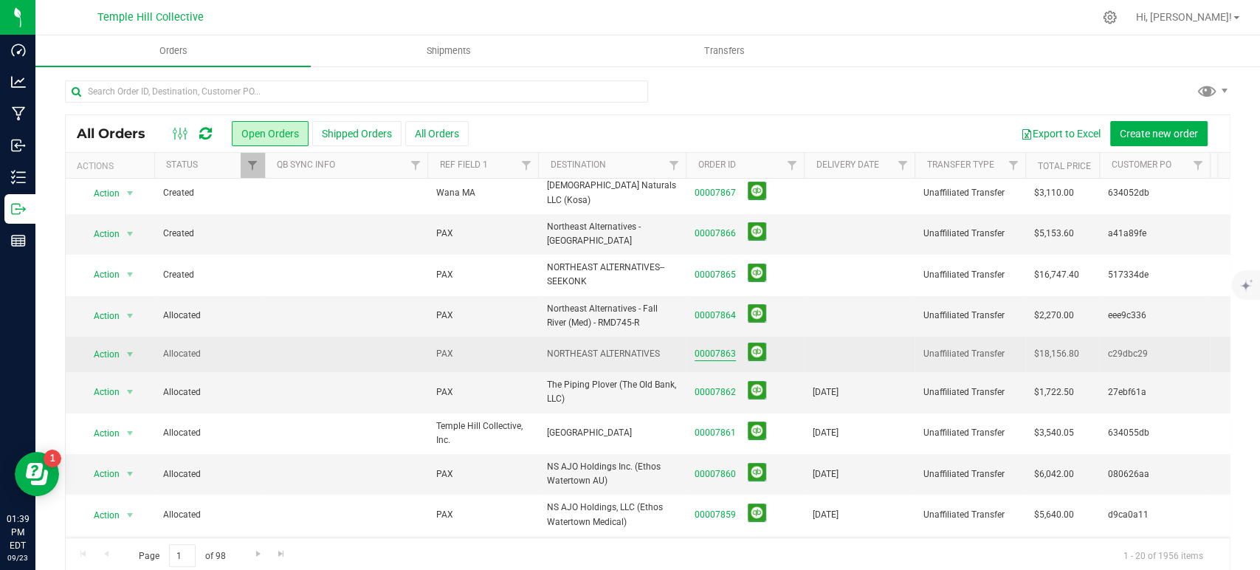
click at [716, 347] on link "00007863" at bounding box center [714, 354] width 41 height 14
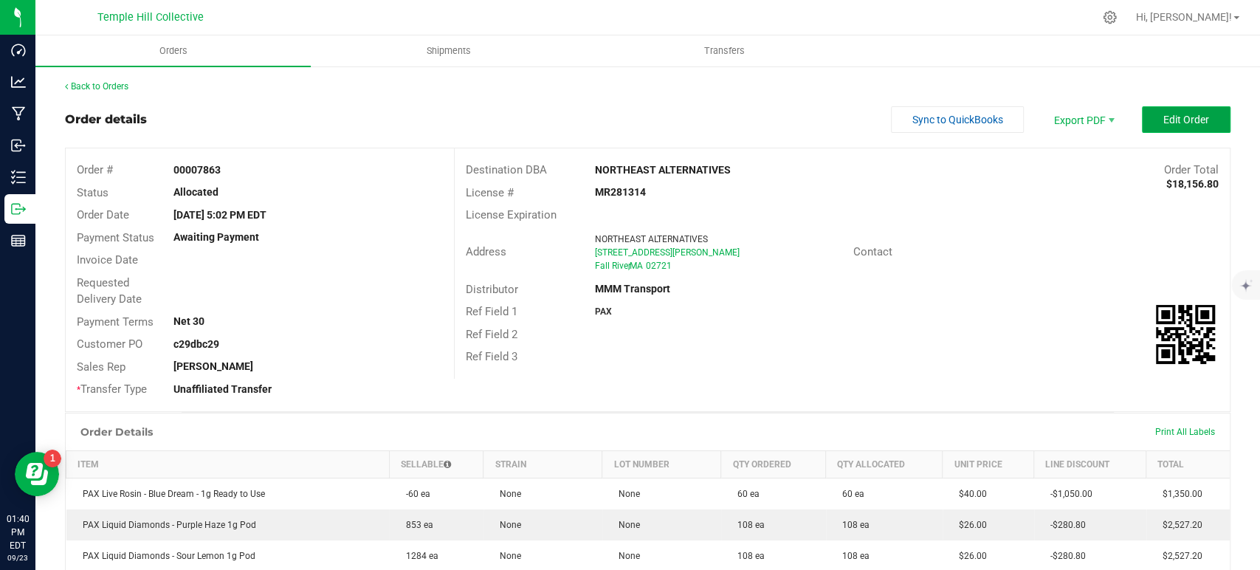
click at [1167, 117] on span "Edit Order" at bounding box center [1186, 120] width 46 height 12
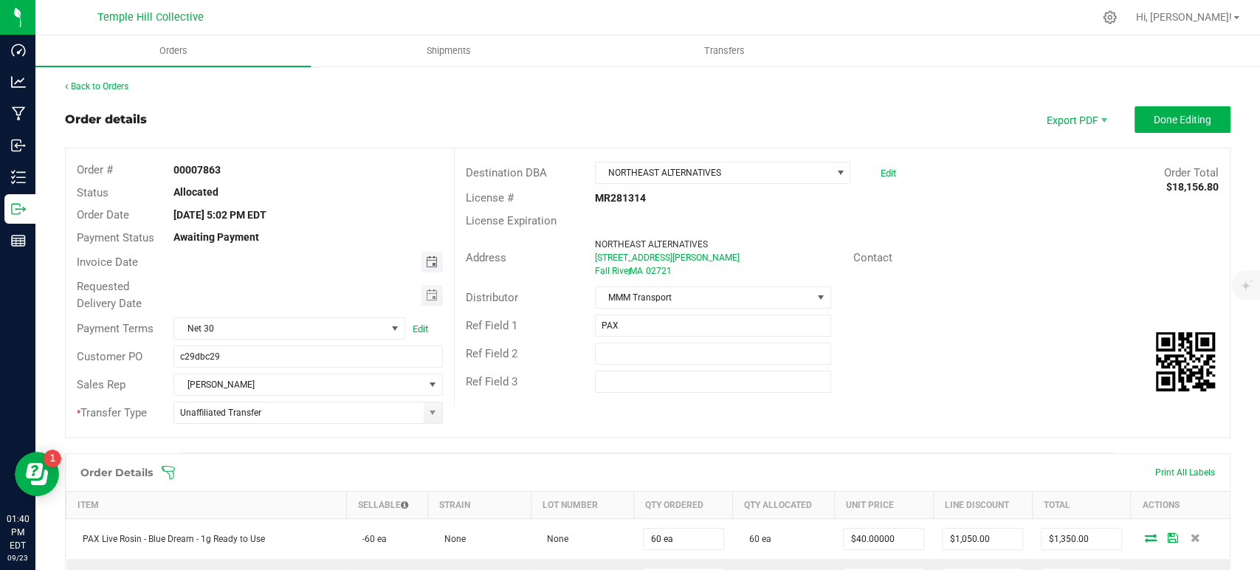
click at [426, 263] on span "Toggle calendar" at bounding box center [431, 262] width 12 height 12
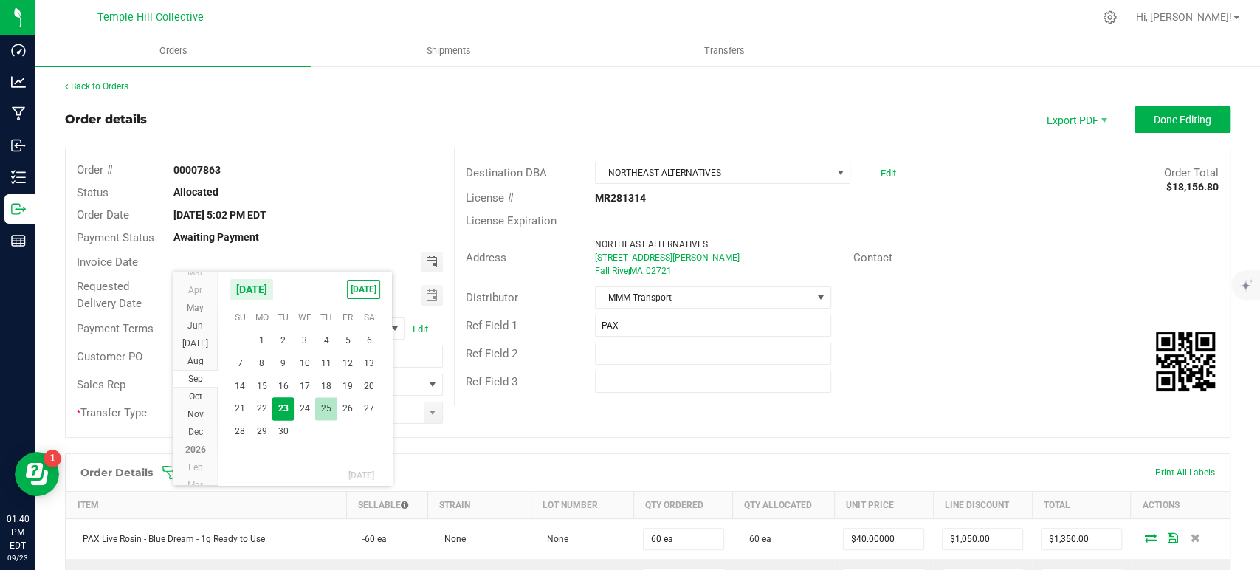
click at [329, 410] on span "25" at bounding box center [325, 408] width 21 height 23
type input "[DATE]"
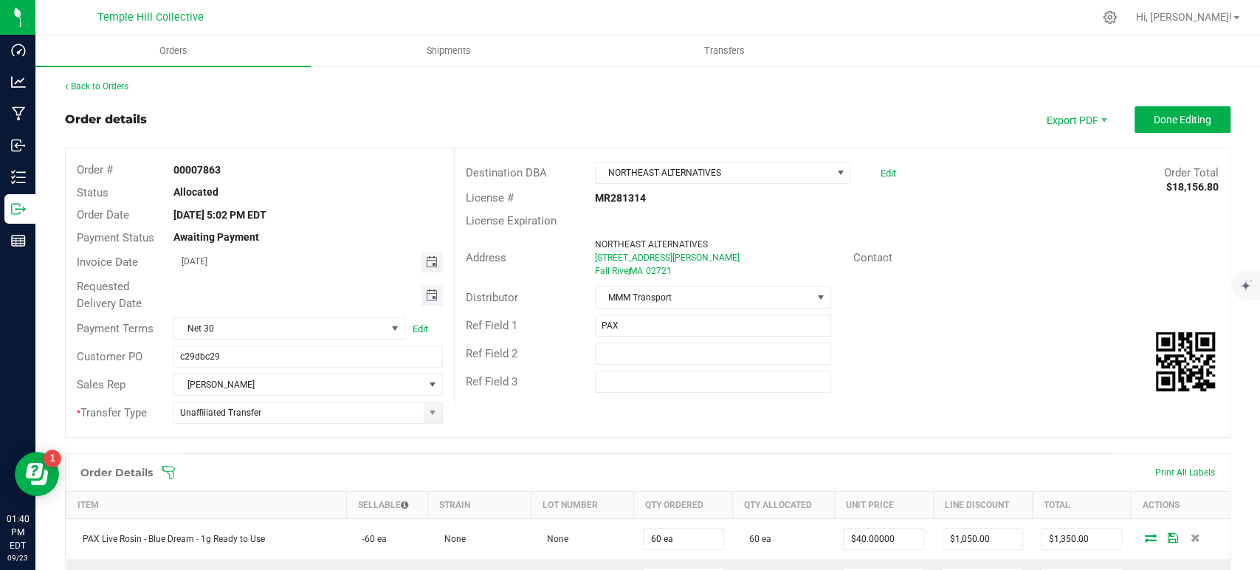
click at [429, 296] on span "Toggle calendar" at bounding box center [431, 295] width 12 height 12
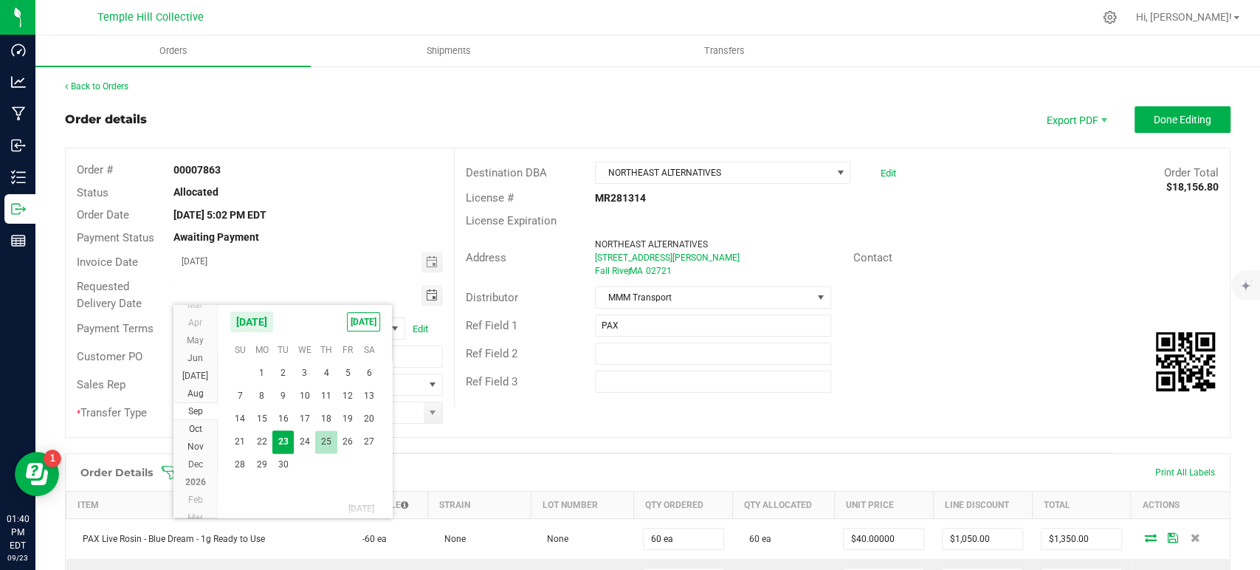
click at [328, 438] on span "25" at bounding box center [325, 441] width 21 height 23
type input "[DATE]"
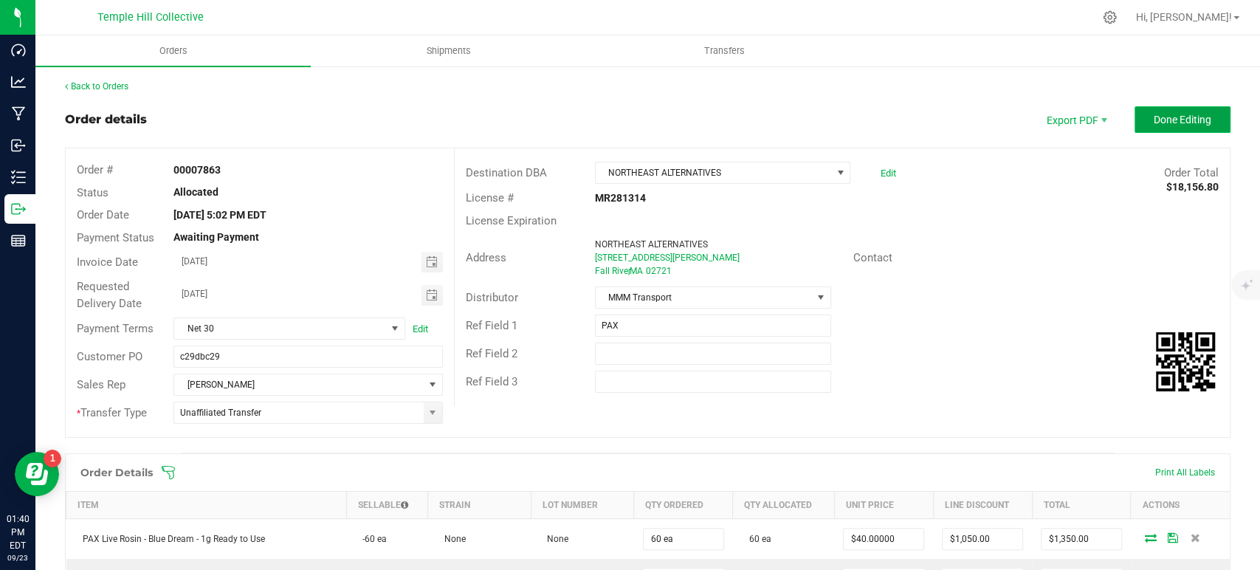
click at [1181, 114] on span "Done Editing" at bounding box center [1182, 120] width 58 height 12
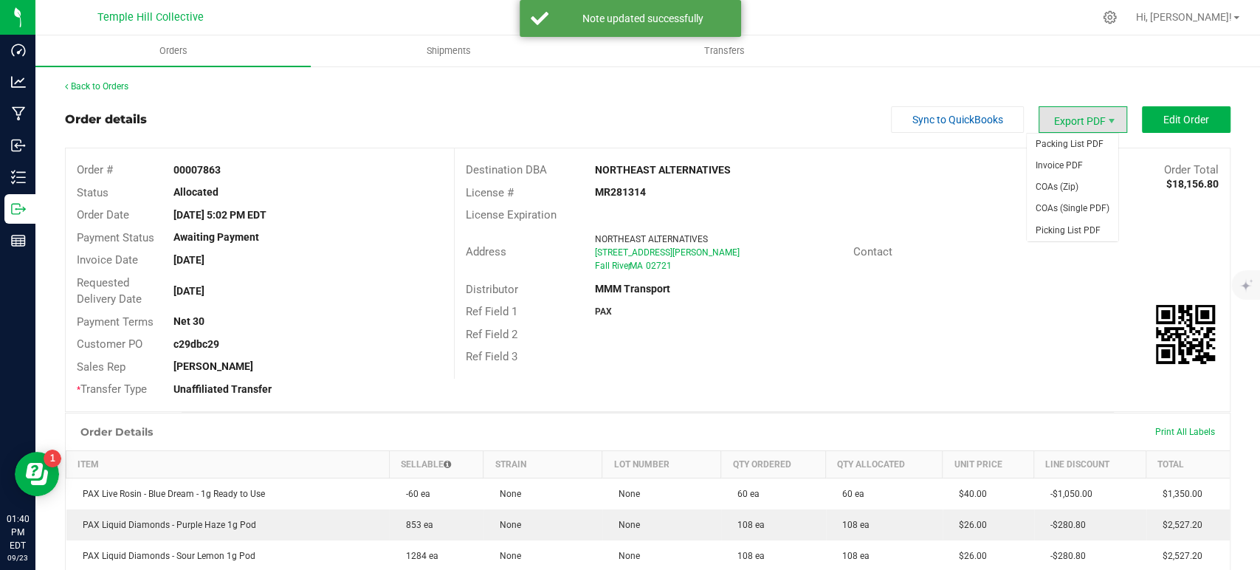
drag, startPoint x: 1059, startPoint y: 124, endPoint x: 1056, endPoint y: 132, distance: 8.6
click at [1059, 124] on span "Export PDF" at bounding box center [1082, 119] width 89 height 27
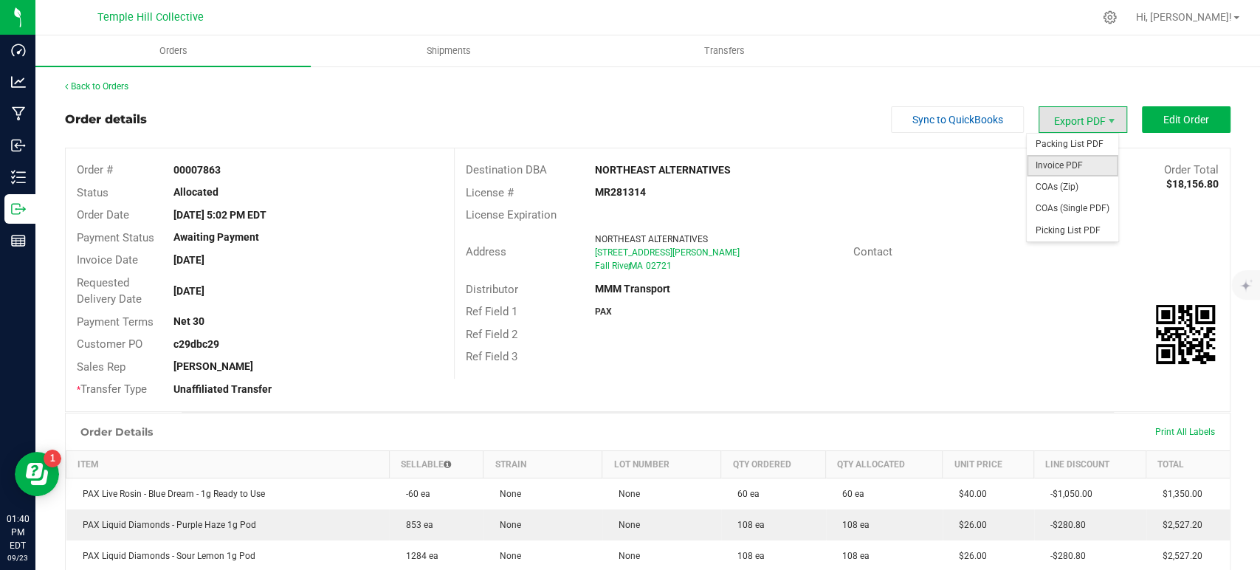
click at [1060, 162] on span "Invoice PDF" at bounding box center [1072, 165] width 92 height 21
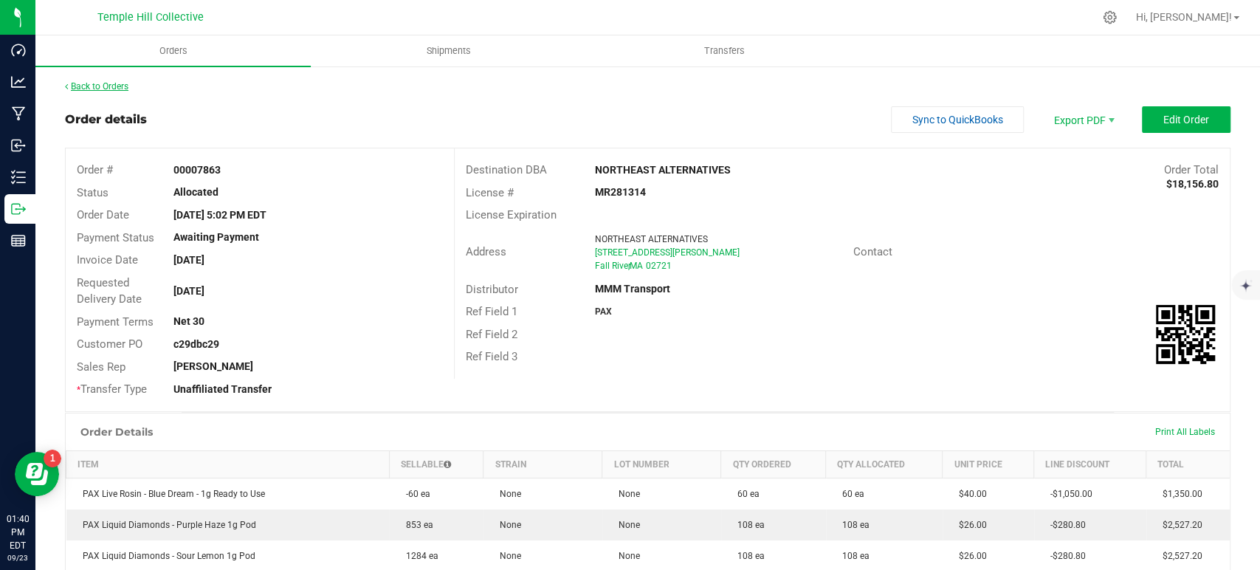
click at [120, 83] on link "Back to Orders" at bounding box center [96, 86] width 63 height 10
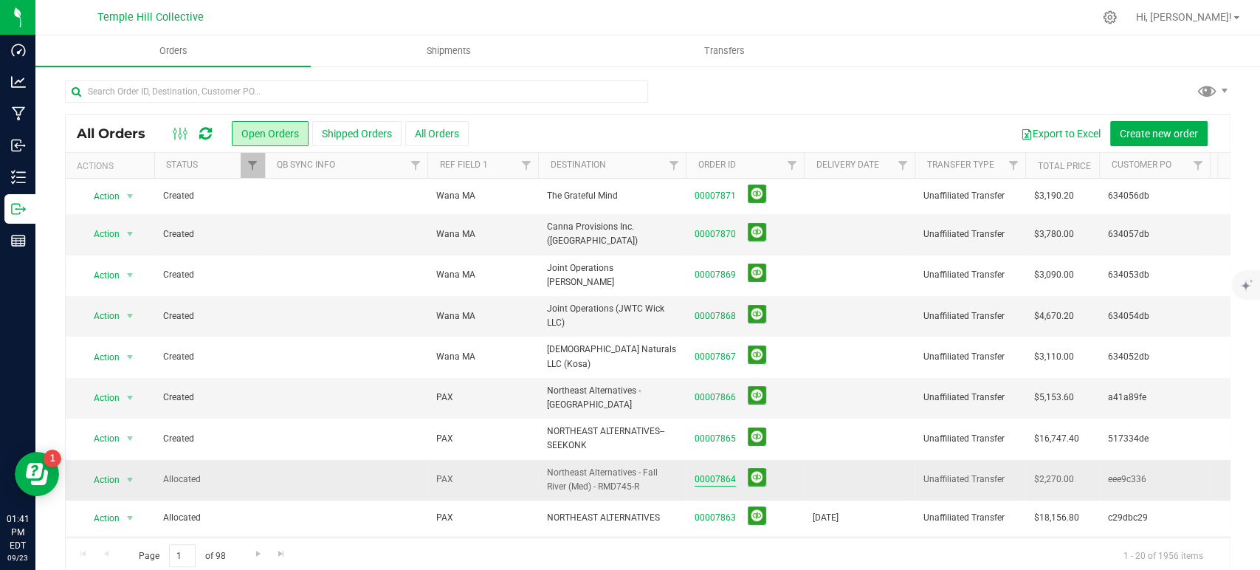
click at [719, 472] on link "00007864" at bounding box center [714, 479] width 41 height 14
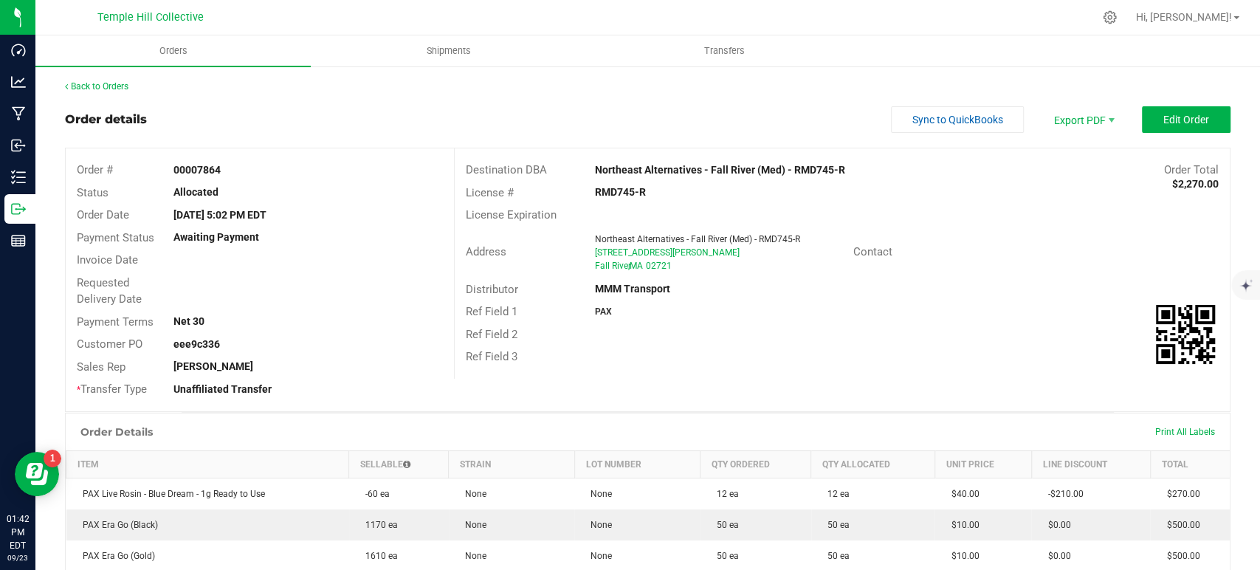
drag, startPoint x: 791, startPoint y: 312, endPoint x: 841, endPoint y: 297, distance: 51.8
click at [791, 312] on div "PAX" at bounding box center [713, 311] width 258 height 13
click at [1198, 114] on button "Edit Order" at bounding box center [1186, 119] width 89 height 27
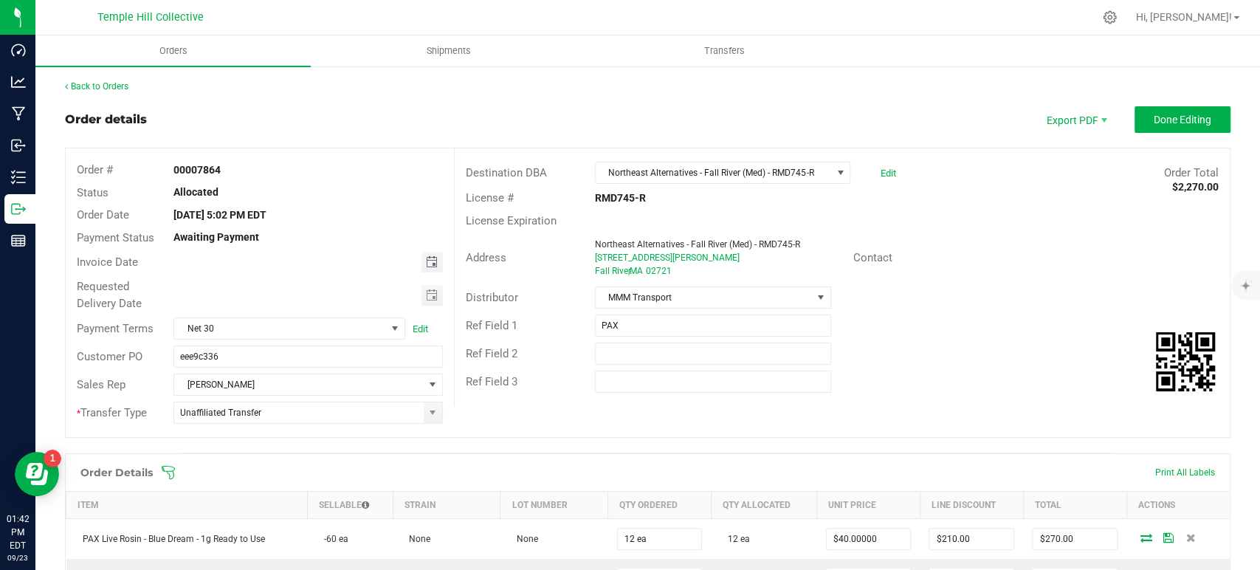
click at [428, 262] on span "Toggle calendar" at bounding box center [431, 262] width 12 height 12
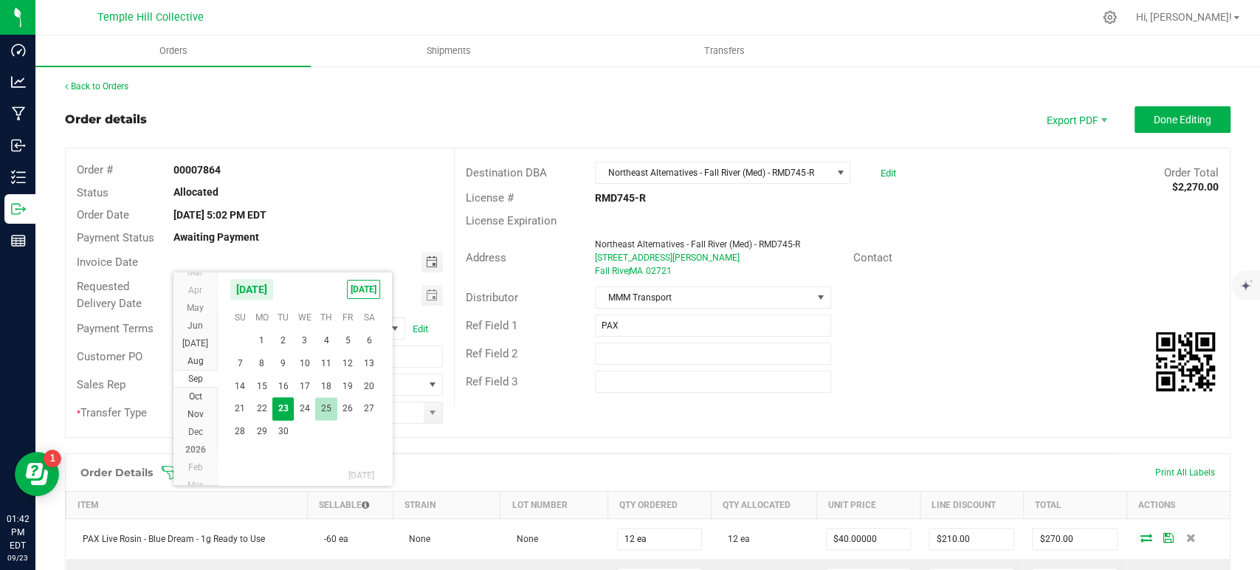
click at [328, 406] on span "25" at bounding box center [325, 408] width 21 height 23
type input "[DATE]"
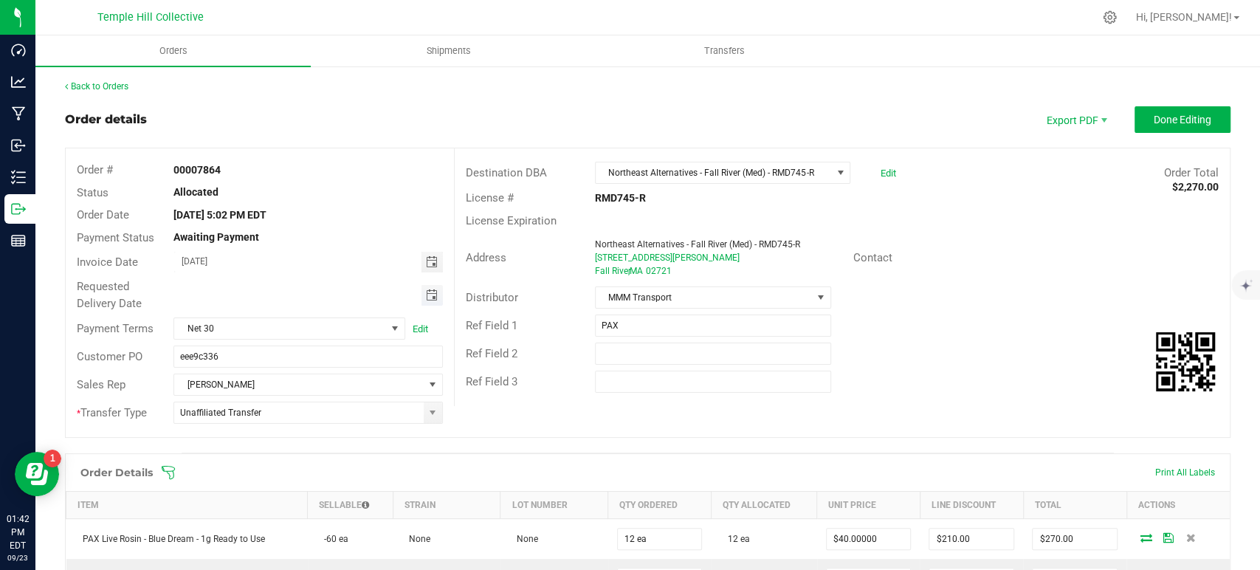
click at [425, 297] on span "Toggle calendar" at bounding box center [431, 295] width 12 height 12
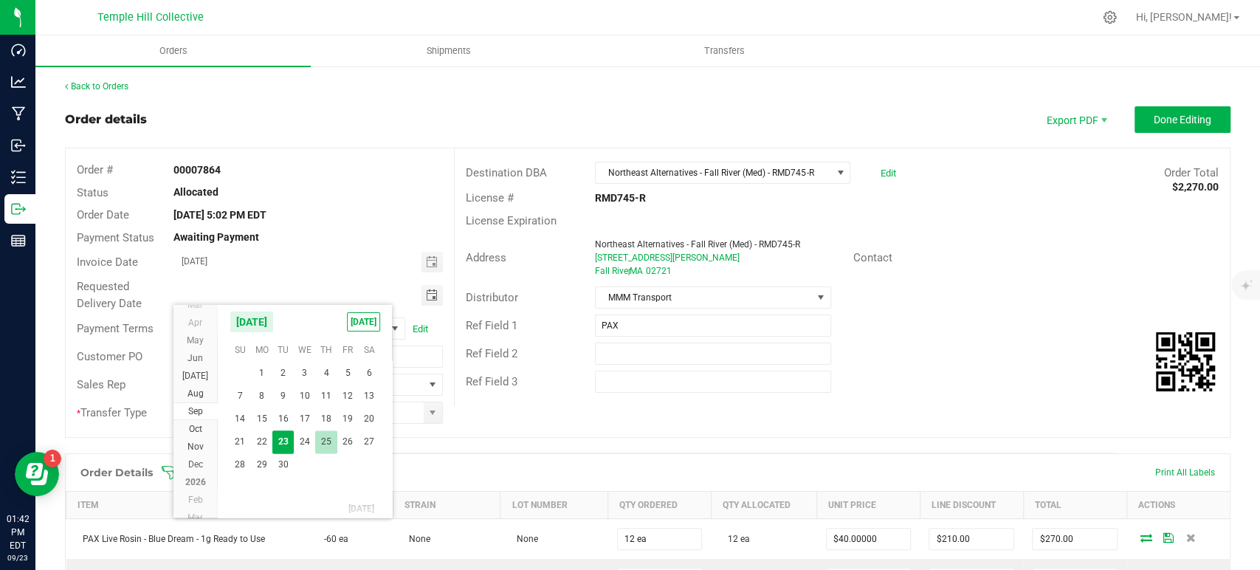
click at [328, 435] on span "25" at bounding box center [325, 441] width 21 height 23
type input "[DATE]"
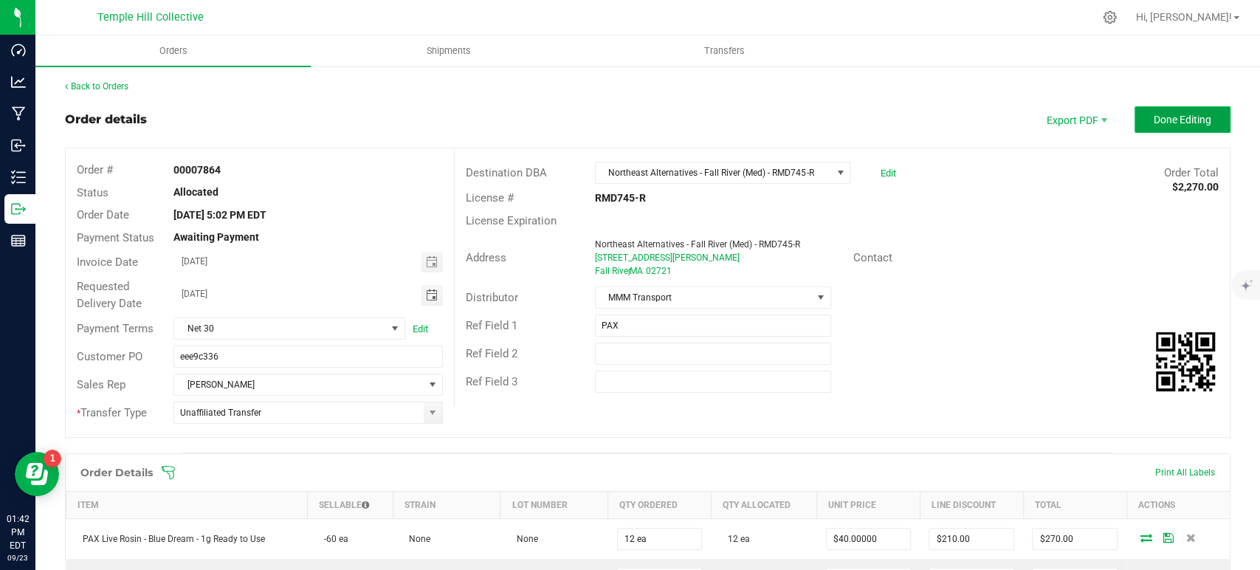
click at [1171, 124] on span "Done Editing" at bounding box center [1182, 120] width 58 height 12
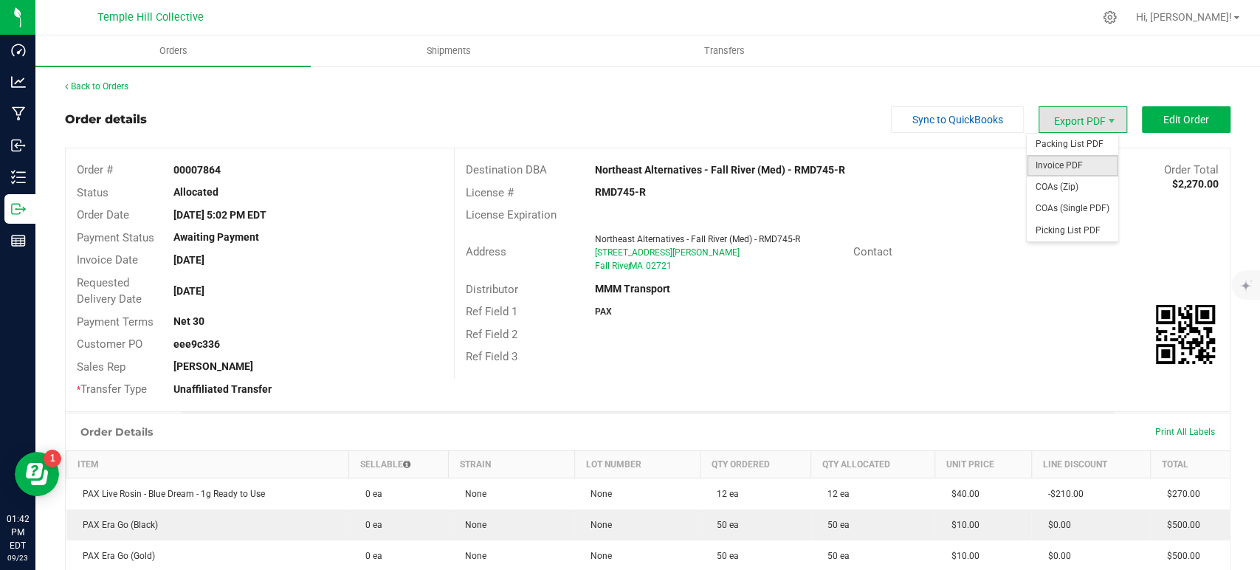
click at [1053, 166] on span "Invoice PDF" at bounding box center [1072, 165] width 92 height 21
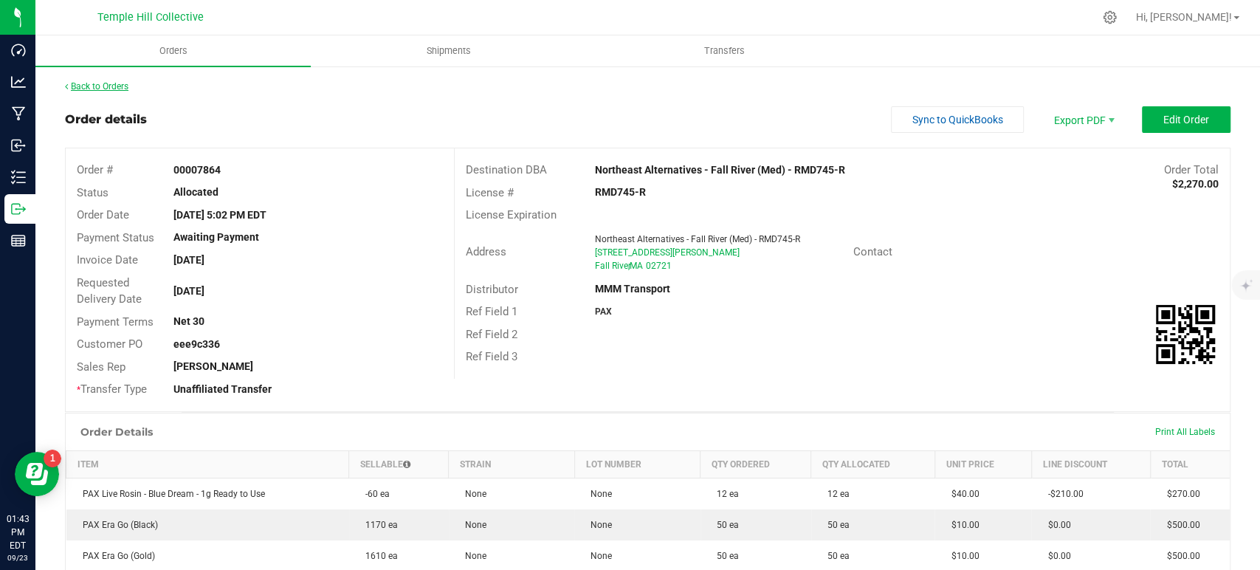
click at [122, 87] on link "Back to Orders" at bounding box center [96, 86] width 63 height 10
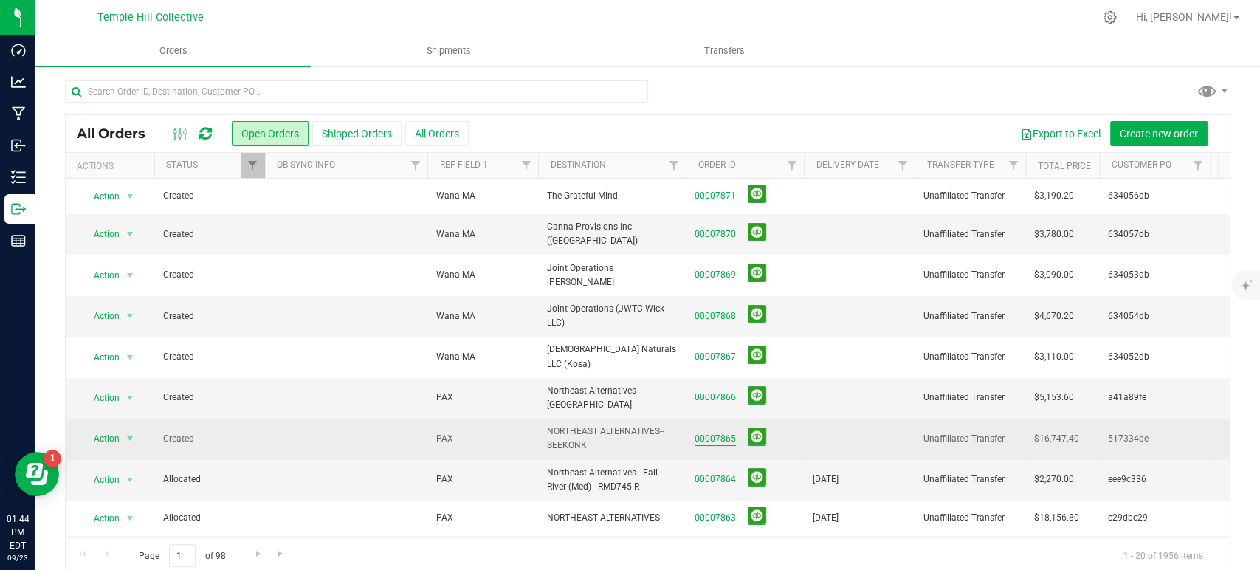
click at [725, 432] on link "00007865" at bounding box center [714, 439] width 41 height 14
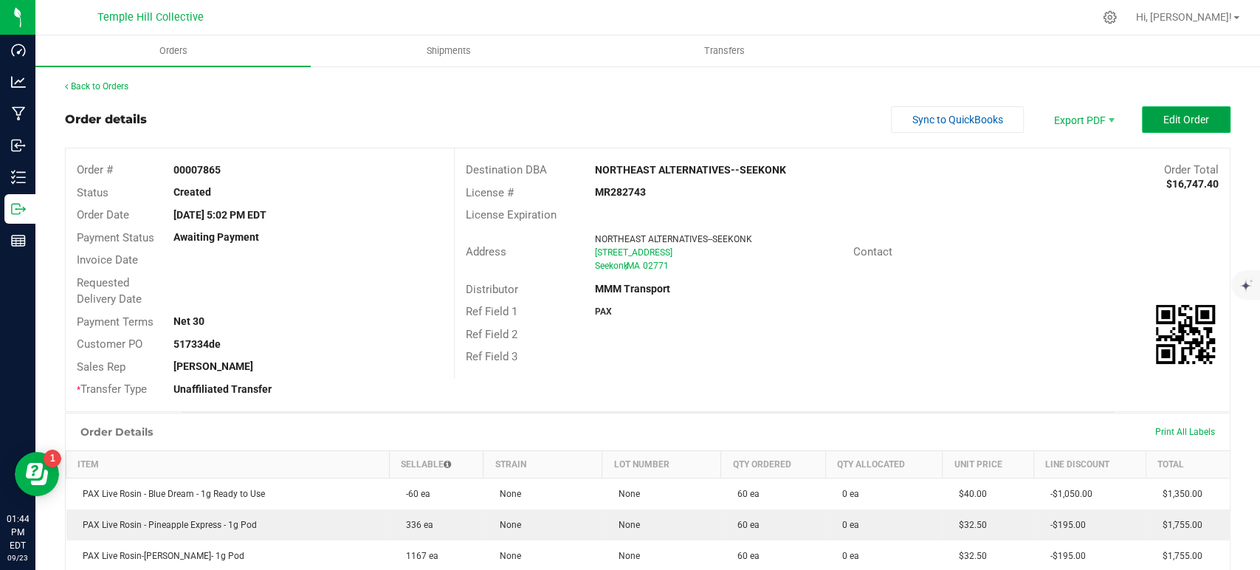
click at [1149, 115] on button "Edit Order" at bounding box center [1186, 119] width 89 height 27
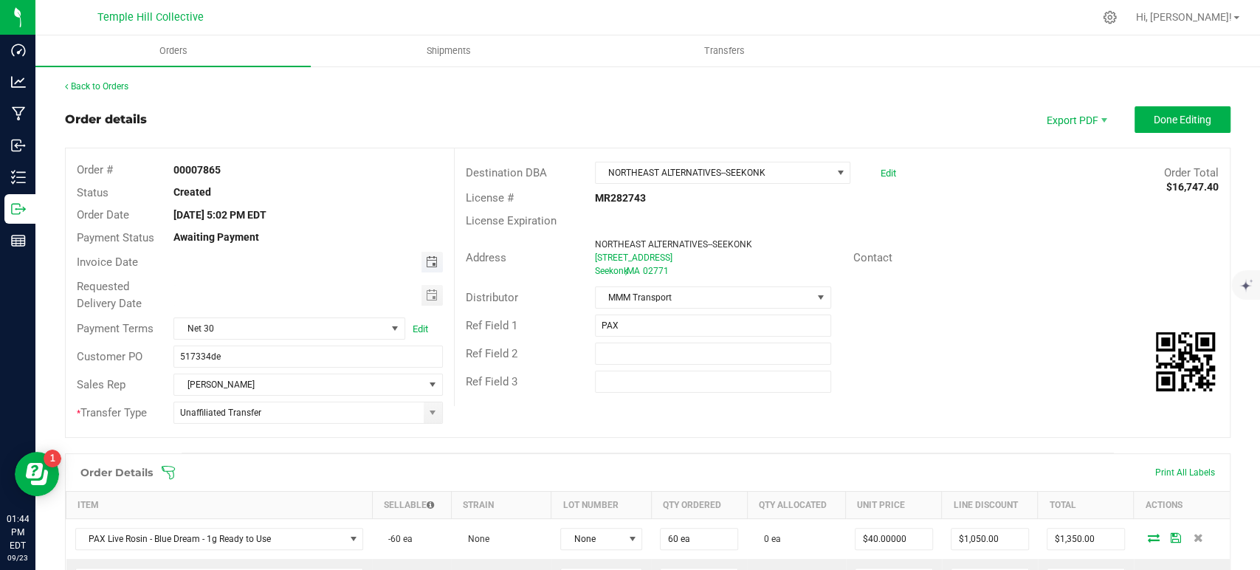
click at [432, 258] on span "Toggle calendar" at bounding box center [431, 262] width 12 height 12
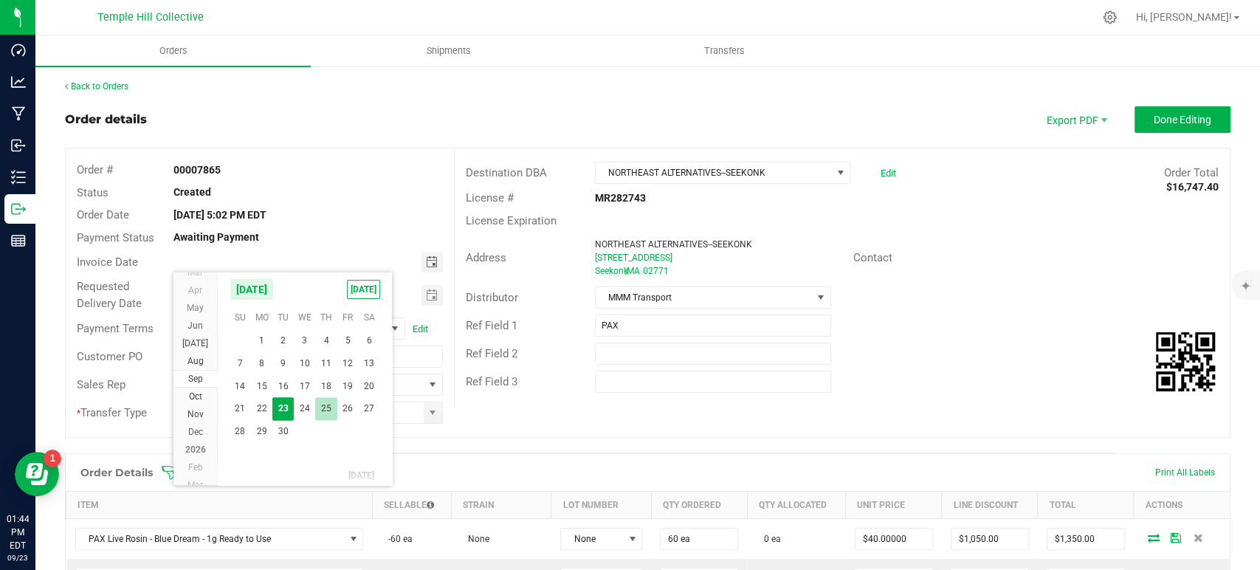
click at [332, 407] on span "25" at bounding box center [325, 408] width 21 height 23
type input "[DATE]"
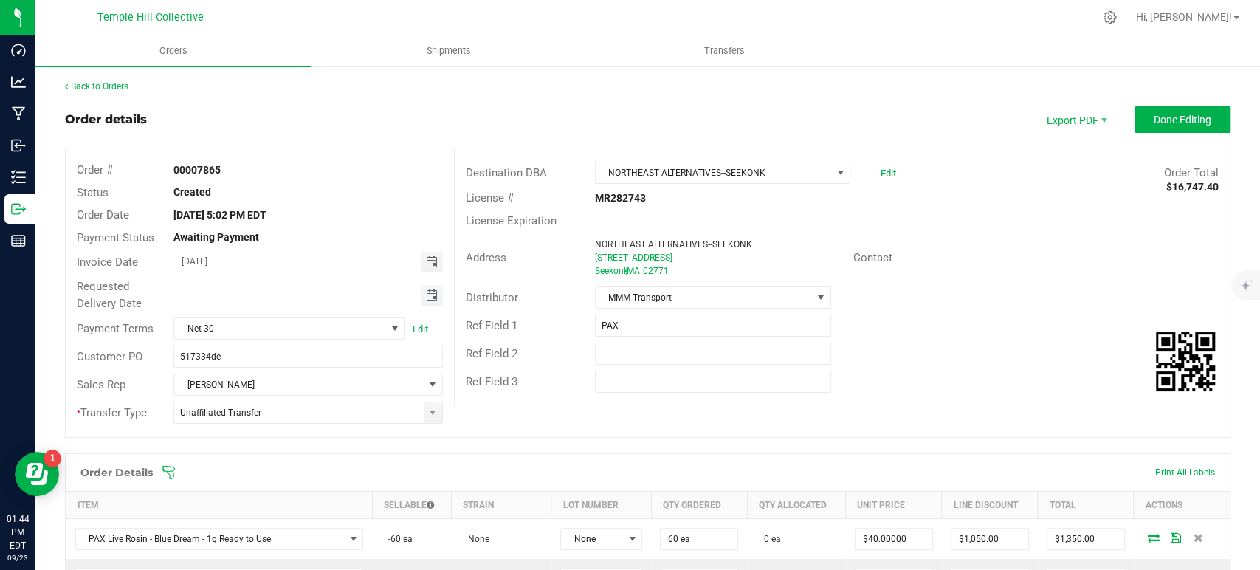
click at [428, 294] on span "Toggle calendar" at bounding box center [431, 295] width 12 height 12
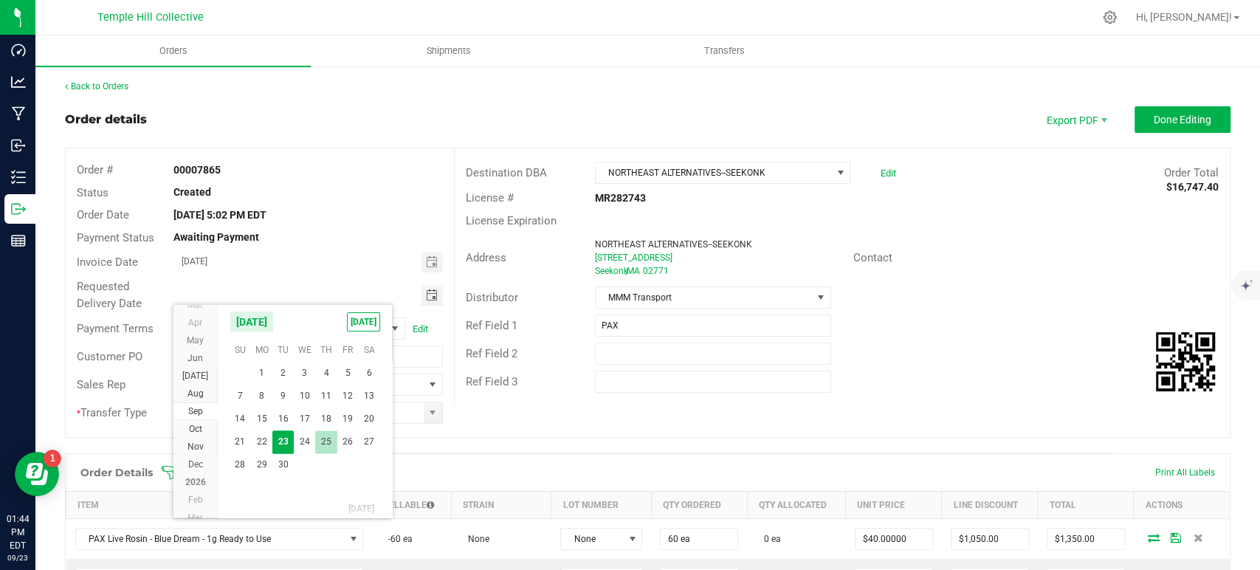
click at [317, 441] on span "25" at bounding box center [325, 441] width 21 height 23
type input "[DATE]"
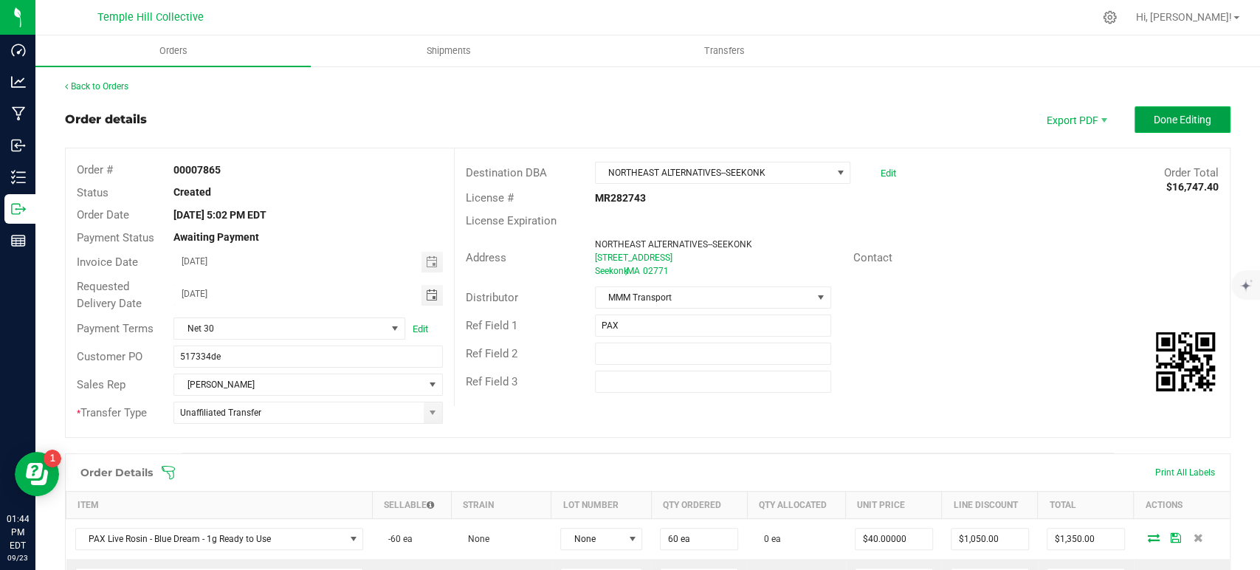
click at [1148, 125] on button "Done Editing" at bounding box center [1182, 119] width 96 height 27
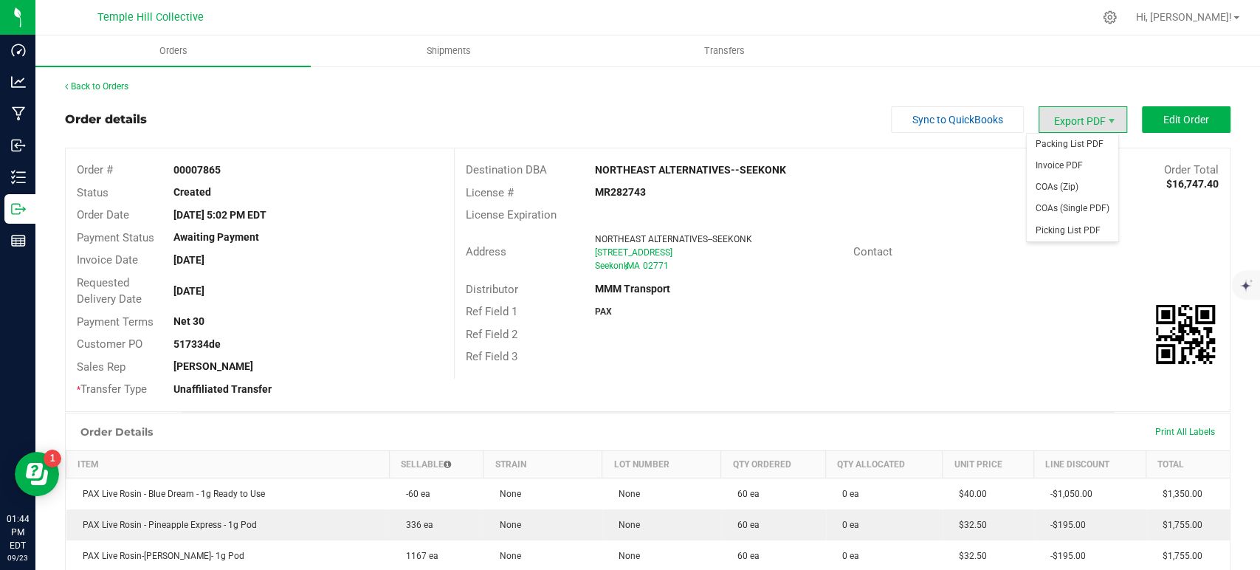
click at [1091, 115] on span "Export PDF" at bounding box center [1082, 119] width 89 height 27
click at [1076, 168] on span "Invoice PDF" at bounding box center [1072, 165] width 92 height 21
click at [106, 84] on link "Back to Orders" at bounding box center [96, 86] width 63 height 10
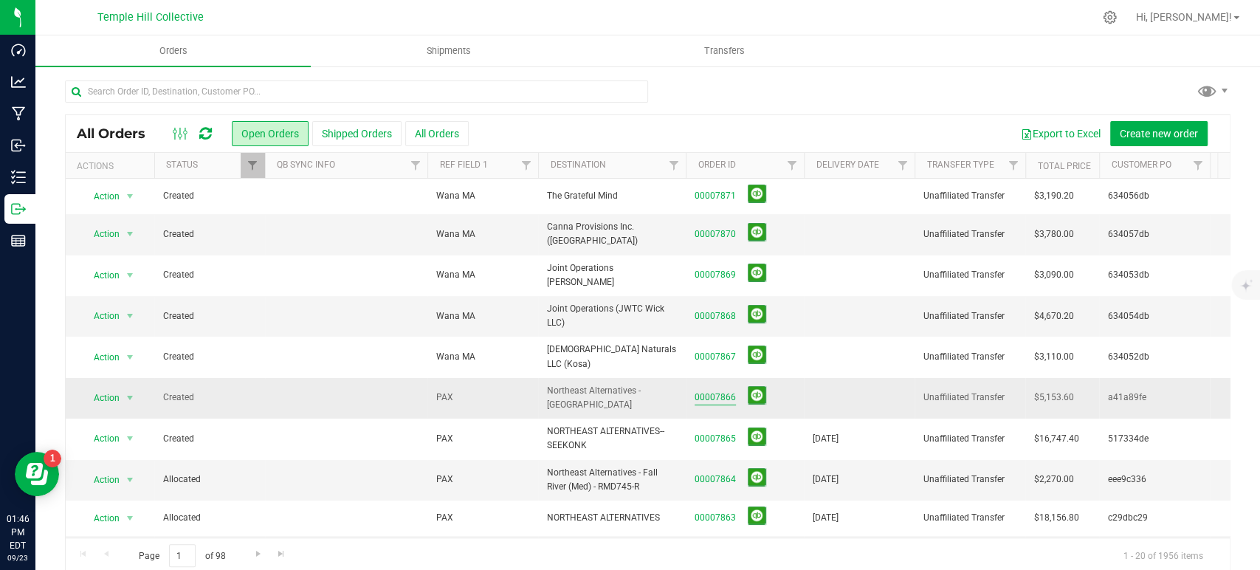
click at [707, 390] on link "00007866" at bounding box center [714, 397] width 41 height 14
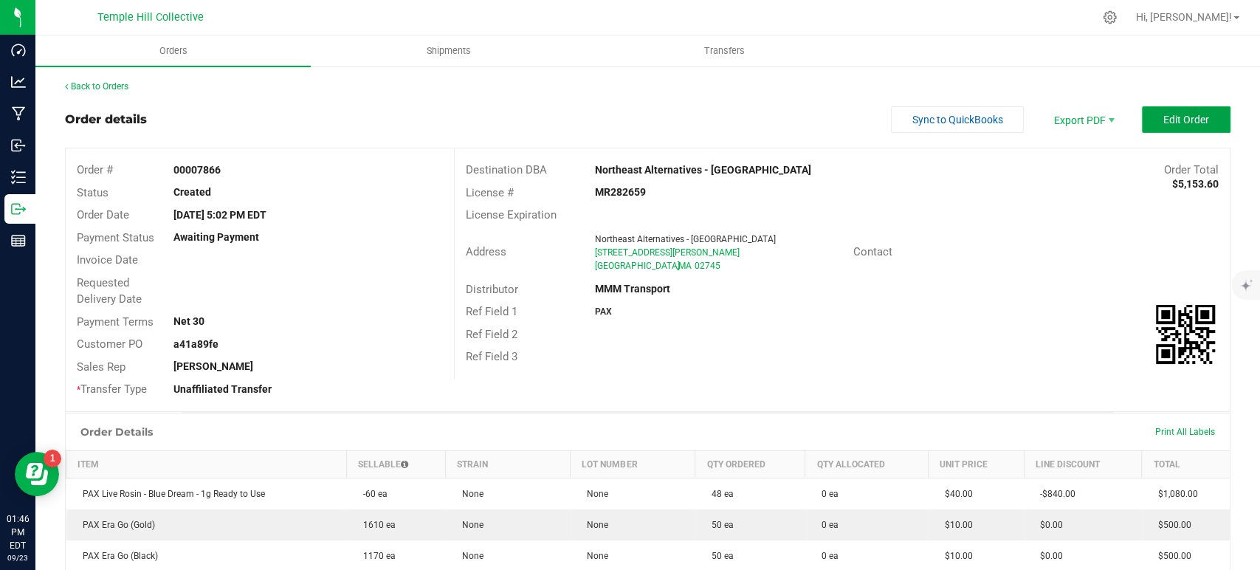
click at [1163, 122] on span "Edit Order" at bounding box center [1186, 120] width 46 height 12
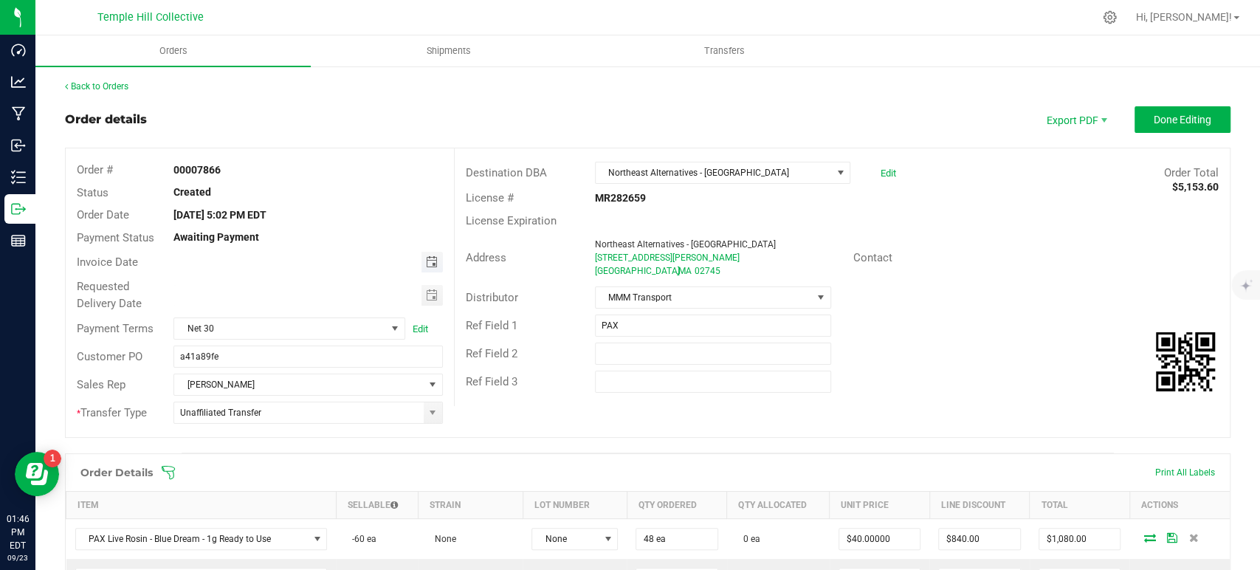
click at [425, 261] on span "Toggle calendar" at bounding box center [431, 262] width 12 height 12
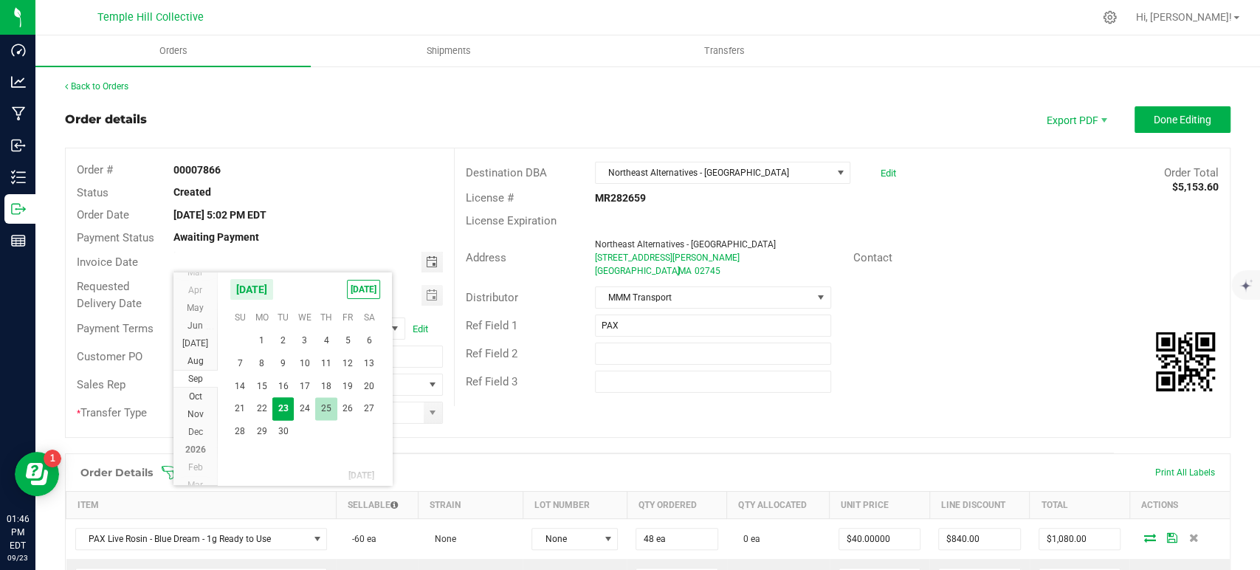
click at [322, 407] on span "25" at bounding box center [325, 408] width 21 height 23
type input "[DATE]"
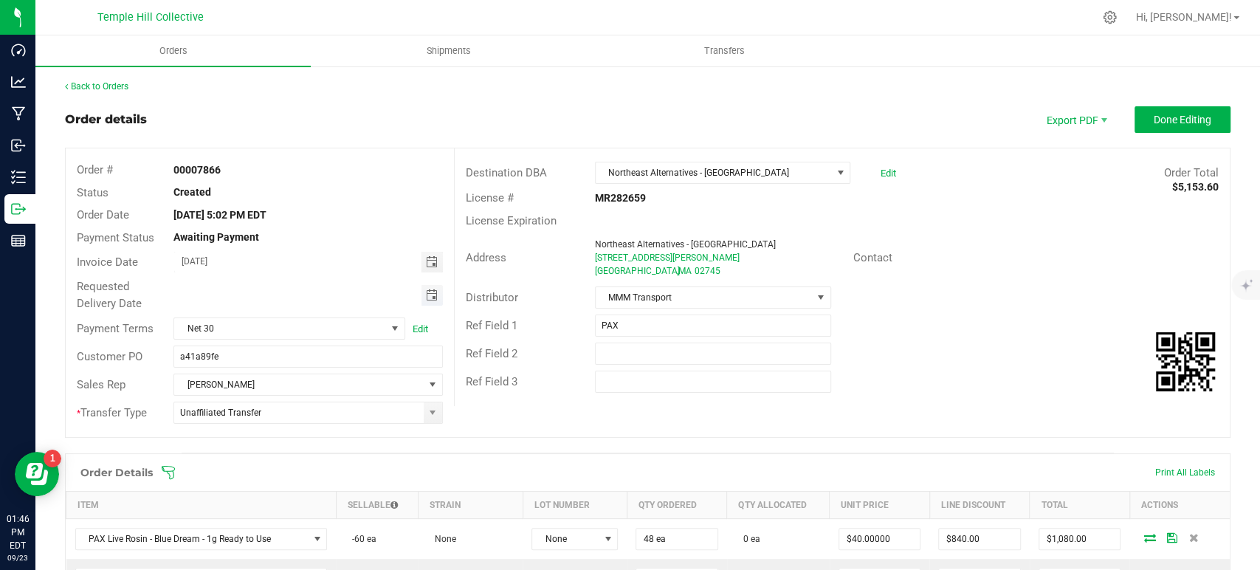
click at [426, 293] on span "Toggle calendar" at bounding box center [431, 295] width 12 height 12
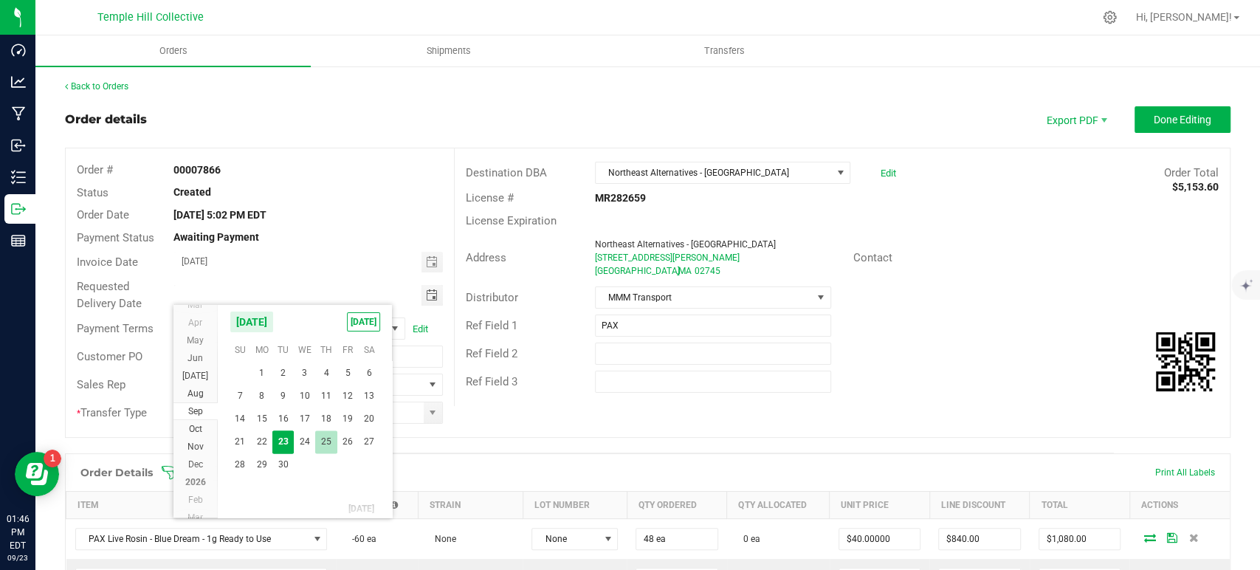
click at [326, 438] on span "25" at bounding box center [325, 441] width 21 height 23
type input "[DATE]"
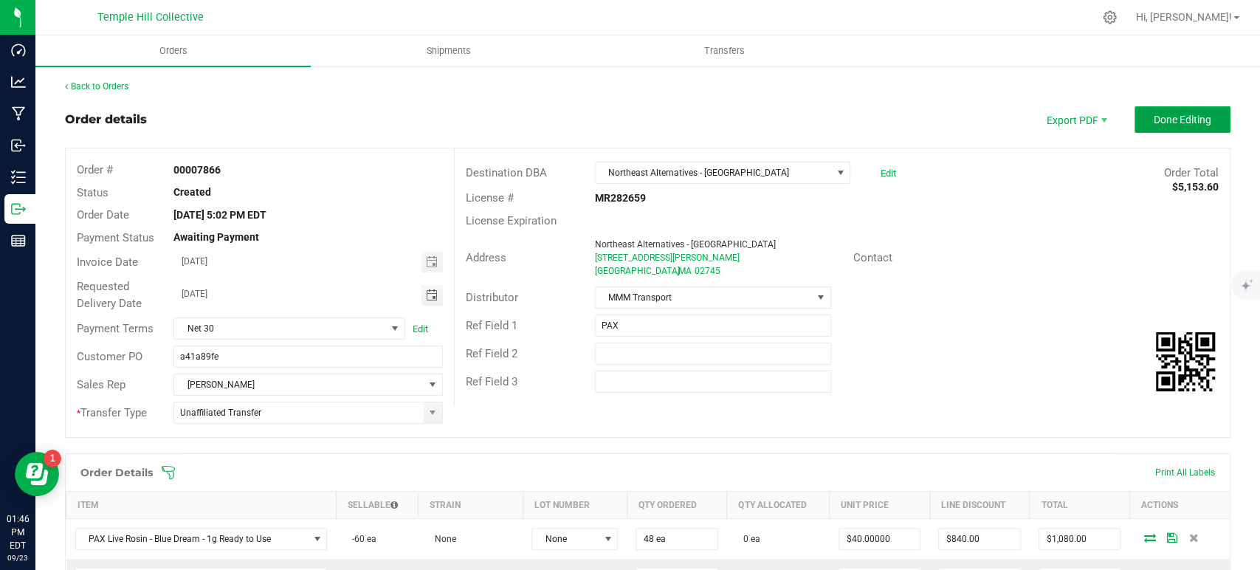
click at [1171, 114] on span "Done Editing" at bounding box center [1182, 120] width 58 height 12
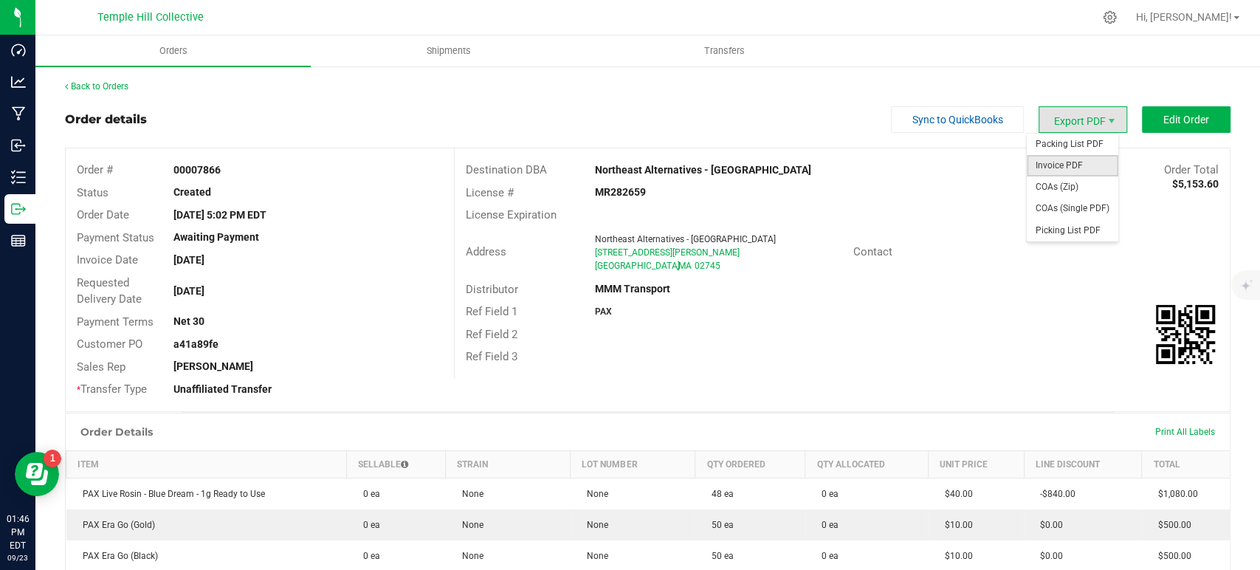
click at [1072, 156] on span "Invoice PDF" at bounding box center [1072, 165] width 92 height 21
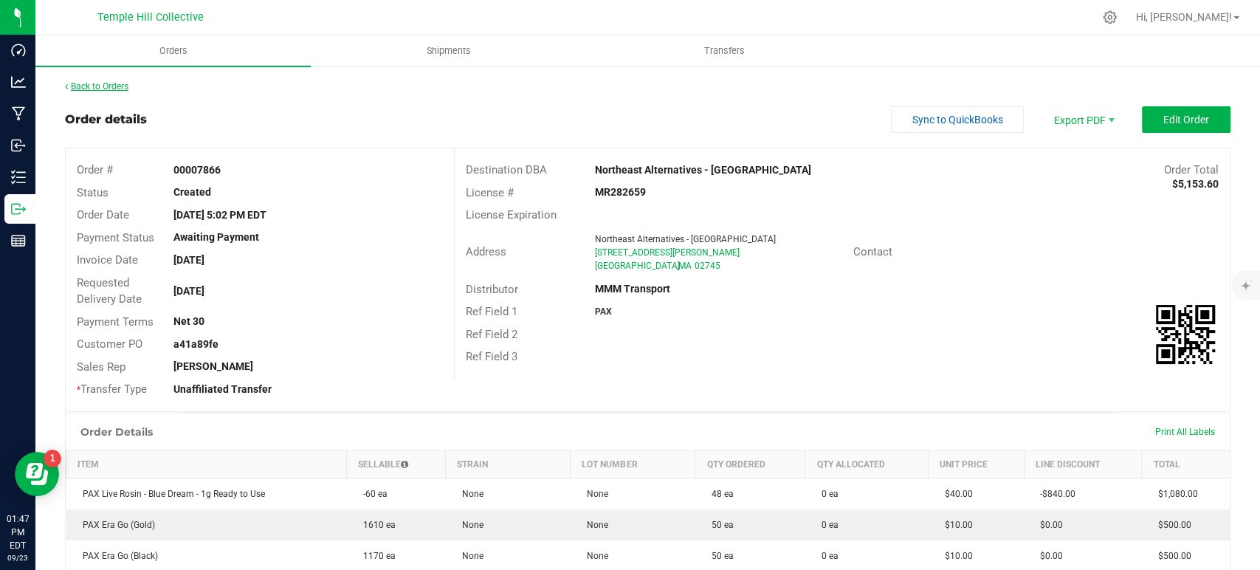
click at [118, 83] on link "Back to Orders" at bounding box center [96, 86] width 63 height 10
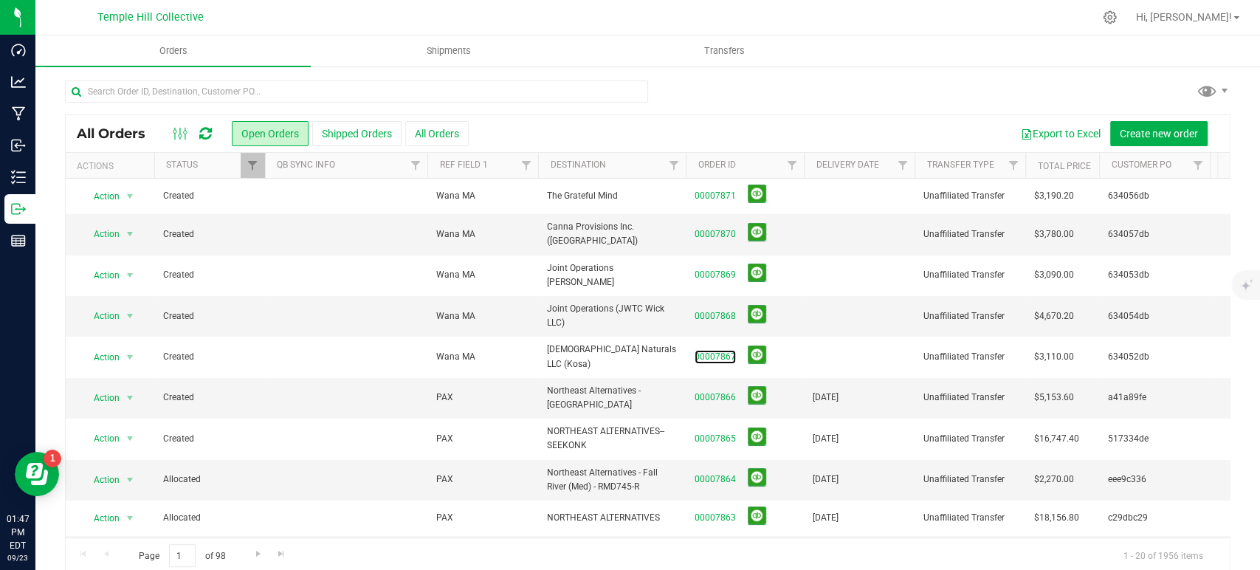
click at [729, 350] on link "00007867" at bounding box center [714, 357] width 41 height 14
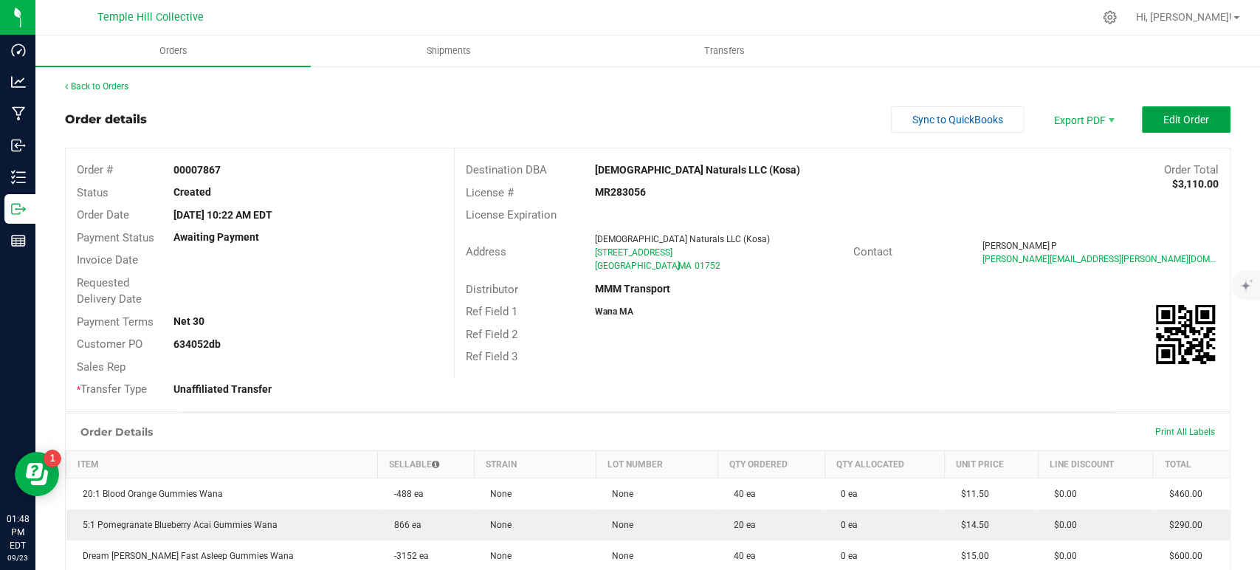
click at [1193, 111] on button "Edit Order" at bounding box center [1186, 119] width 89 height 27
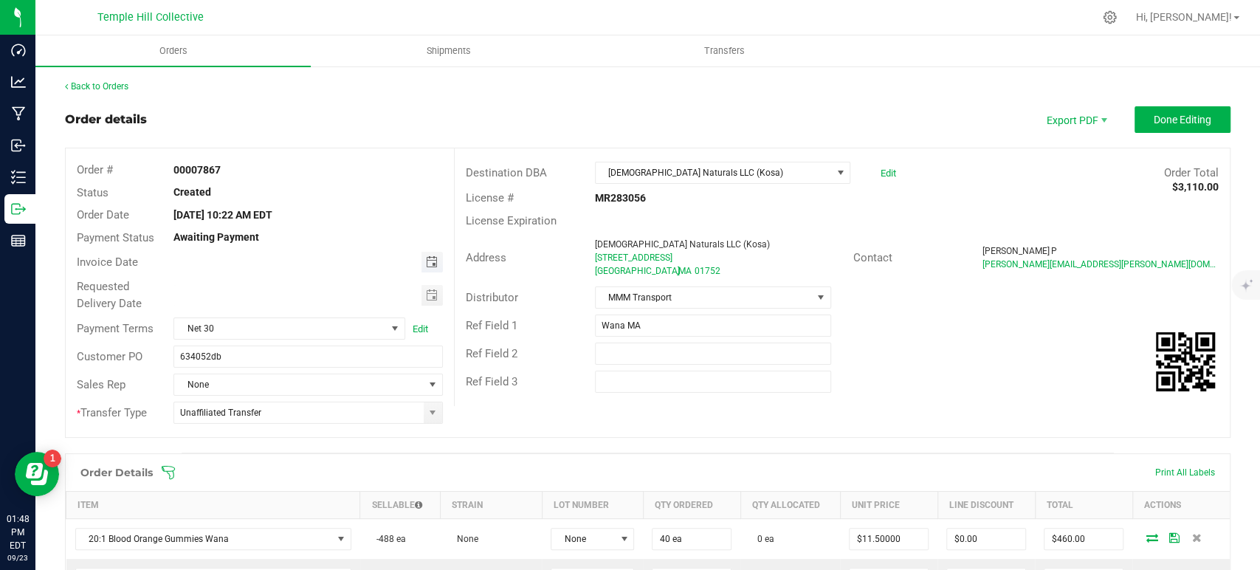
click at [425, 261] on span "Toggle calendar" at bounding box center [431, 262] width 12 height 12
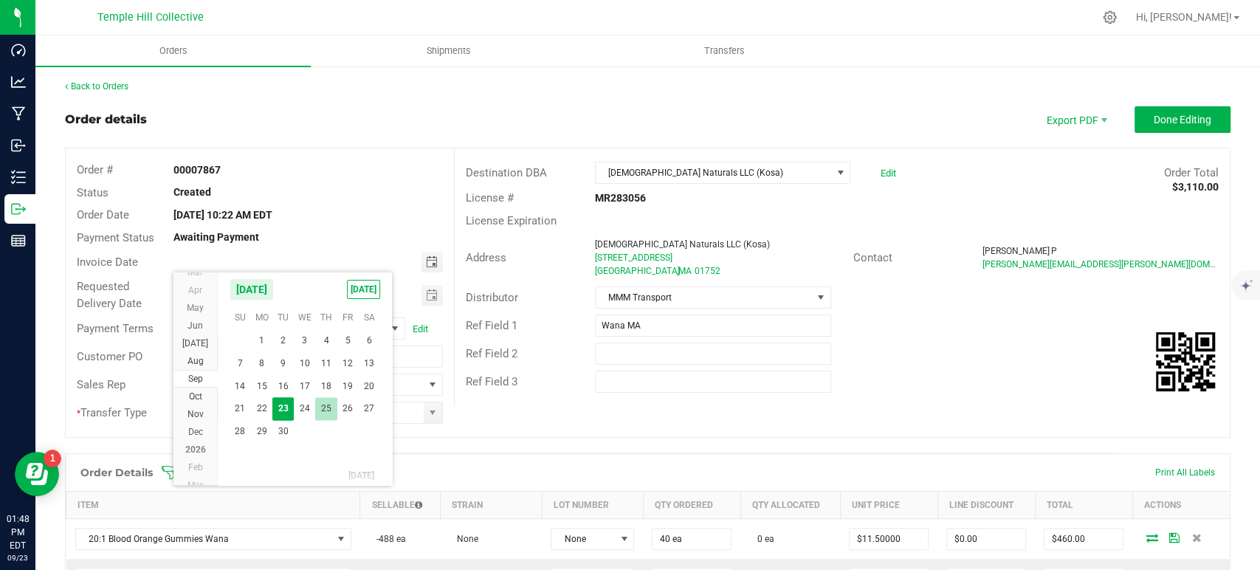
click at [330, 406] on span "25" at bounding box center [325, 408] width 21 height 23
type input "[DATE]"
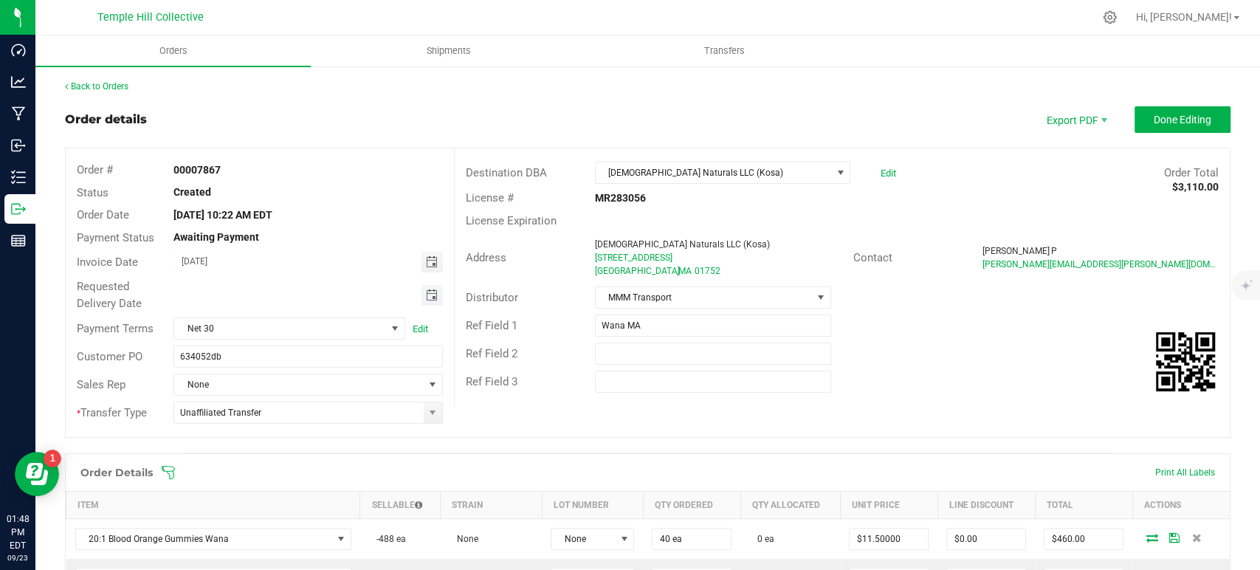
click at [427, 294] on span "Toggle calendar" at bounding box center [431, 295] width 12 height 12
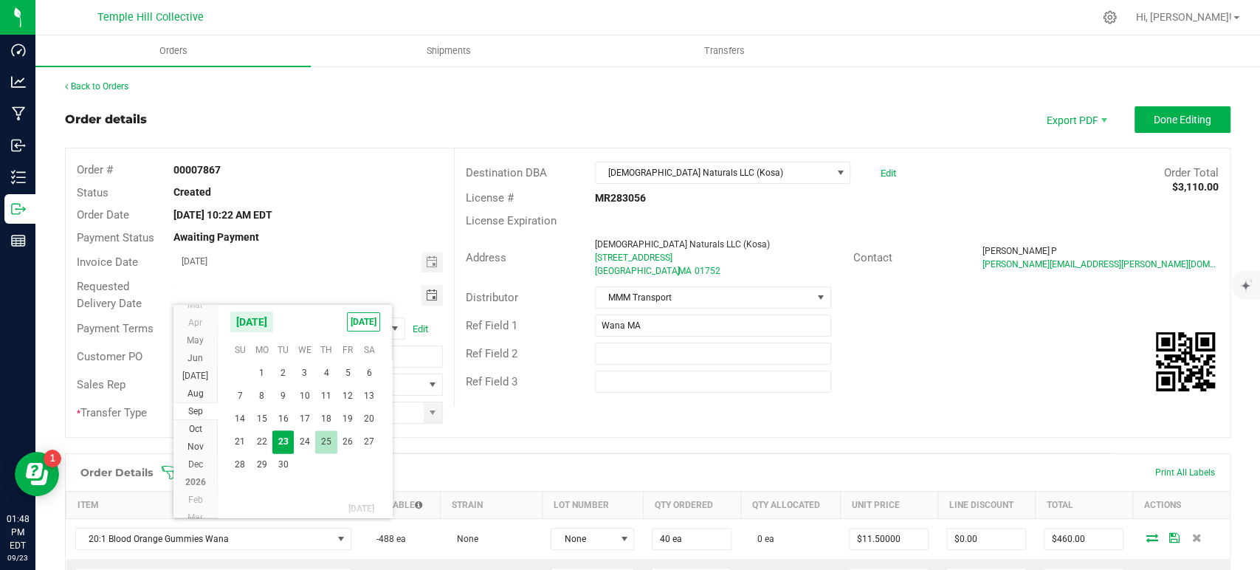
click at [328, 444] on span "25" at bounding box center [325, 441] width 21 height 23
type input "[DATE]"
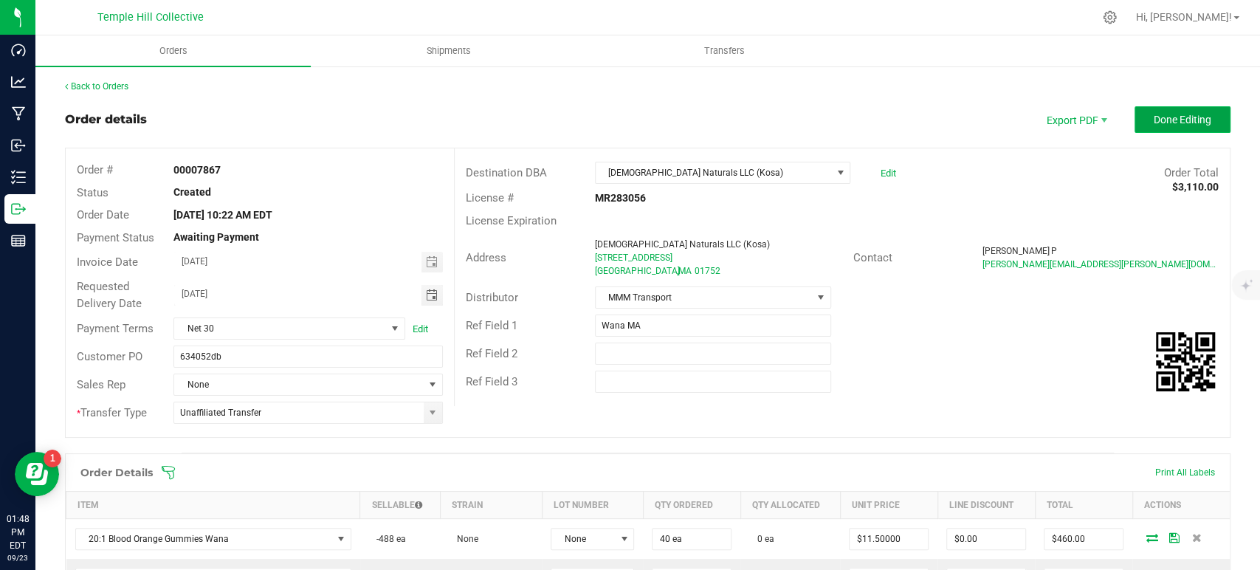
click at [1150, 129] on button "Done Editing" at bounding box center [1182, 119] width 96 height 27
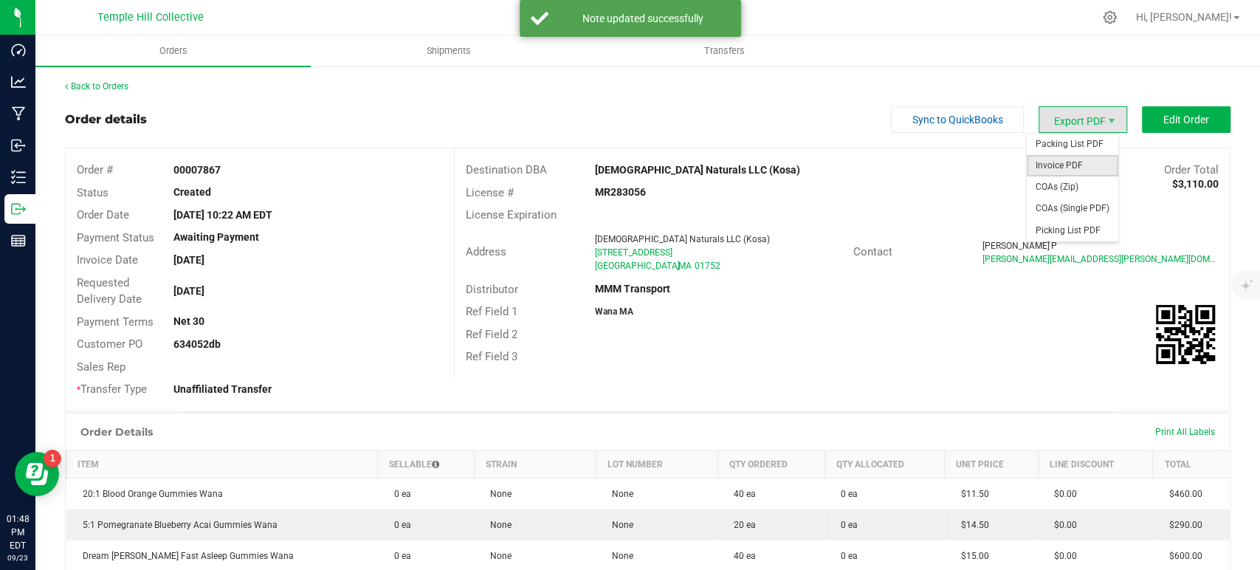
click at [1065, 158] on span "Invoice PDF" at bounding box center [1072, 165] width 92 height 21
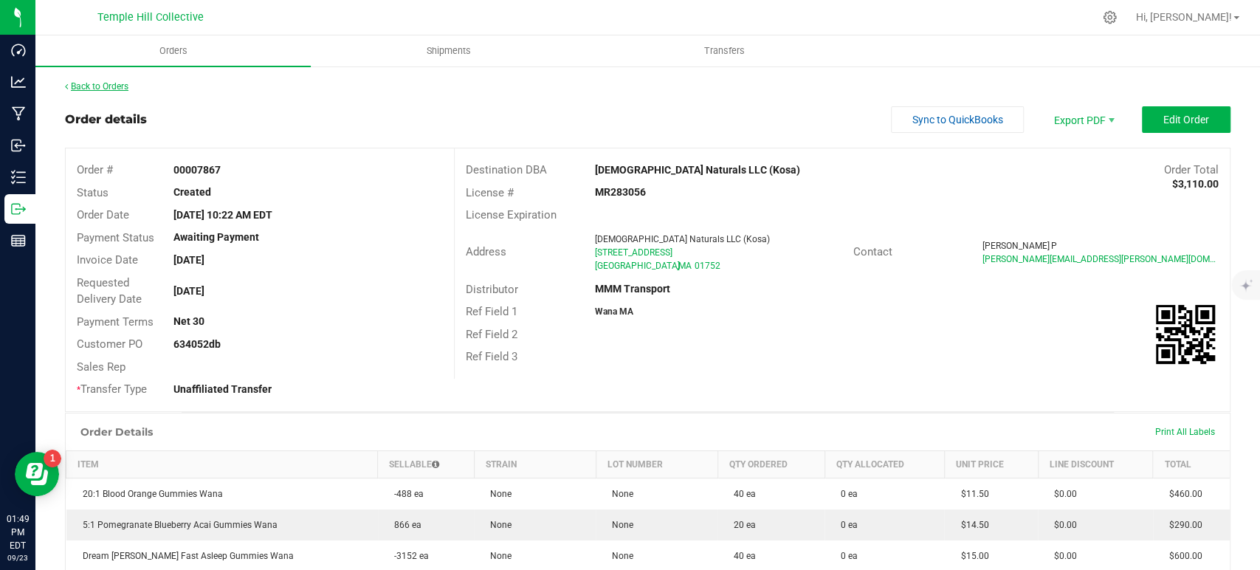
click at [119, 84] on link "Back to Orders" at bounding box center [96, 86] width 63 height 10
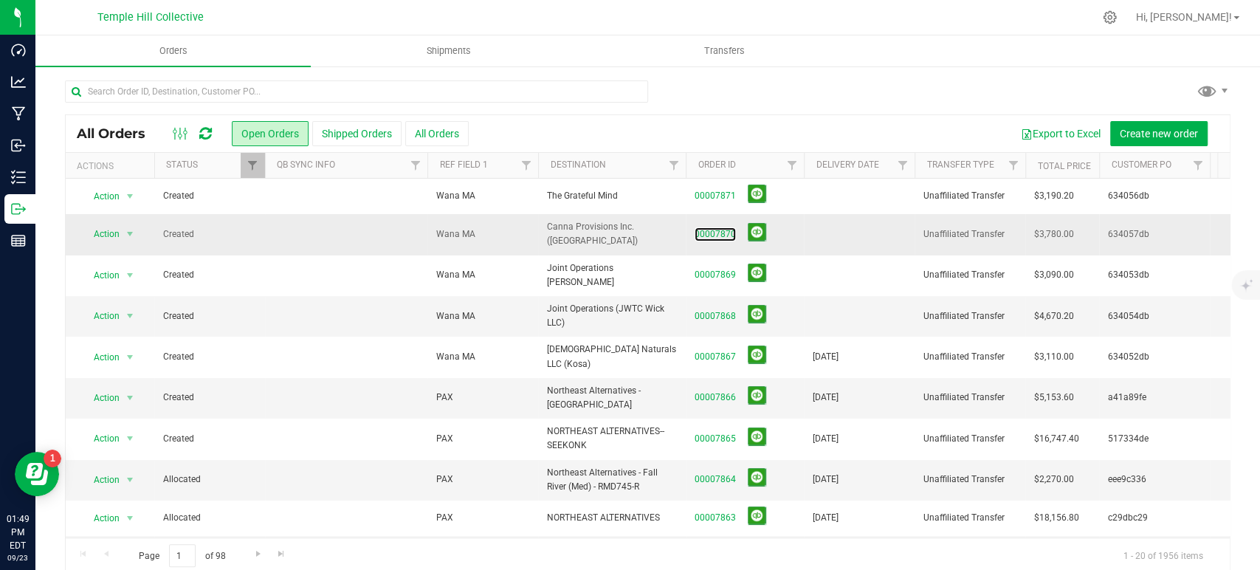
drag, startPoint x: 722, startPoint y: 233, endPoint x: 734, endPoint y: 234, distance: 11.8
click at [722, 233] on link "00007870" at bounding box center [714, 234] width 41 height 14
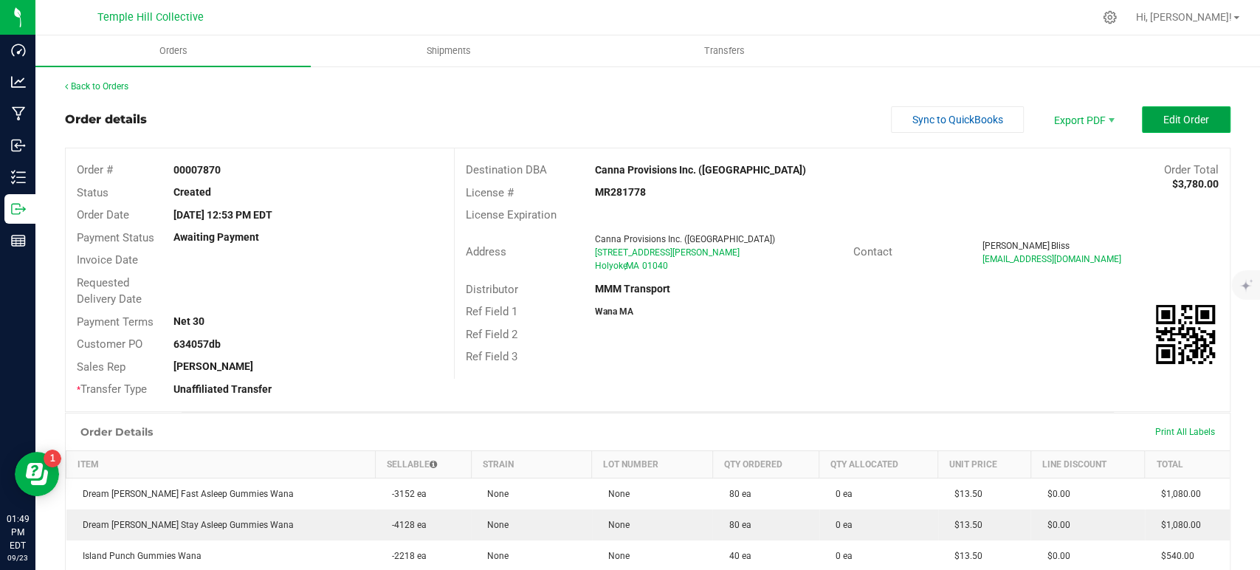
click at [1163, 123] on span "Edit Order" at bounding box center [1186, 120] width 46 height 12
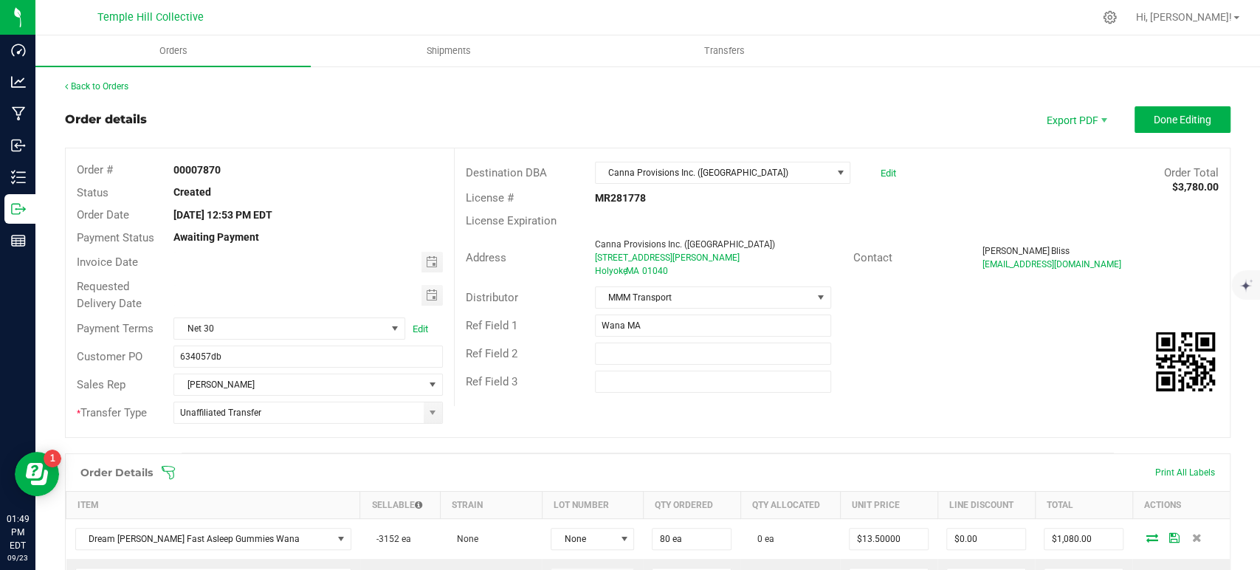
drag, startPoint x: 435, startPoint y: 262, endPoint x: 404, endPoint y: 277, distance: 34.7
click at [435, 262] on span "Toggle calendar" at bounding box center [431, 262] width 21 height 21
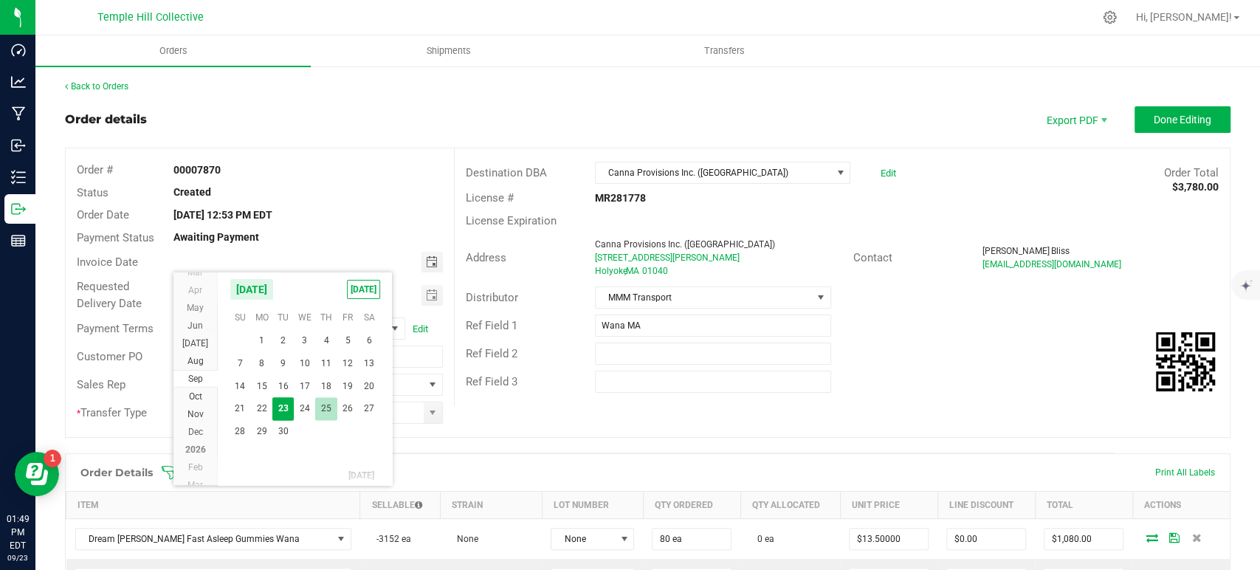
click at [329, 407] on span "25" at bounding box center [325, 408] width 21 height 23
type input "[DATE]"
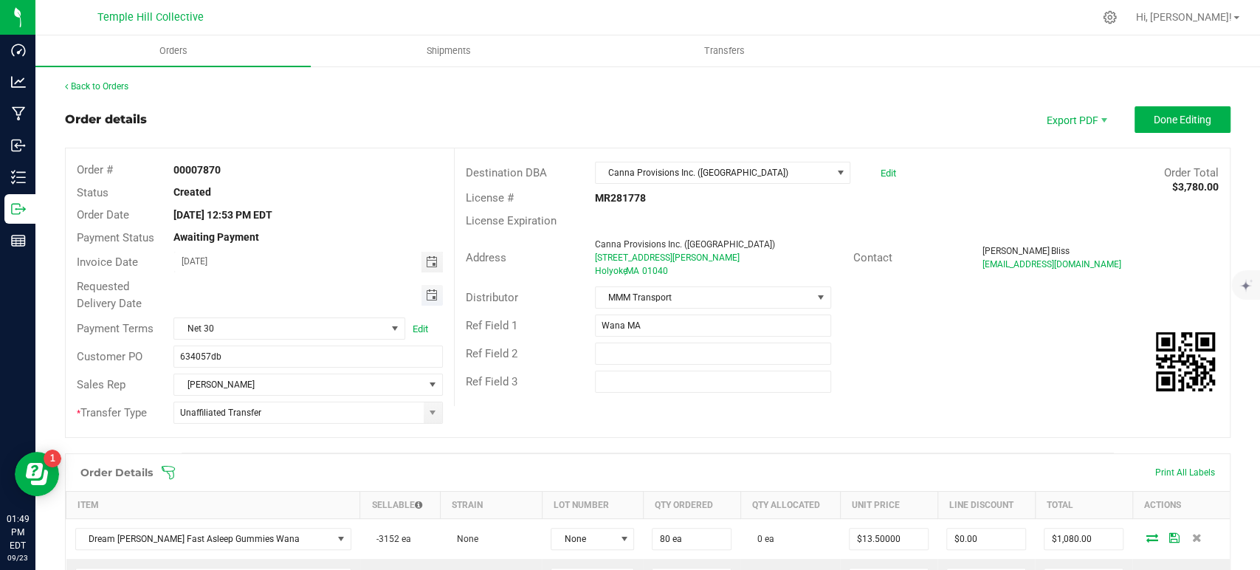
click at [427, 294] on span "Toggle calendar" at bounding box center [431, 295] width 12 height 12
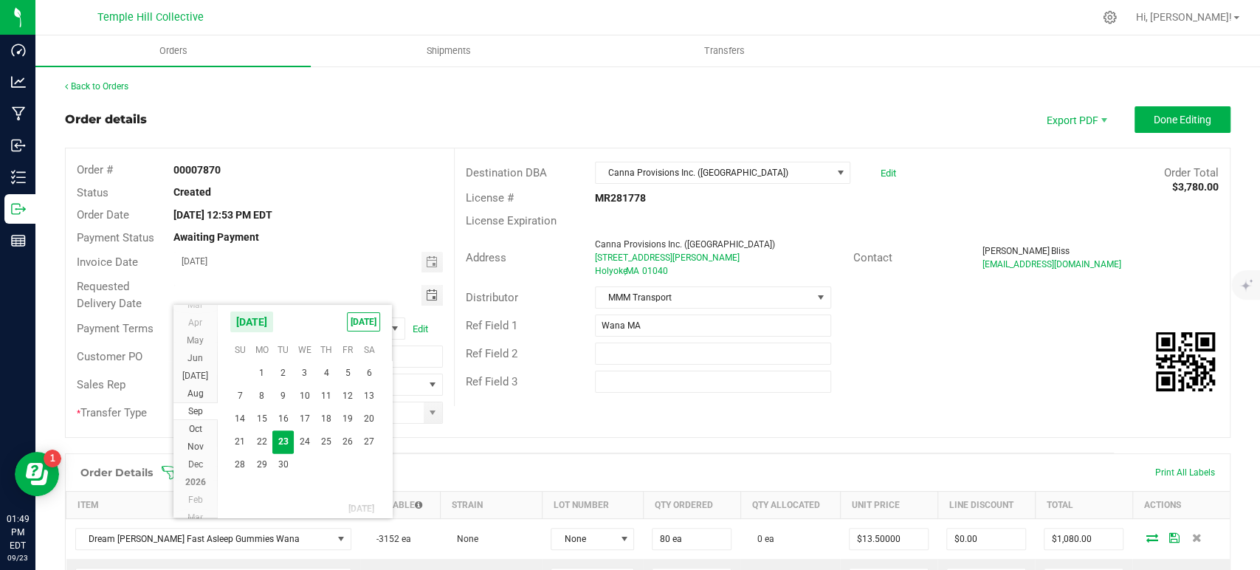
drag, startPoint x: 325, startPoint y: 435, endPoint x: 489, endPoint y: 380, distance: 172.9
click at [325, 436] on span "25" at bounding box center [325, 441] width 21 height 23
type input "[DATE]"
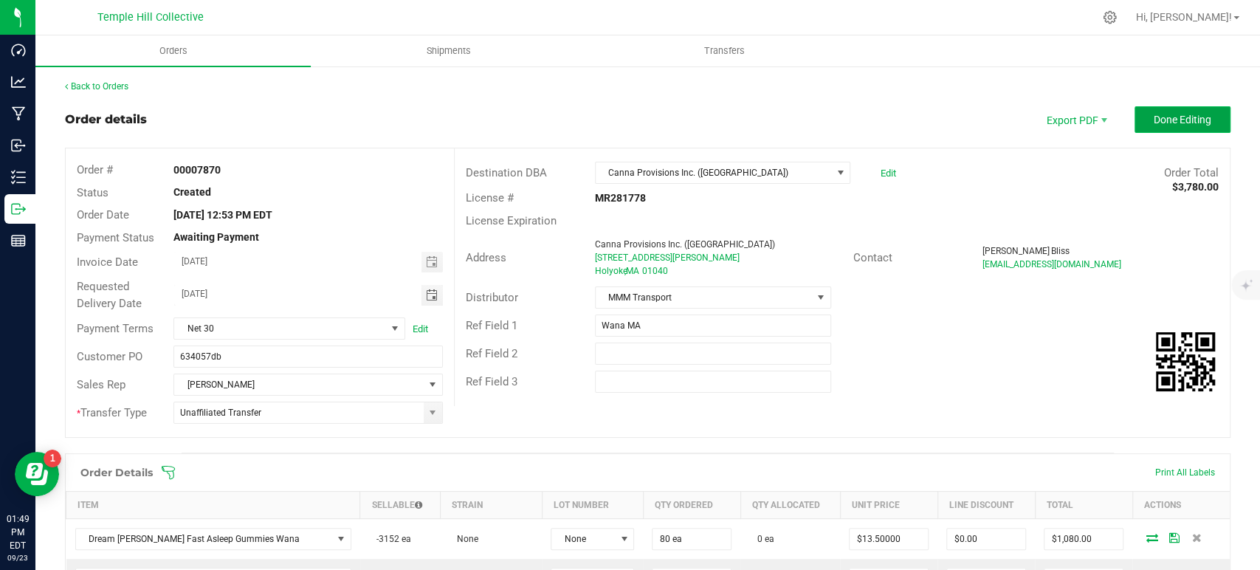
click at [1200, 122] on button "Done Editing" at bounding box center [1182, 119] width 96 height 27
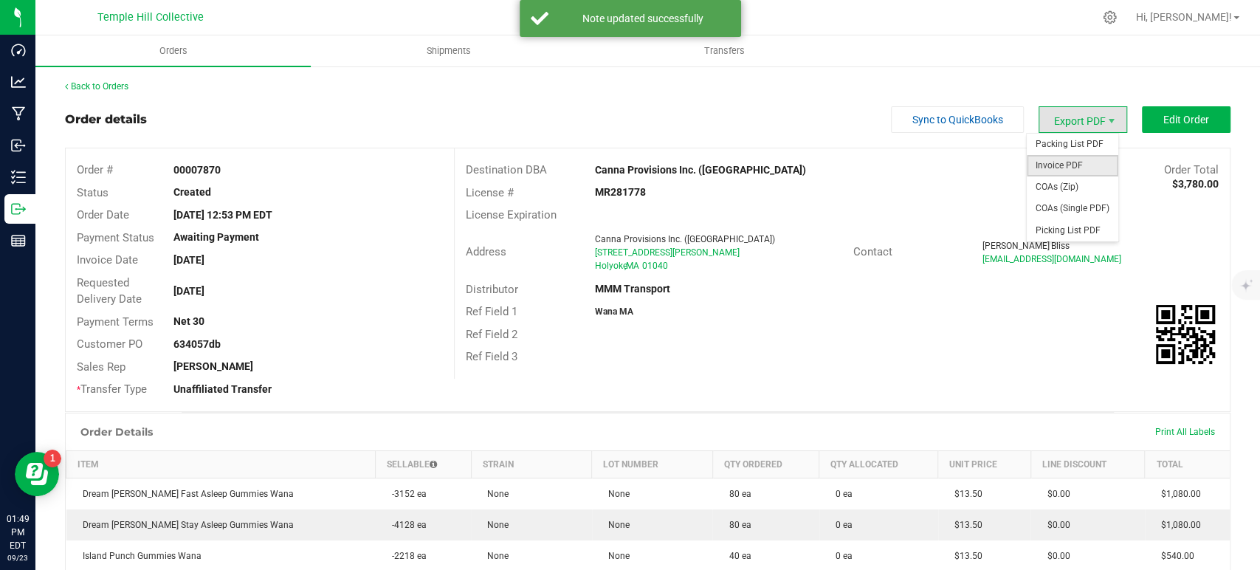
click at [1071, 165] on span "Invoice PDF" at bounding box center [1072, 165] width 92 height 21
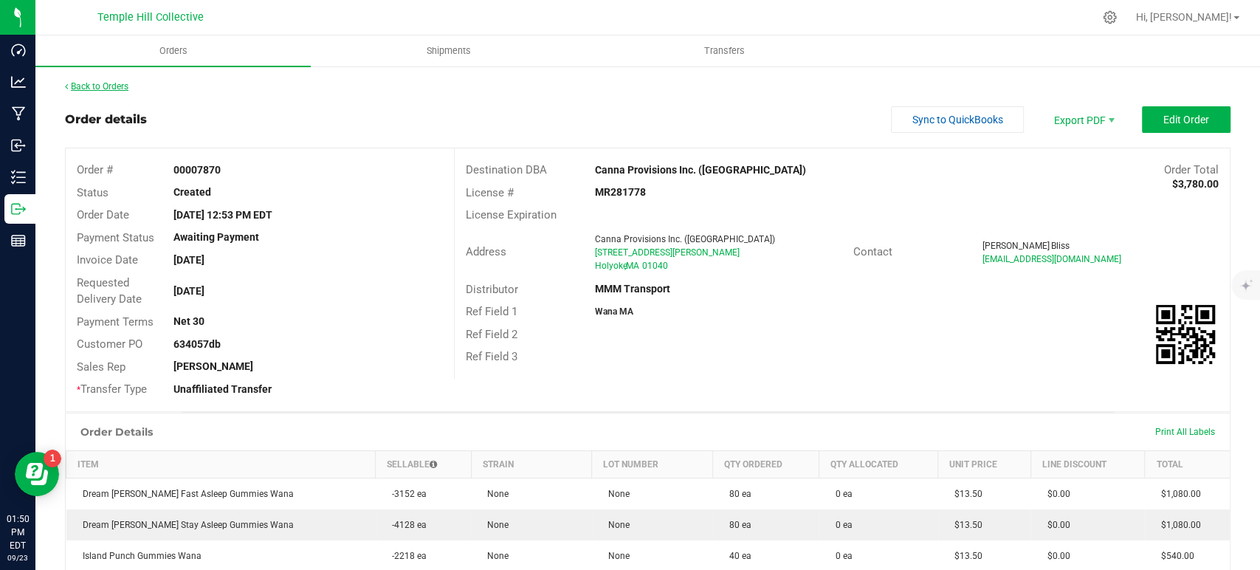
click at [105, 85] on link "Back to Orders" at bounding box center [96, 86] width 63 height 10
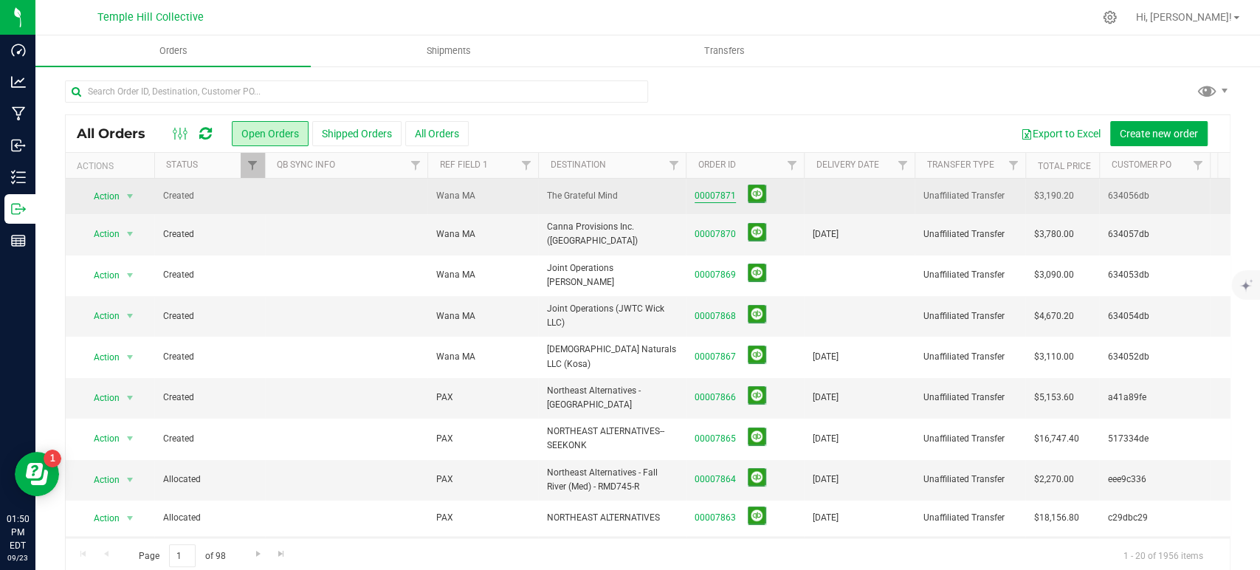
click at [721, 195] on link "00007871" at bounding box center [714, 196] width 41 height 14
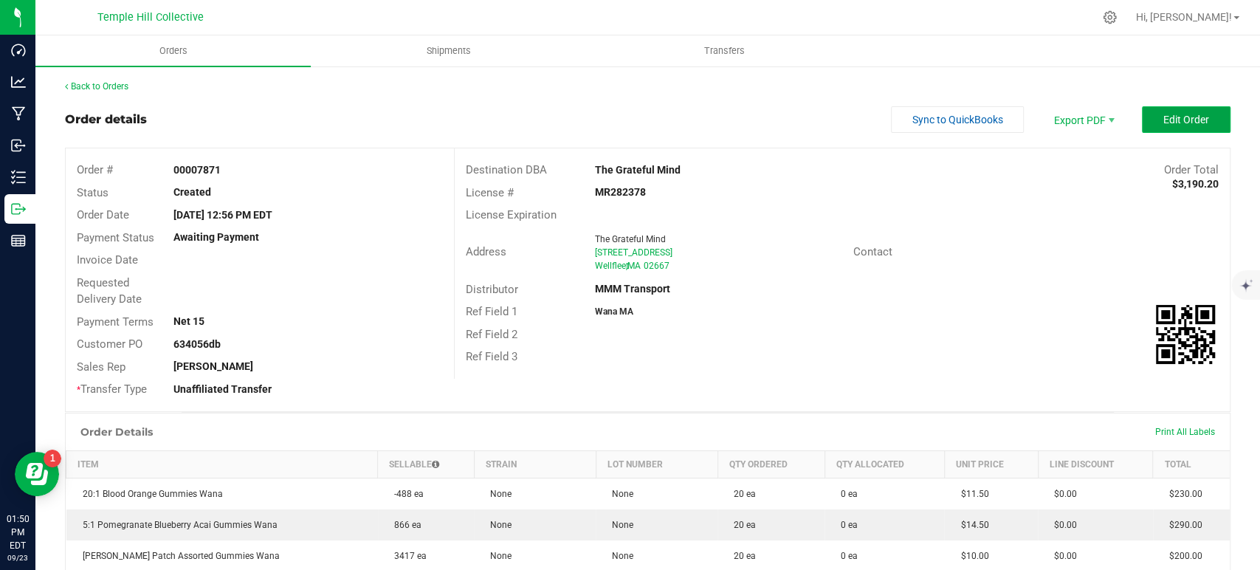
click at [1148, 122] on button "Edit Order" at bounding box center [1186, 119] width 89 height 27
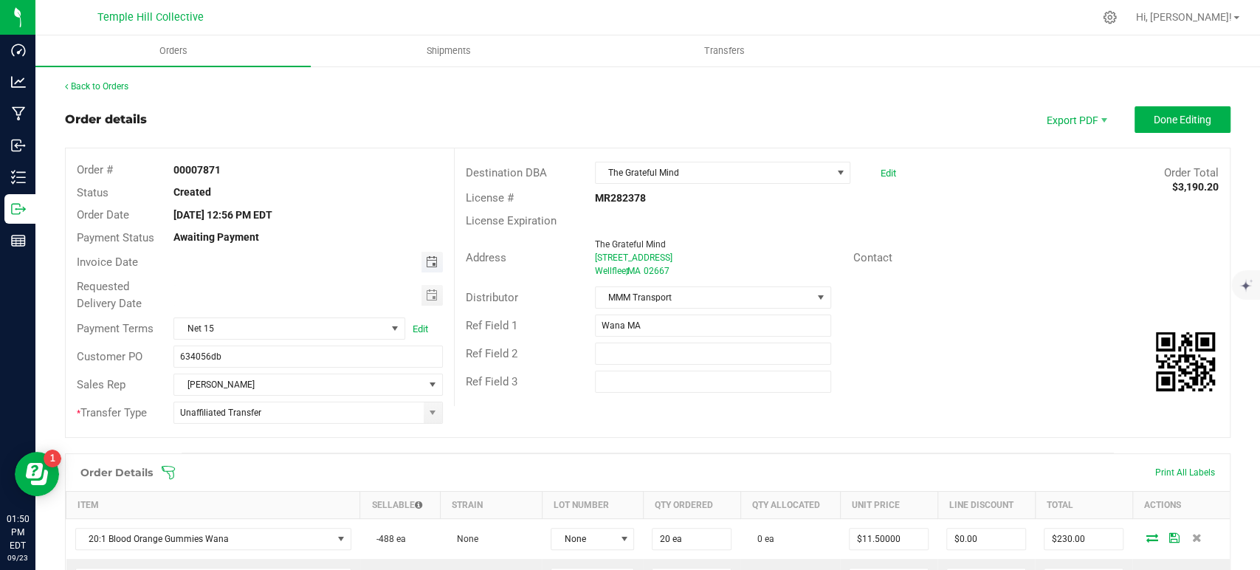
click at [428, 258] on span "Toggle calendar" at bounding box center [431, 262] width 12 height 12
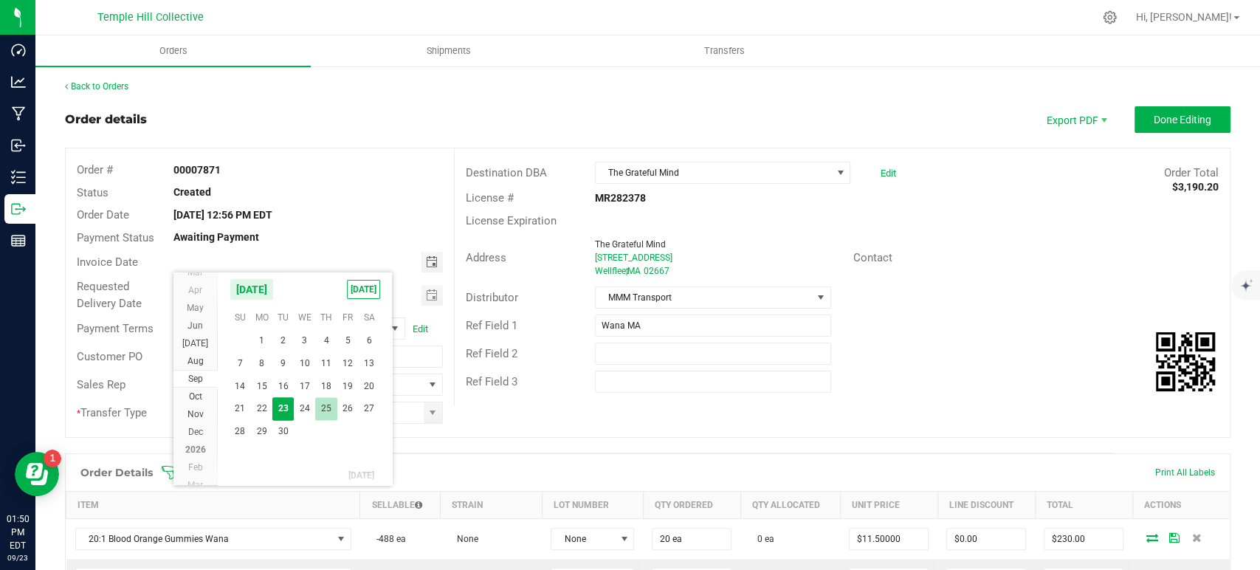
click at [325, 409] on span "25" at bounding box center [325, 408] width 21 height 23
type input "[DATE]"
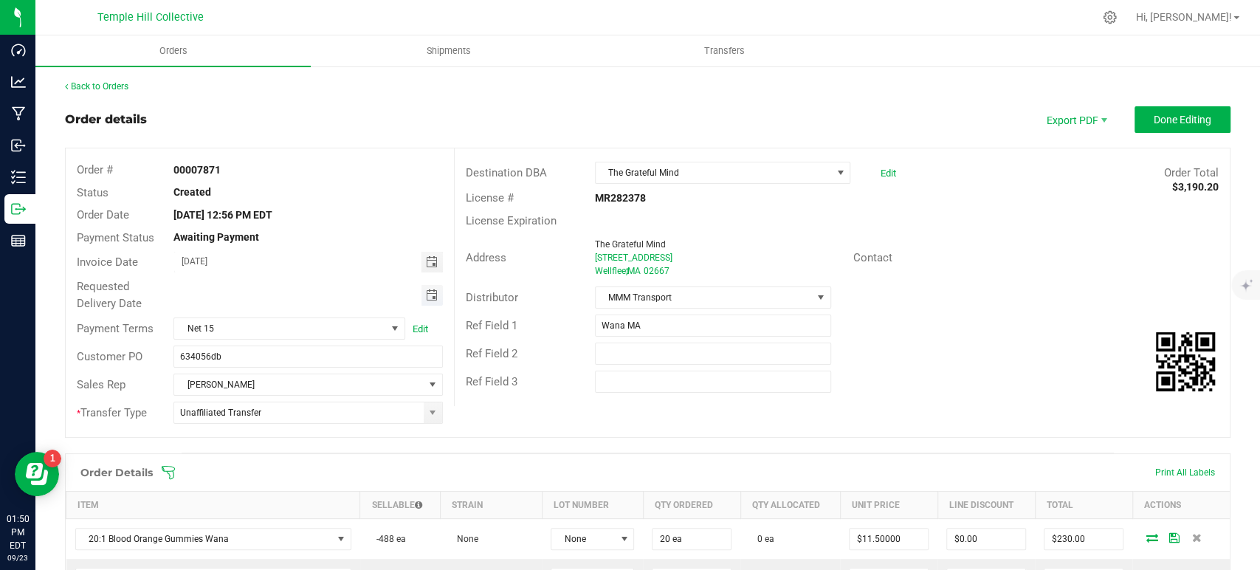
click at [429, 295] on span "Toggle calendar" at bounding box center [431, 295] width 12 height 12
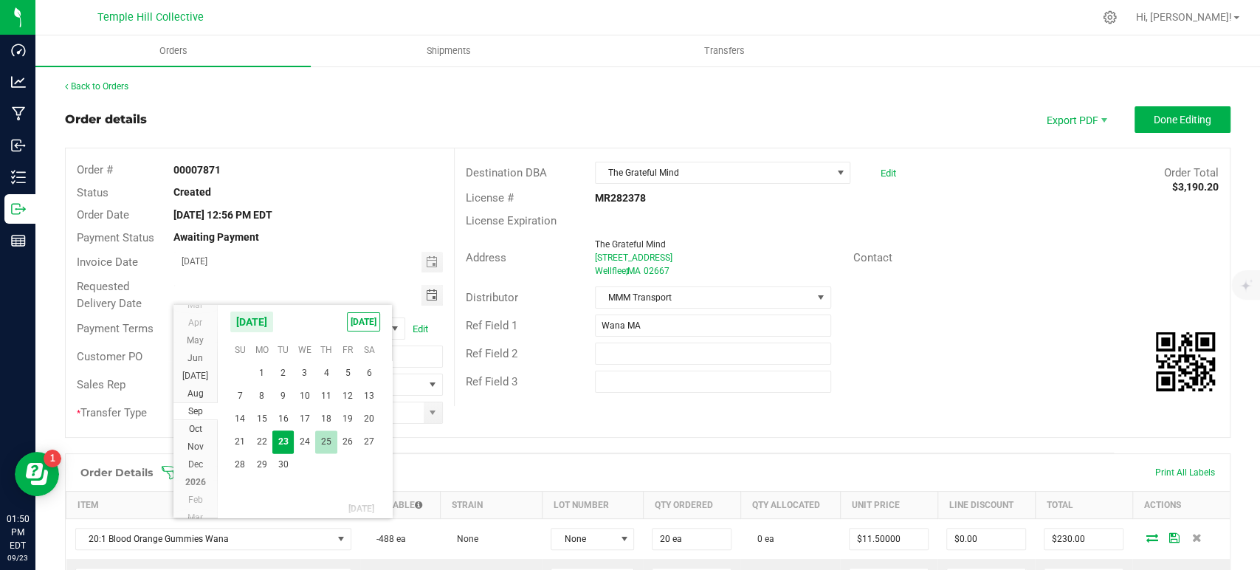
click at [323, 435] on span "25" at bounding box center [325, 441] width 21 height 23
type input "[DATE]"
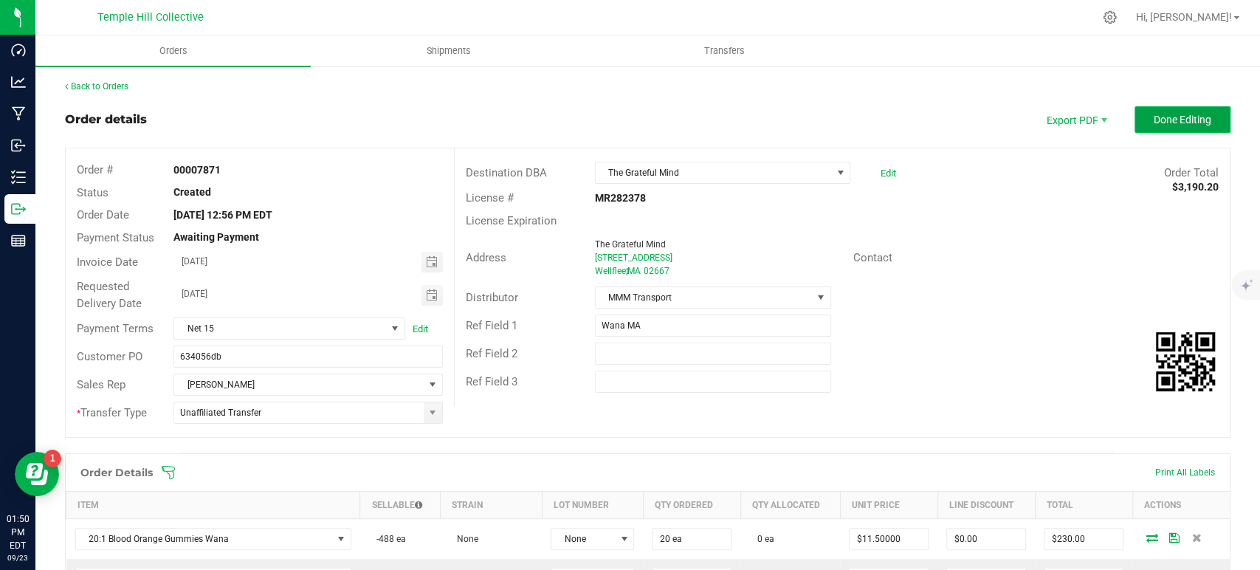
click at [1166, 116] on span "Done Editing" at bounding box center [1182, 120] width 58 height 12
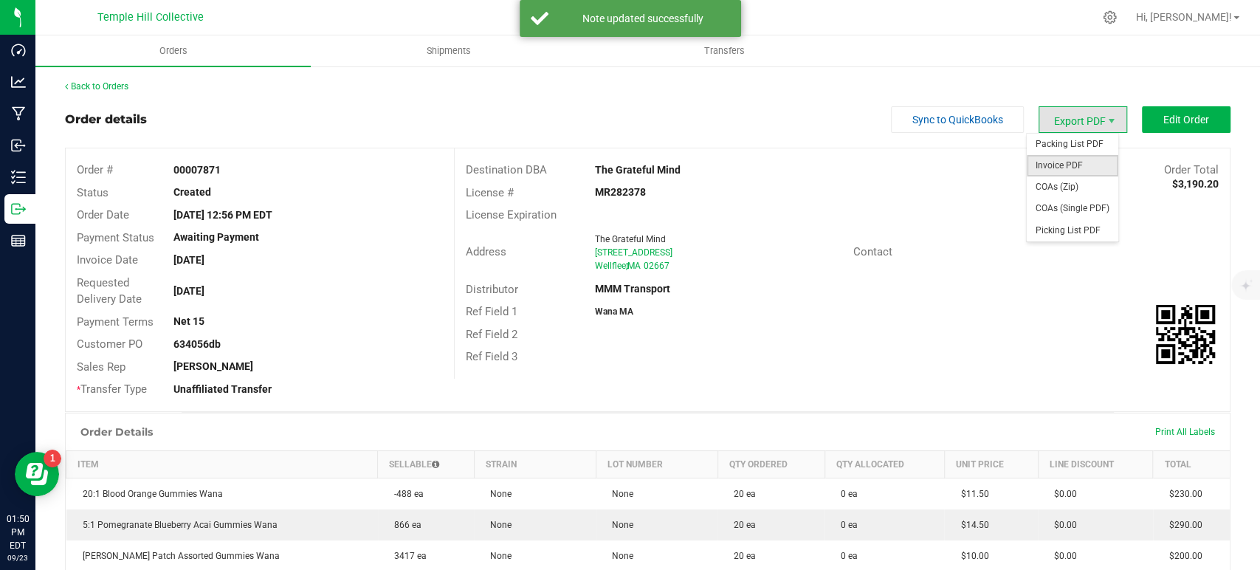
click at [1066, 166] on span "Invoice PDF" at bounding box center [1072, 165] width 92 height 21
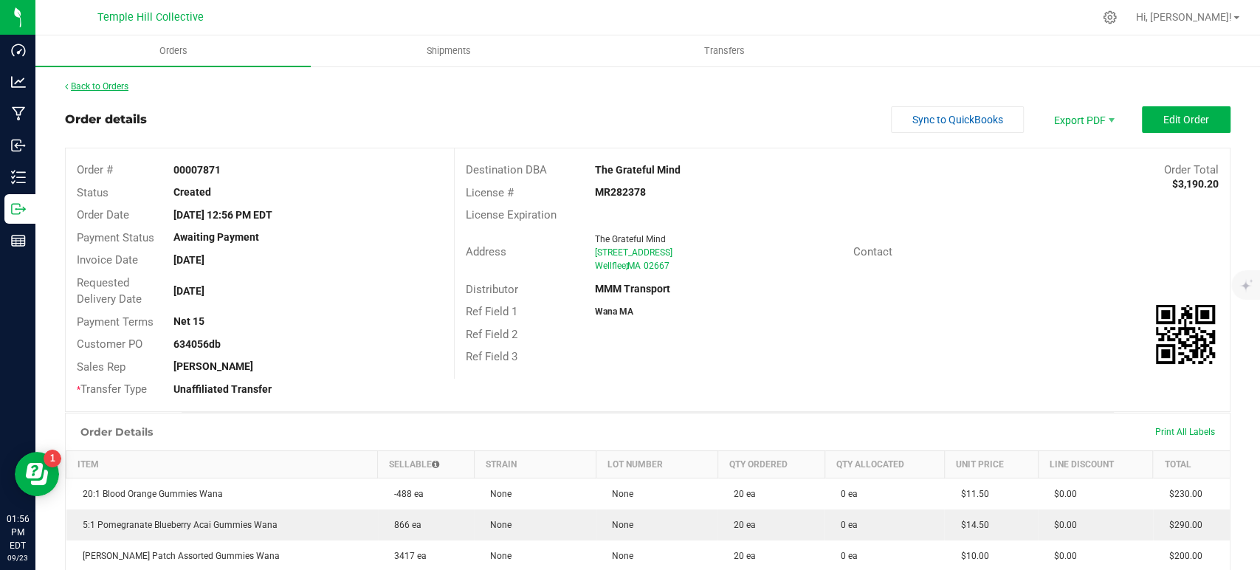
click at [110, 82] on link "Back to Orders" at bounding box center [96, 86] width 63 height 10
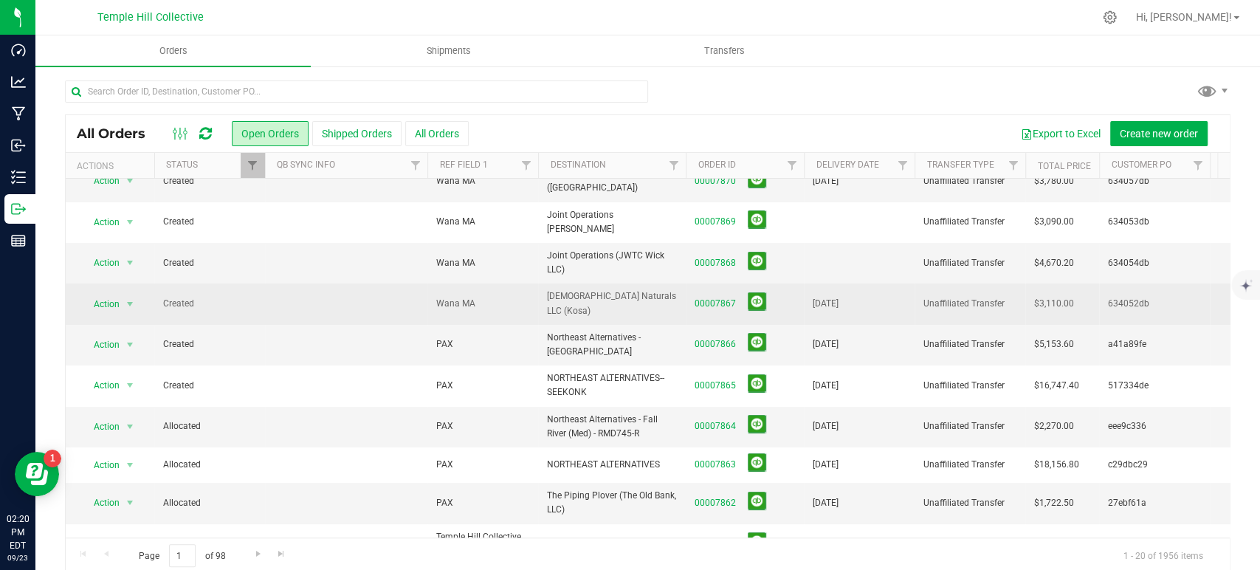
scroll to position [82, 0]
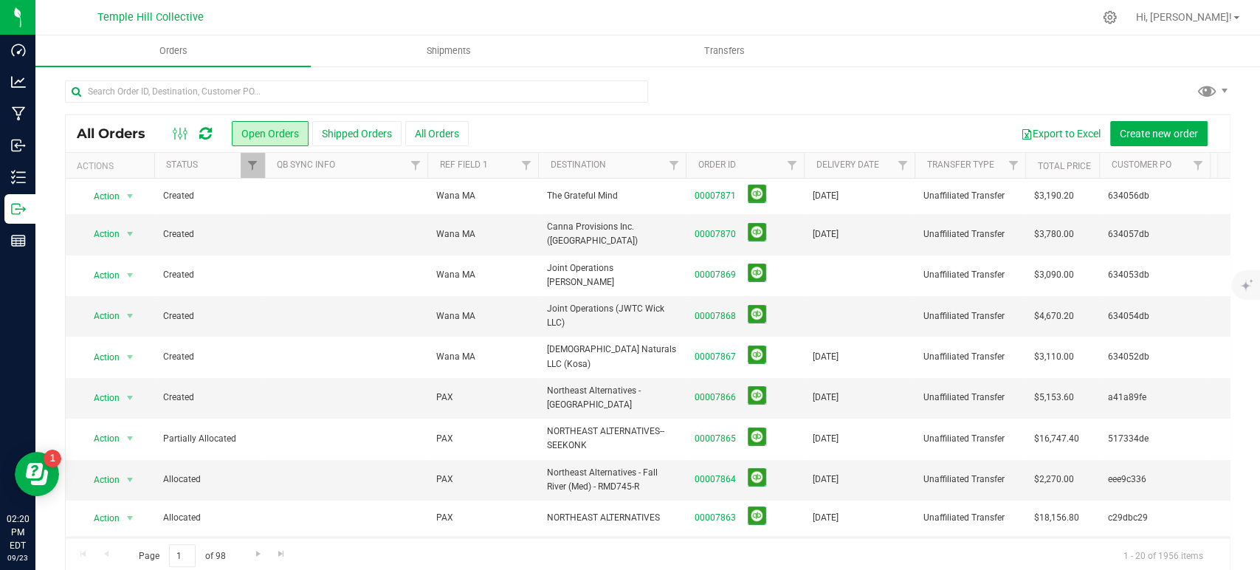
scroll to position [82, 0]
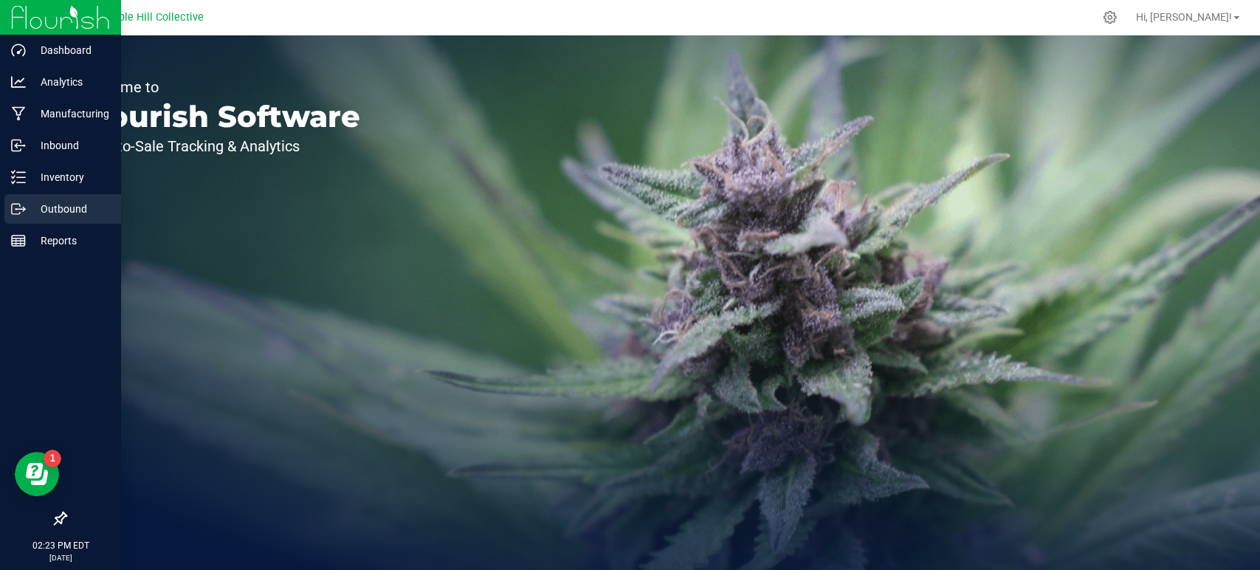
click at [30, 205] on p "Outbound" at bounding box center [70, 209] width 89 height 18
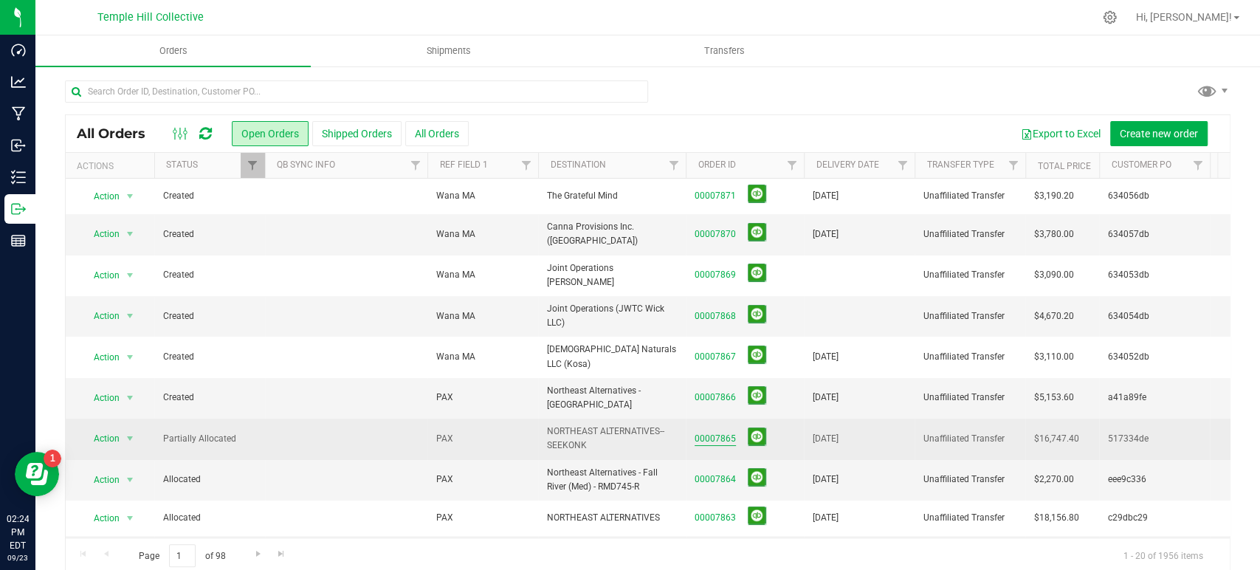
click at [722, 432] on link "00007865" at bounding box center [714, 439] width 41 height 14
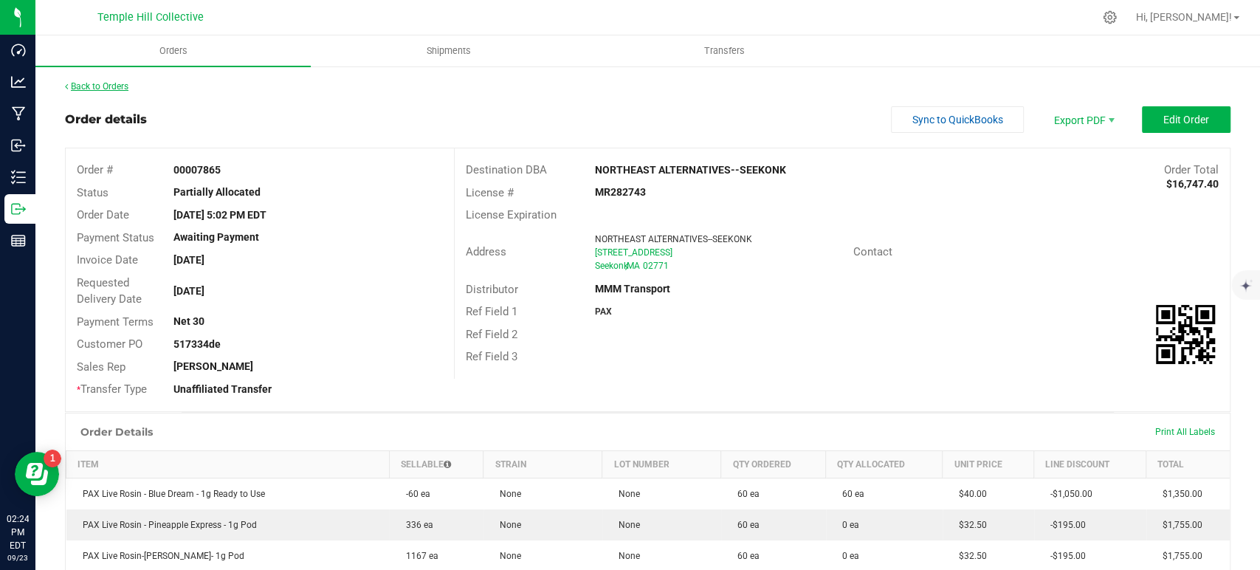
click at [92, 81] on link "Back to Orders" at bounding box center [96, 86] width 63 height 10
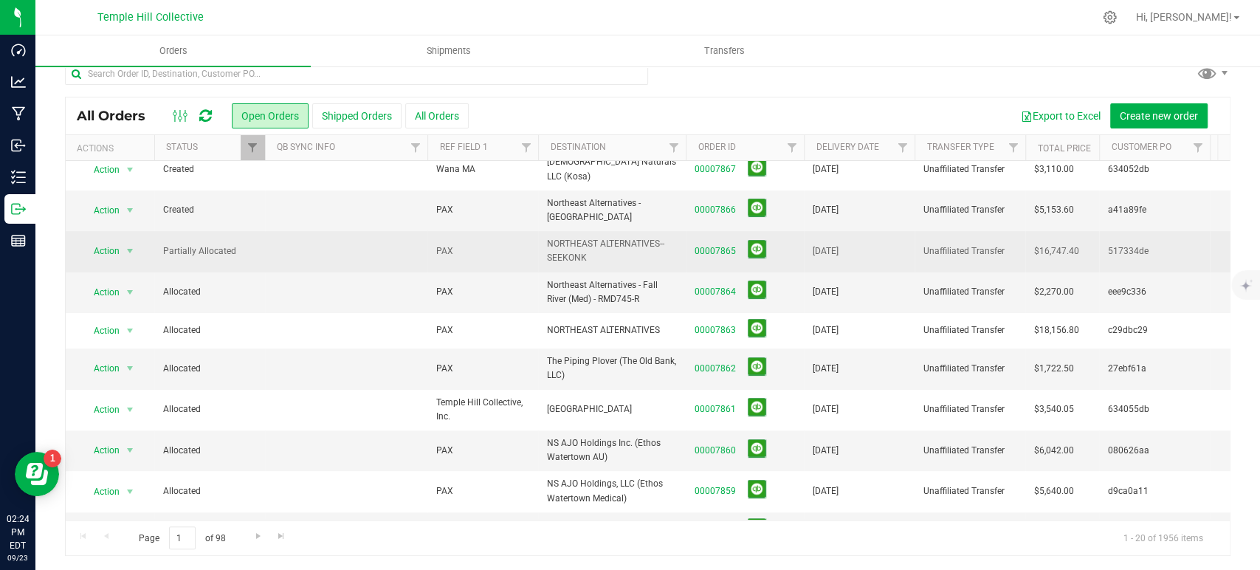
scroll to position [246, 0]
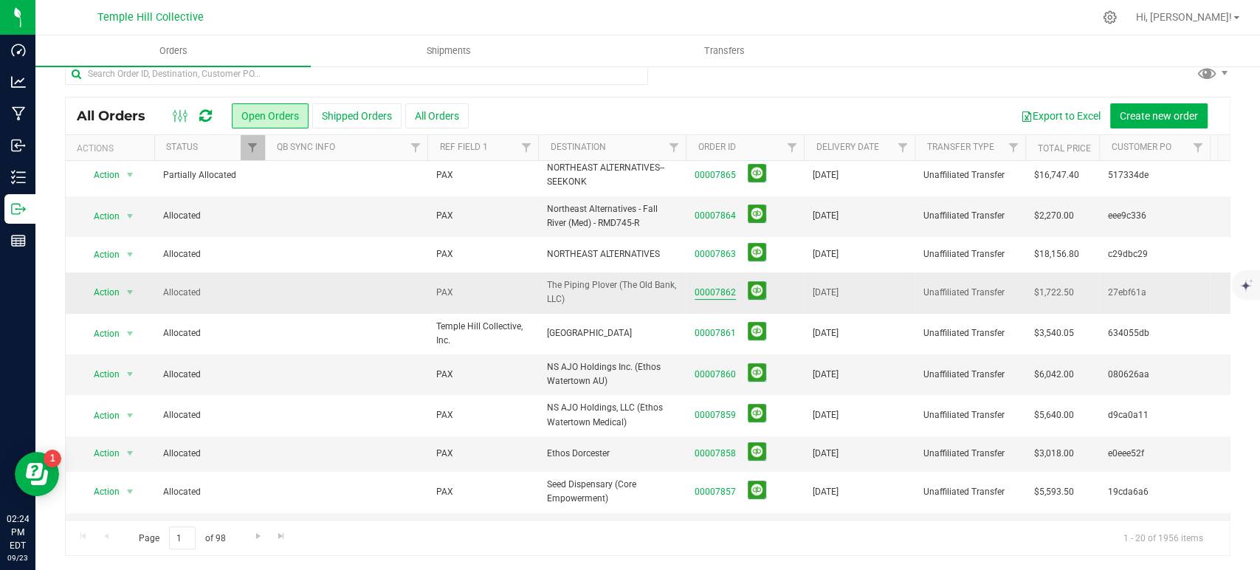
click at [711, 286] on link "00007862" at bounding box center [714, 293] width 41 height 14
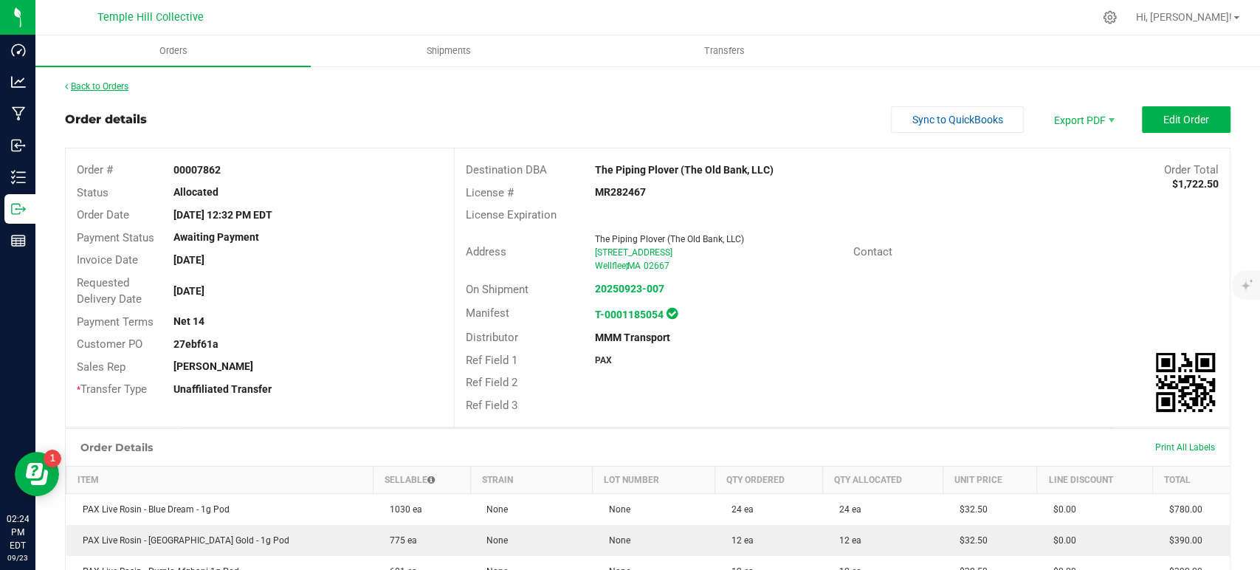
click at [122, 84] on link "Back to Orders" at bounding box center [96, 86] width 63 height 10
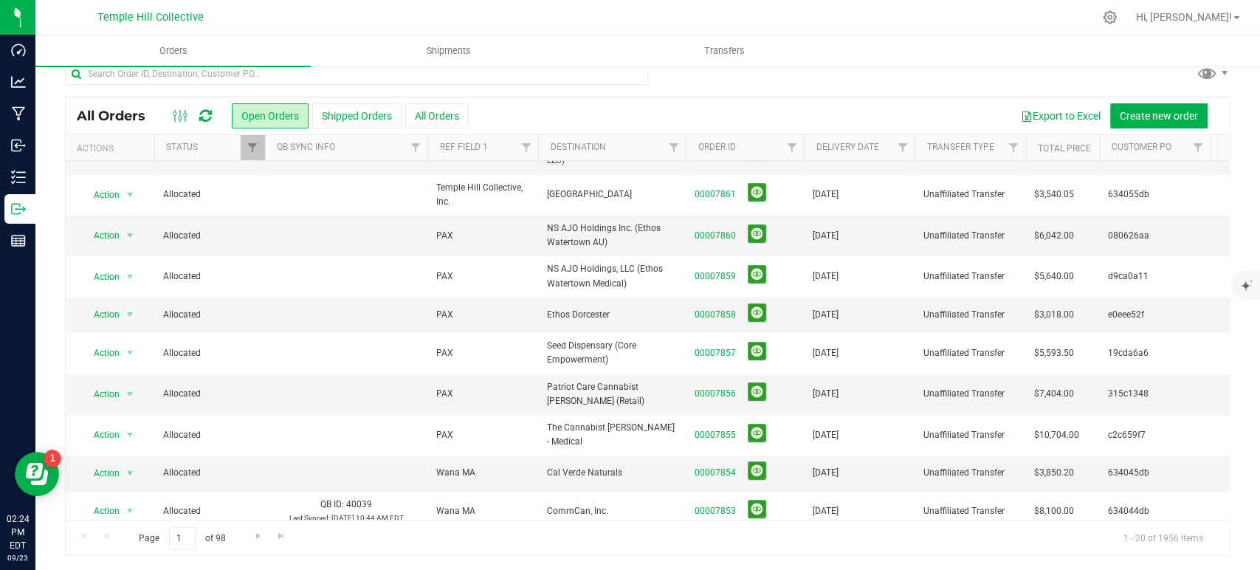
scroll to position [410, 0]
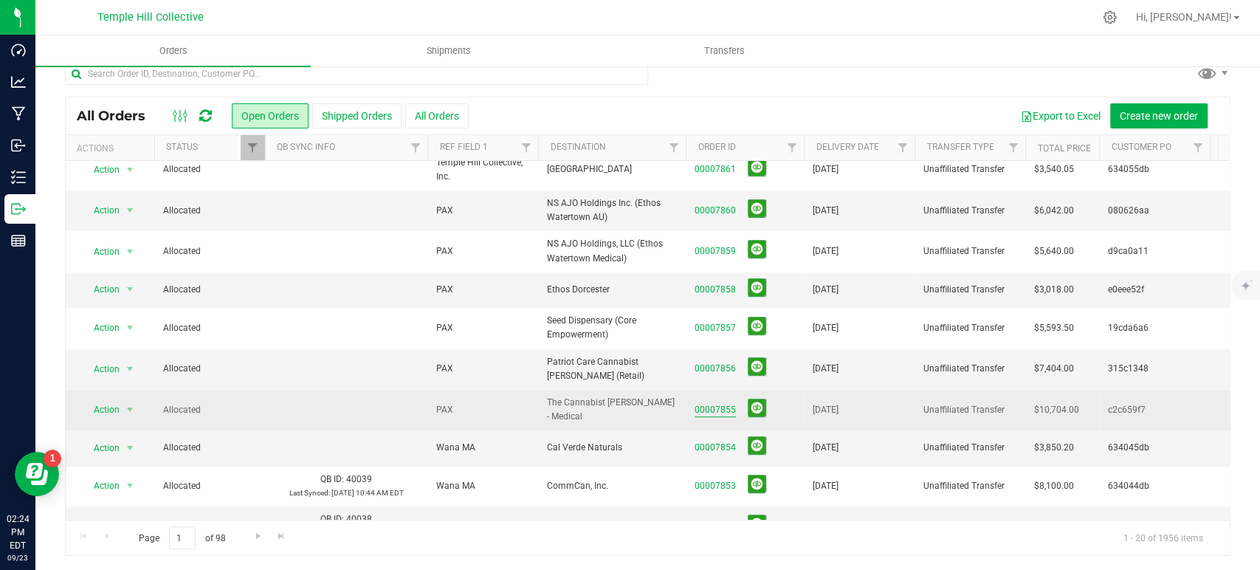
click at [716, 403] on link "00007855" at bounding box center [714, 410] width 41 height 14
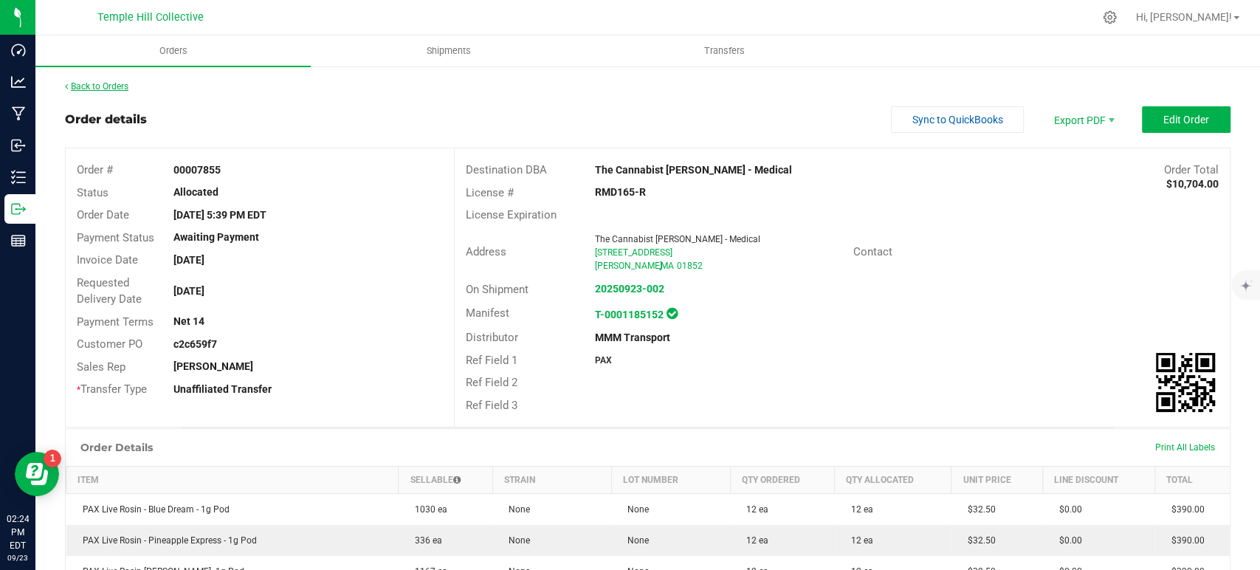
click at [122, 84] on link "Back to Orders" at bounding box center [96, 86] width 63 height 10
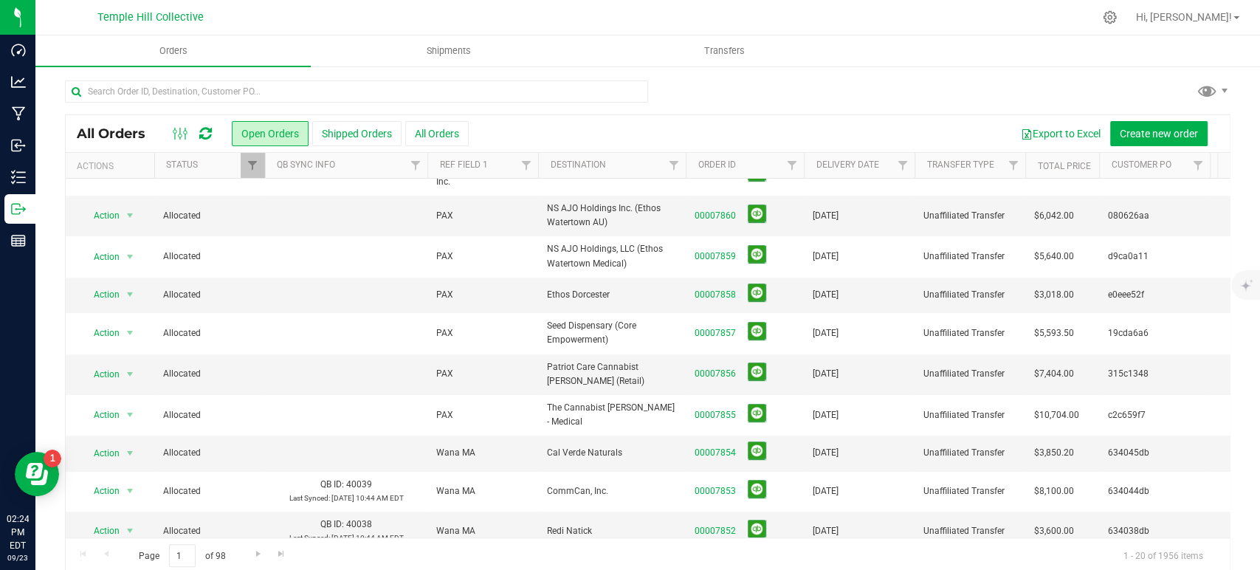
scroll to position [18, 0]
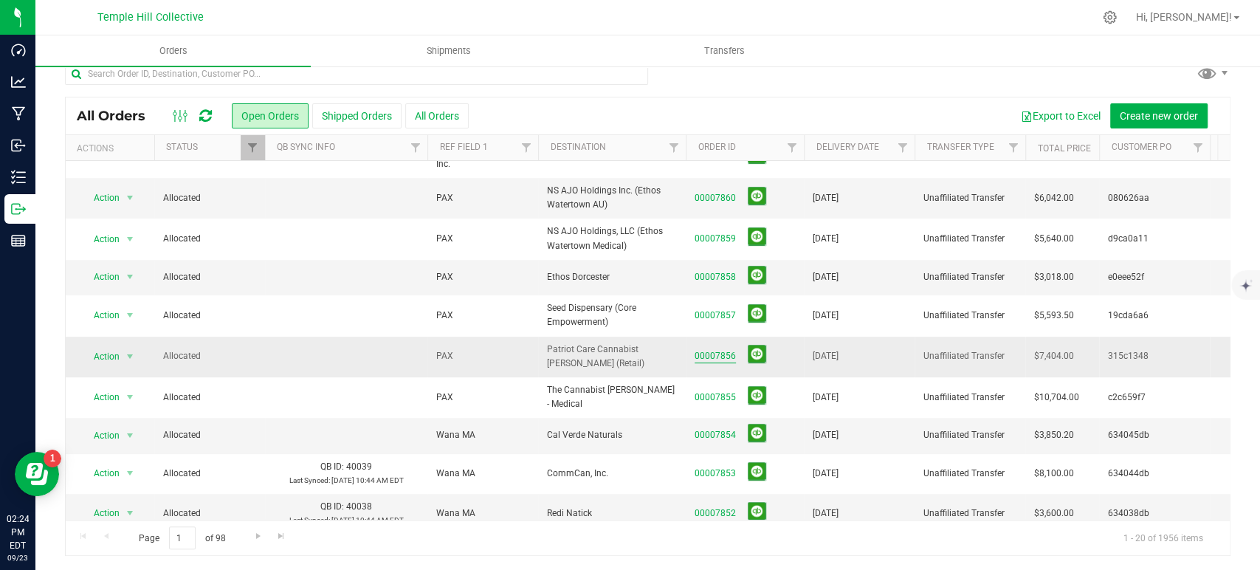
click at [726, 349] on link "00007856" at bounding box center [714, 356] width 41 height 14
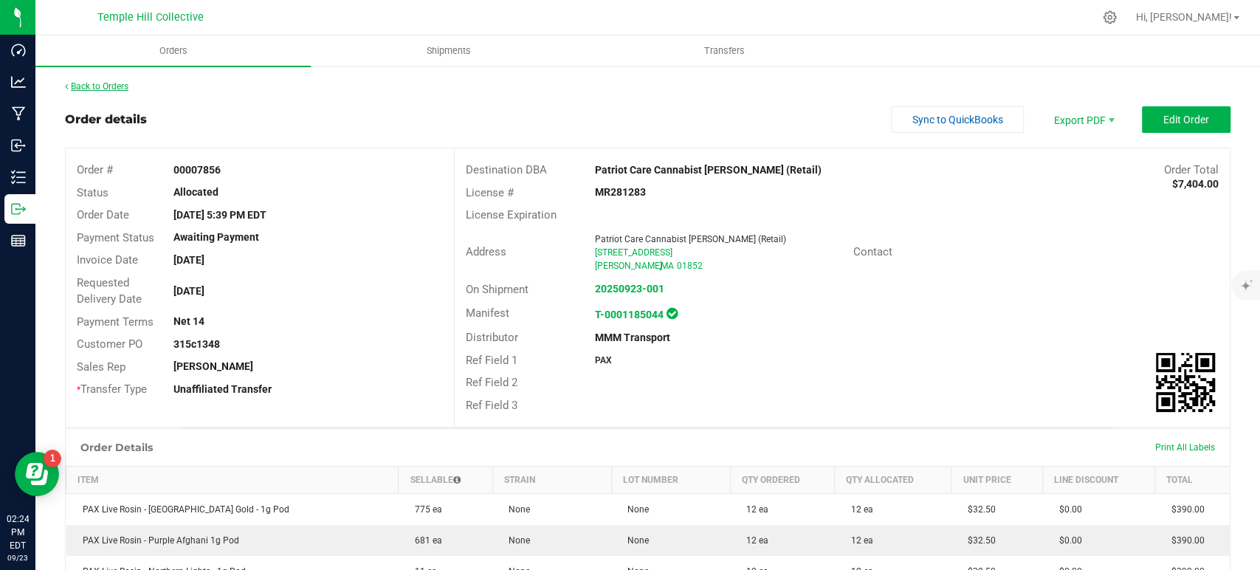
click at [85, 81] on link "Back to Orders" at bounding box center [96, 86] width 63 height 10
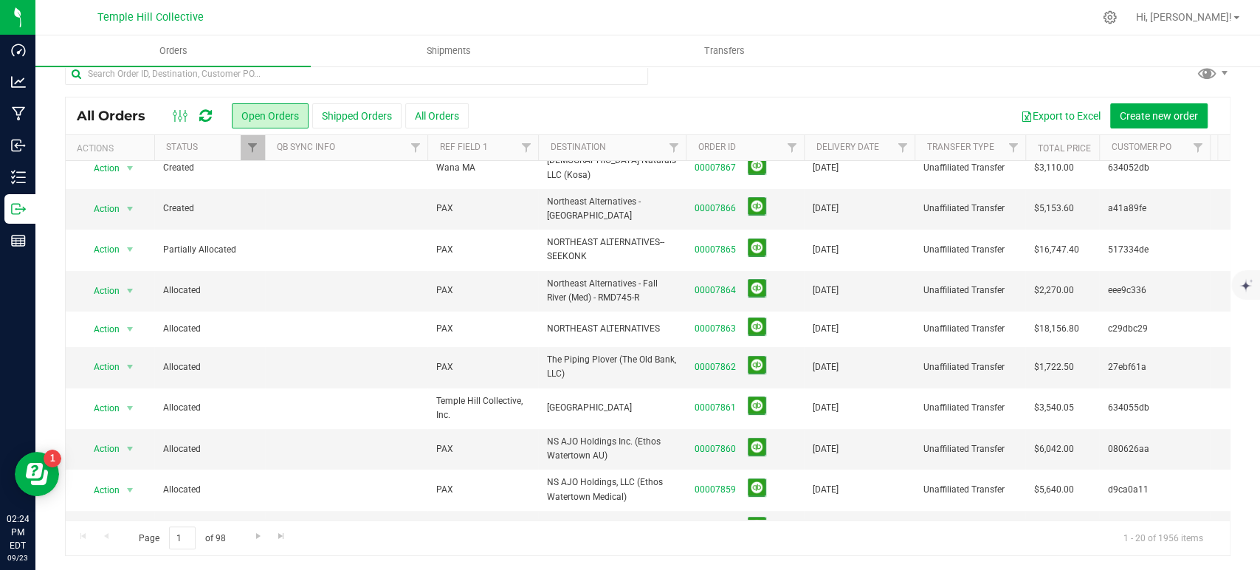
scroll to position [422, 0]
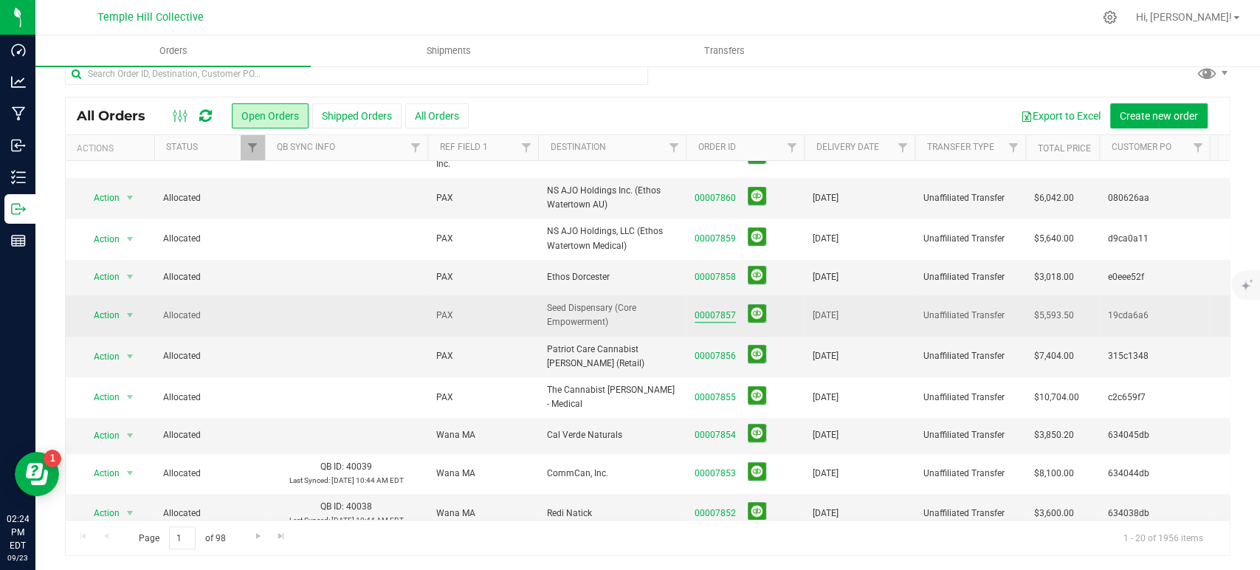
click at [712, 308] on link "00007857" at bounding box center [714, 315] width 41 height 14
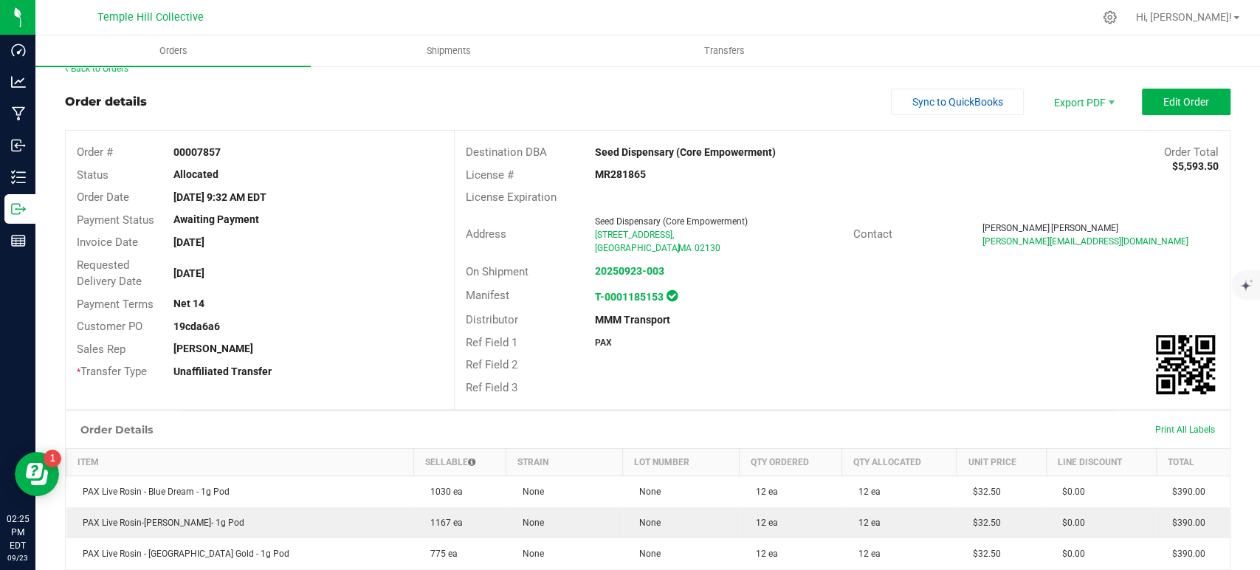
scroll to position [18, 0]
click at [117, 70] on link "Back to Orders" at bounding box center [96, 68] width 63 height 10
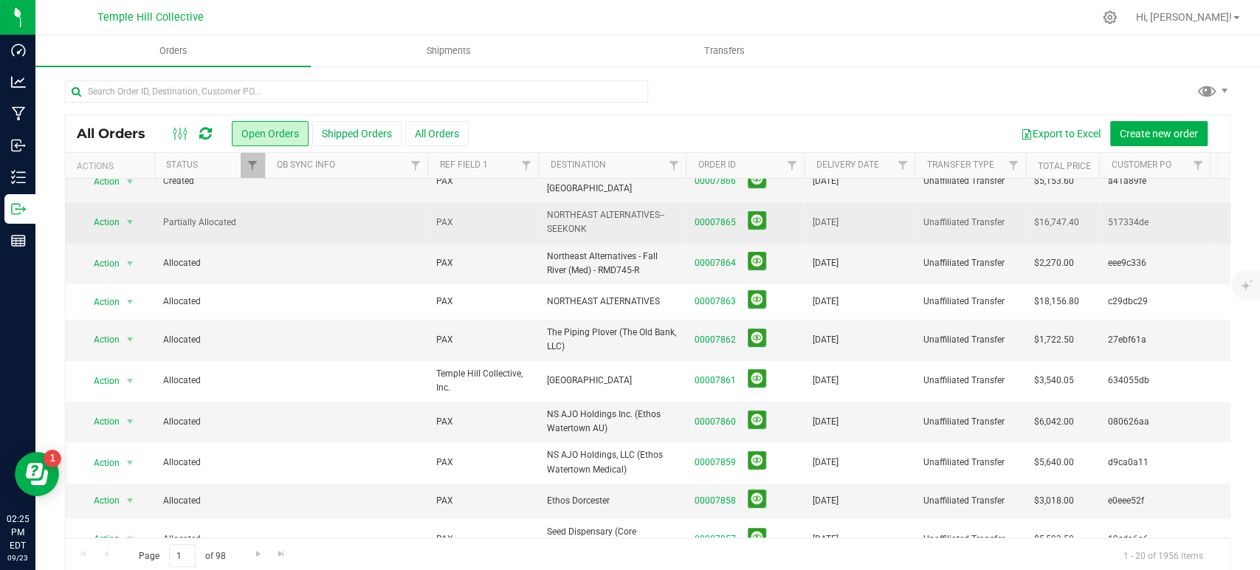
scroll to position [246, 0]
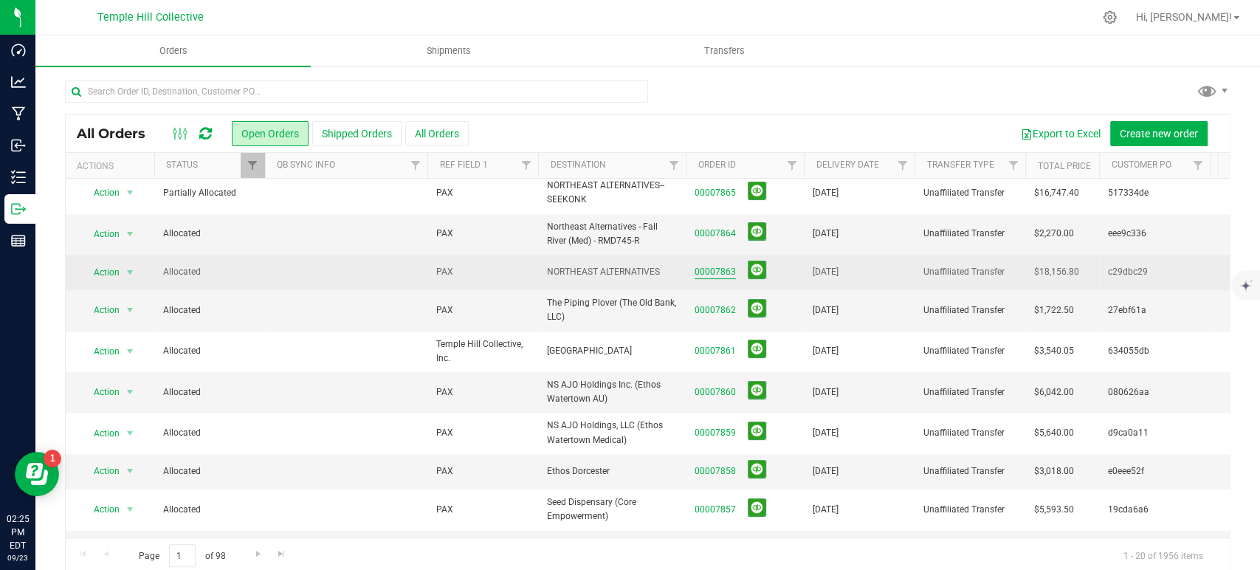
click at [716, 265] on link "00007863" at bounding box center [714, 272] width 41 height 14
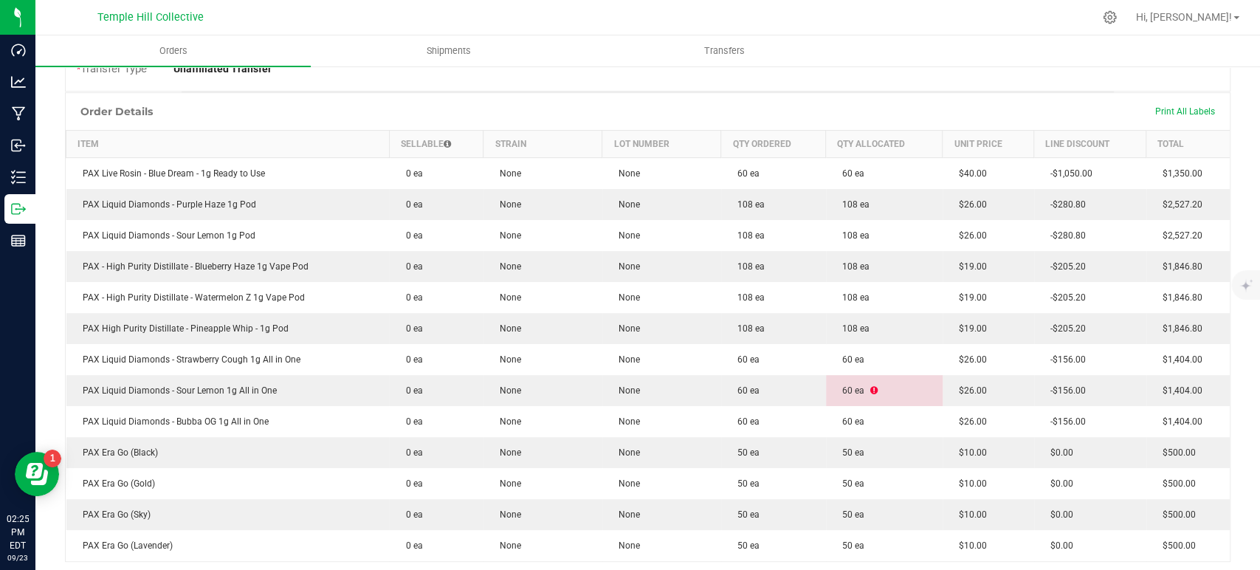
scroll to position [410, 0]
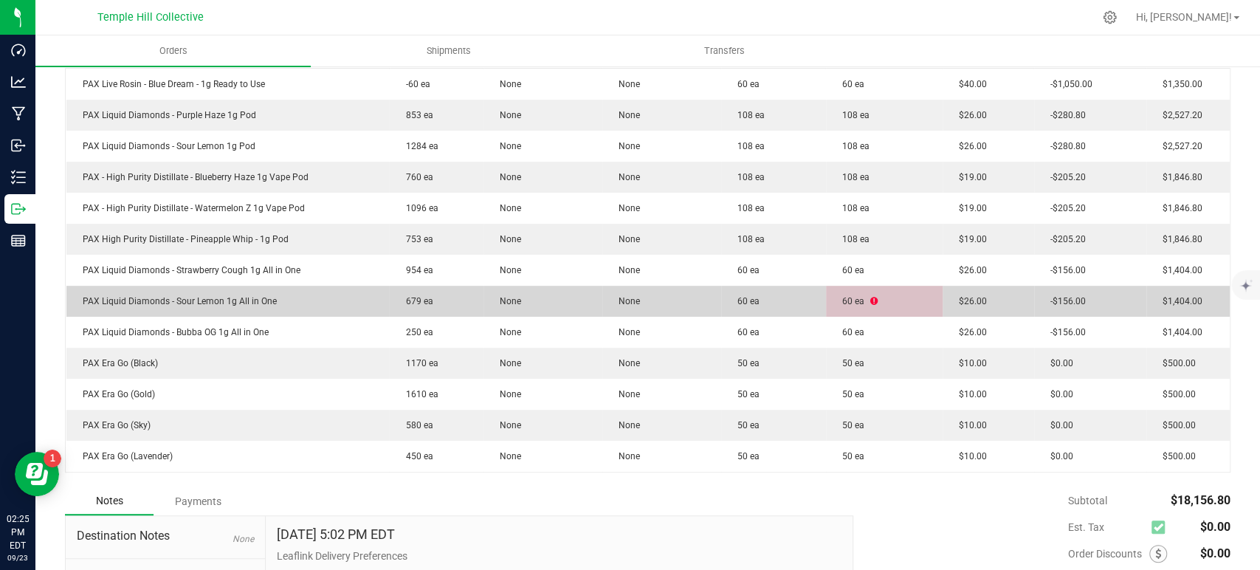
click at [870, 297] on icon at bounding box center [873, 301] width 7 height 9
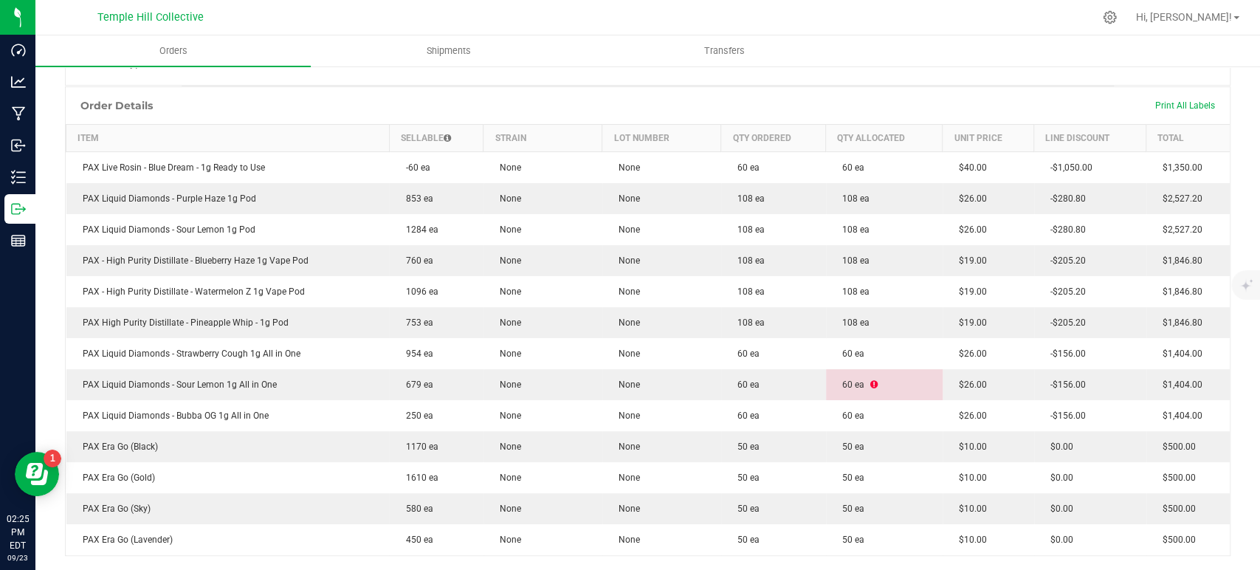
scroll to position [328, 0]
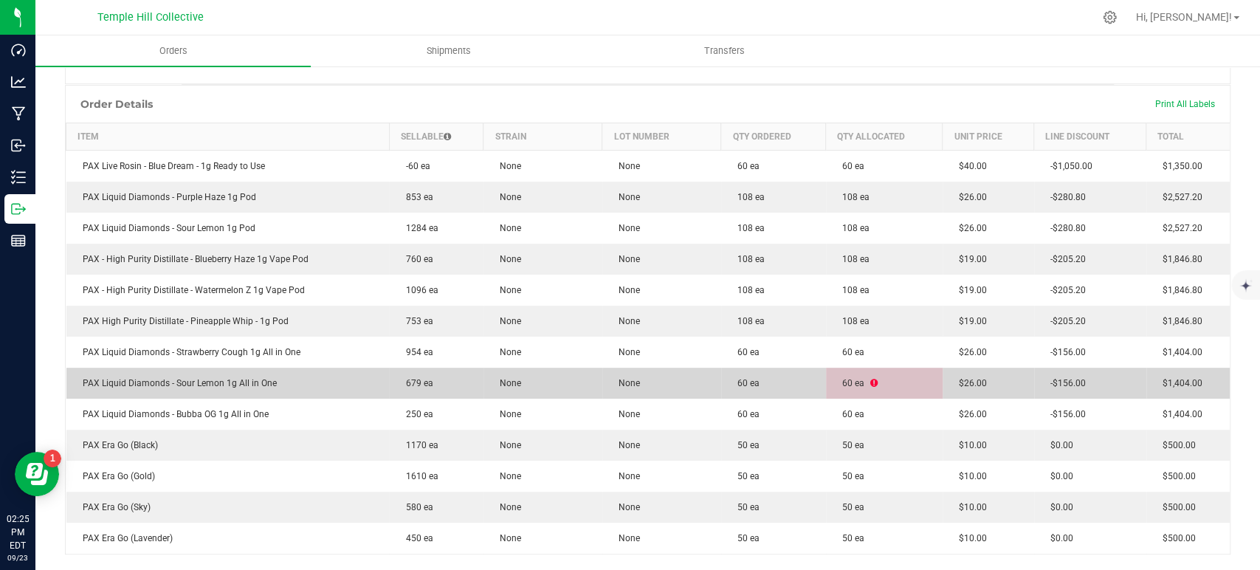
click at [838, 385] on span "60 ea" at bounding box center [850, 383] width 30 height 10
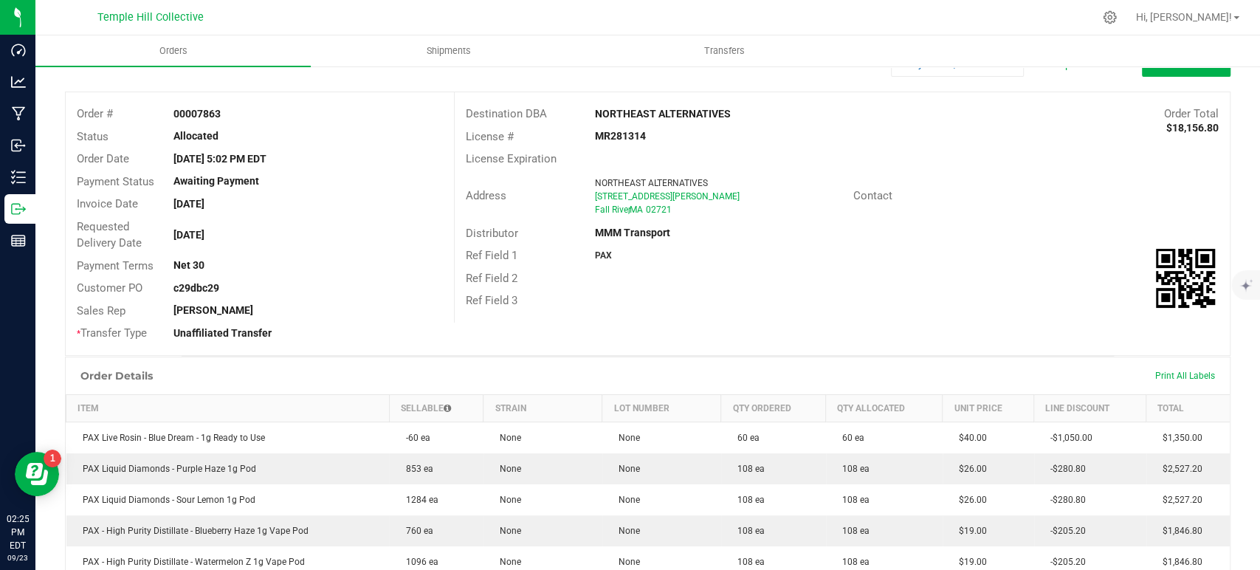
scroll to position [0, 0]
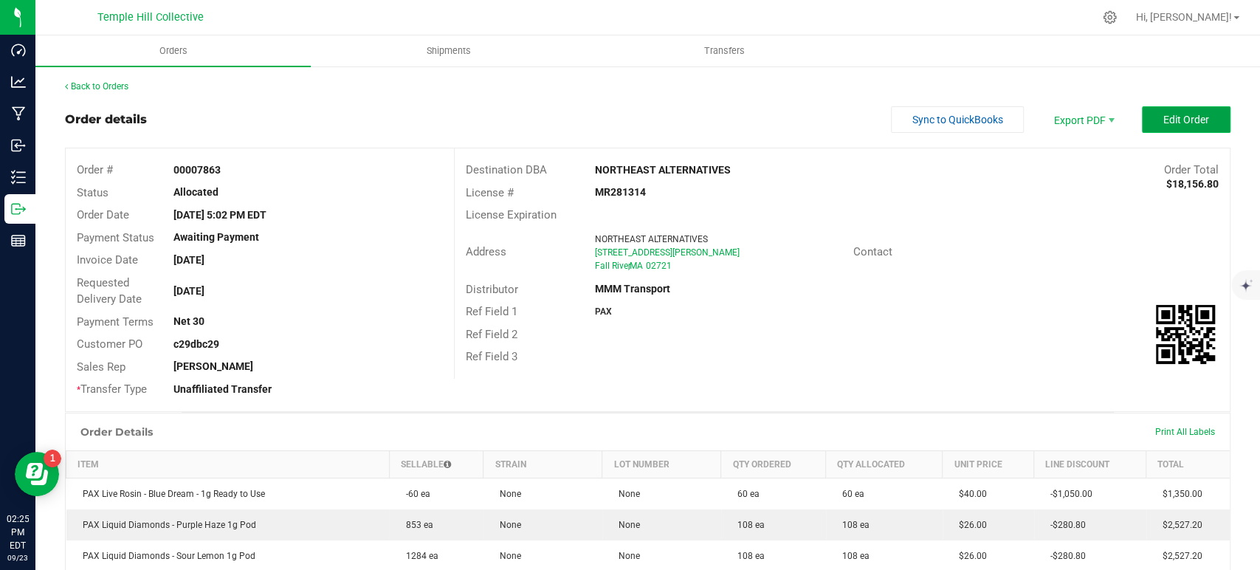
click at [1163, 124] on span "Edit Order" at bounding box center [1186, 120] width 46 height 12
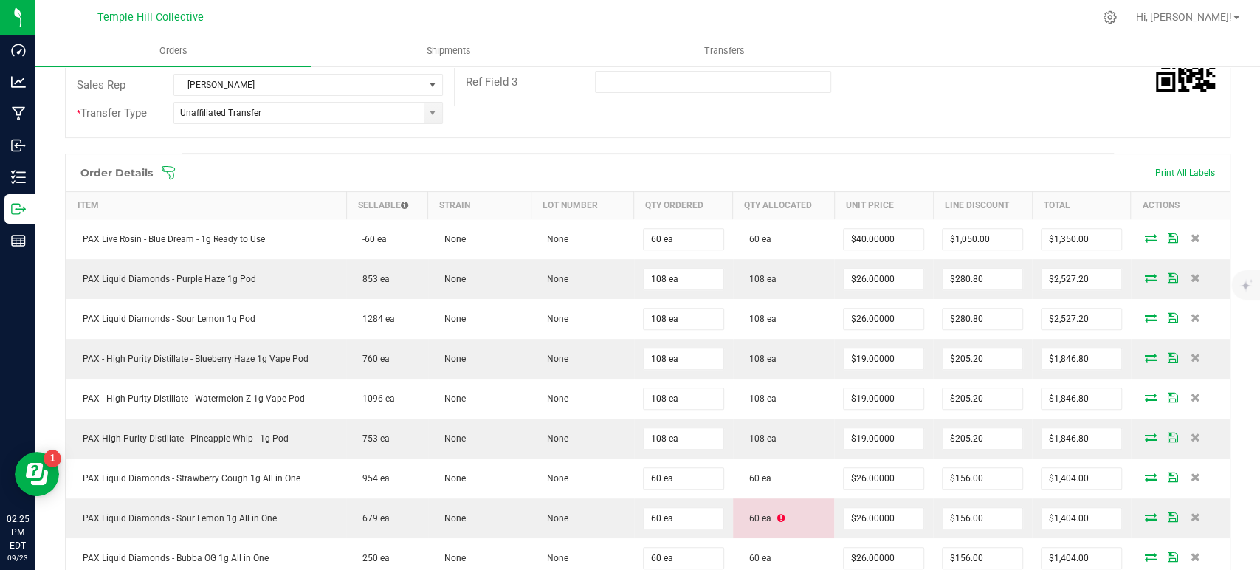
scroll to position [328, 0]
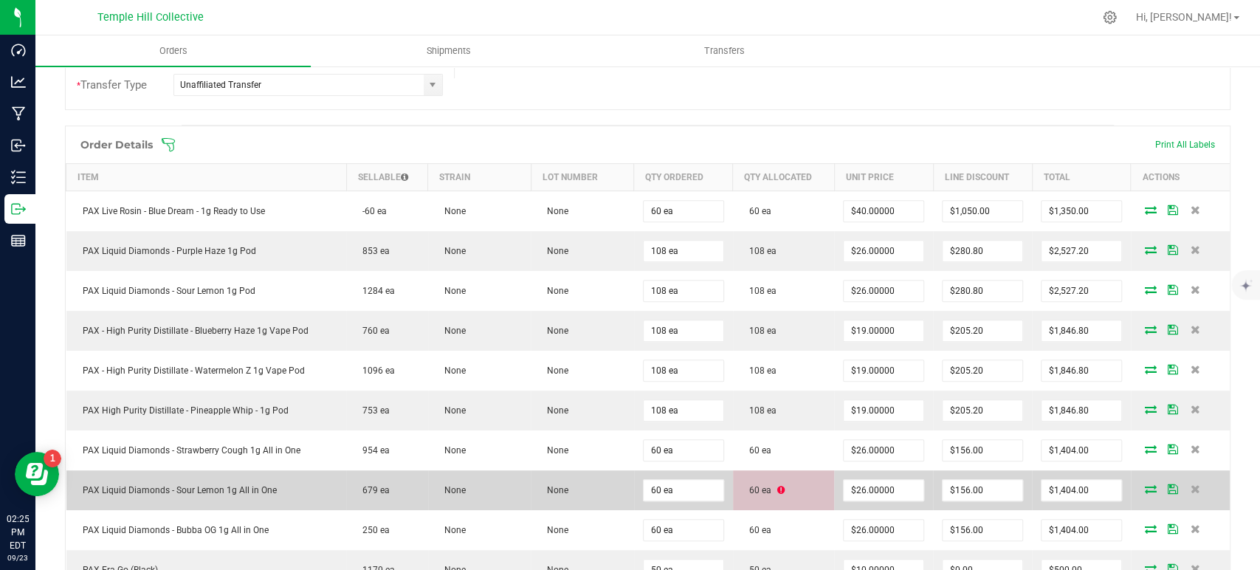
click at [756, 494] on td "60 ea" at bounding box center [783, 490] width 101 height 40
click at [777, 489] on icon at bounding box center [780, 490] width 7 height 9
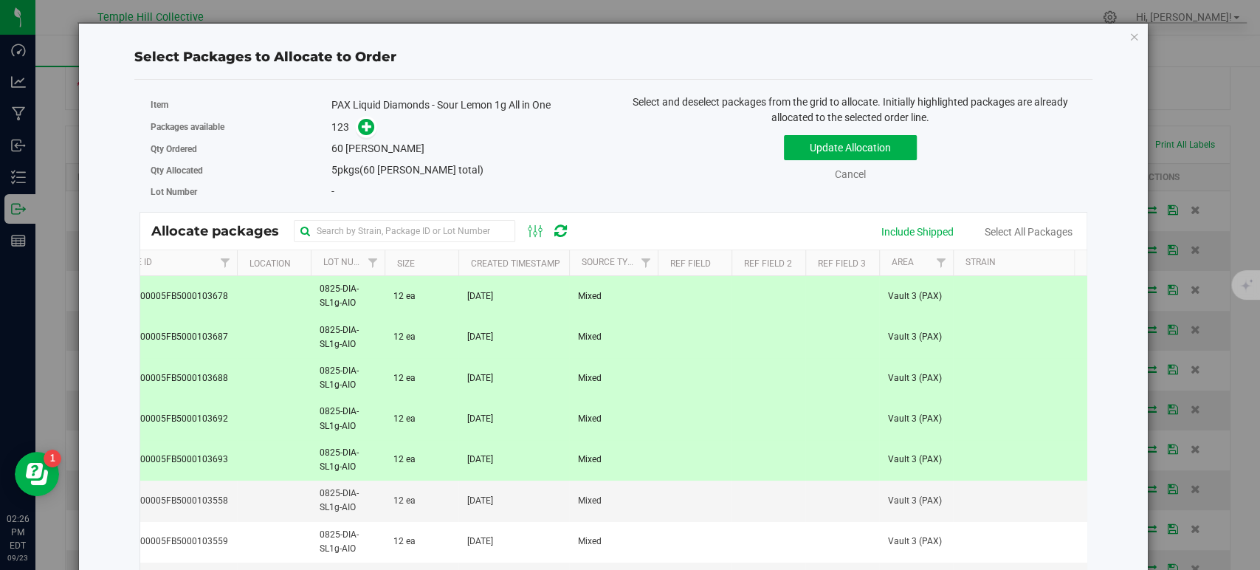
scroll to position [0, 0]
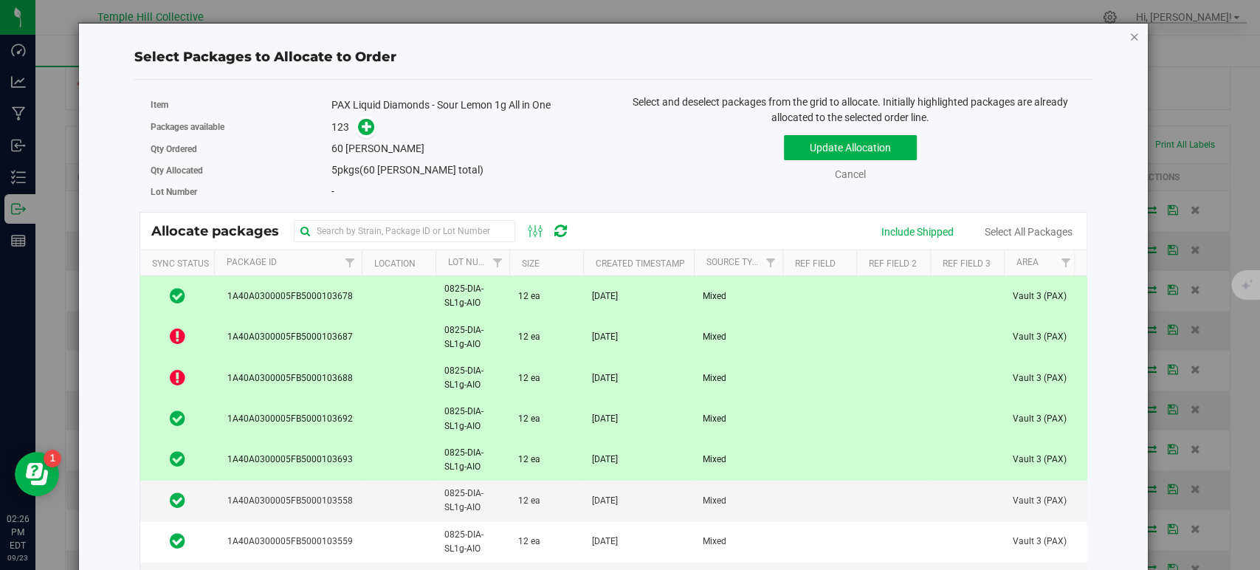
click at [1129, 35] on icon "button" at bounding box center [1134, 36] width 10 height 18
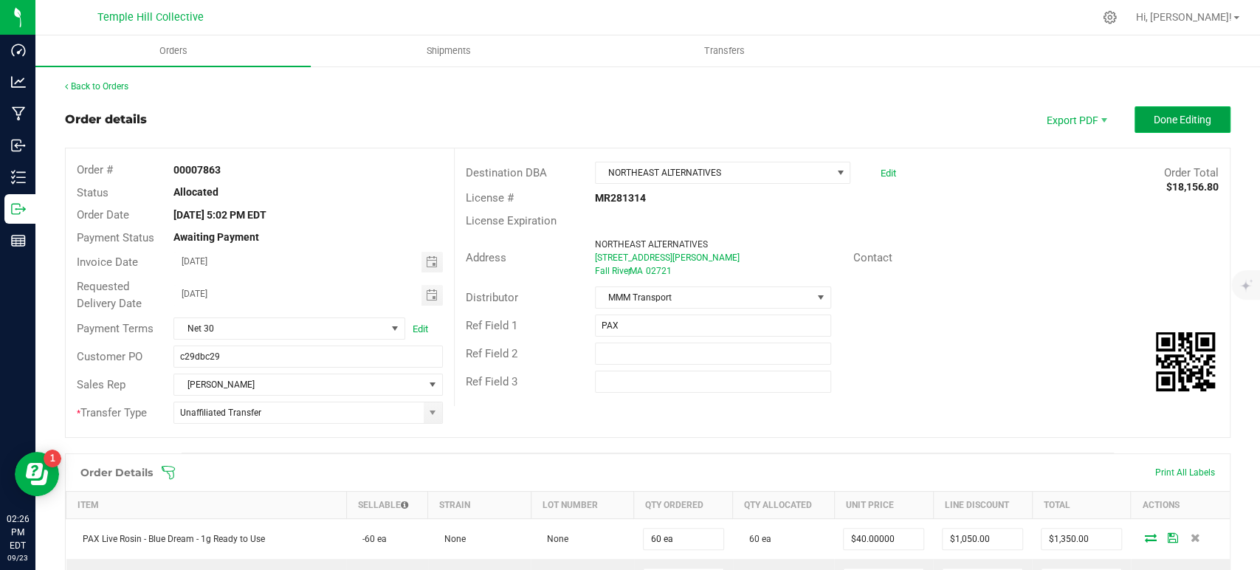
click at [1185, 128] on button "Done Editing" at bounding box center [1182, 119] width 96 height 27
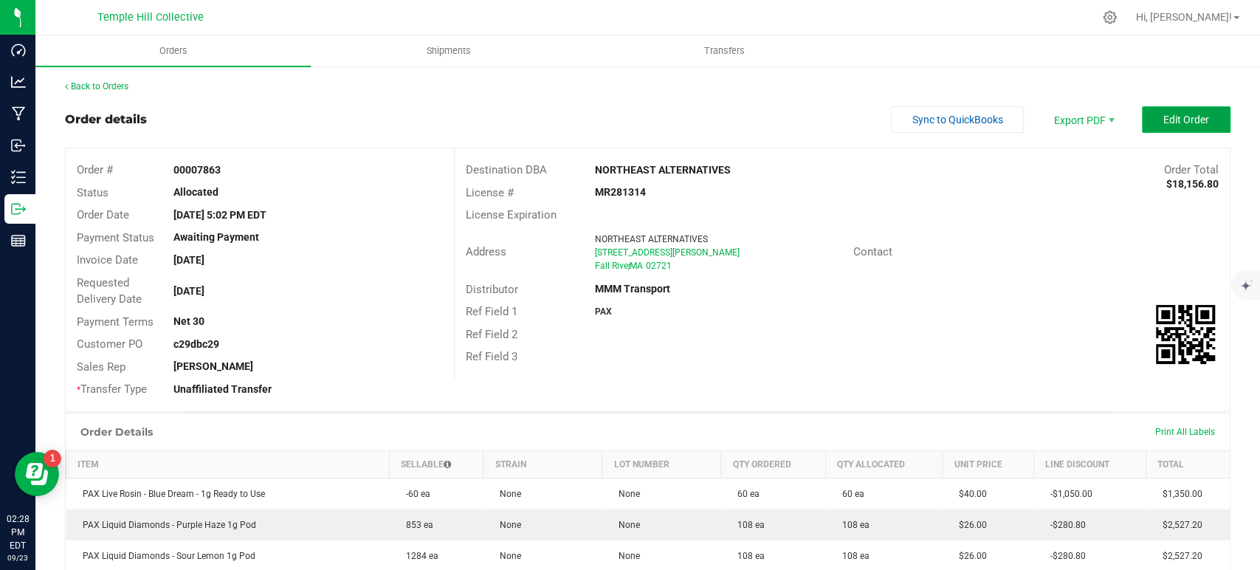
click at [1192, 120] on span "Edit Order" at bounding box center [1186, 120] width 46 height 12
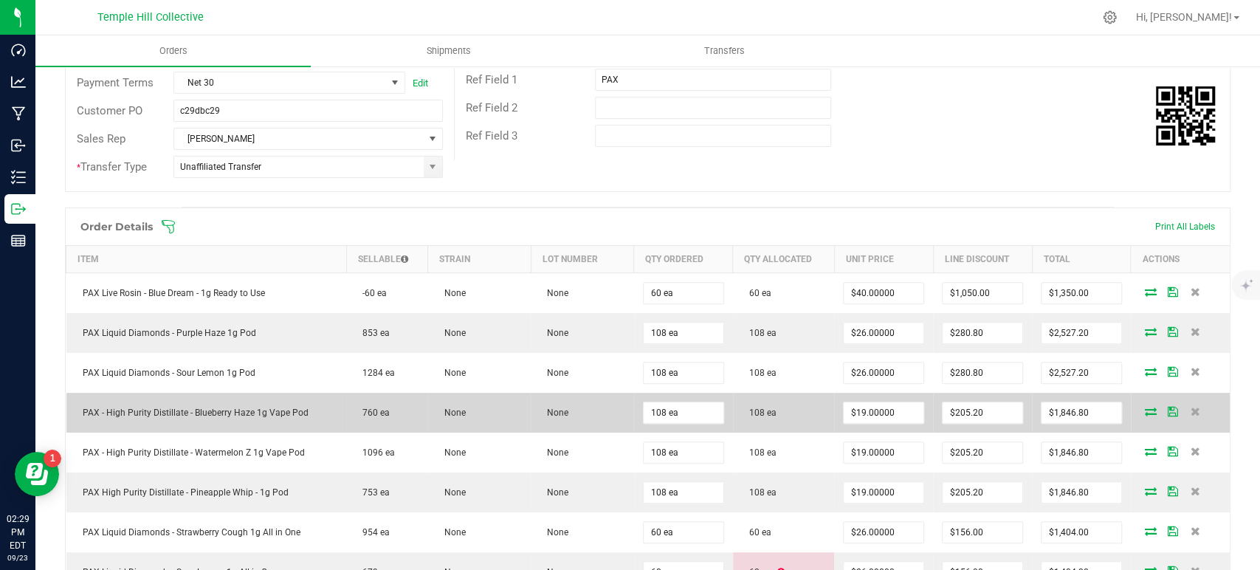
scroll to position [491, 0]
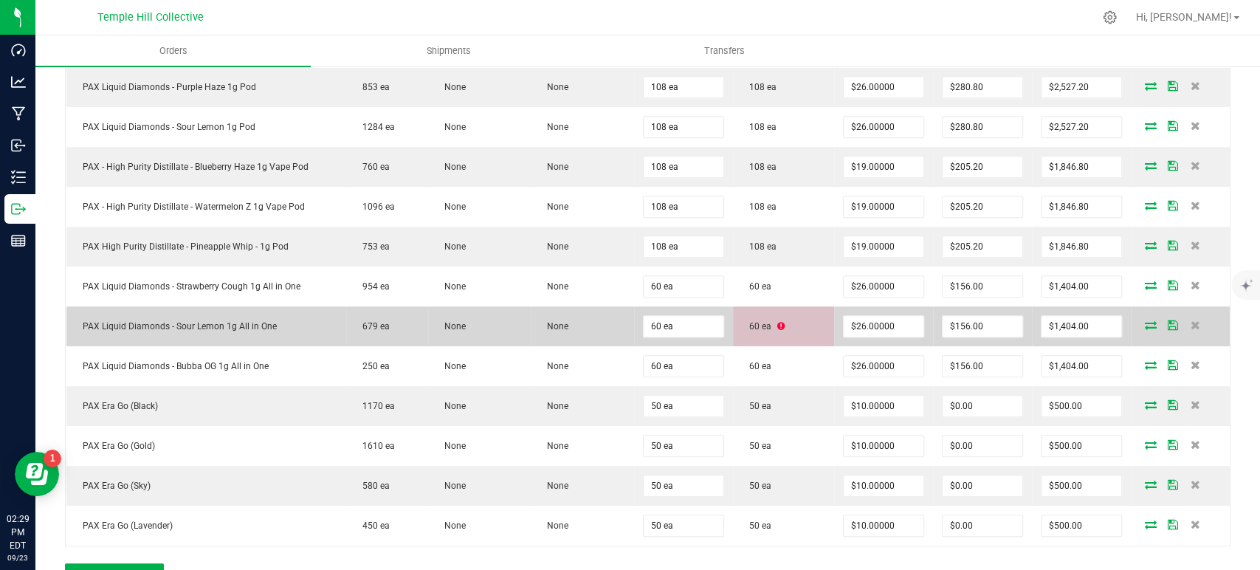
click at [783, 323] on td "60 ea" at bounding box center [783, 326] width 101 height 40
click at [777, 322] on icon at bounding box center [780, 326] width 7 height 9
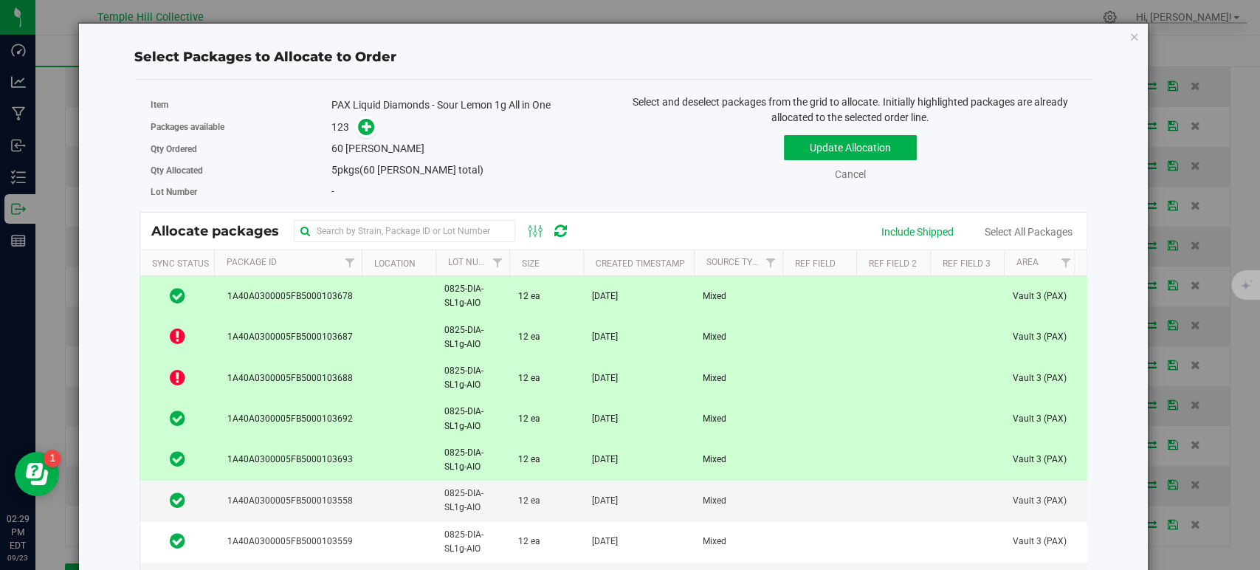
click at [295, 342] on span "1A40A0300005FB5000103687" at bounding box center [287, 337] width 131 height 14
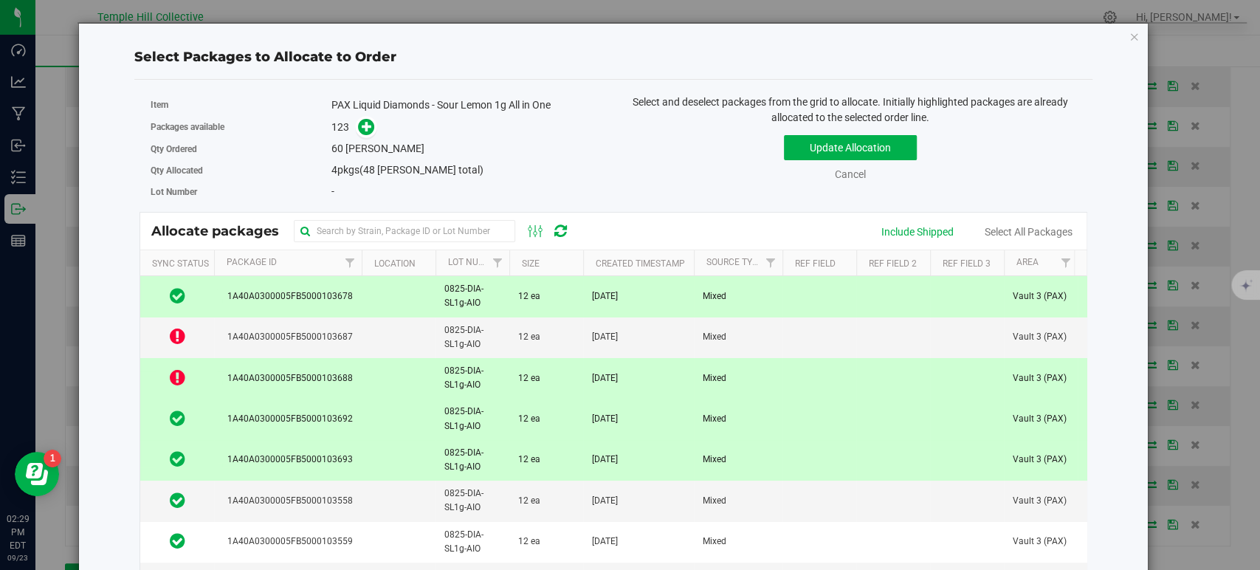
click at [301, 365] on td "1A40A0300005FB5000103688" at bounding box center [288, 378] width 148 height 41
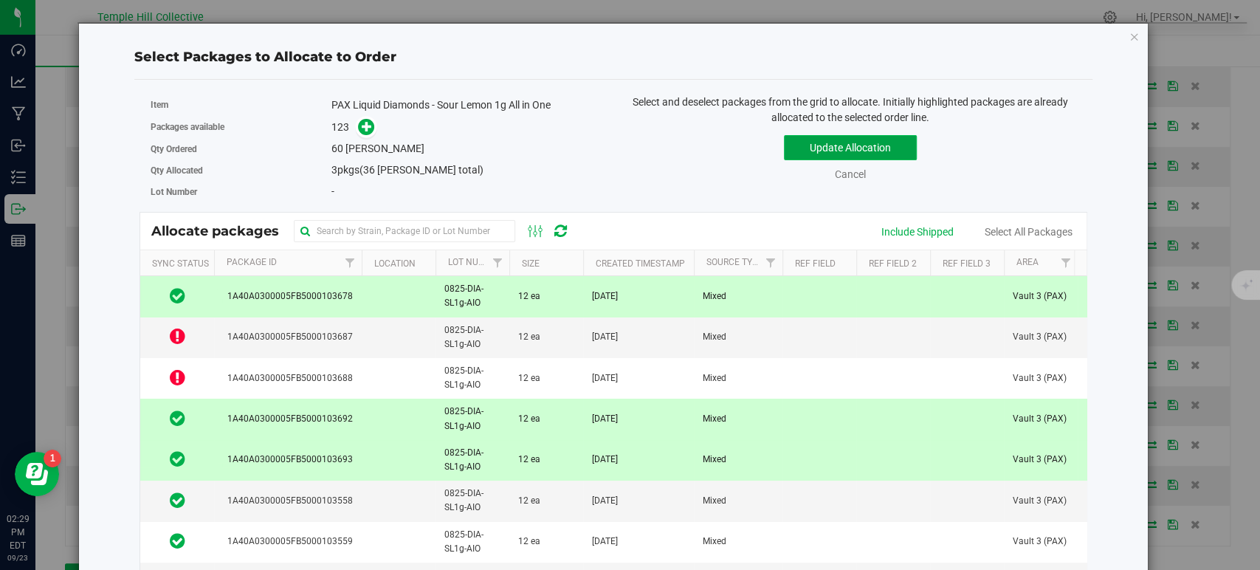
click at [809, 151] on button "Update Allocation" at bounding box center [850, 147] width 133 height 25
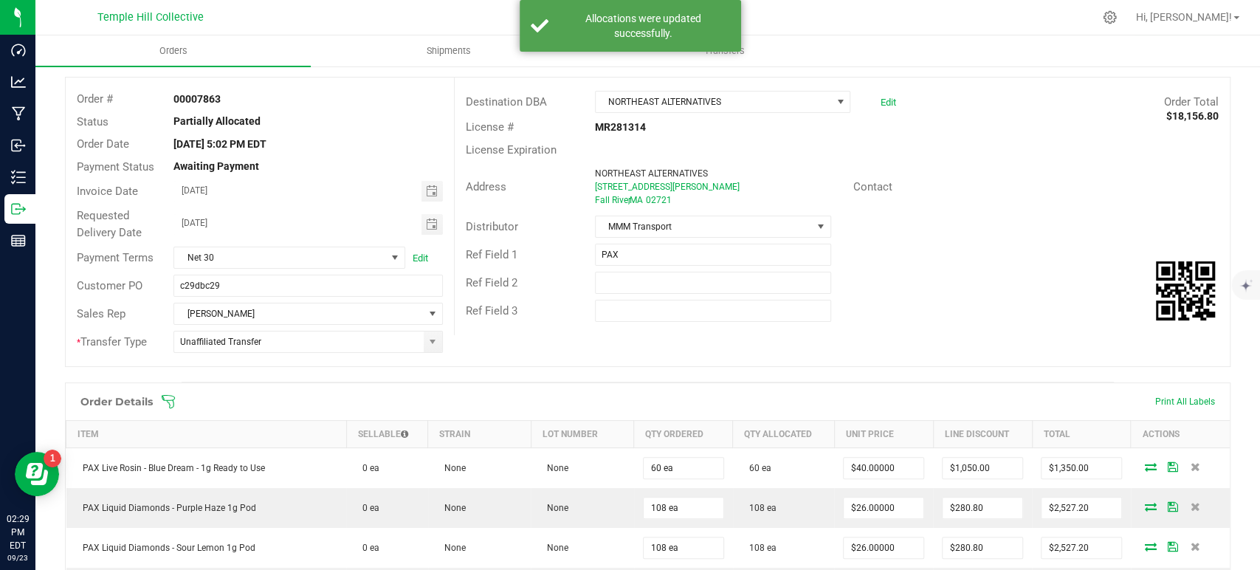
scroll to position [0, 0]
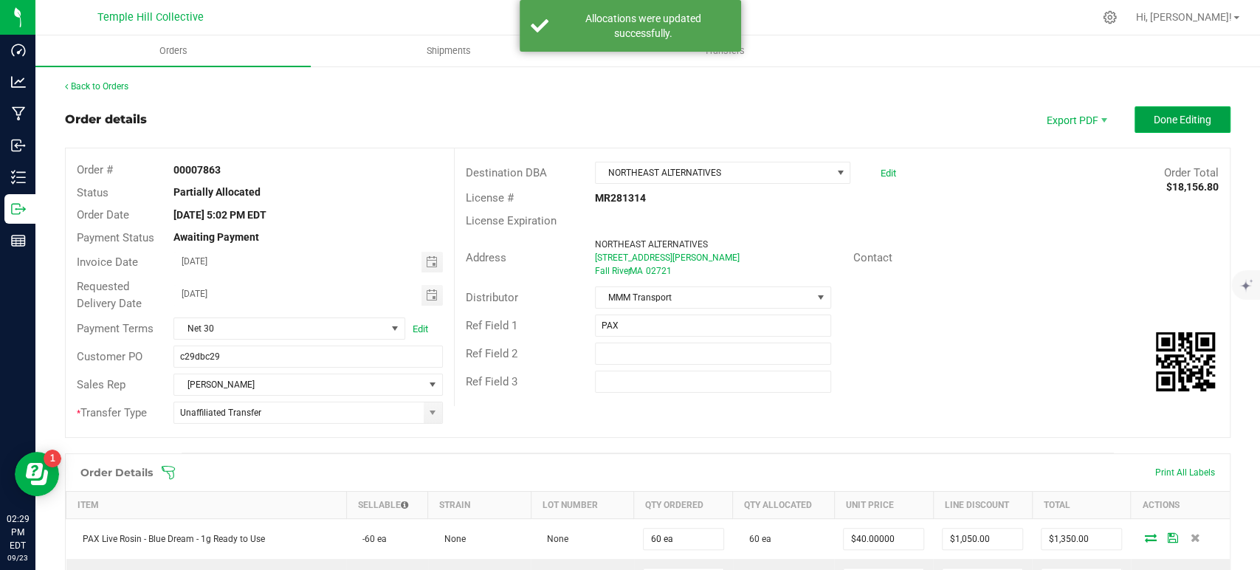
click at [1173, 122] on span "Done Editing" at bounding box center [1182, 120] width 58 height 12
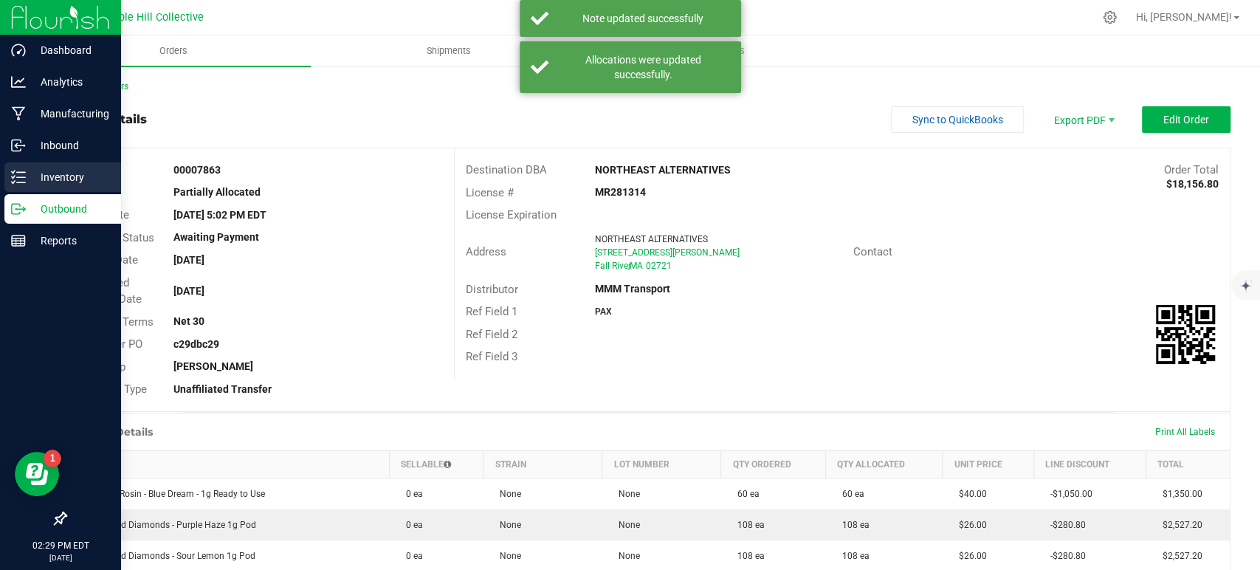
click at [24, 182] on icon at bounding box center [18, 177] width 15 height 15
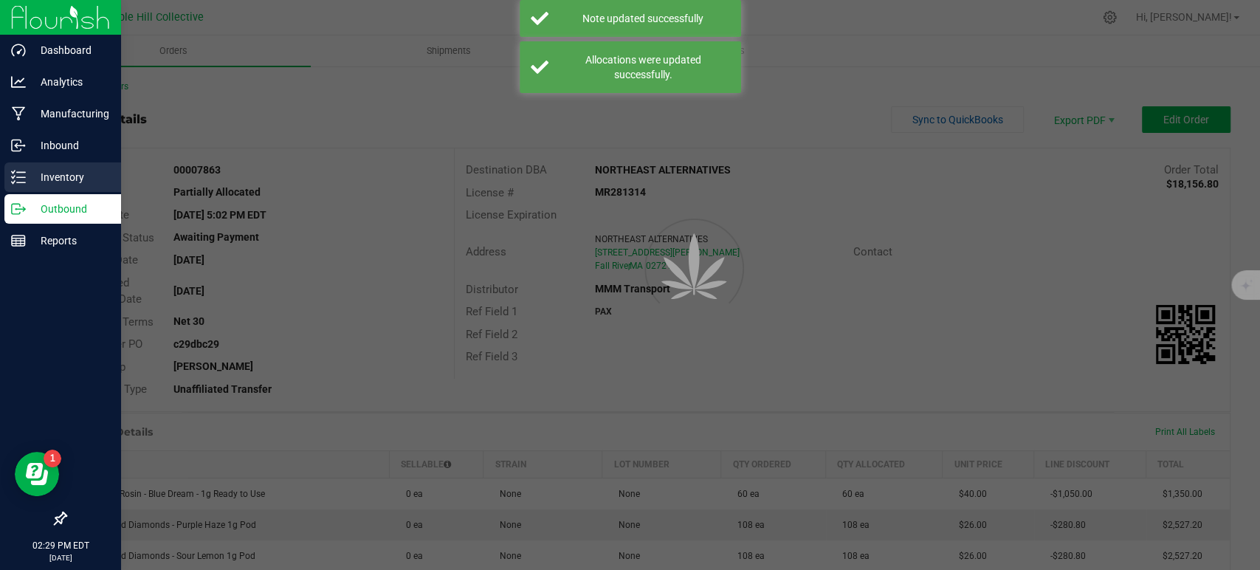
click at [24, 182] on icon at bounding box center [18, 177] width 15 height 15
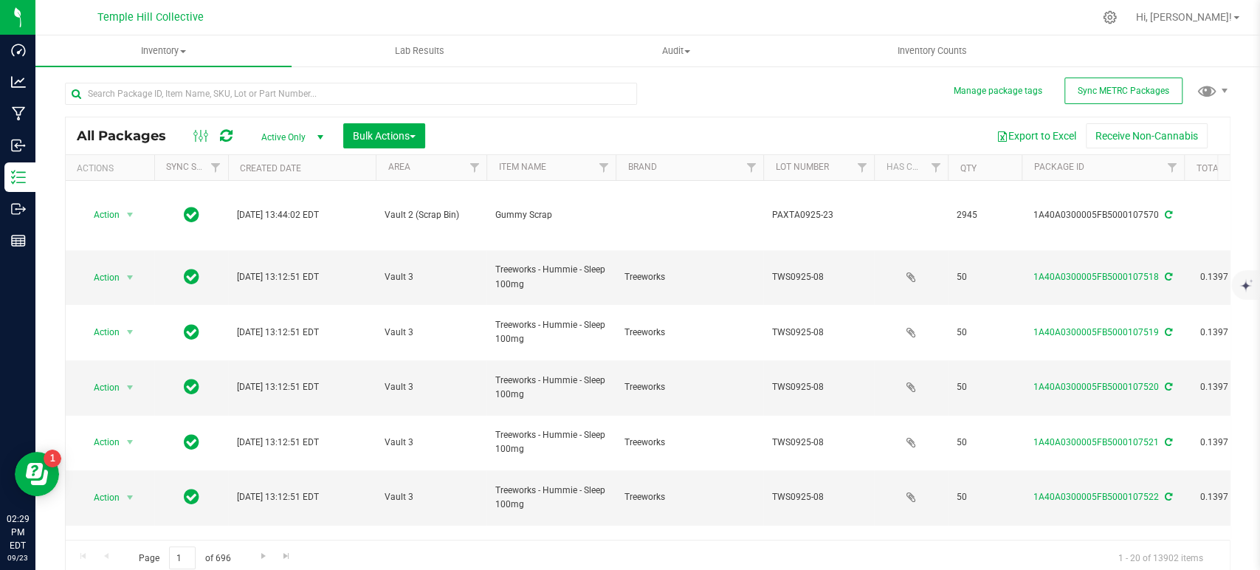
click at [316, 139] on span "select" at bounding box center [320, 137] width 12 height 12
click at [289, 224] on li "All" at bounding box center [289, 226] width 80 height 22
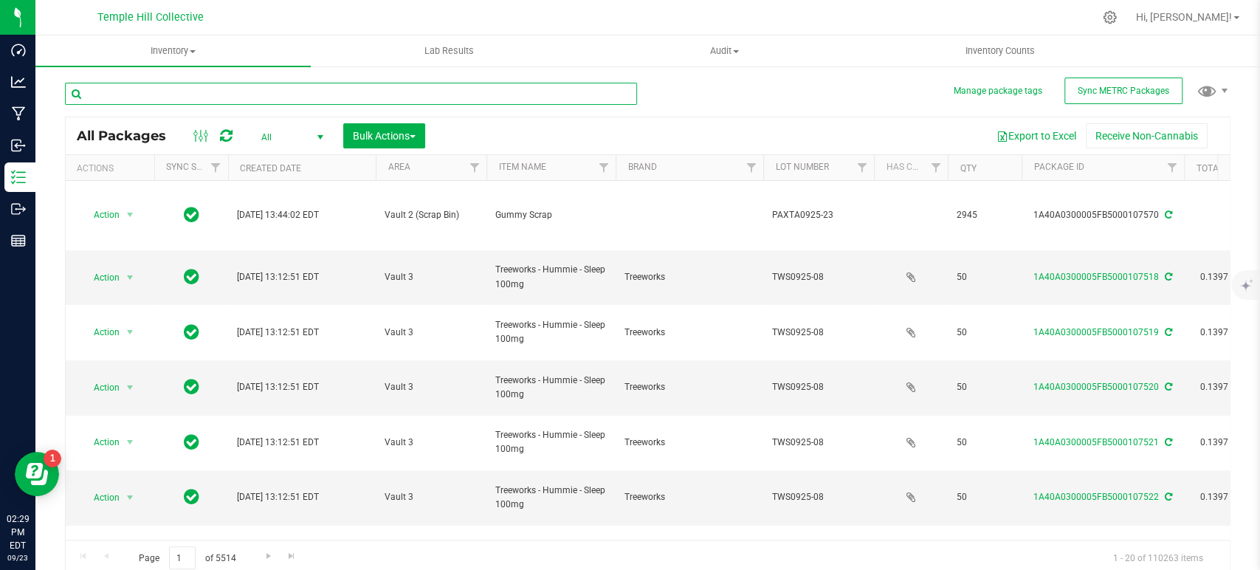
click at [436, 100] on input "text" at bounding box center [351, 94] width 572 height 22
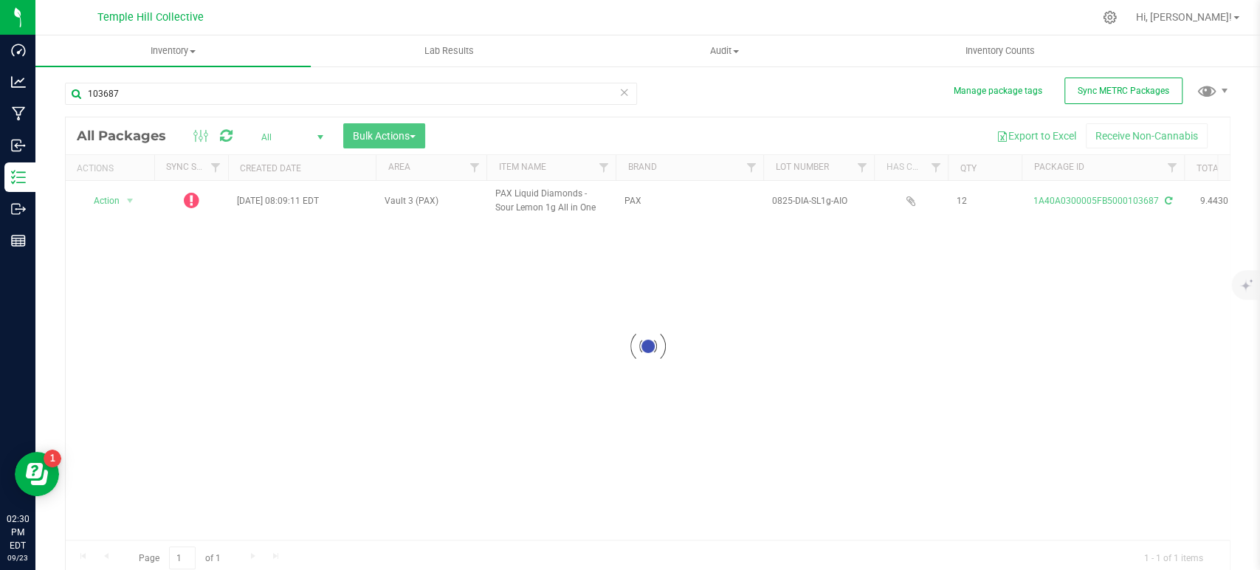
click at [187, 198] on div at bounding box center [648, 346] width 1164 height 458
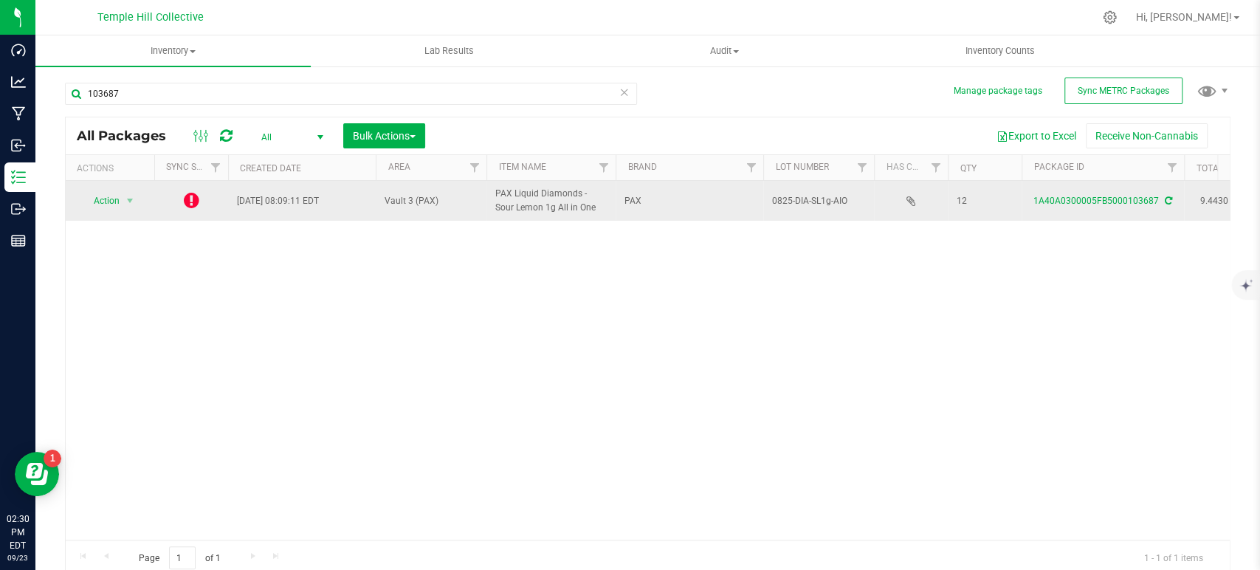
click at [1164, 203] on icon at bounding box center [1167, 200] width 7 height 9
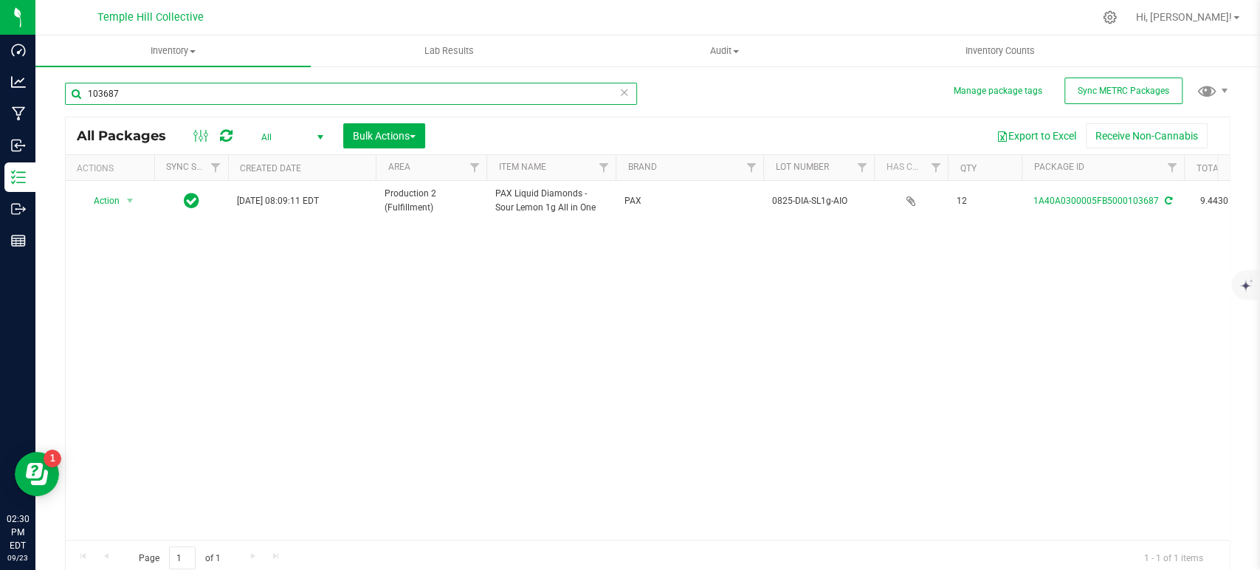
click at [358, 87] on input "103687" at bounding box center [351, 94] width 572 height 22
type input "103688"
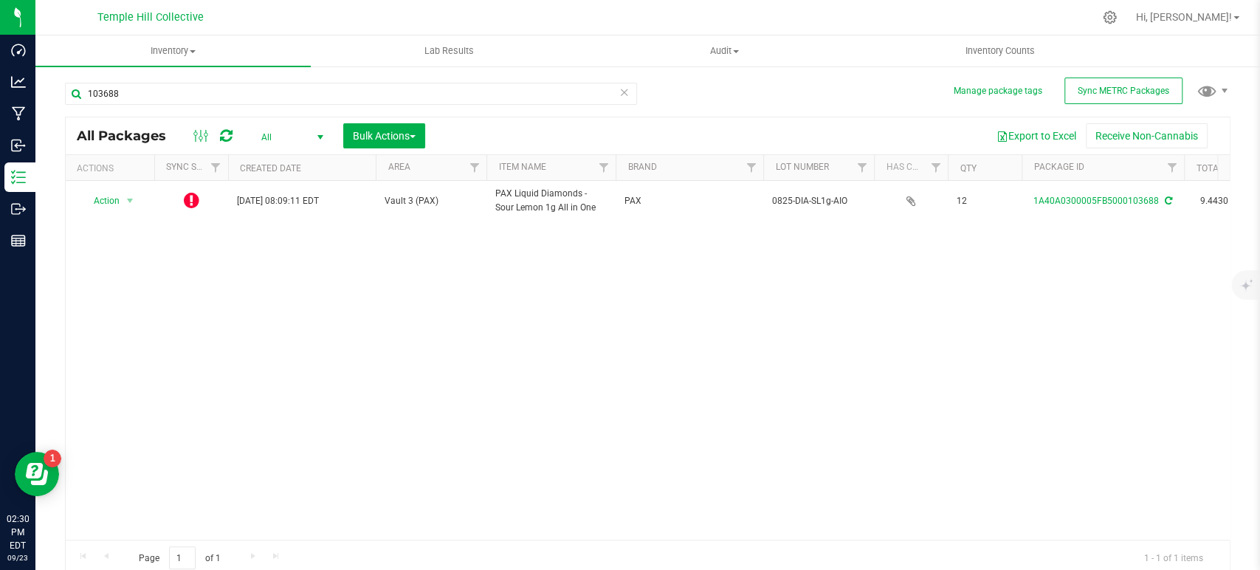
click at [1165, 201] on icon at bounding box center [1167, 200] width 7 height 9
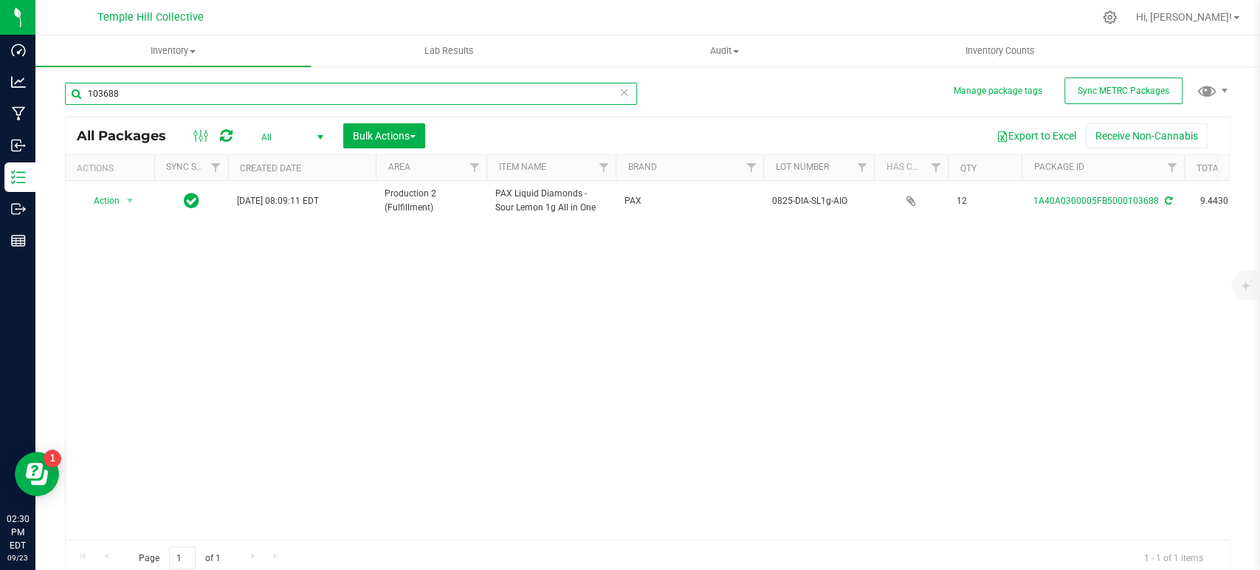
click at [188, 91] on input "103688" at bounding box center [351, 94] width 572 height 22
